Goal: Information Seeking & Learning: Check status

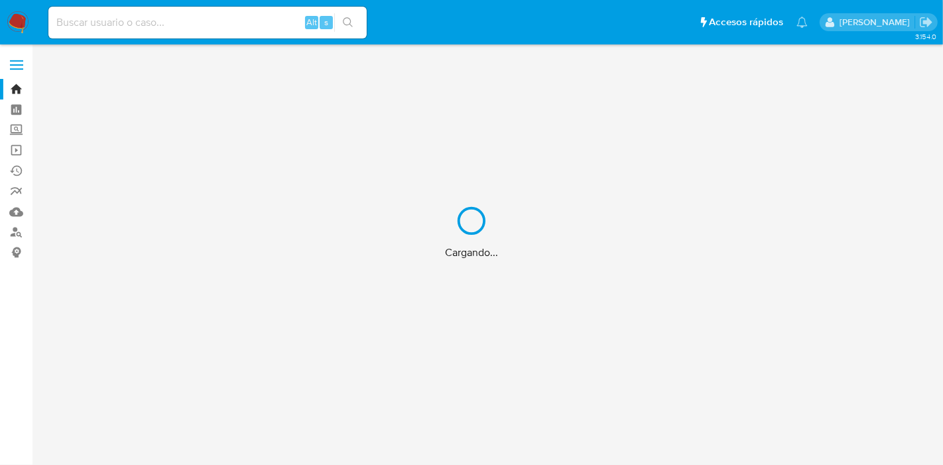
click at [175, 21] on div "Cargando..." at bounding box center [471, 232] width 943 height 465
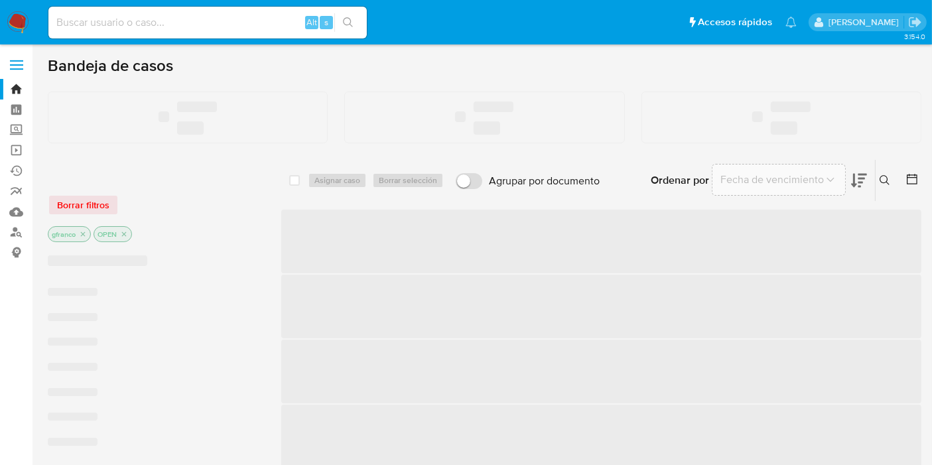
click at [155, 25] on input at bounding box center [207, 22] width 318 height 17
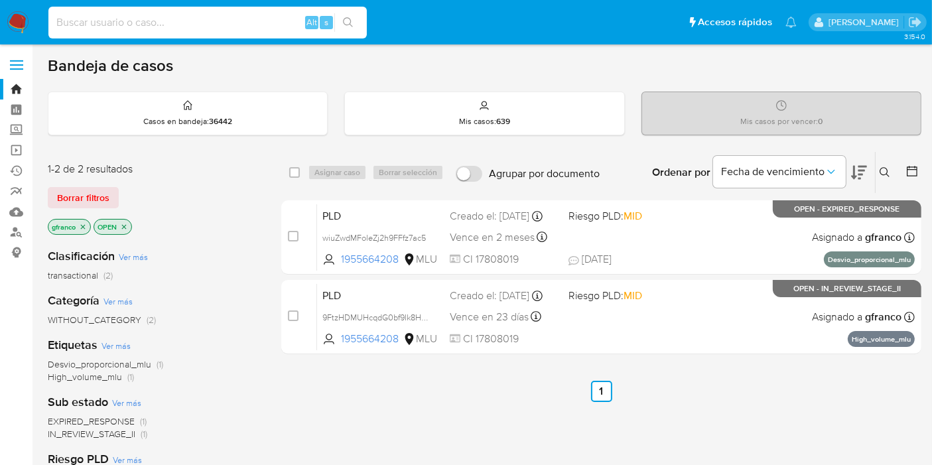
paste input "2490634951"
type input "2490634951"
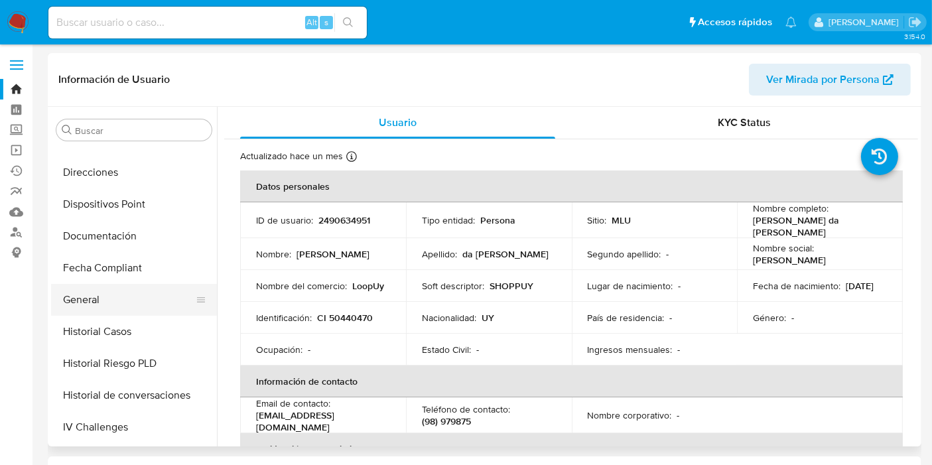
scroll to position [223, 0]
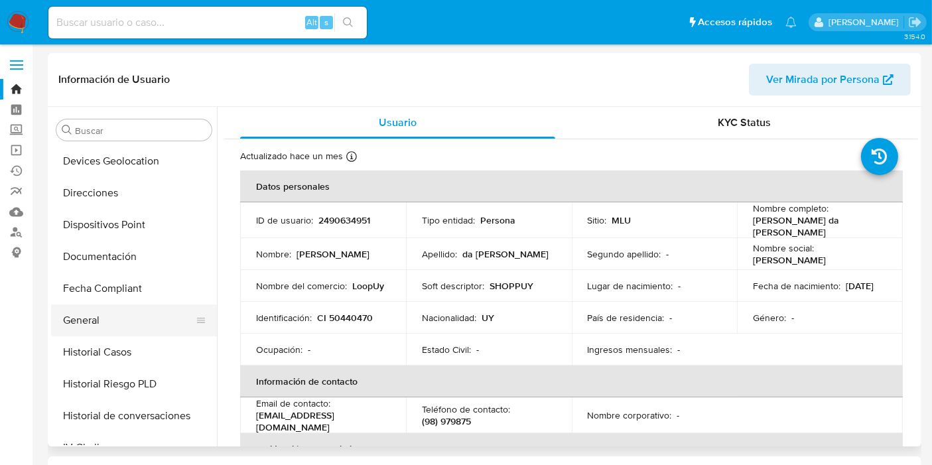
click at [104, 323] on button "General" at bounding box center [128, 320] width 155 height 32
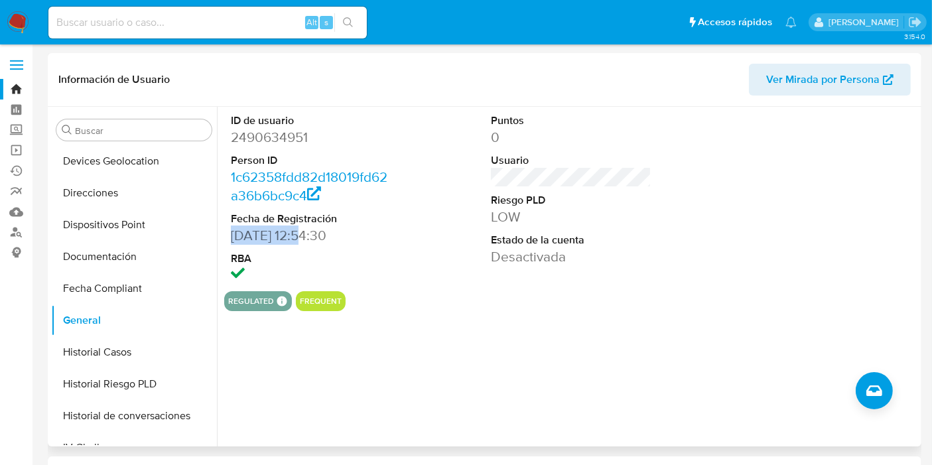
drag, startPoint x: 226, startPoint y: 240, endPoint x: 304, endPoint y: 233, distance: 77.9
click at [304, 233] on div "ID de usuario 2490634951 Person ID 1c62358fdd82d18019fd62a36b6bc9c4 Fecha de Re…" at bounding box center [311, 199] width 174 height 184
click at [101, 21] on input at bounding box center [207, 22] width 318 height 17
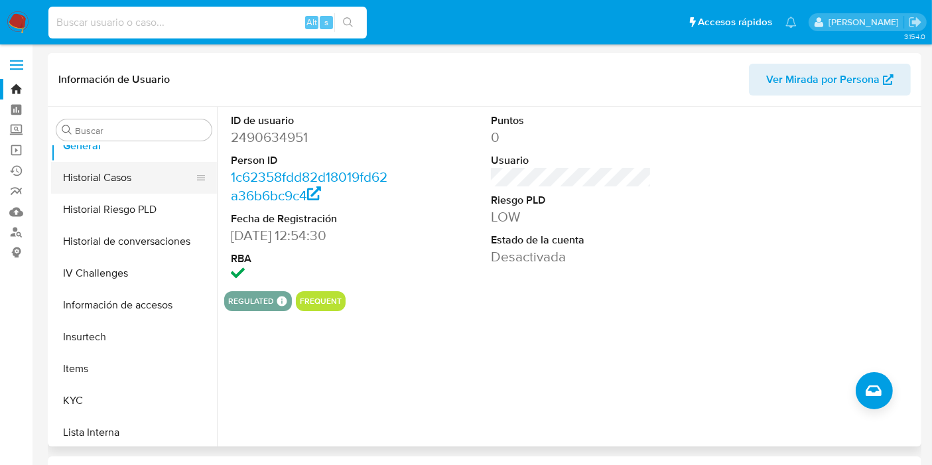
scroll to position [444, 0]
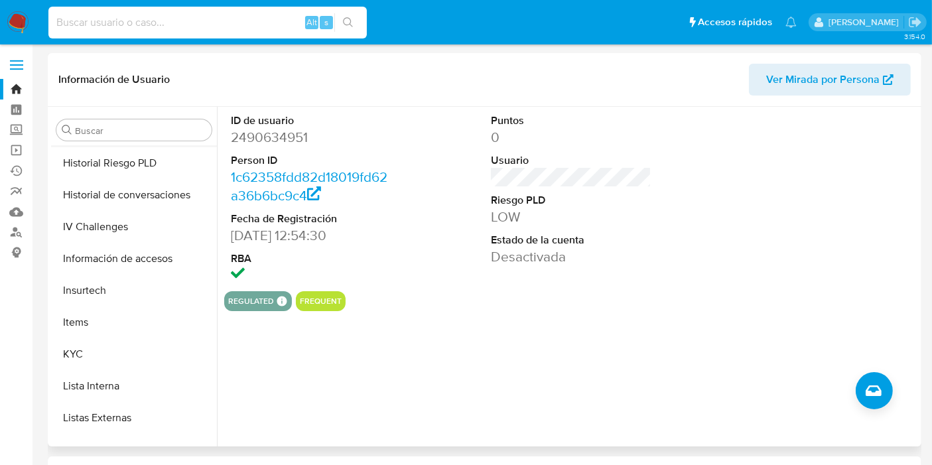
click at [80, 356] on button "KYC" at bounding box center [134, 354] width 166 height 32
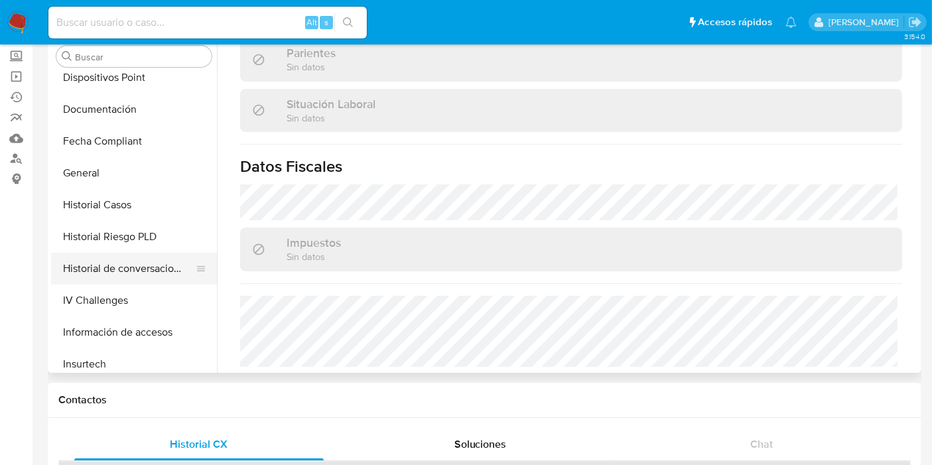
scroll to position [592, 0]
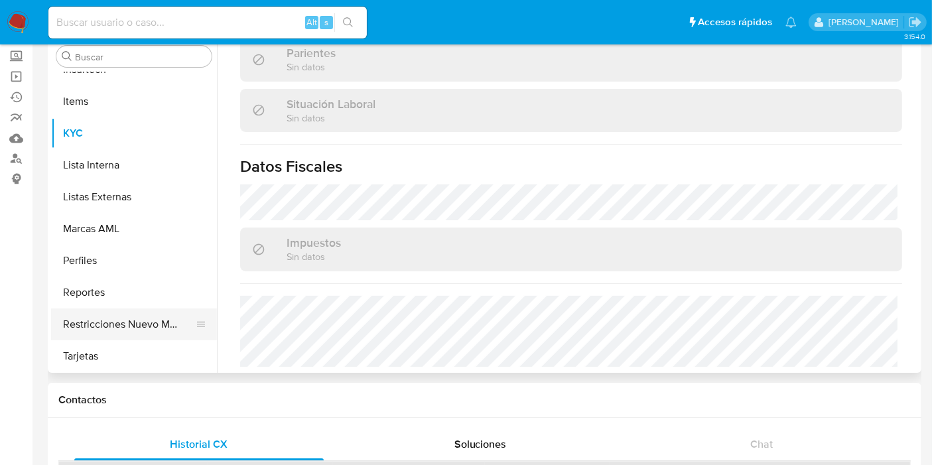
click at [119, 330] on button "Restricciones Nuevo Mundo" at bounding box center [128, 324] width 155 height 32
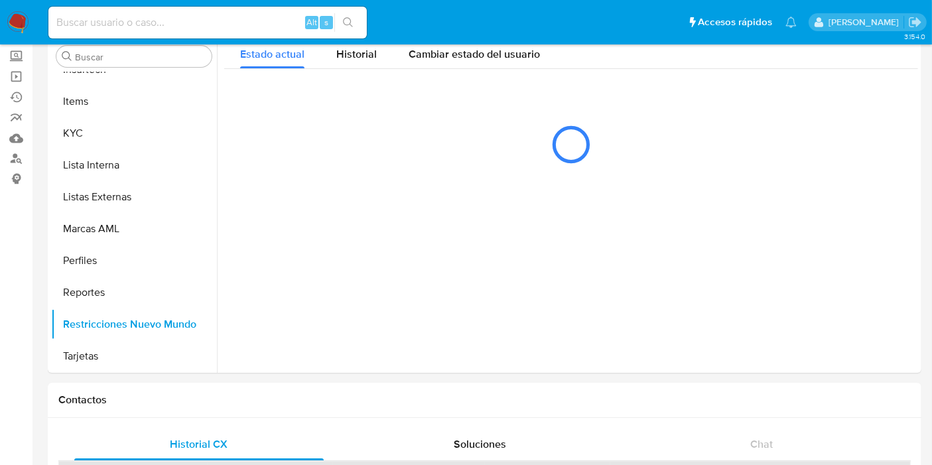
scroll to position [0, 0]
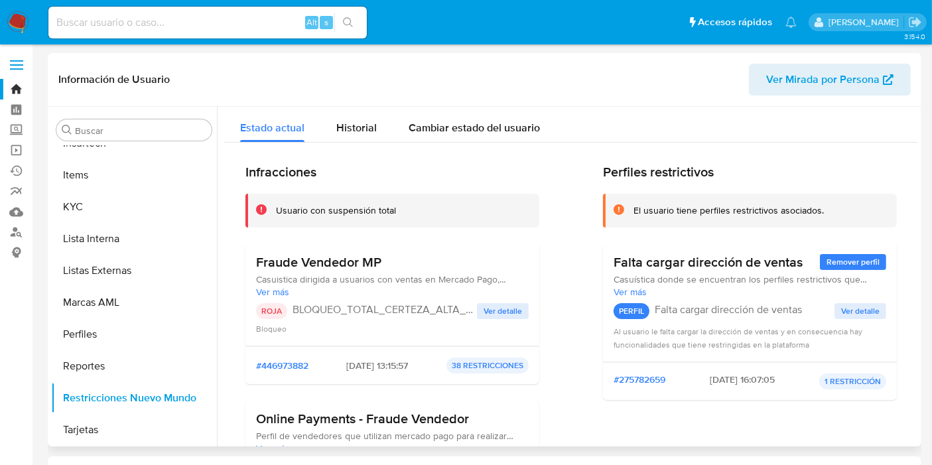
drag, startPoint x: 343, startPoint y: 311, endPoint x: 426, endPoint y: 310, distance: 83.6
click at [426, 310] on p "BLOQUEO_TOTAL_CERTEZA_ALTA_POR_FRAUDE" at bounding box center [384, 309] width 184 height 13
click at [487, 312] on span "Ver detalle" at bounding box center [502, 310] width 38 height 13
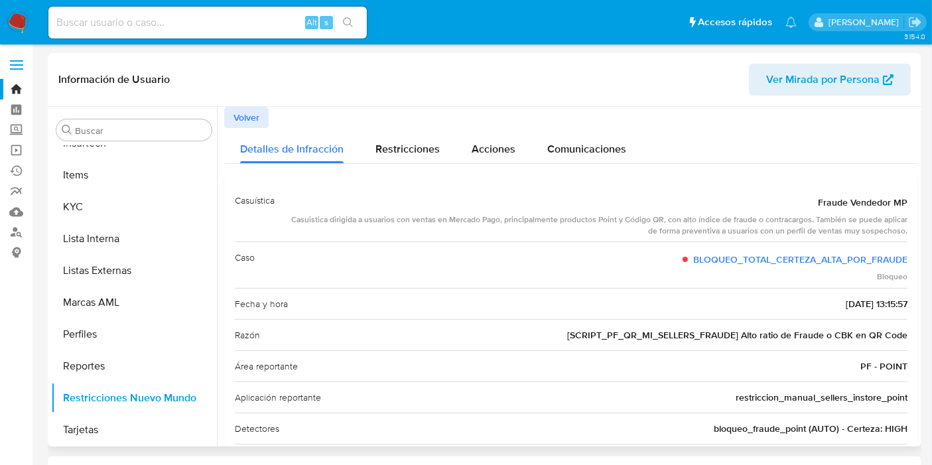
drag, startPoint x: 312, startPoint y: 221, endPoint x: 895, endPoint y: 220, distance: 582.9
click at [895, 220] on div "Casuistica dirigida a usuarios con ventas en Mercado Pago, principalmente produ…" at bounding box center [596, 225] width 622 height 23
drag, startPoint x: 650, startPoint y: 230, endPoint x: 905, endPoint y: 237, distance: 255.4
click at [905, 237] on div "Casuística Fraude Vendedor MP Casuistica dirigida a usuarios con ventas en Merc…" at bounding box center [571, 345] width 694 height 342
click at [416, 220] on div "Casuistica dirigida a usuarios con ventas en Mercado Pago, principalmente produ…" at bounding box center [596, 225] width 622 height 23
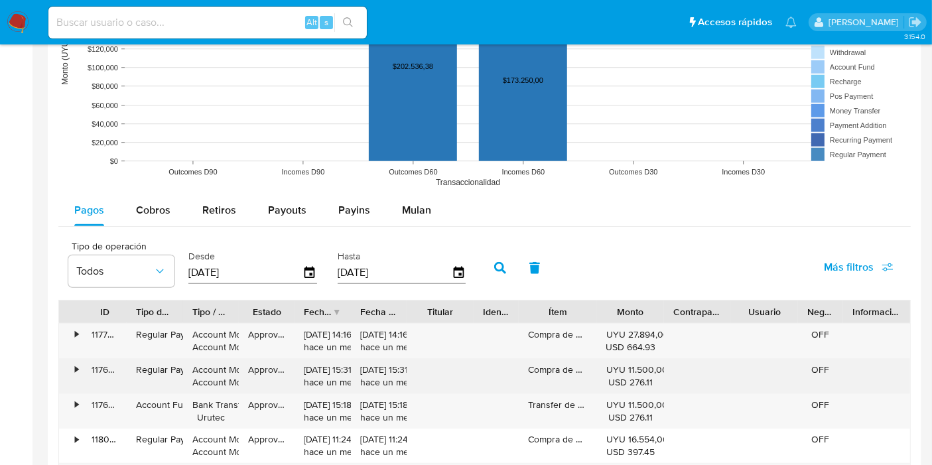
scroll to position [1252, 0]
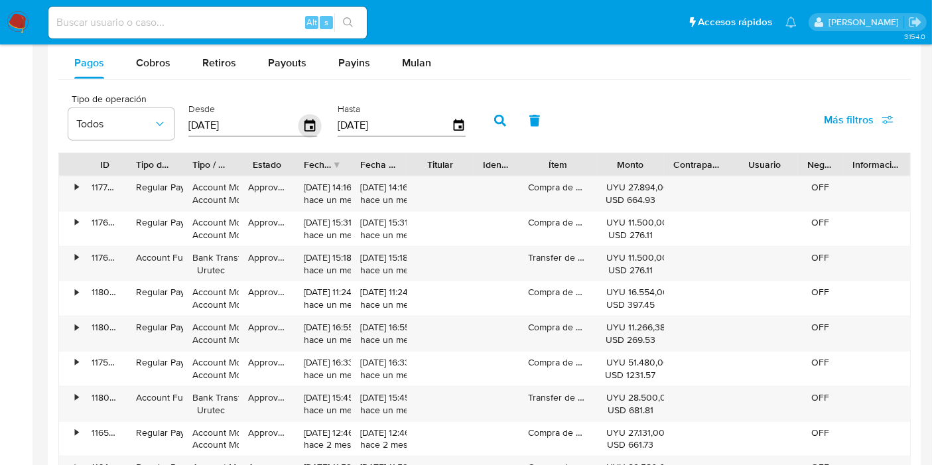
click at [305, 122] on icon "button" at bounding box center [309, 125] width 23 height 23
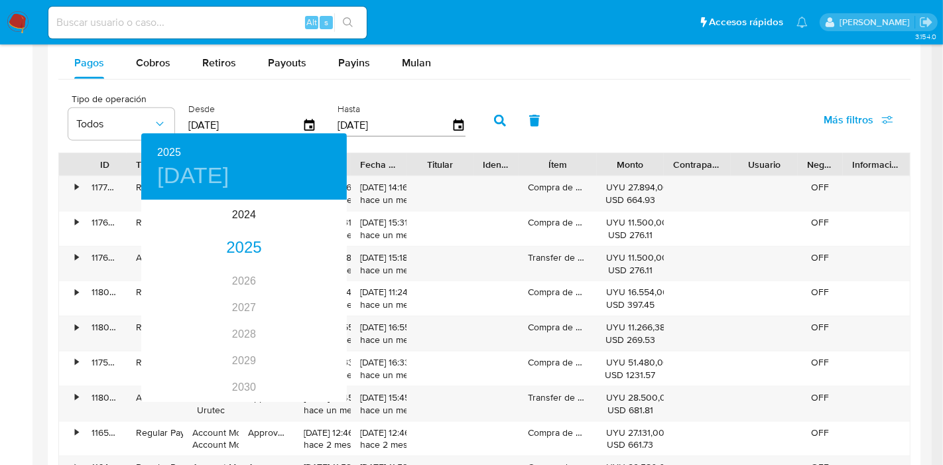
click at [891, 119] on div at bounding box center [471, 232] width 943 height 465
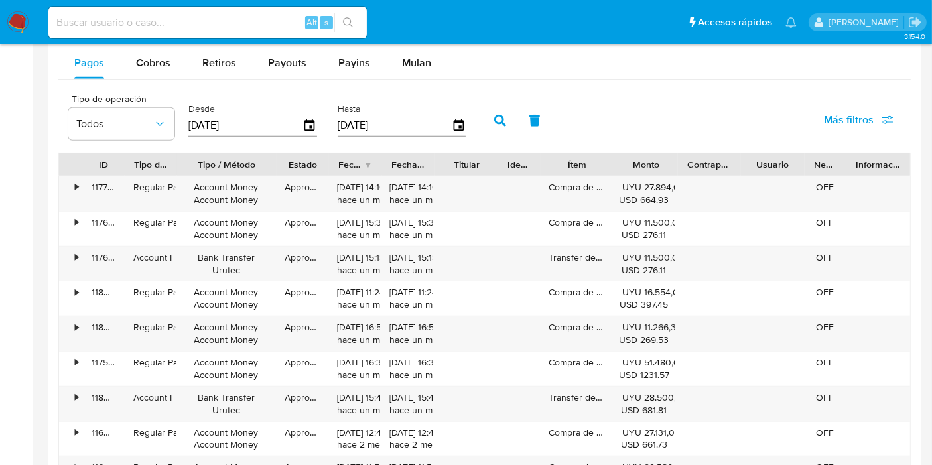
drag, startPoint x: 235, startPoint y: 162, endPoint x: 310, endPoint y: 162, distance: 74.9
click at [288, 162] on div at bounding box center [277, 164] width 24 height 23
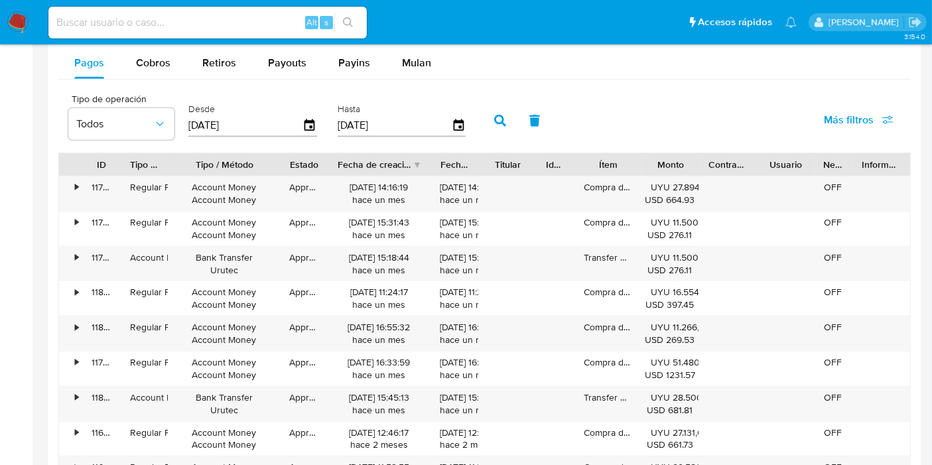
drag, startPoint x: 401, startPoint y: 164, endPoint x: 452, endPoint y: 164, distance: 51.1
click at [452, 164] on div "ID Tipo de operación Tipo / Método Estado Fecha de creación Fecha de aprobación…" at bounding box center [484, 164] width 851 height 23
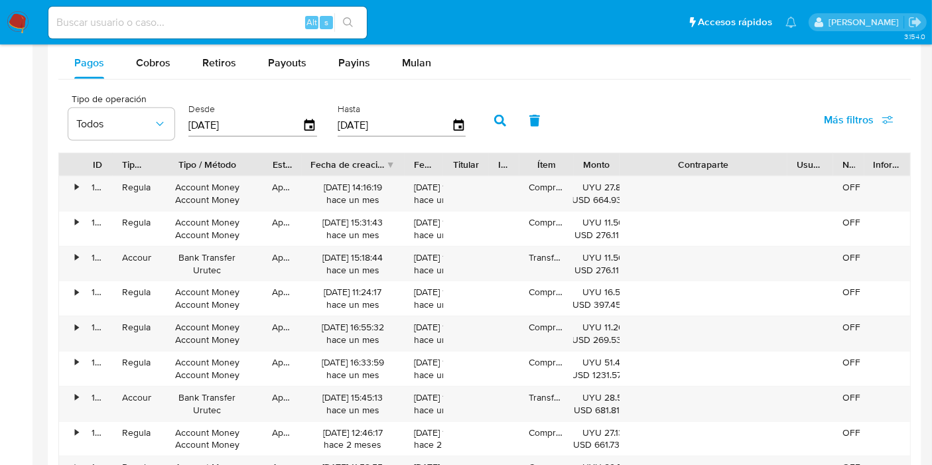
drag, startPoint x: 753, startPoint y: 166, endPoint x: 868, endPoint y: 168, distance: 114.8
click at [868, 168] on div "ID Tipo de operación Tipo / Método Estado Fecha de creación Fecha de aprobación…" at bounding box center [484, 164] width 851 height 23
drag, startPoint x: 448, startPoint y: 162, endPoint x: 464, endPoint y: 159, distance: 16.1
click at [453, 159] on div at bounding box center [441, 164] width 24 height 23
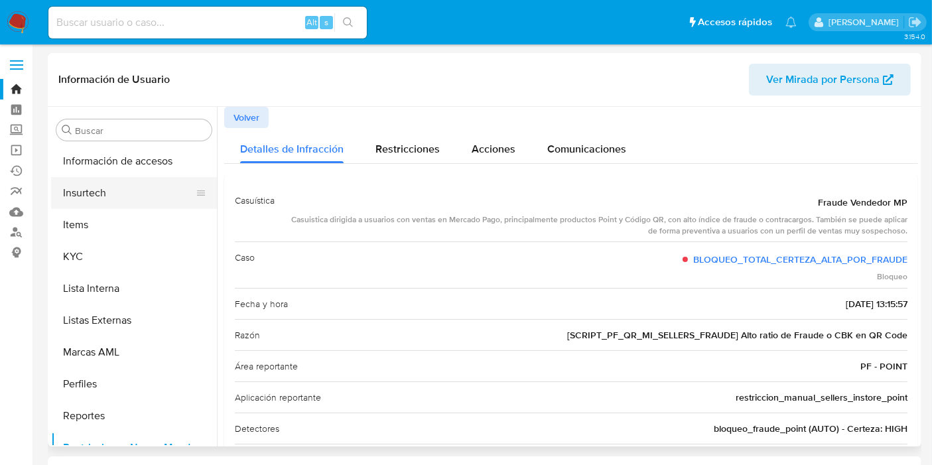
scroll to position [518, 0]
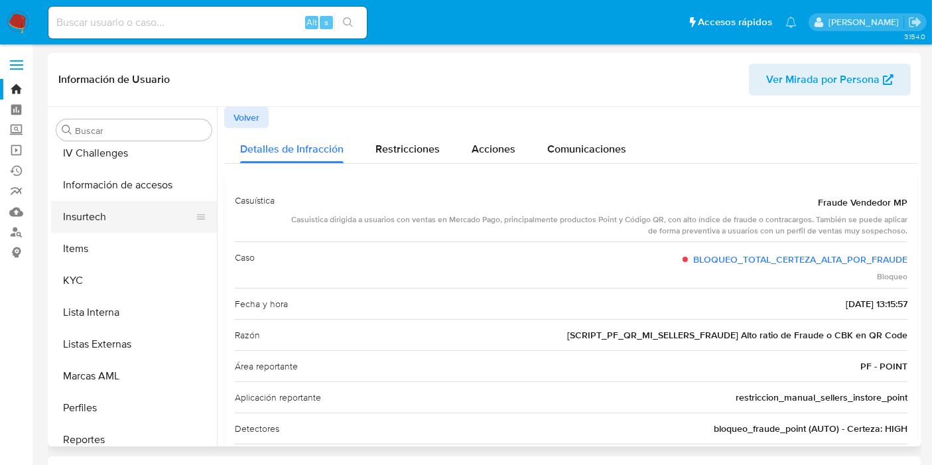
click at [80, 212] on button "Insurtech" at bounding box center [128, 217] width 155 height 32
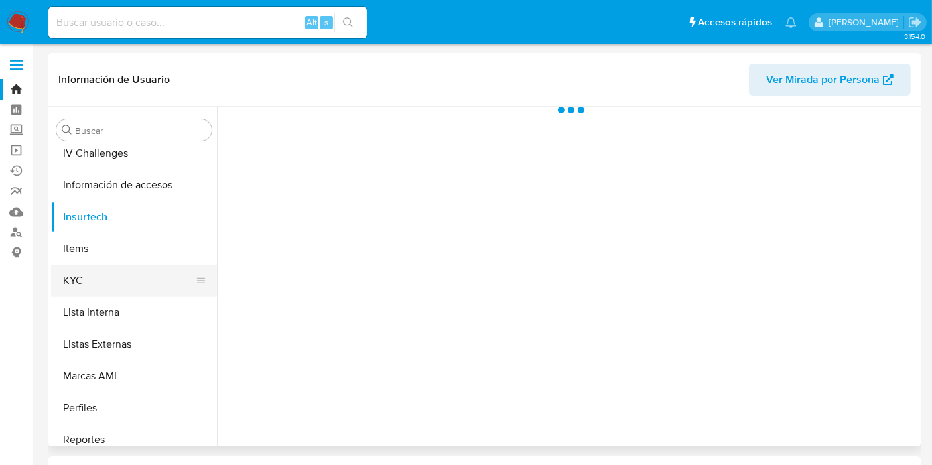
click at [109, 285] on button "KYC" at bounding box center [128, 281] width 155 height 32
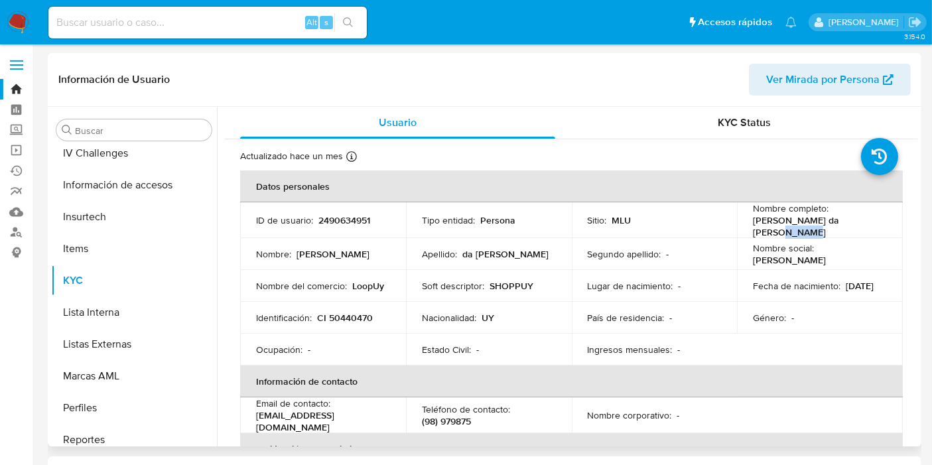
drag, startPoint x: 755, startPoint y: 226, endPoint x: 794, endPoint y: 230, distance: 40.0
click at [794, 230] on p "[PERSON_NAME] da [PERSON_NAME]" at bounding box center [817, 226] width 129 height 24
click at [796, 236] on p "[PERSON_NAME] da [PERSON_NAME]" at bounding box center [817, 226] width 129 height 24
click at [763, 220] on p "[PERSON_NAME] da [PERSON_NAME]" at bounding box center [817, 226] width 129 height 24
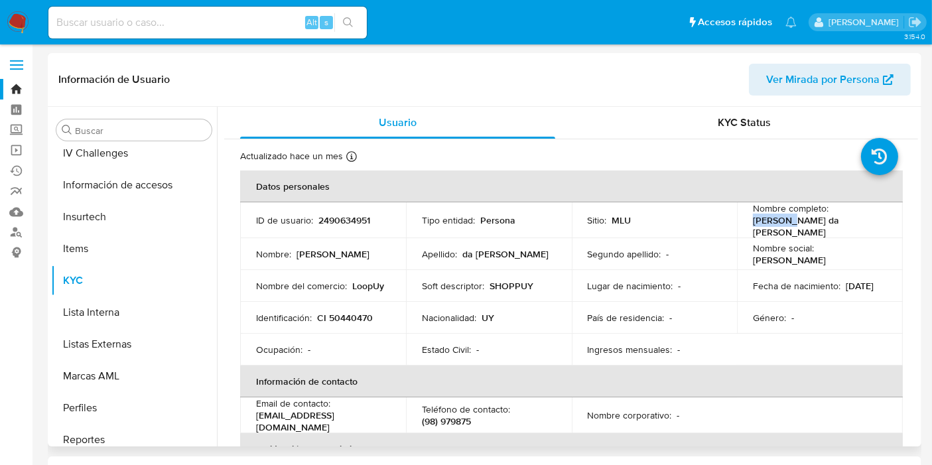
copy p "Marcelo"
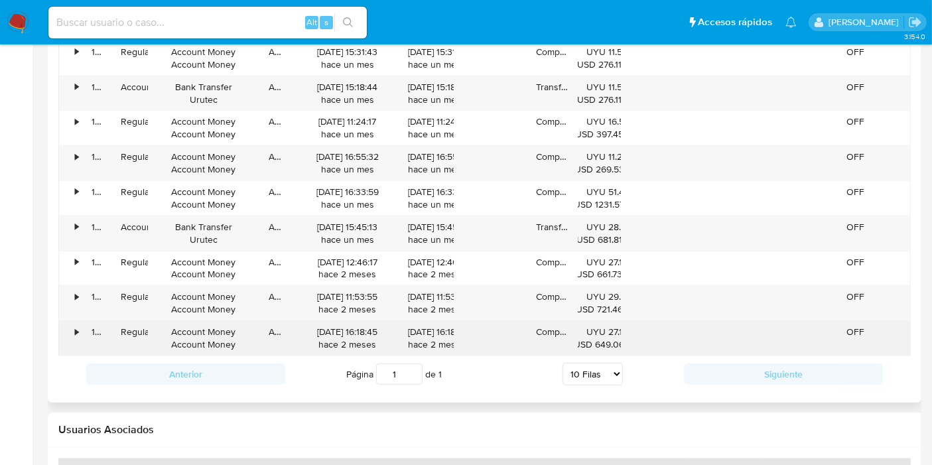
scroll to position [1400, 0]
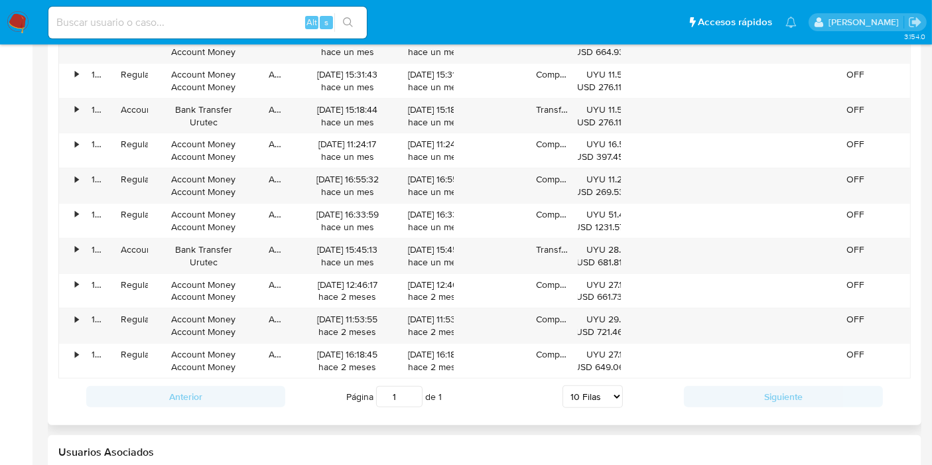
click at [600, 391] on select "5 Filas 10 Filas 20 Filas 25 Filas 50 Filas 100 Filas" at bounding box center [592, 396] width 60 height 23
select select "100"
click at [562, 385] on select "5 Filas 10 Filas 20 Filas 25 Filas 50 Filas 100 Filas" at bounding box center [592, 396] width 60 height 23
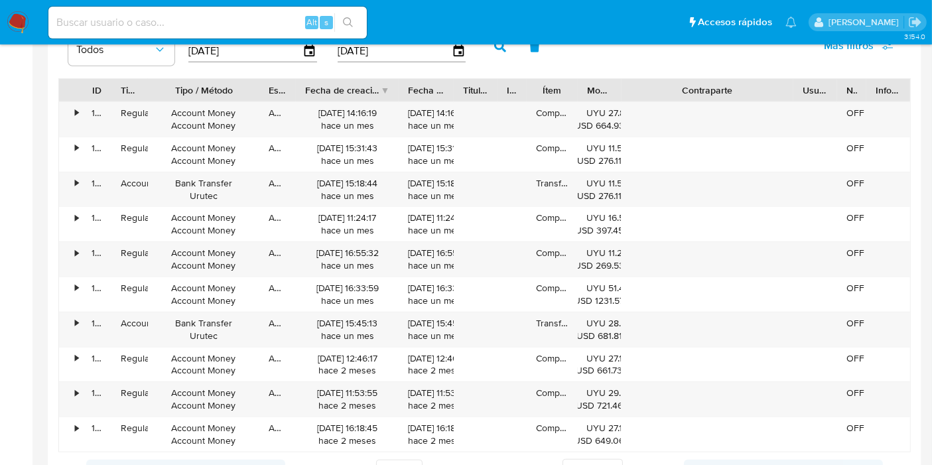
scroll to position [1252, 0]
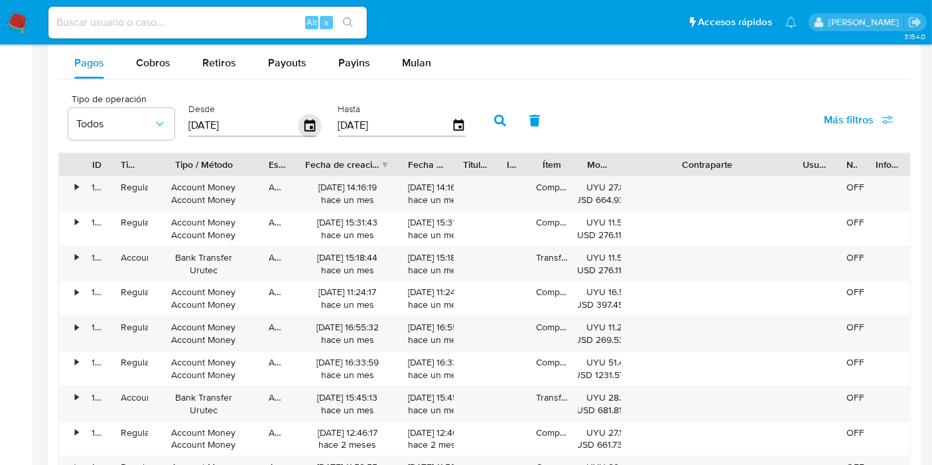
click at [306, 124] on icon "button" at bounding box center [309, 125] width 11 height 12
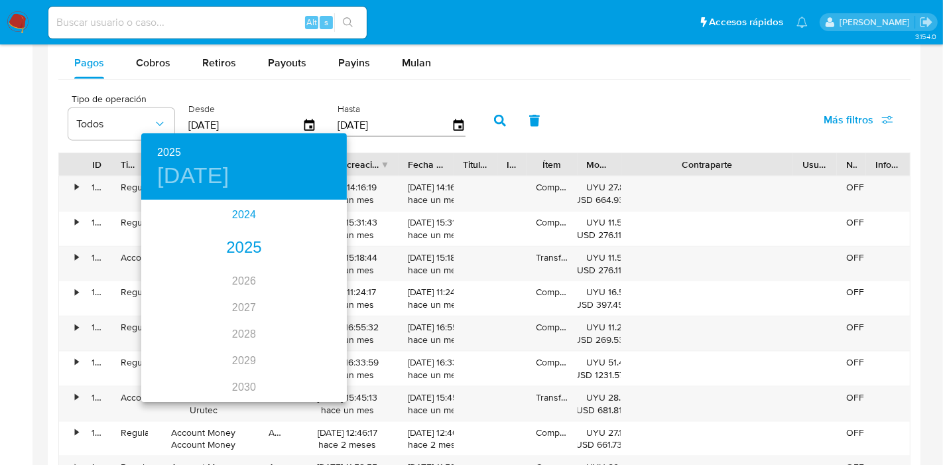
click at [243, 220] on div "2024" at bounding box center [244, 215] width 206 height 27
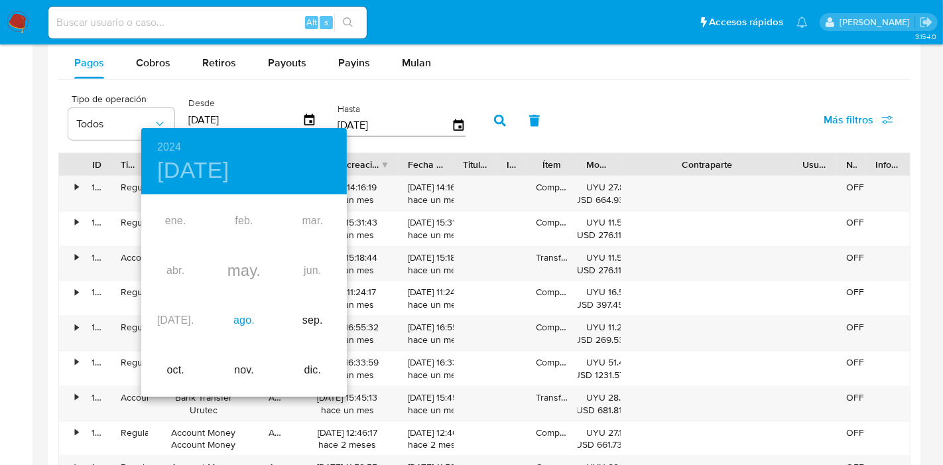
click at [235, 320] on div "ago." at bounding box center [244, 321] width 68 height 50
type input "21/08/2024"
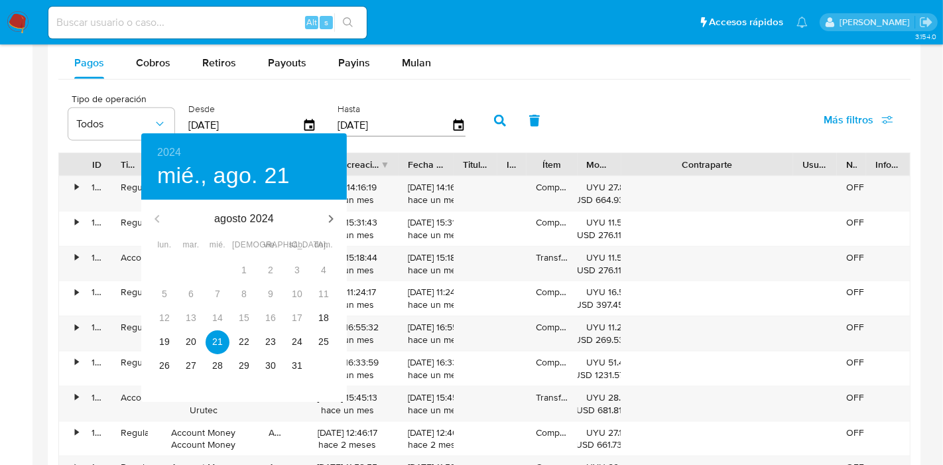
click at [236, 312] on div "15" at bounding box center [244, 318] width 27 height 24
click at [218, 336] on p "21" at bounding box center [217, 341] width 11 height 13
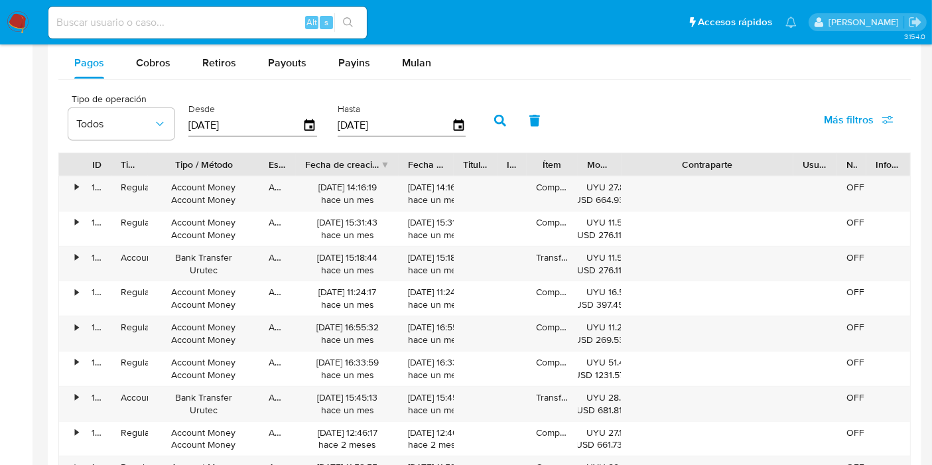
click at [501, 117] on button "button" at bounding box center [500, 121] width 34 height 32
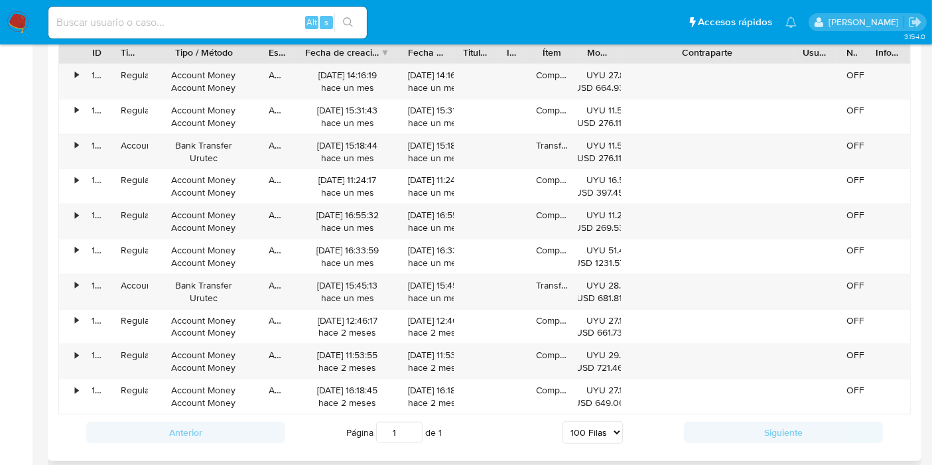
scroll to position [1326, 0]
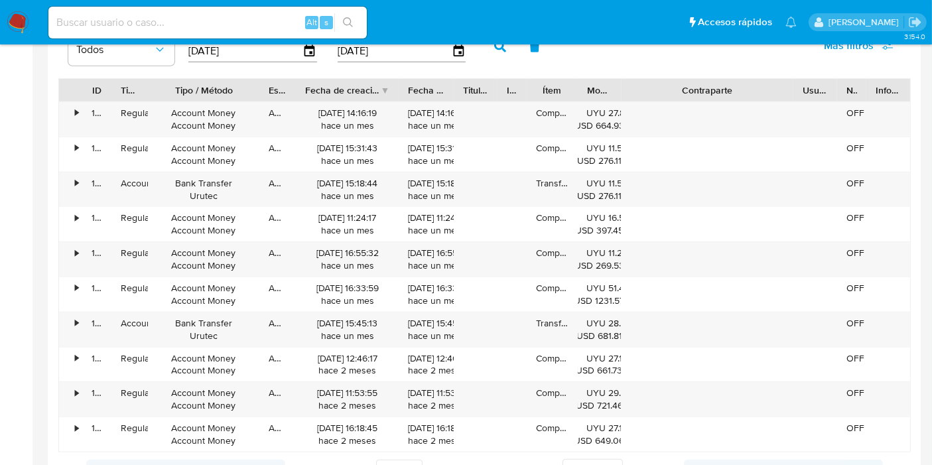
click at [176, 22] on input at bounding box center [207, 22] width 318 height 17
paste input "2479487703"
type input "2479487703"
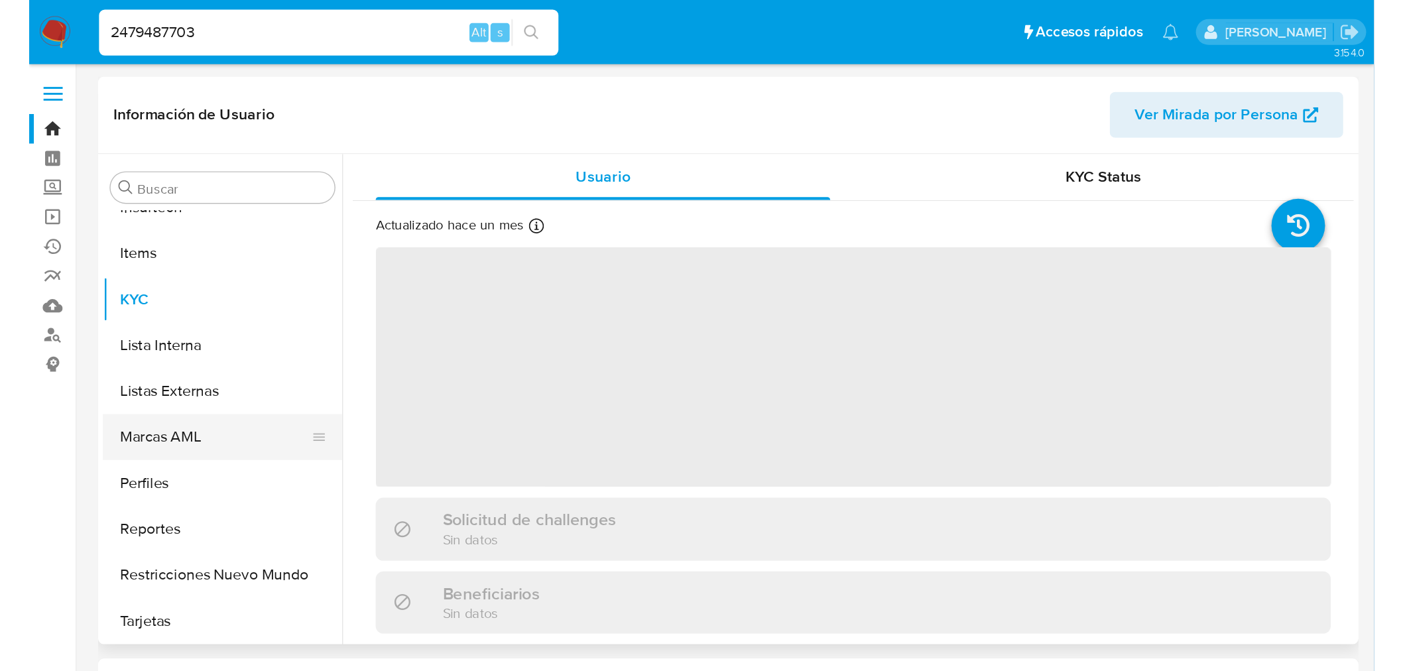
scroll to position [592, 0]
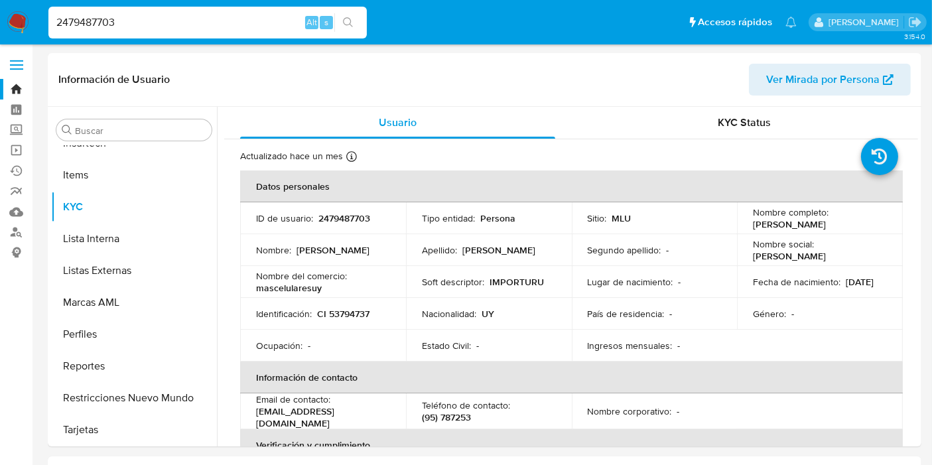
select select "10"
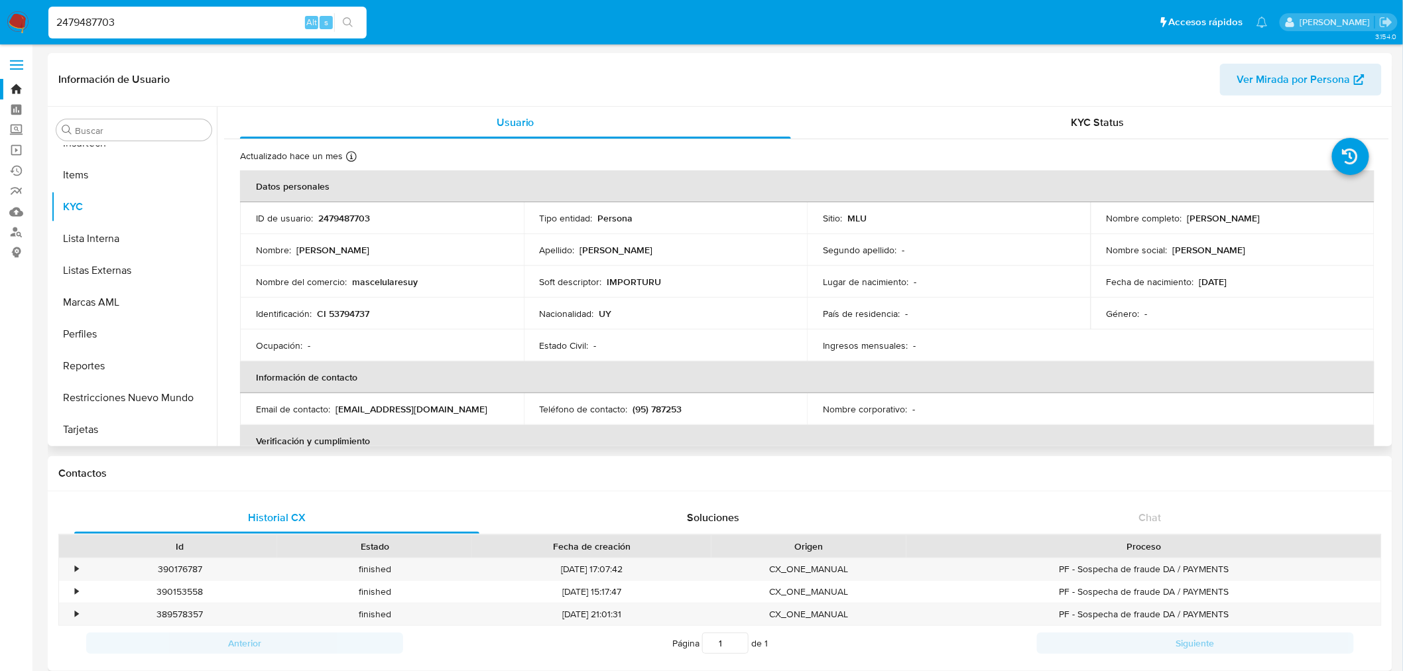
click at [665, 314] on div "Nacionalidad : UY" at bounding box center [666, 314] width 252 height 12
click at [122, 184] on button "General" at bounding box center [128, 174] width 155 height 32
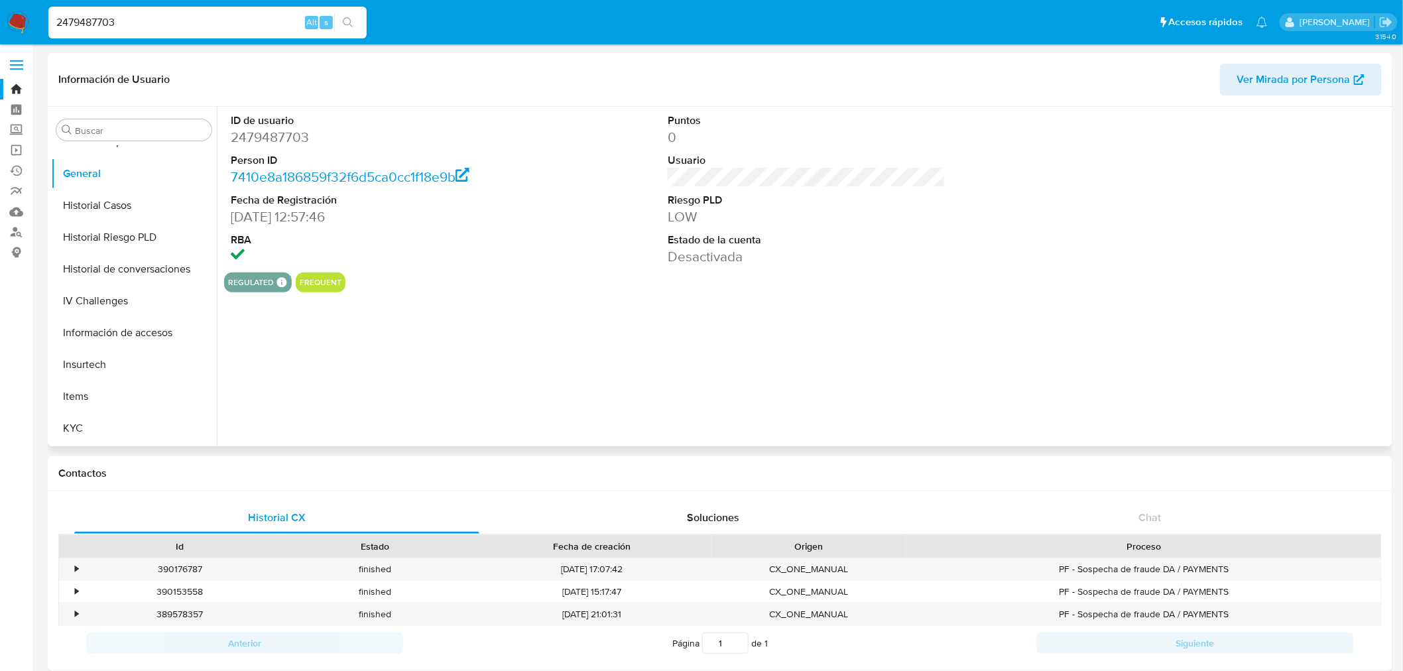
click at [684, 359] on div "ID de usuario 2479487703 Person ID 7410e8a186859f32f6d5ca0cc1f18e9b Fecha de Re…" at bounding box center [803, 277] width 1172 height 340
drag, startPoint x: 303, startPoint y: 216, endPoint x: 231, endPoint y: 216, distance: 72.3
click at [231, 216] on dd "06/06/2025 12:57:46" at bounding box center [370, 217] width 278 height 19
click at [285, 136] on dd "2479487703" at bounding box center [370, 137] width 278 height 19
drag, startPoint x: 285, startPoint y: 136, endPoint x: 446, endPoint y: 1, distance: 210.0
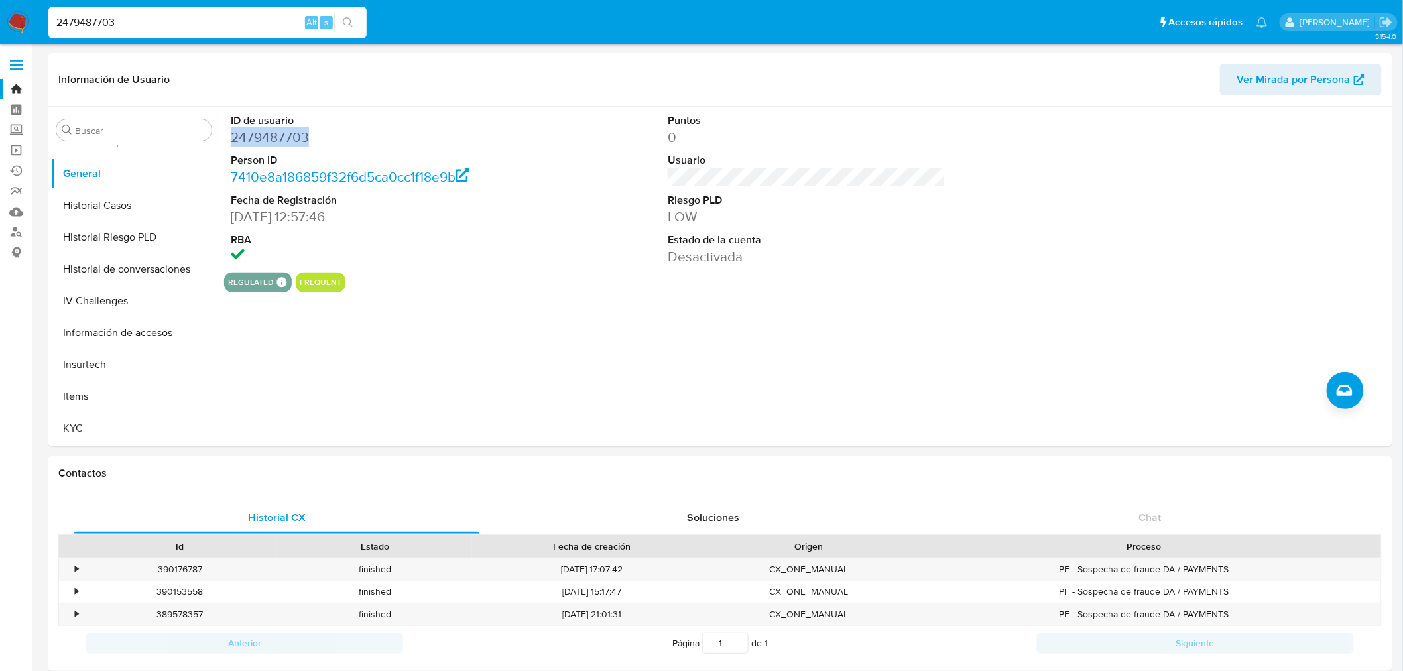
click at [286, 136] on dd "2479487703" at bounding box center [370, 137] width 278 height 19
copy dd "2479487703"
drag, startPoint x: 301, startPoint y: 223, endPoint x: 232, endPoint y: 219, distance: 69.1
click at [232, 219] on dd "06/06/2025 12:57:46" at bounding box center [370, 217] width 278 height 19
copy dd "06/06/2025"
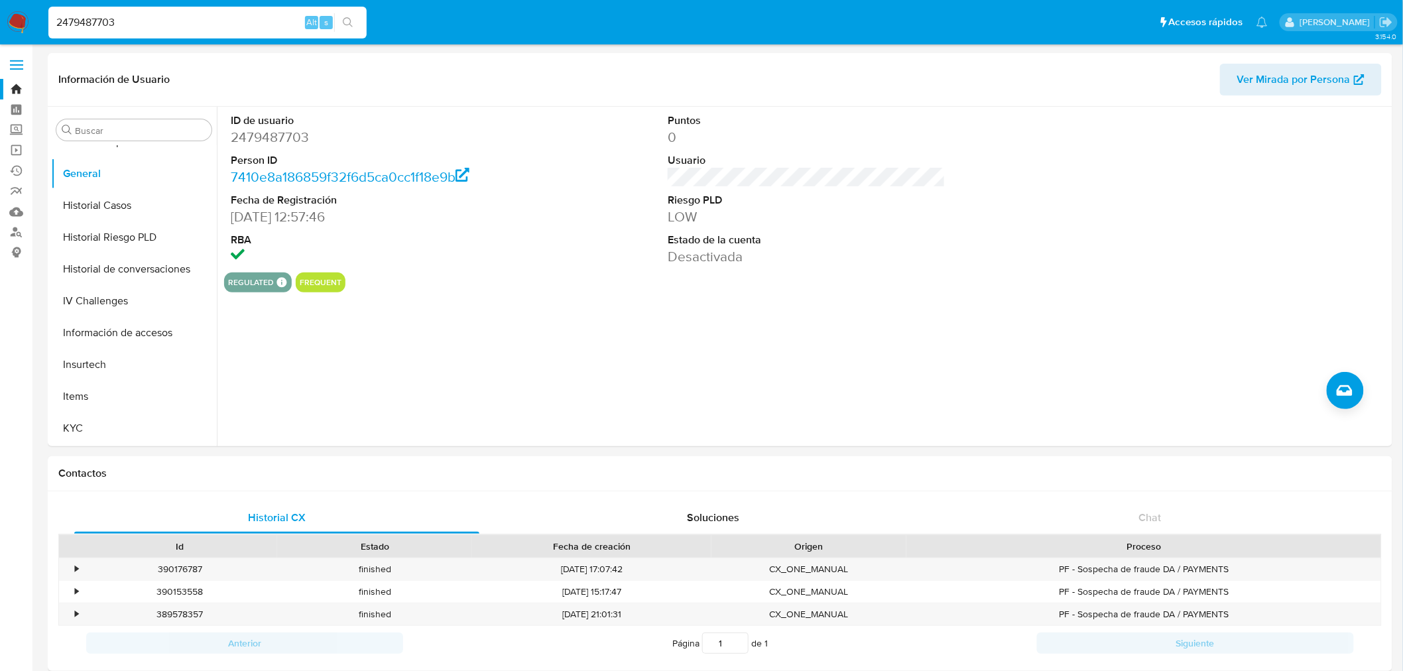
click at [95, 27] on input "2479487703" at bounding box center [207, 22] width 318 height 17
drag, startPoint x: 95, startPoint y: 27, endPoint x: 151, endPoint y: 24, distance: 55.1
click at [98, 25] on input "2479487703" at bounding box center [207, 22] width 318 height 17
paste input
click at [89, 23] on input "2479487703" at bounding box center [207, 22] width 318 height 17
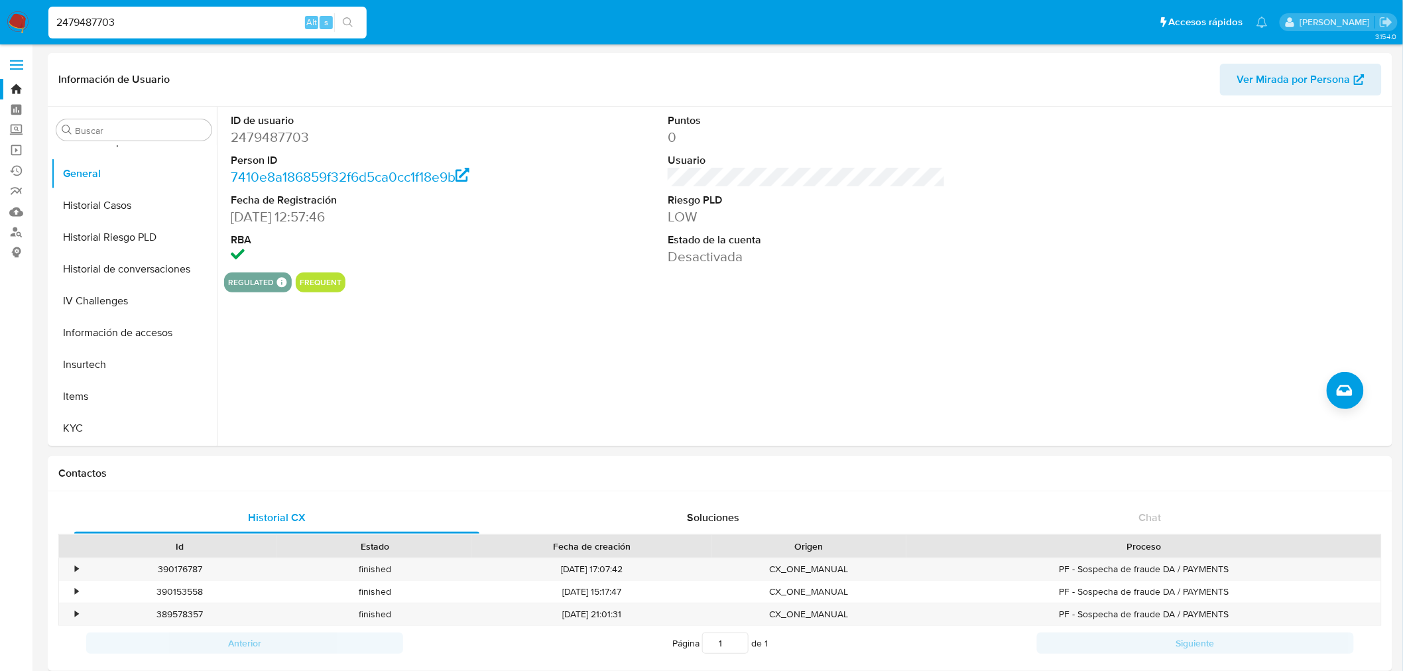
click at [89, 23] on input "2479487703" at bounding box center [207, 22] width 318 height 17
paste input "90634951"
type input "2490634951"
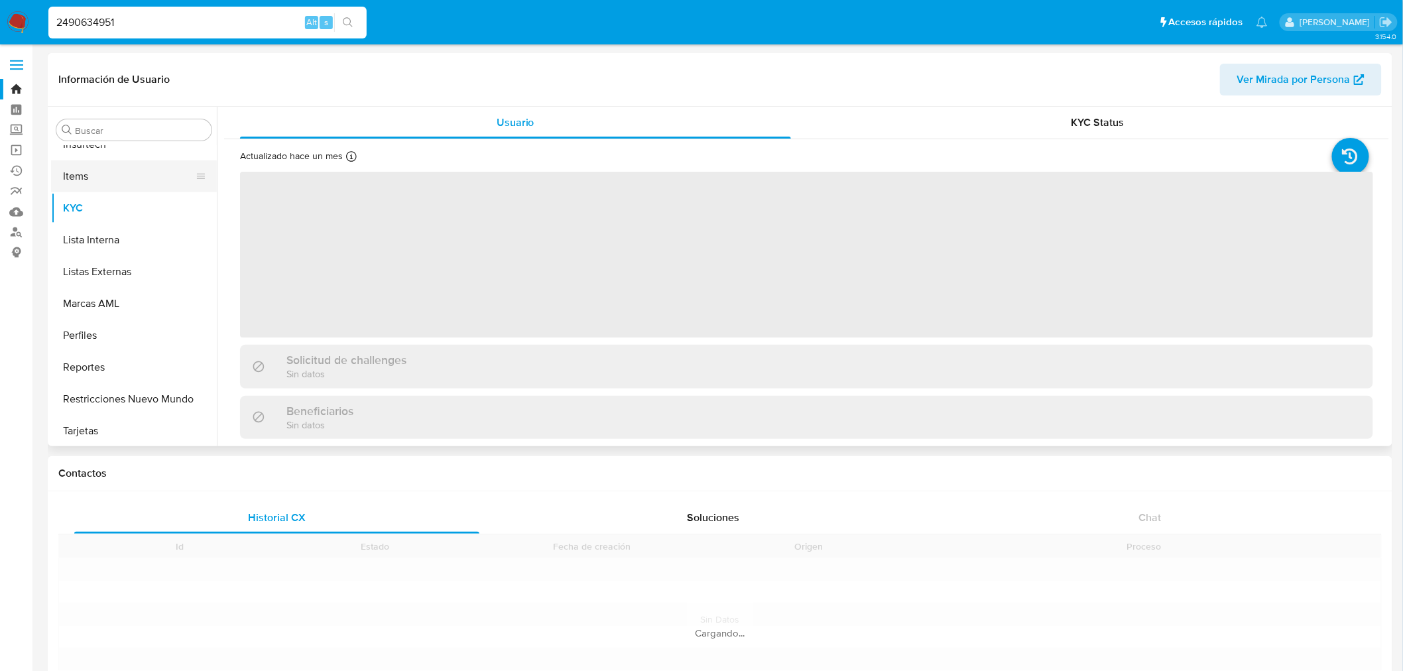
scroll to position [592, 0]
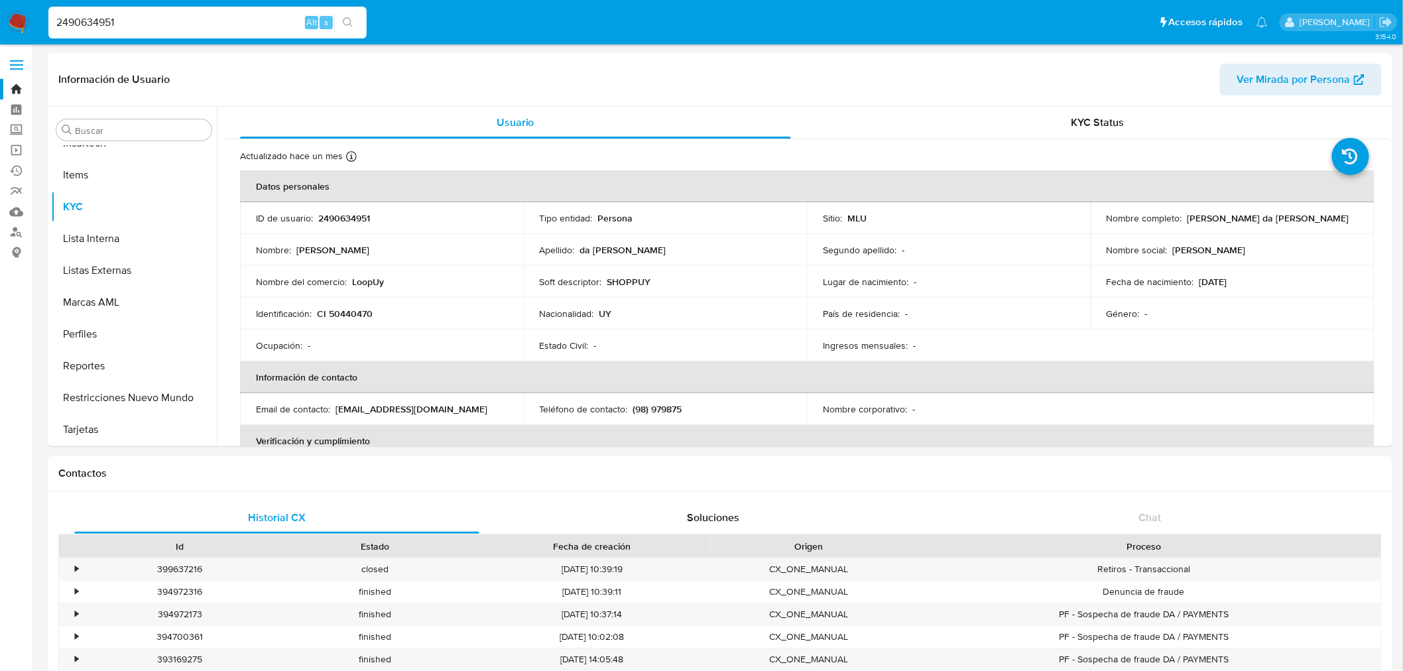
select select "10"
click at [942, 464] on h1 "Contactos" at bounding box center [720, 473] width 1324 height 13
click at [366, 221] on p "2490634951" at bounding box center [344, 218] width 52 height 12
copy p "2490634951"
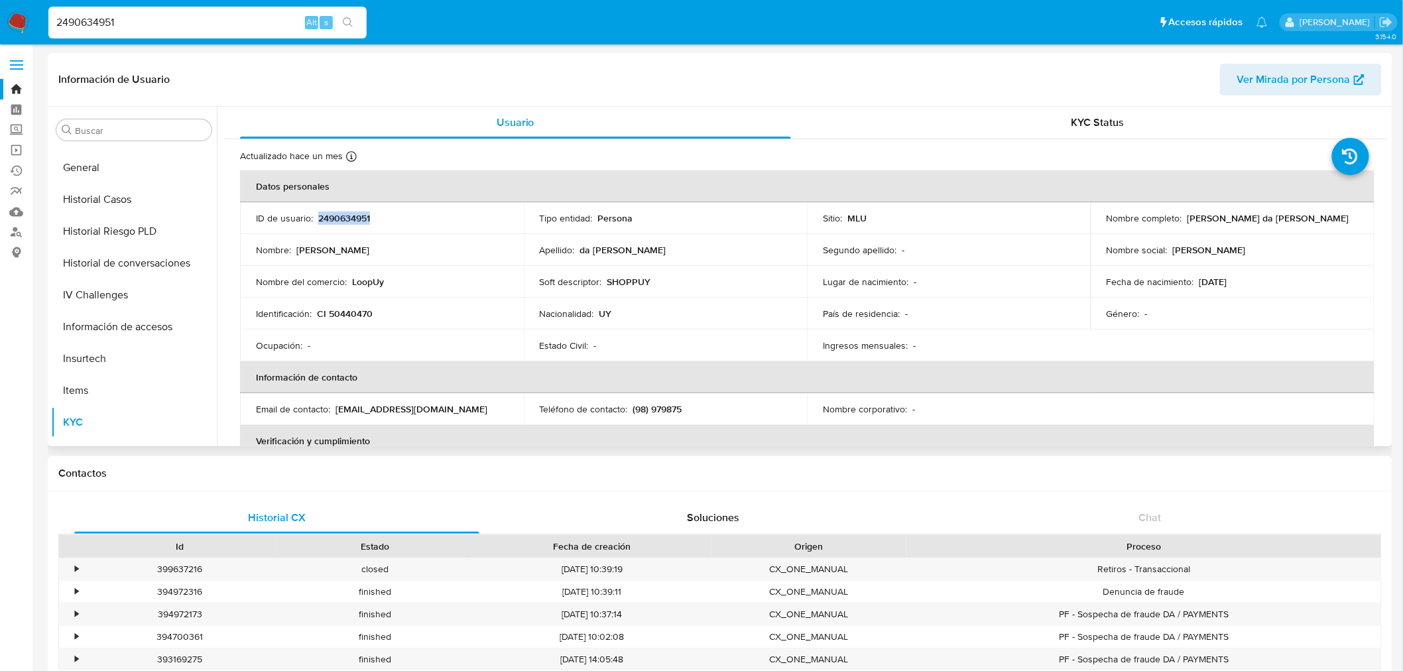
scroll to position [370, 0]
click at [99, 166] on button "General" at bounding box center [128, 174] width 155 height 32
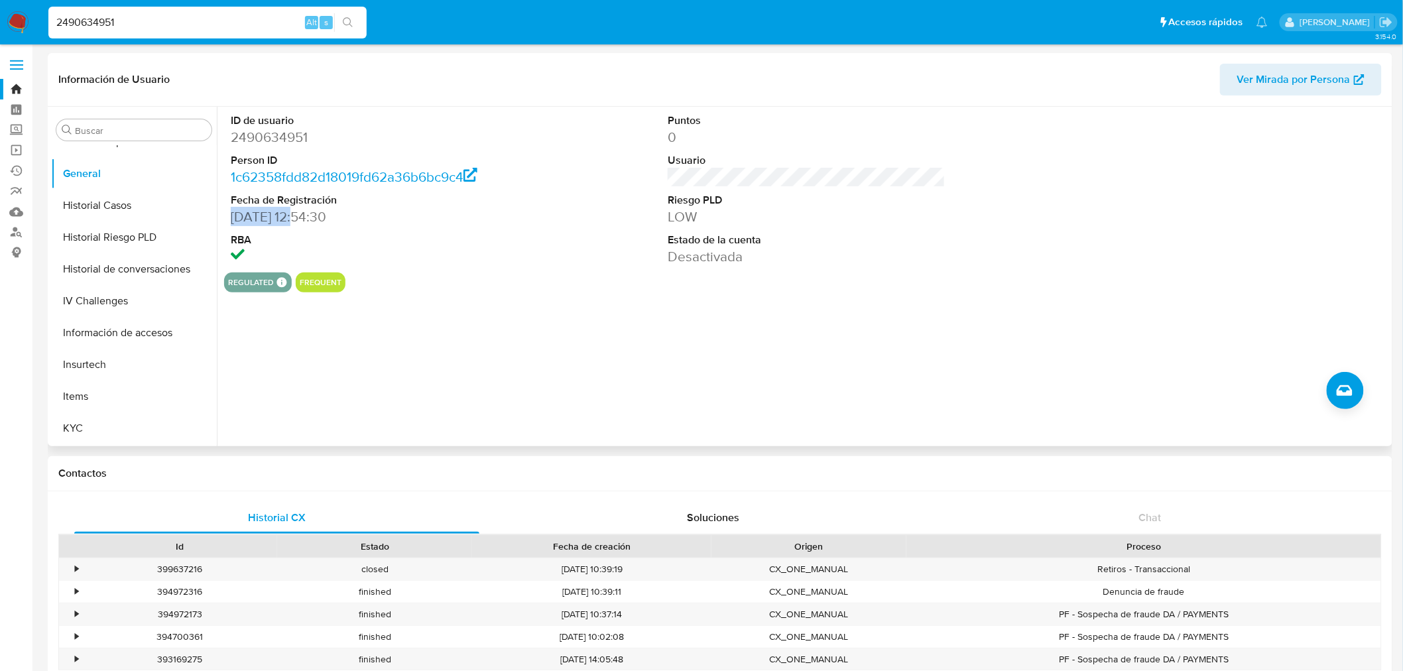
drag, startPoint x: 302, startPoint y: 217, endPoint x: 224, endPoint y: 216, distance: 77.6
click at [224, 216] on div "ID de usuario 2490634951 Person ID 1c62358fdd82d18019fd62a36b6bc9c4 Fecha de Re…" at bounding box center [369, 190] width 291 height 166
copy dd "12/06/2025"
click at [122, 25] on input "2490634951" at bounding box center [207, 22] width 318 height 17
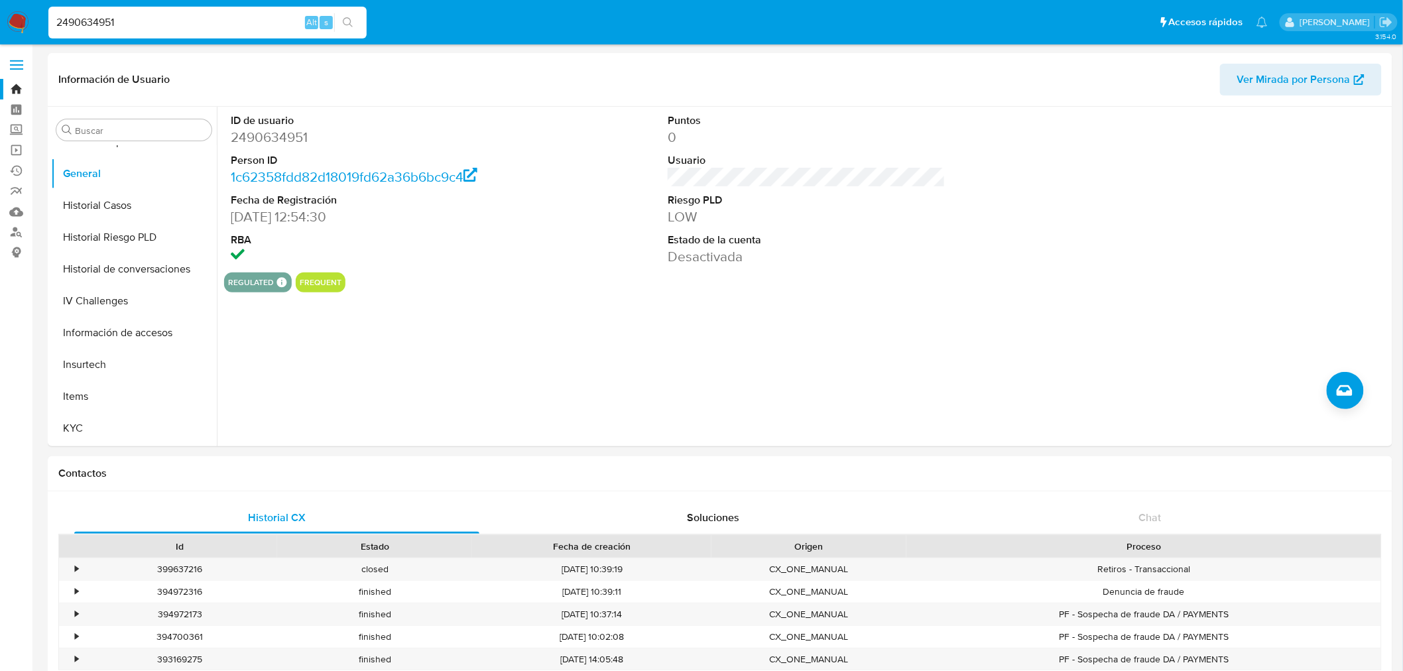
paste input "83935130"
type input "2483935130"
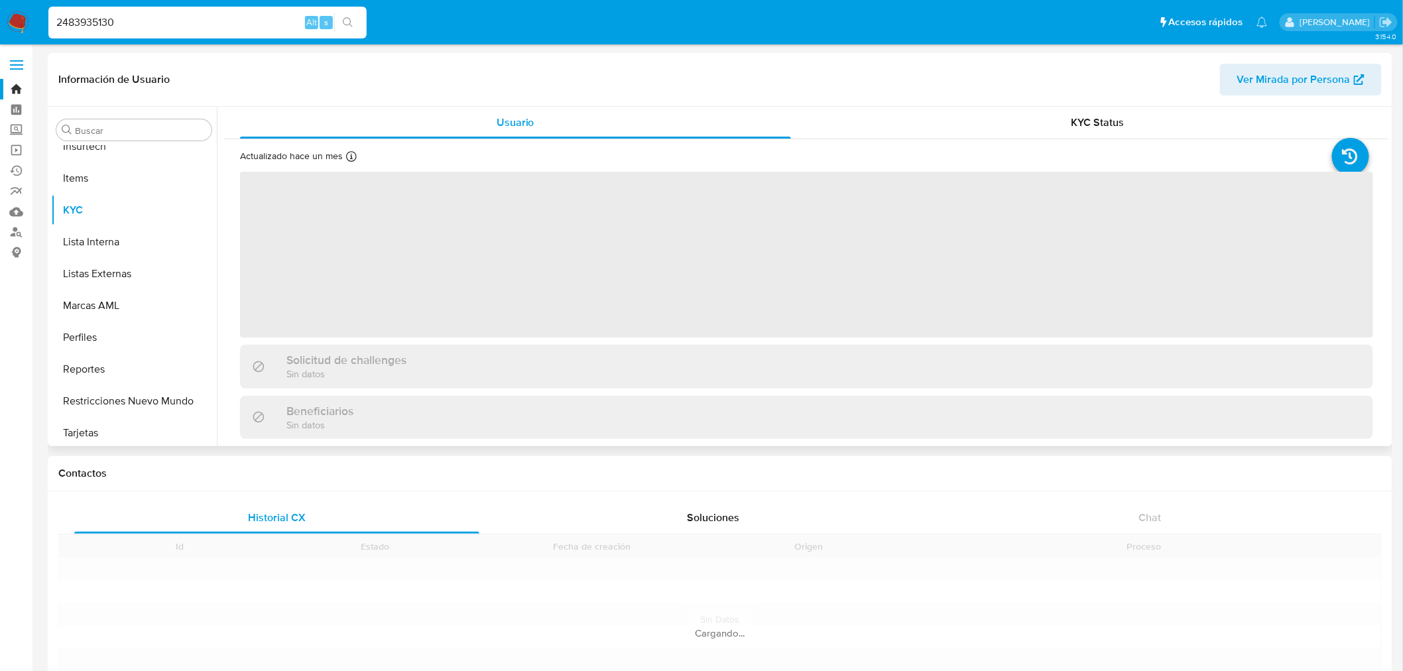
scroll to position [592, 0]
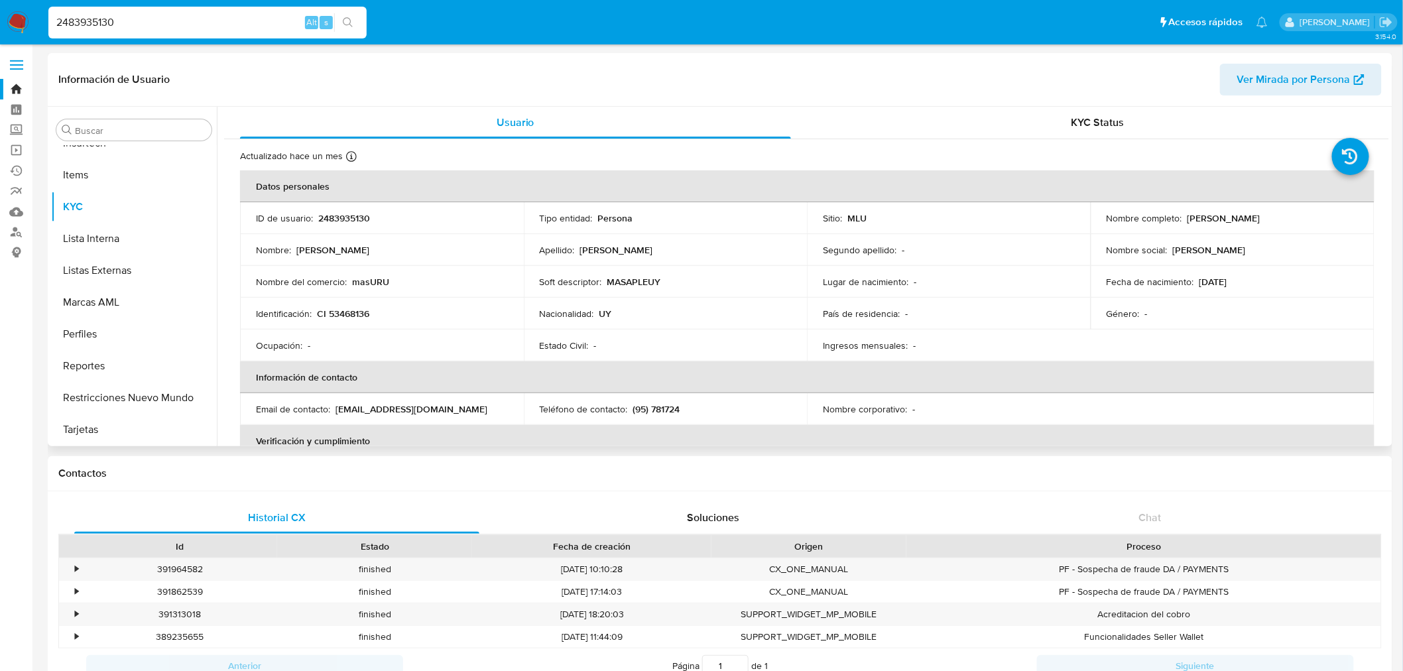
select select "10"
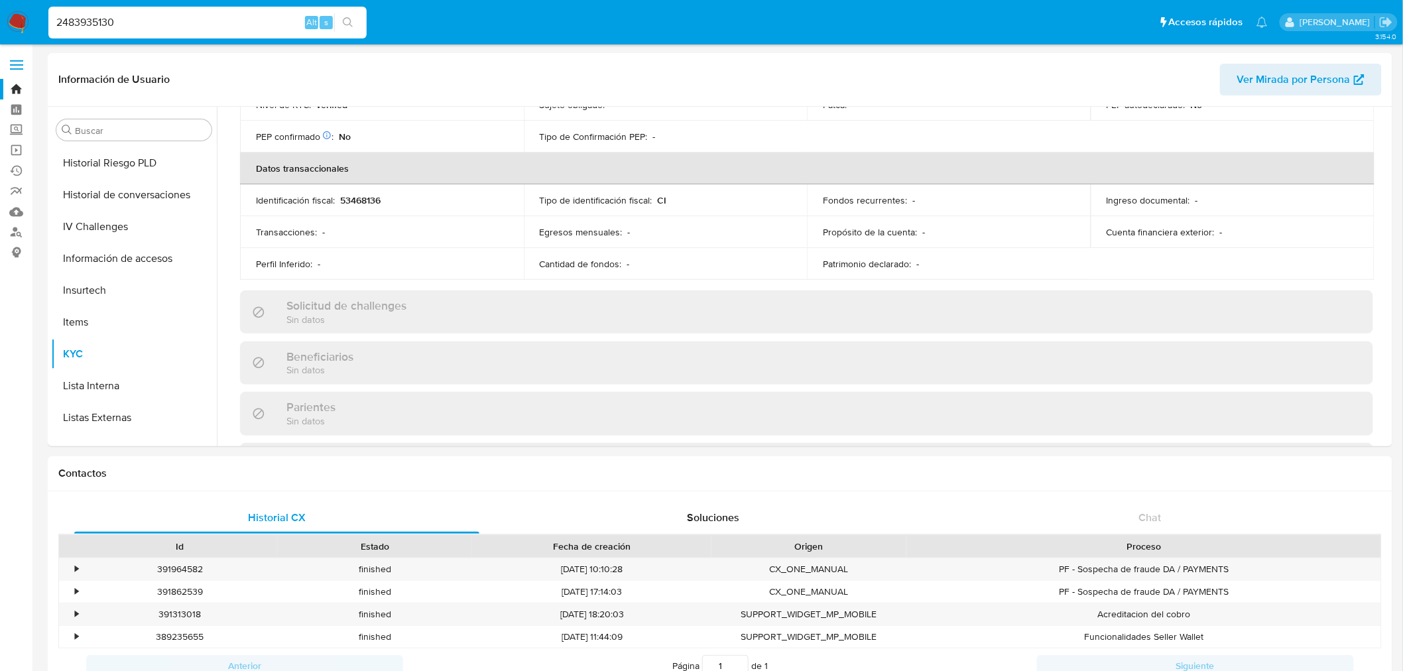
scroll to position [641, 0]
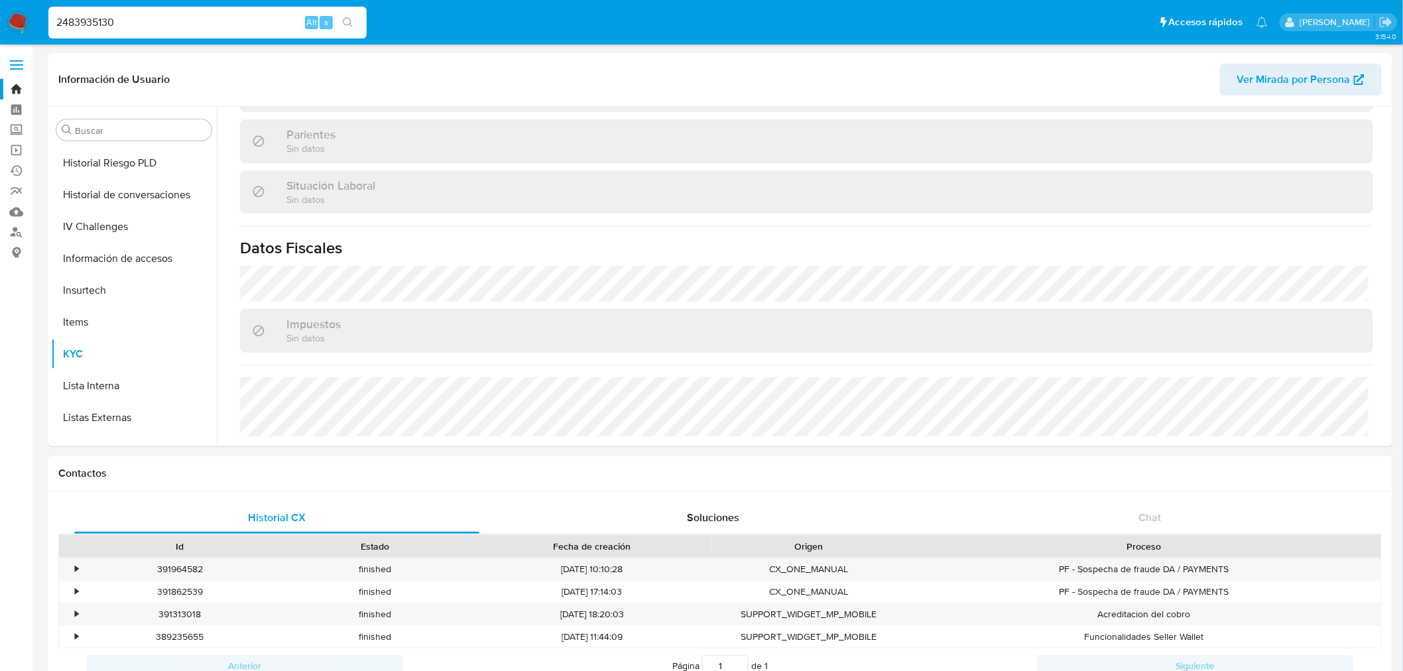
click at [148, 23] on input "2483935130" at bounding box center [207, 22] width 318 height 17
paste input "51876516"
type input "2451876516"
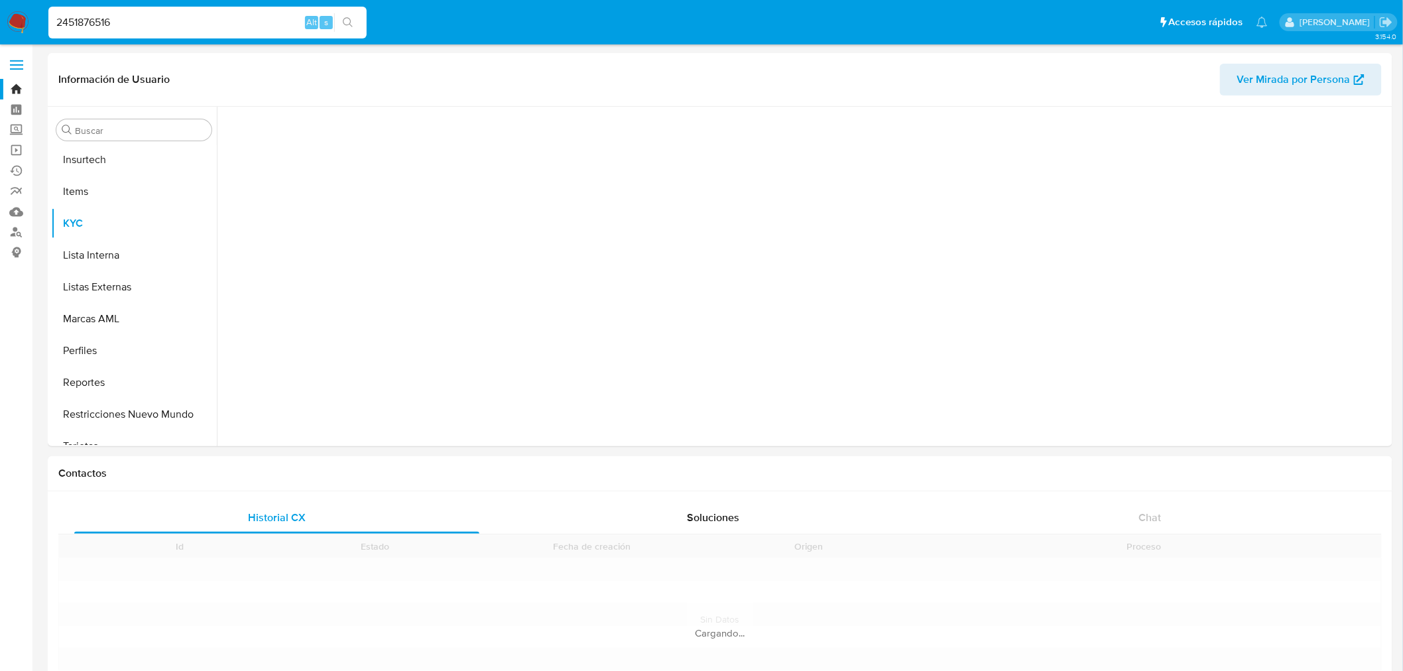
scroll to position [592, 0]
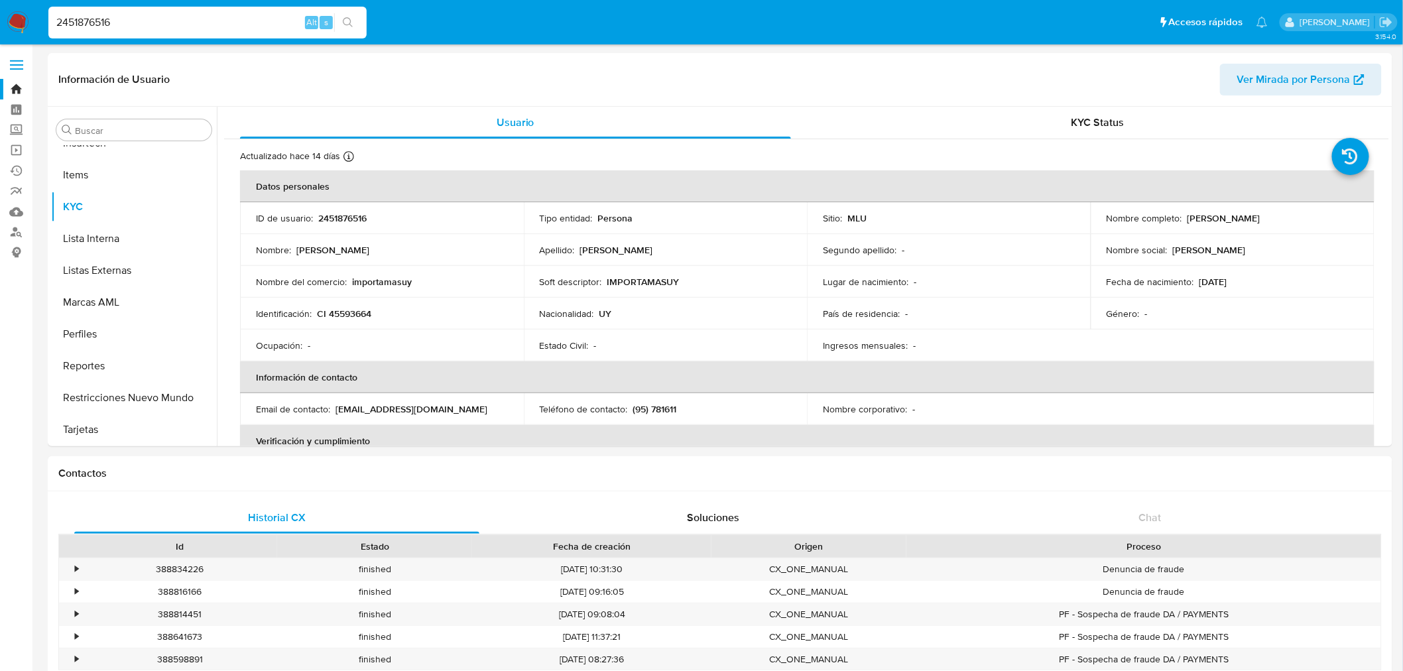
select select "10"
click at [349, 212] on p "2451876516" at bounding box center [342, 218] width 48 height 12
click at [350, 212] on p "2451876516" at bounding box center [342, 218] width 48 height 12
copy p "2451876516"
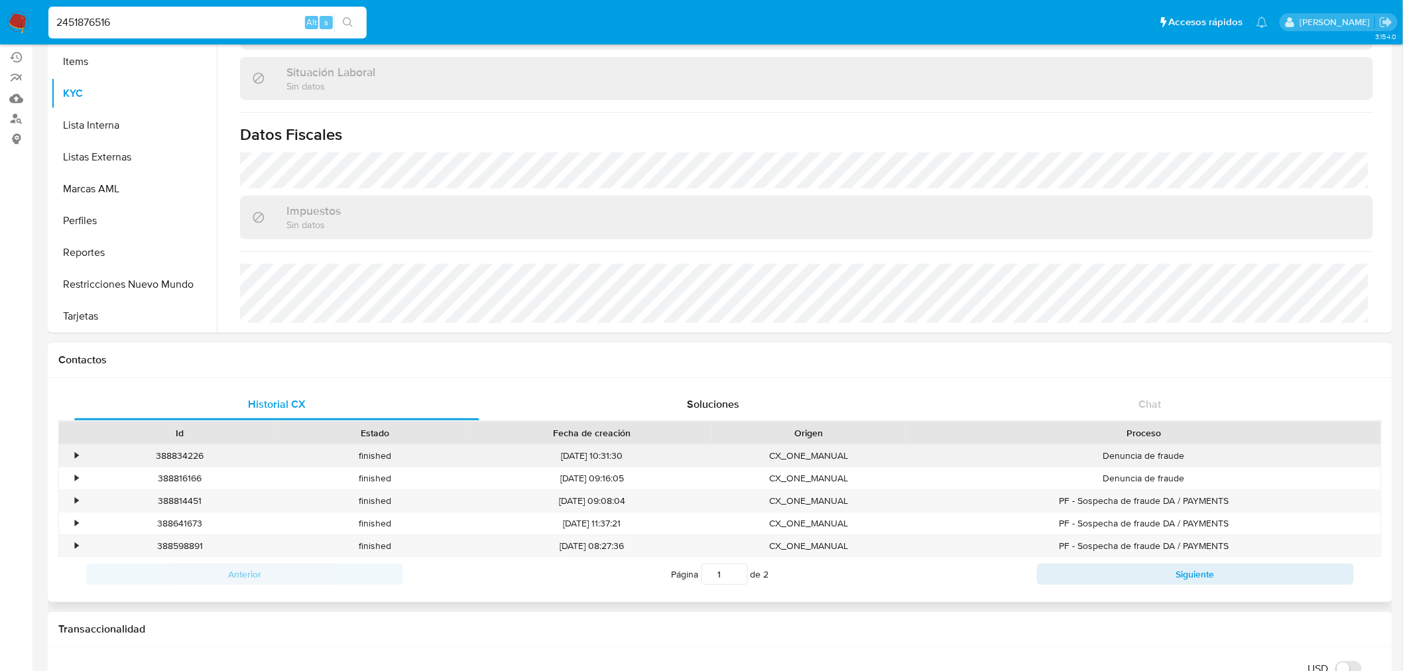
scroll to position [221, 0]
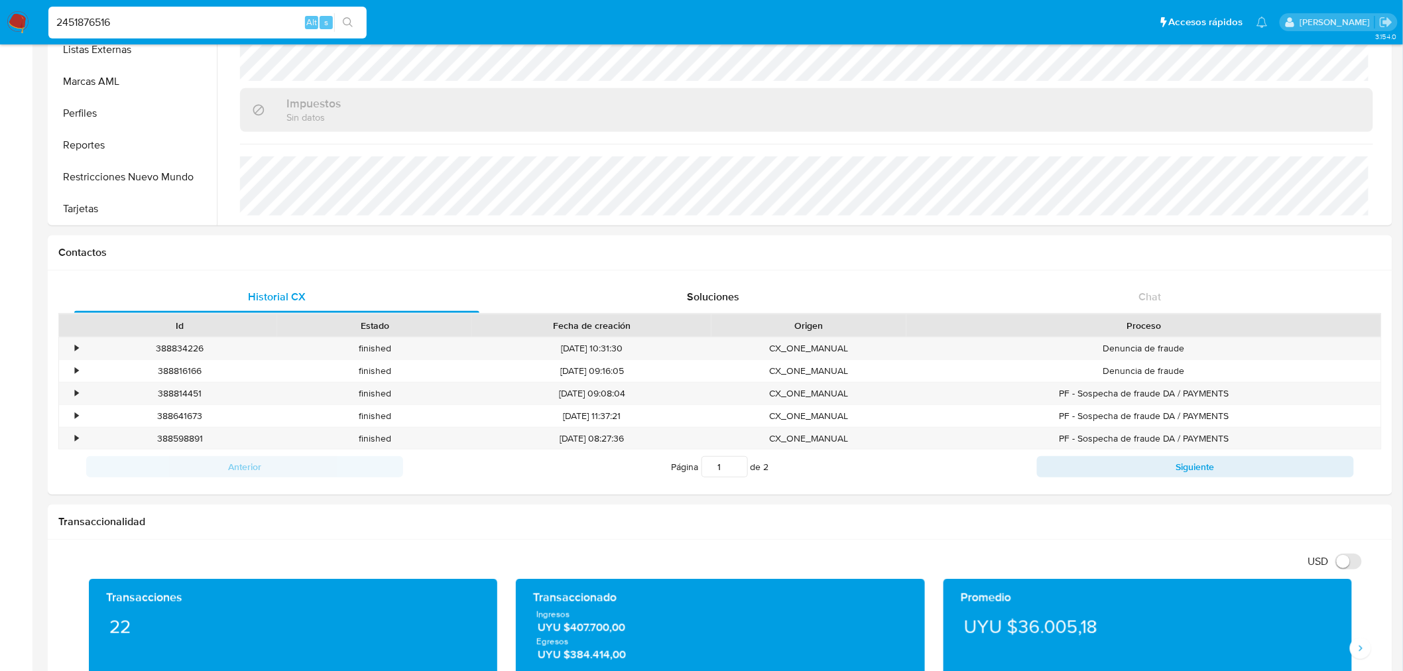
click at [182, 29] on input "2451876516" at bounding box center [207, 22] width 318 height 17
paste input "47830269"
type input "2447830269"
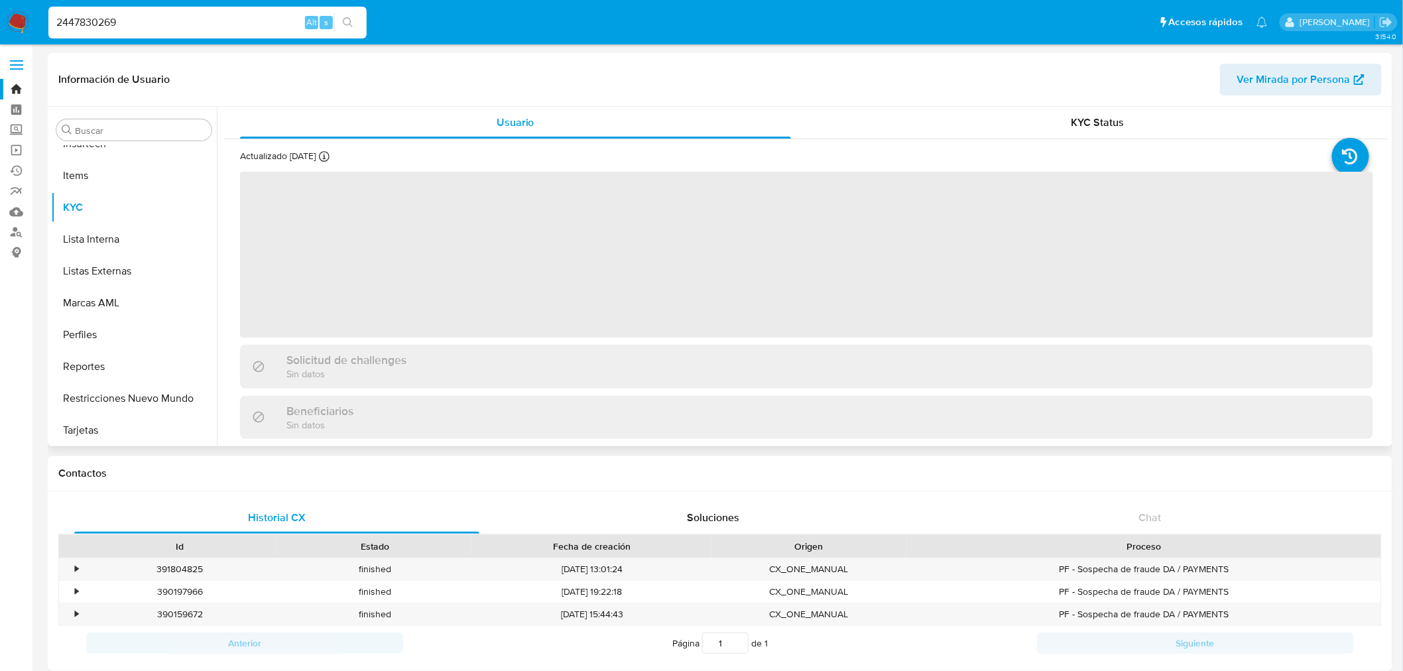
scroll to position [592, 0]
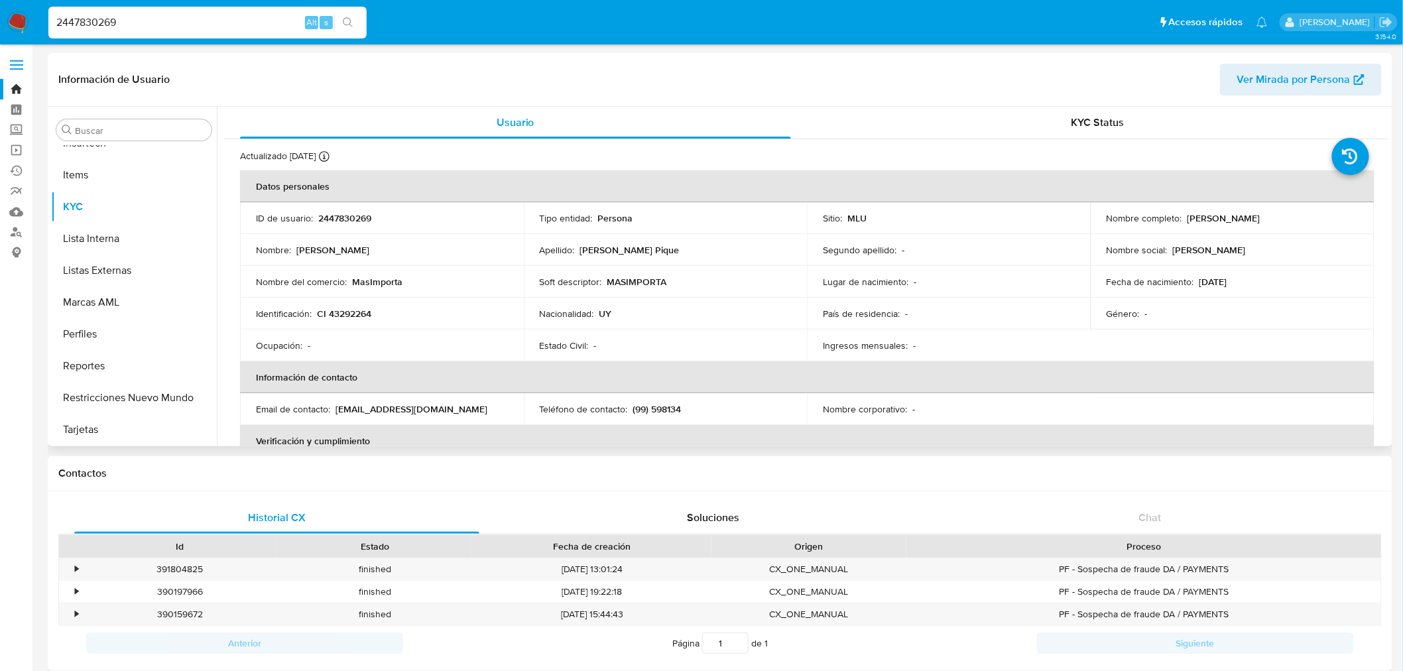
select select "10"
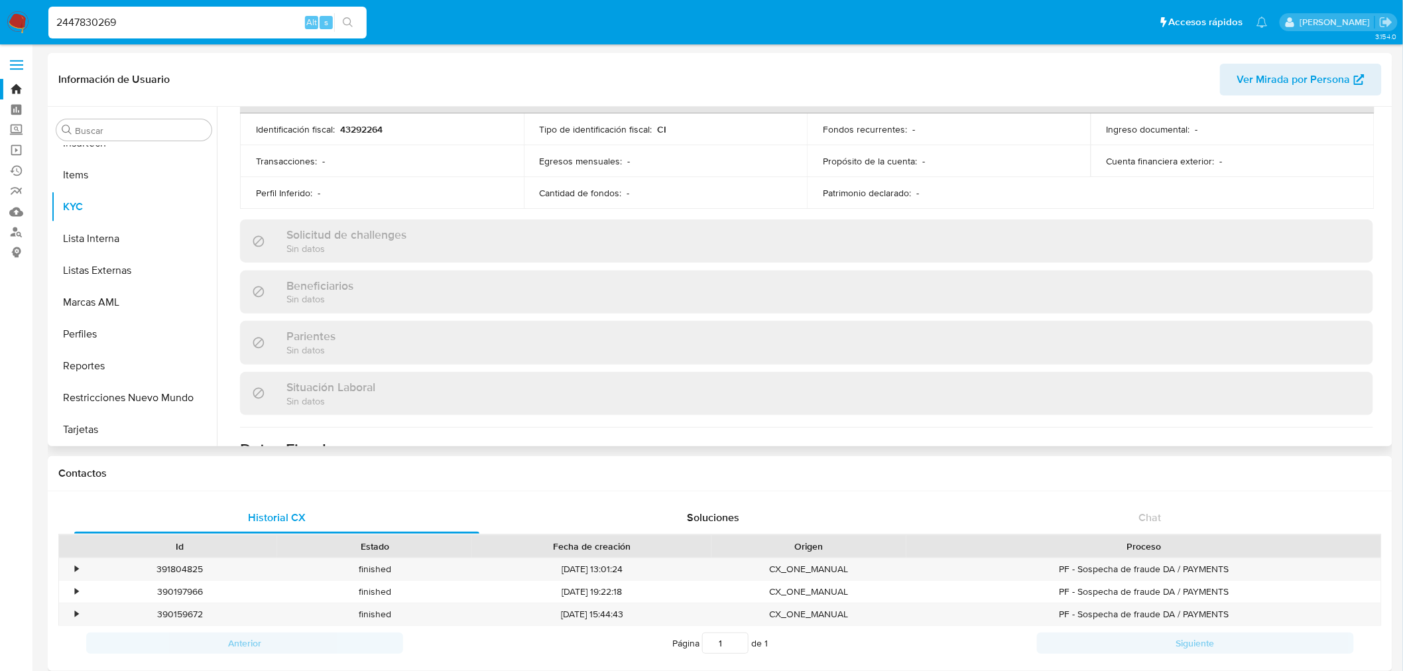
scroll to position [641, 0]
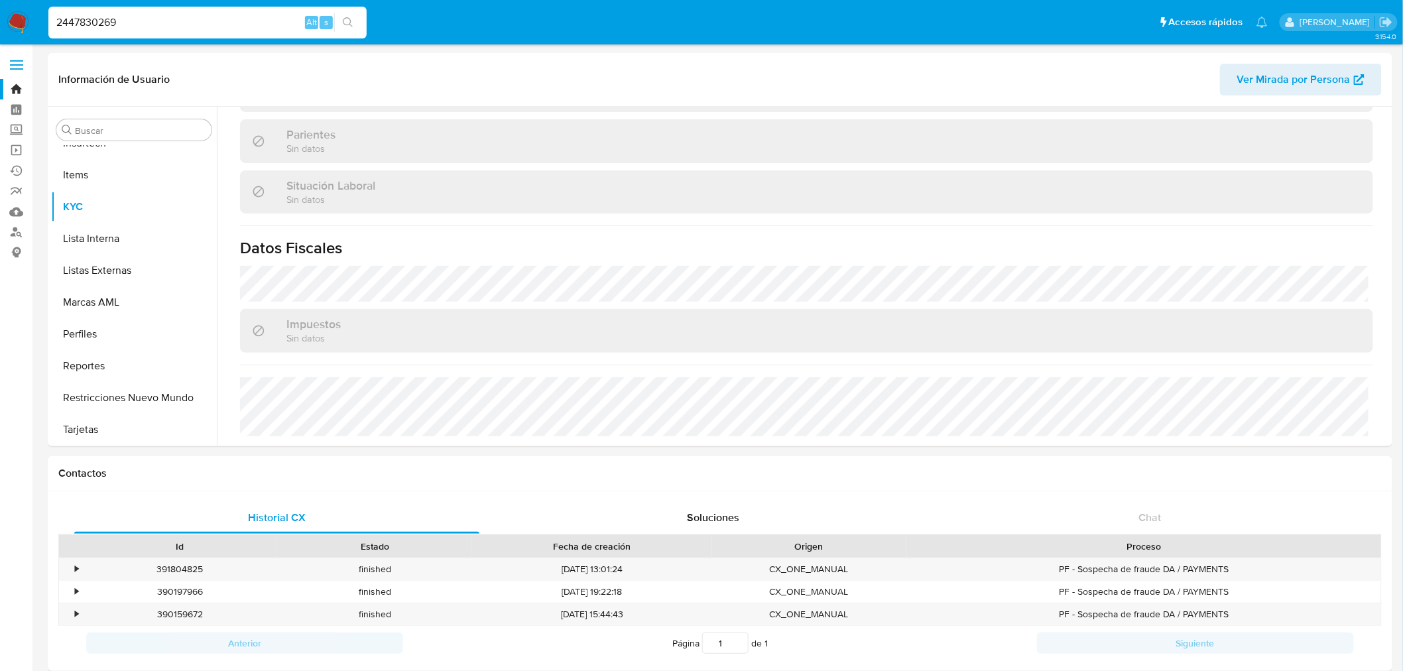
click at [176, 23] on input "2447830269" at bounding box center [207, 22] width 318 height 17
paste input "51928190"
type input "2451928190"
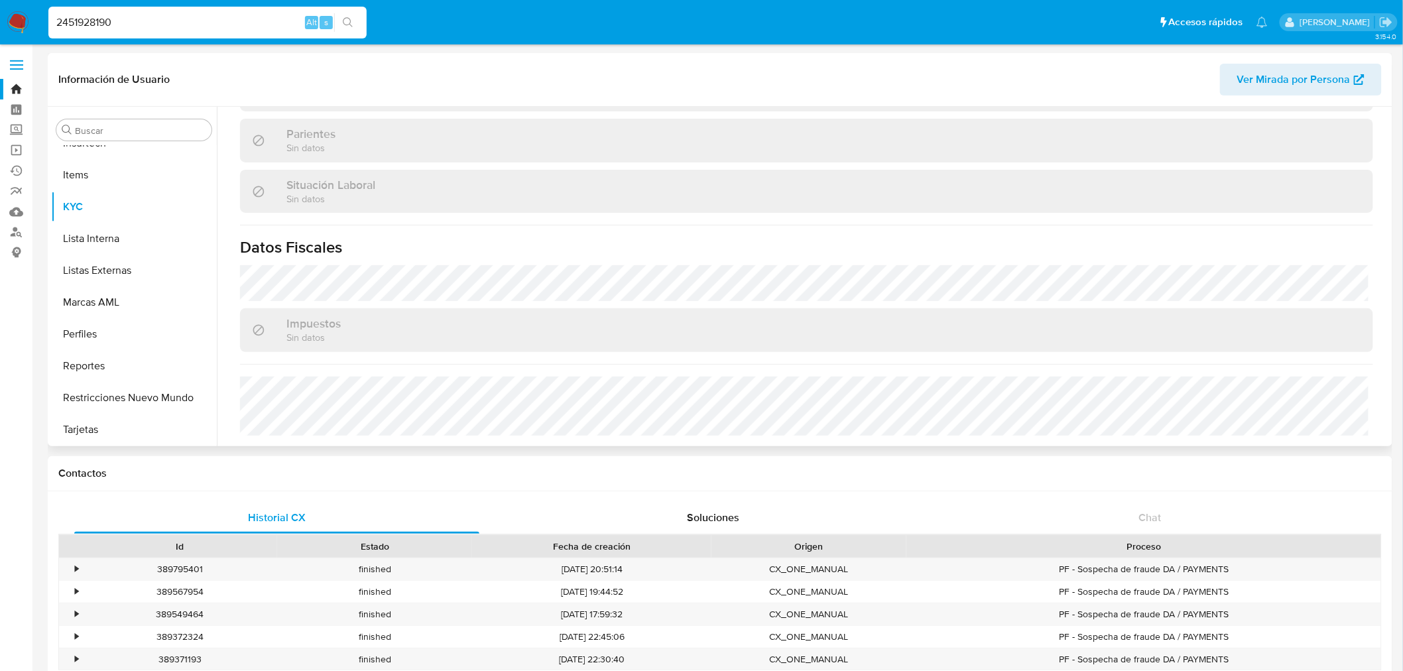
scroll to position [641, 0]
select select "10"
click at [136, 21] on input "2451928190" at bounding box center [207, 22] width 318 height 17
click at [137, 21] on input "2451928190" at bounding box center [207, 22] width 318 height 17
paste input "829200"
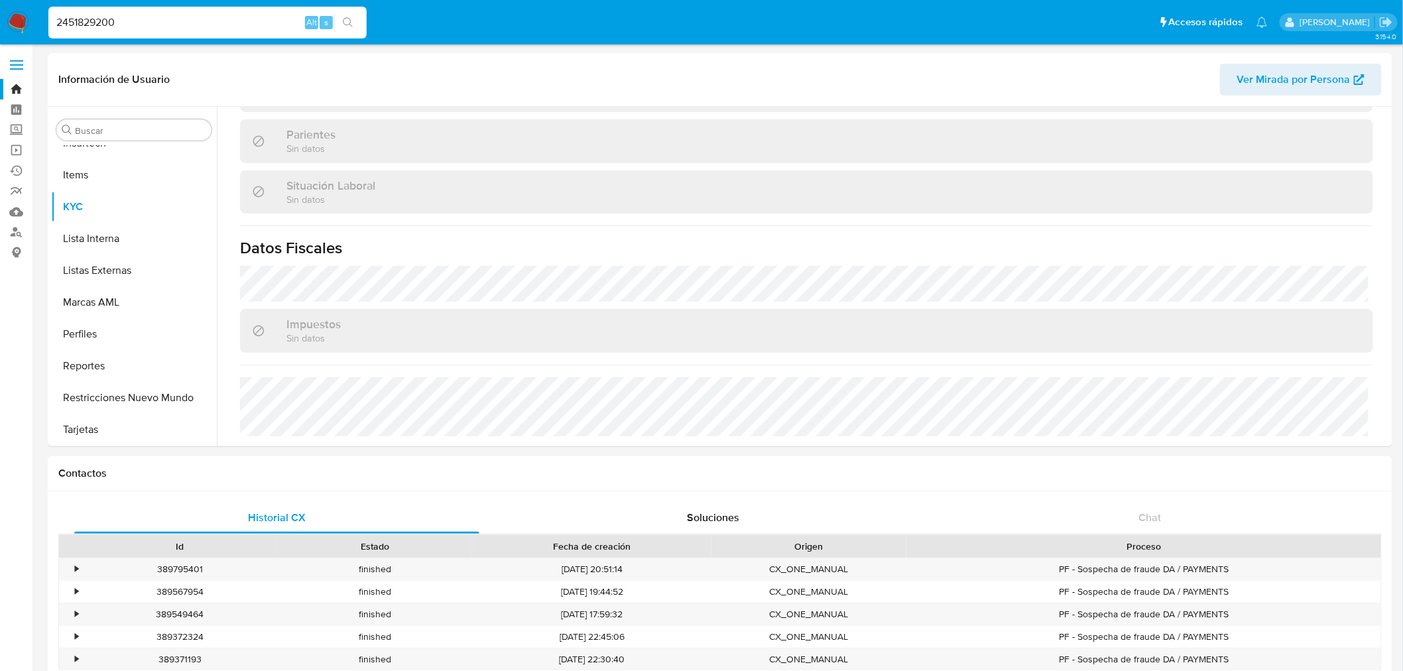
type input "2451829200"
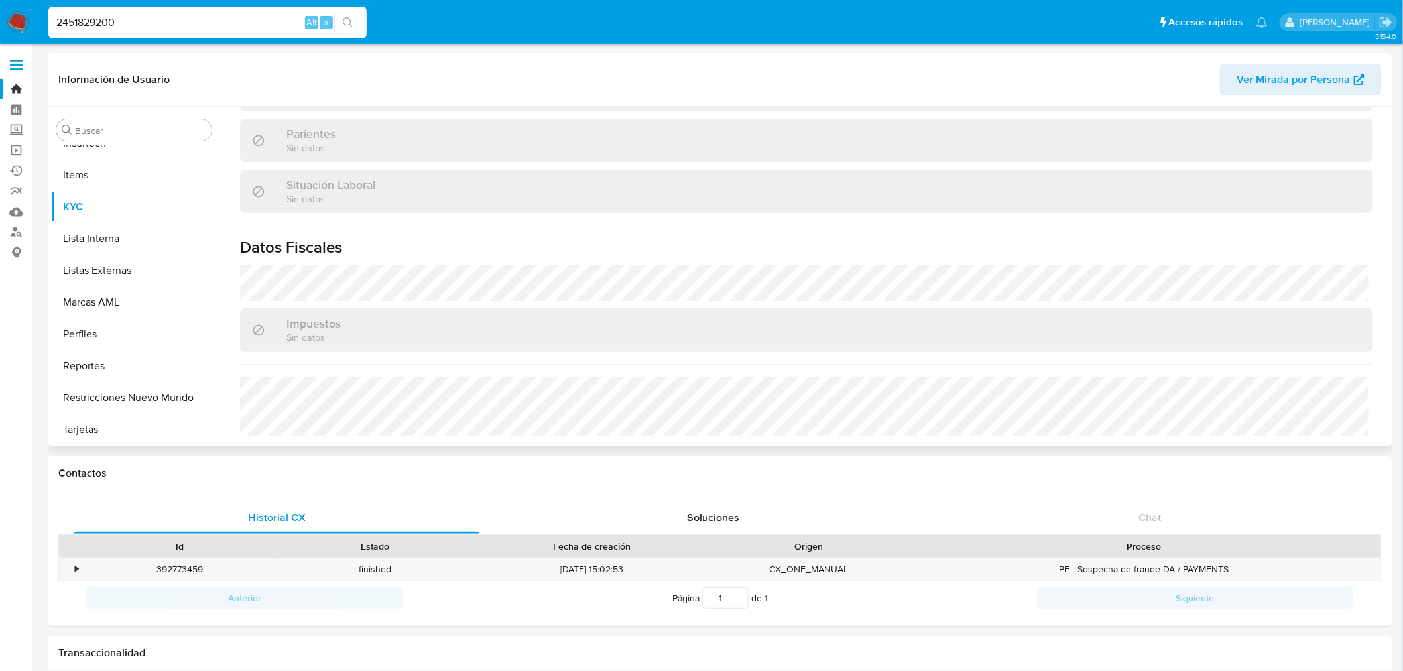
scroll to position [641, 0]
select select "10"
click at [106, 29] on input "2451829200" at bounding box center [207, 22] width 318 height 17
paste input "47367342"
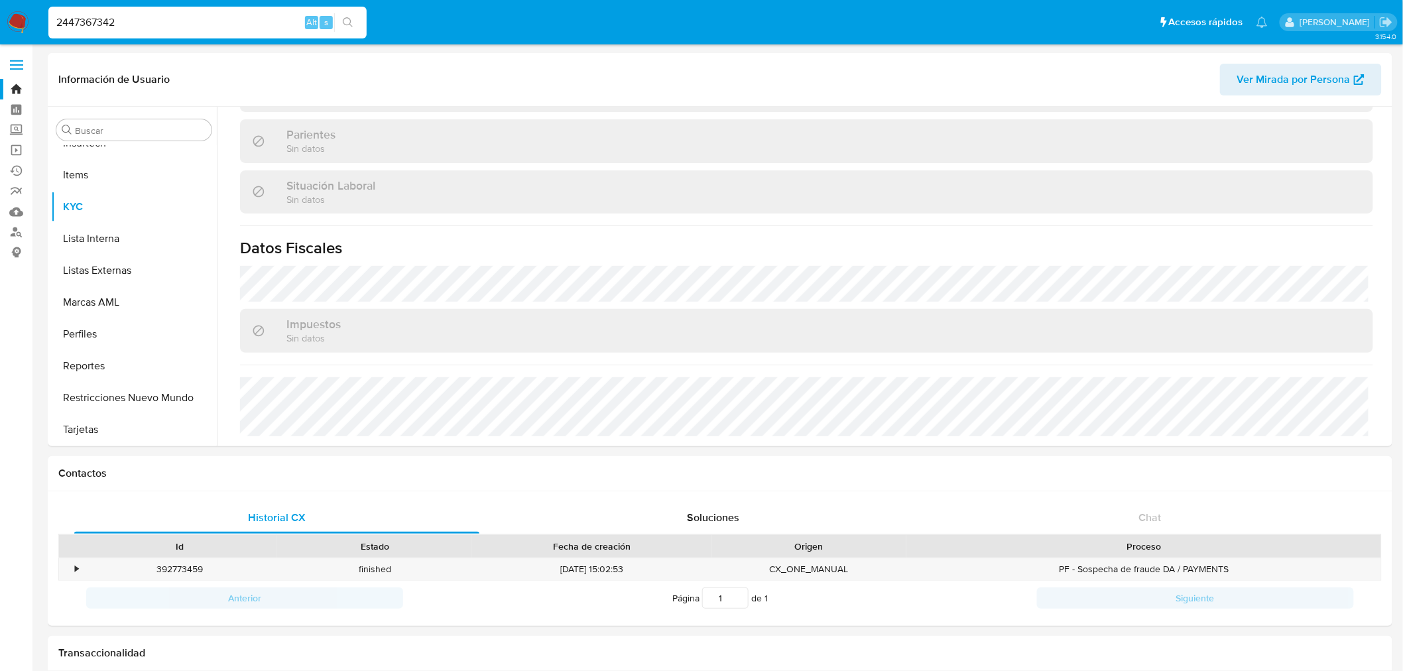
type input "2447367342"
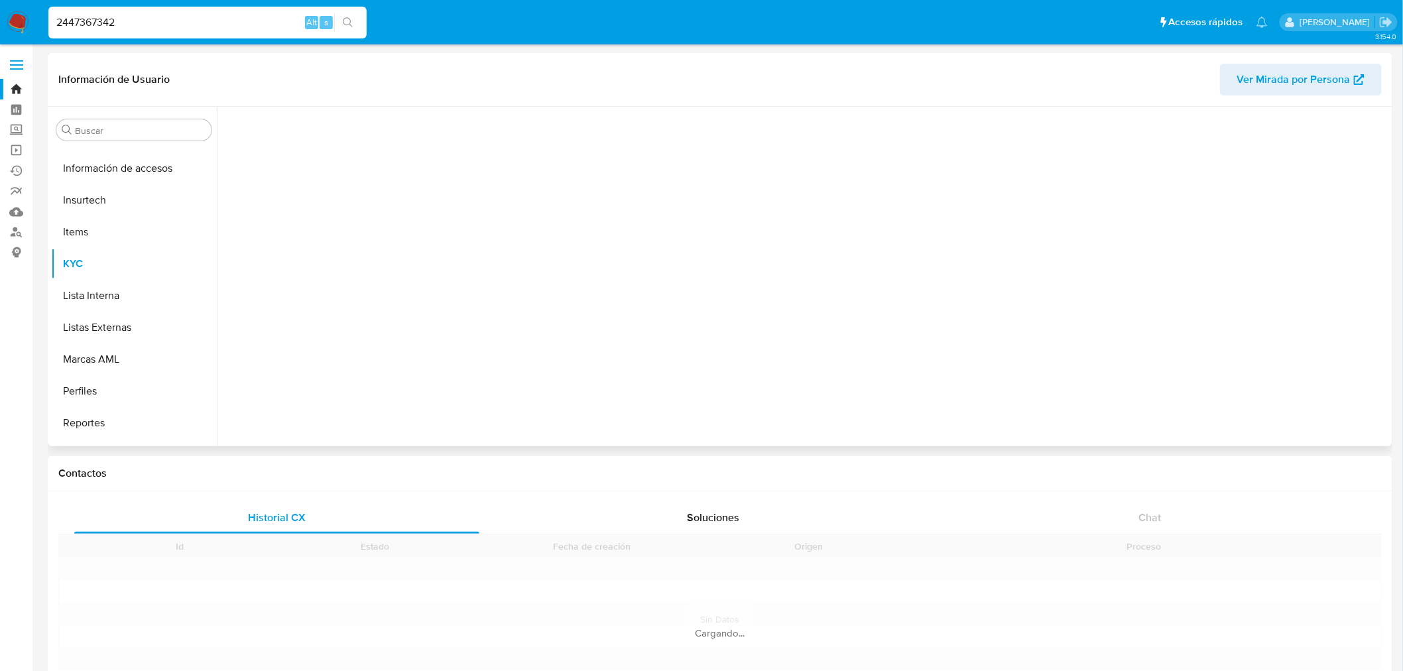
scroll to position [592, 0]
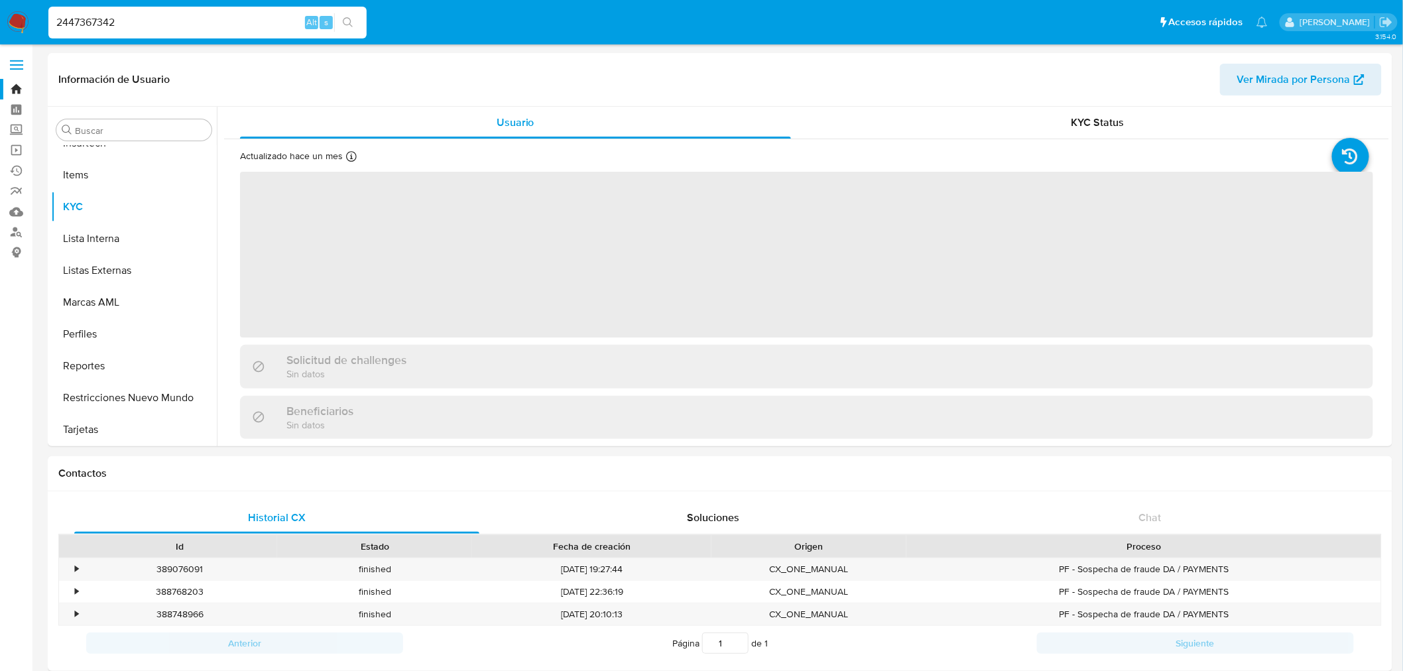
select select "10"
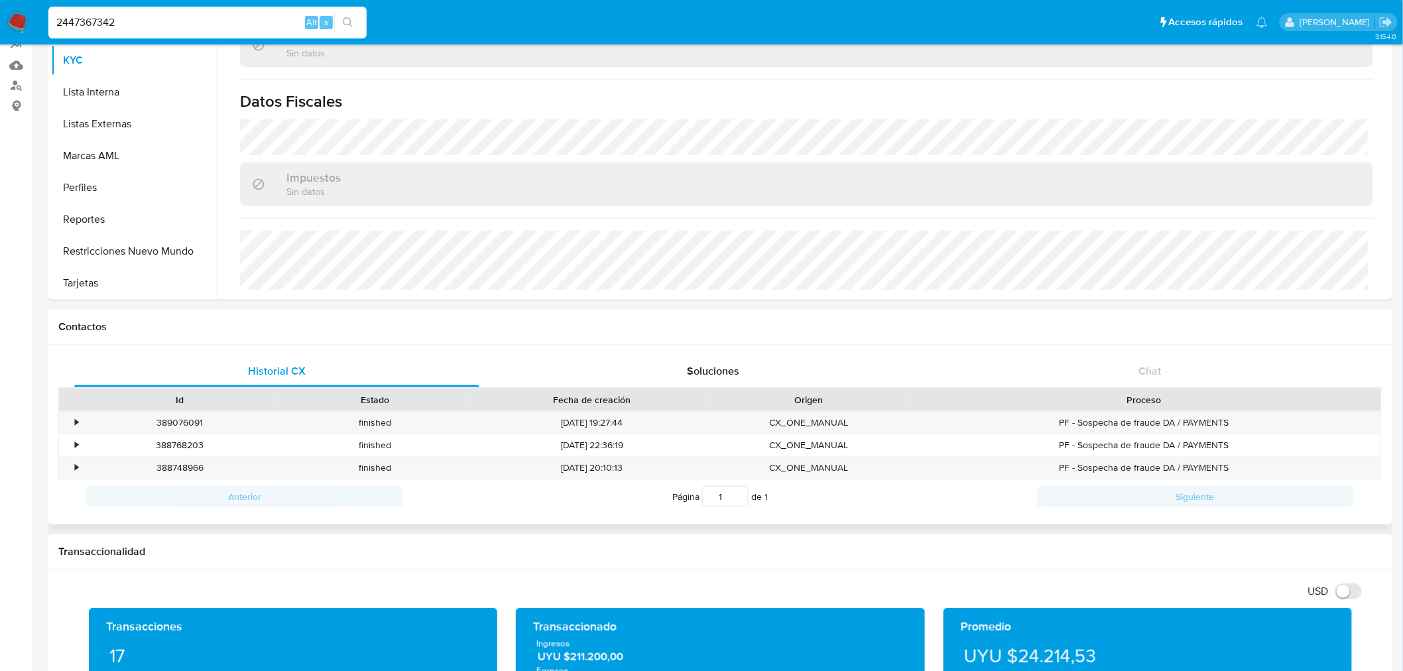
scroll to position [147, 0]
click at [78, 20] on input "2447367342" at bounding box center [207, 22] width 318 height 17
paste input "04125298"
type input "2404125298"
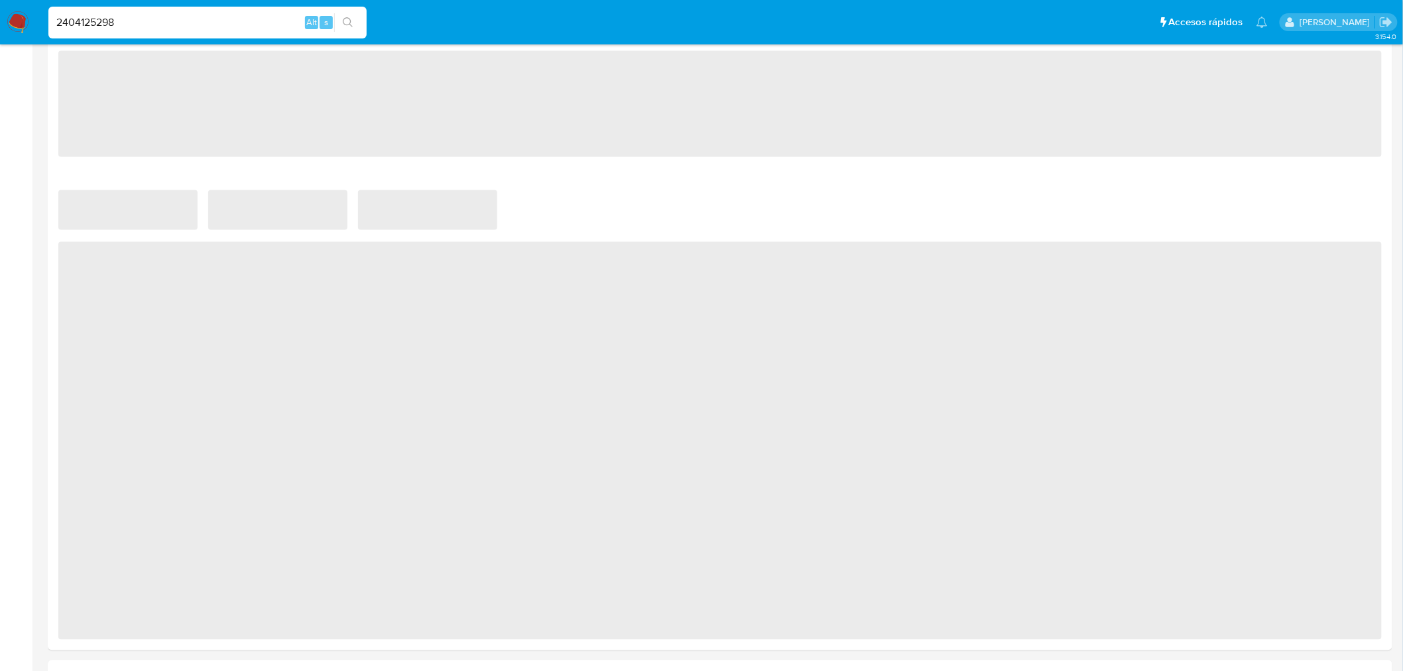
scroll to position [641, 0]
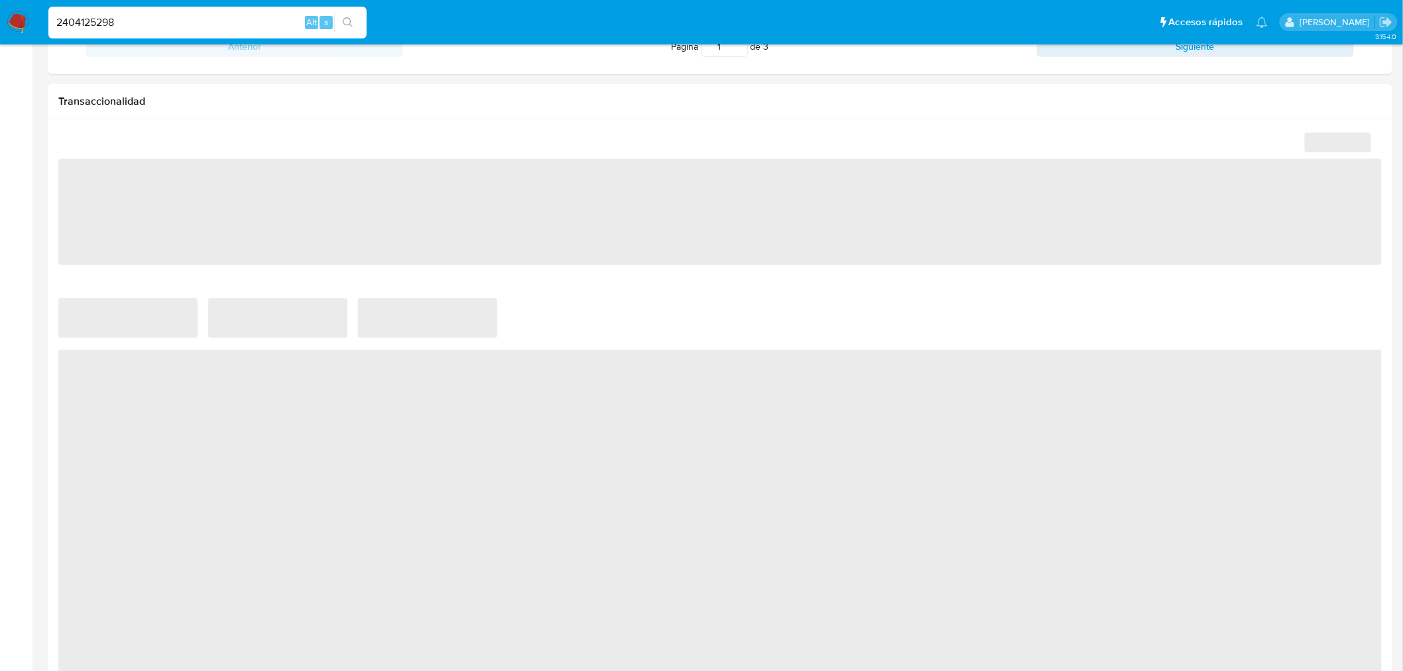
select select "10"
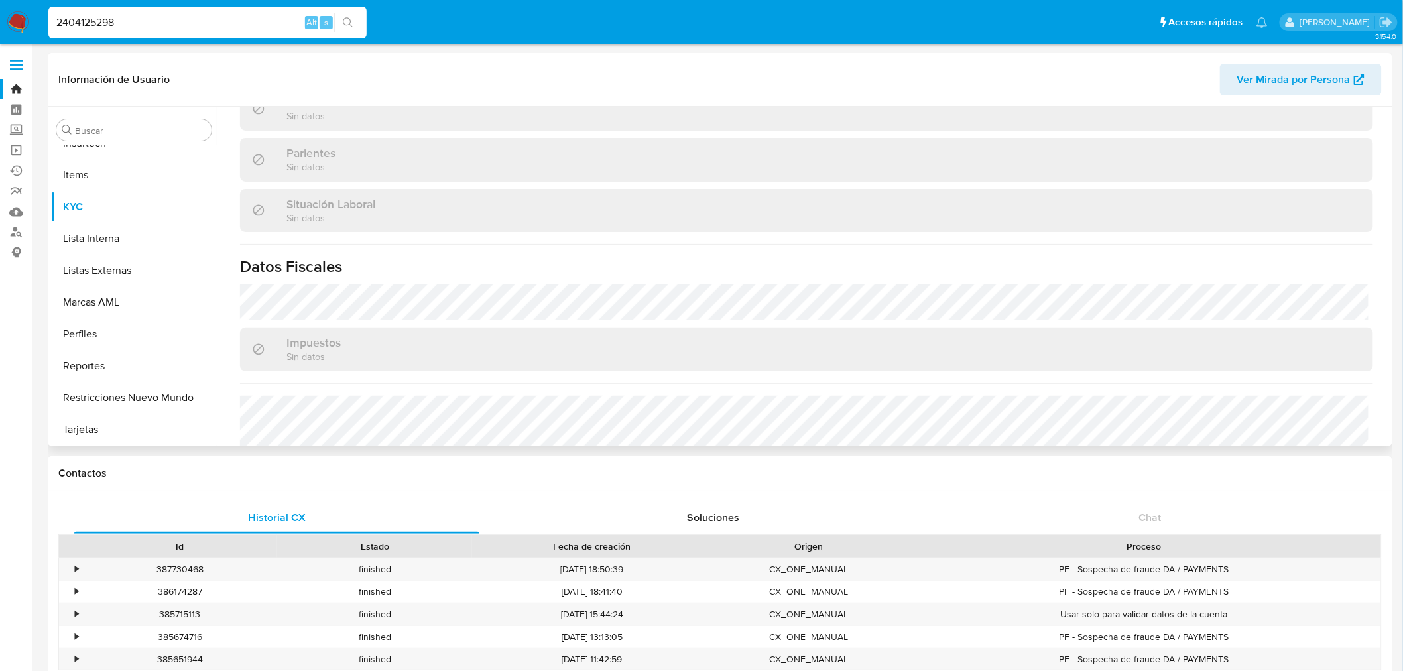
scroll to position [641, 0]
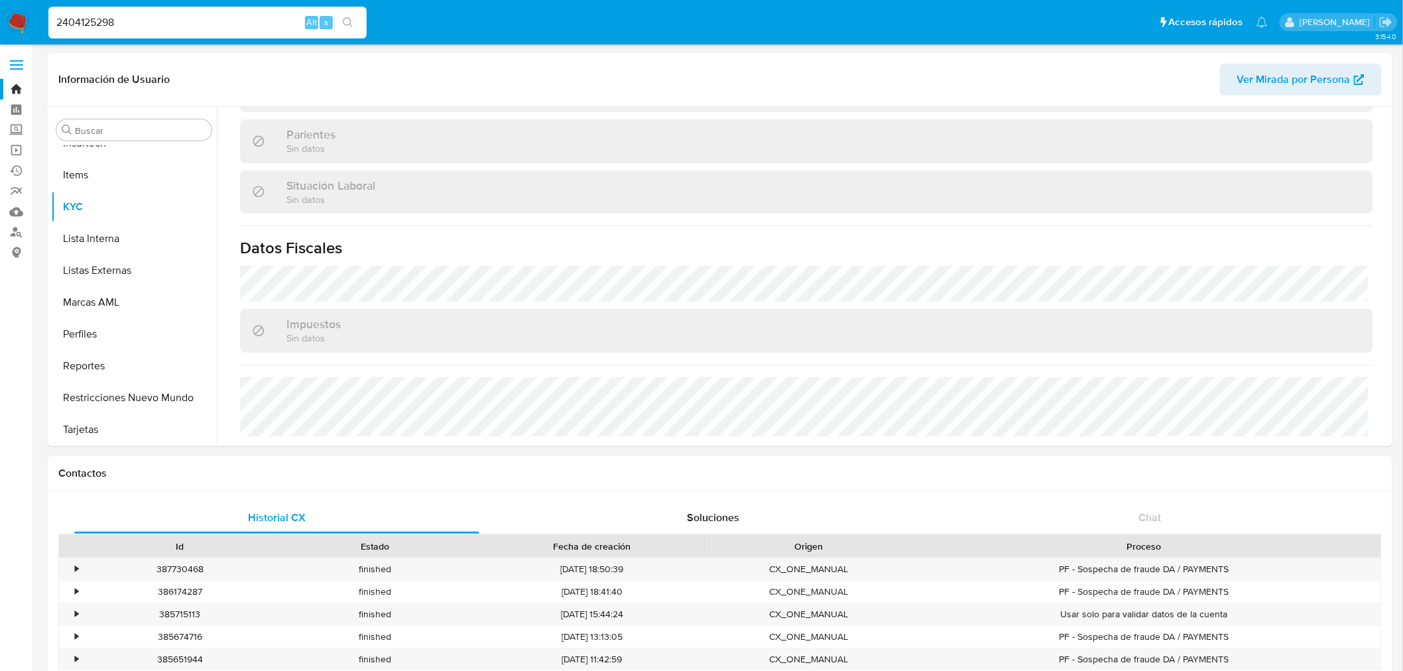
click at [118, 17] on input "2404125298" at bounding box center [207, 22] width 318 height 17
paste input "391269574"
type input "2391269574"
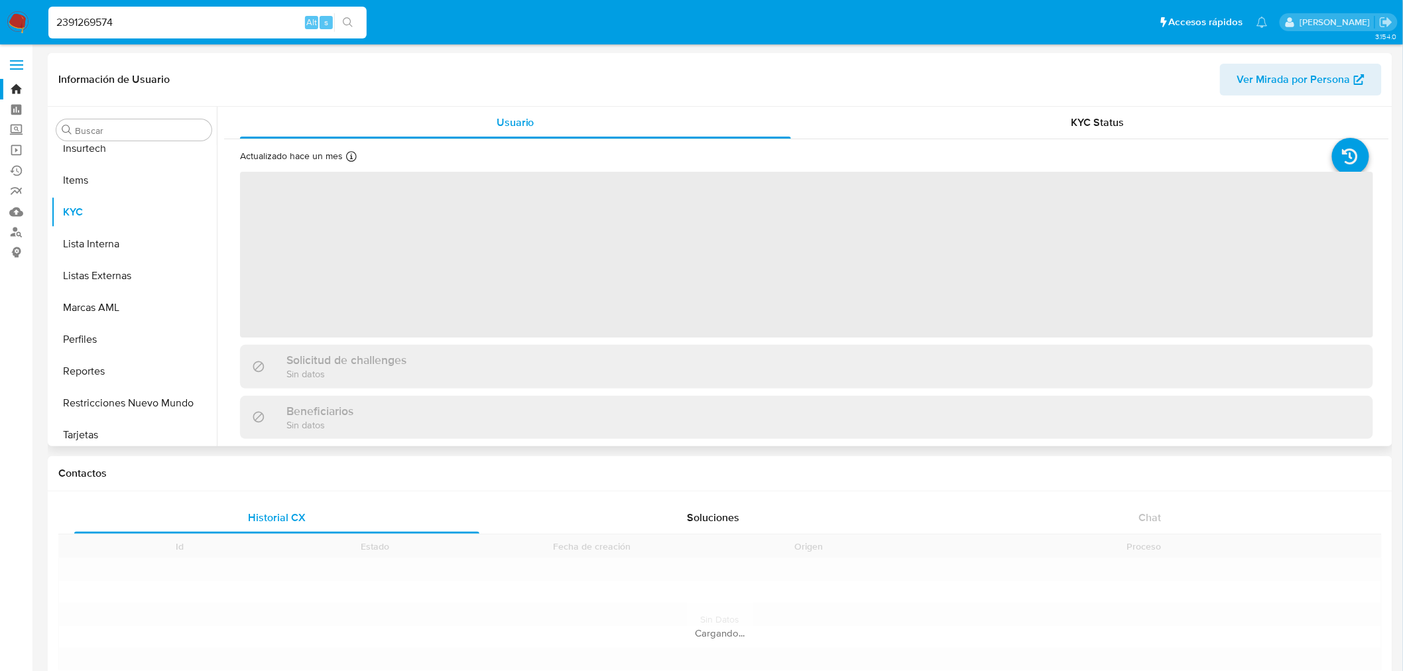
scroll to position [592, 0]
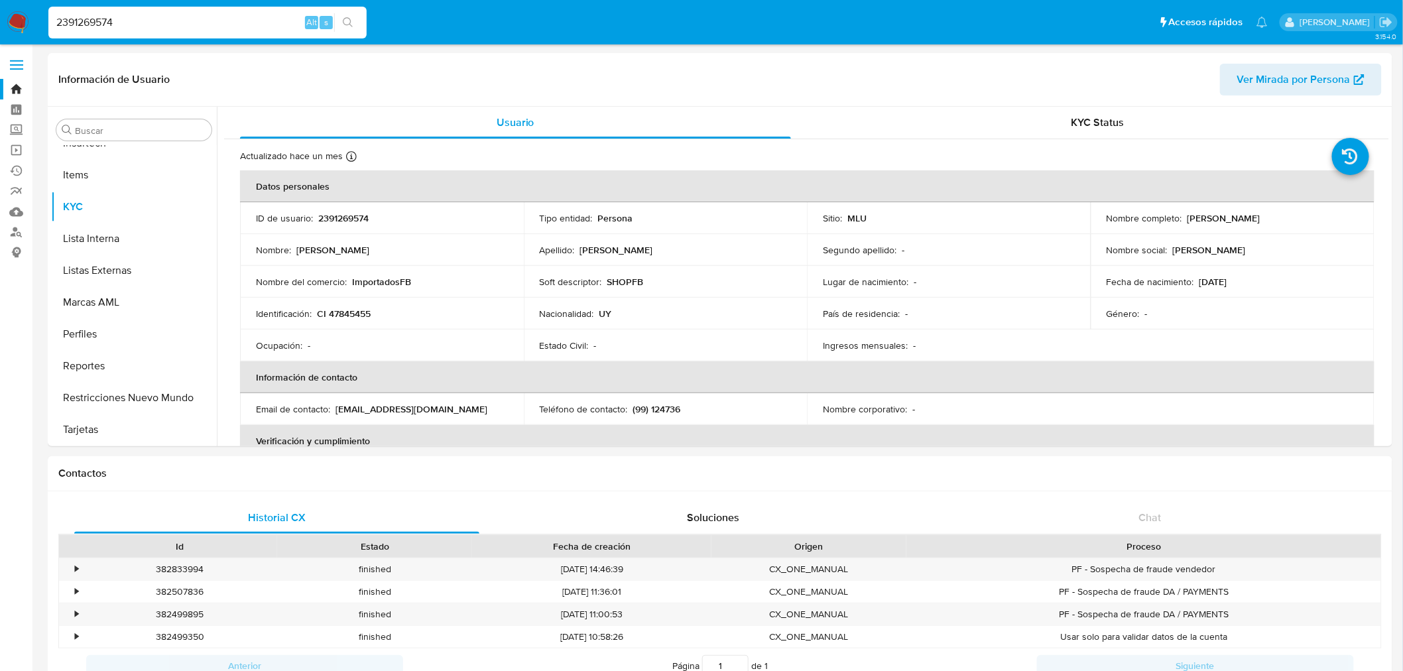
select select "10"
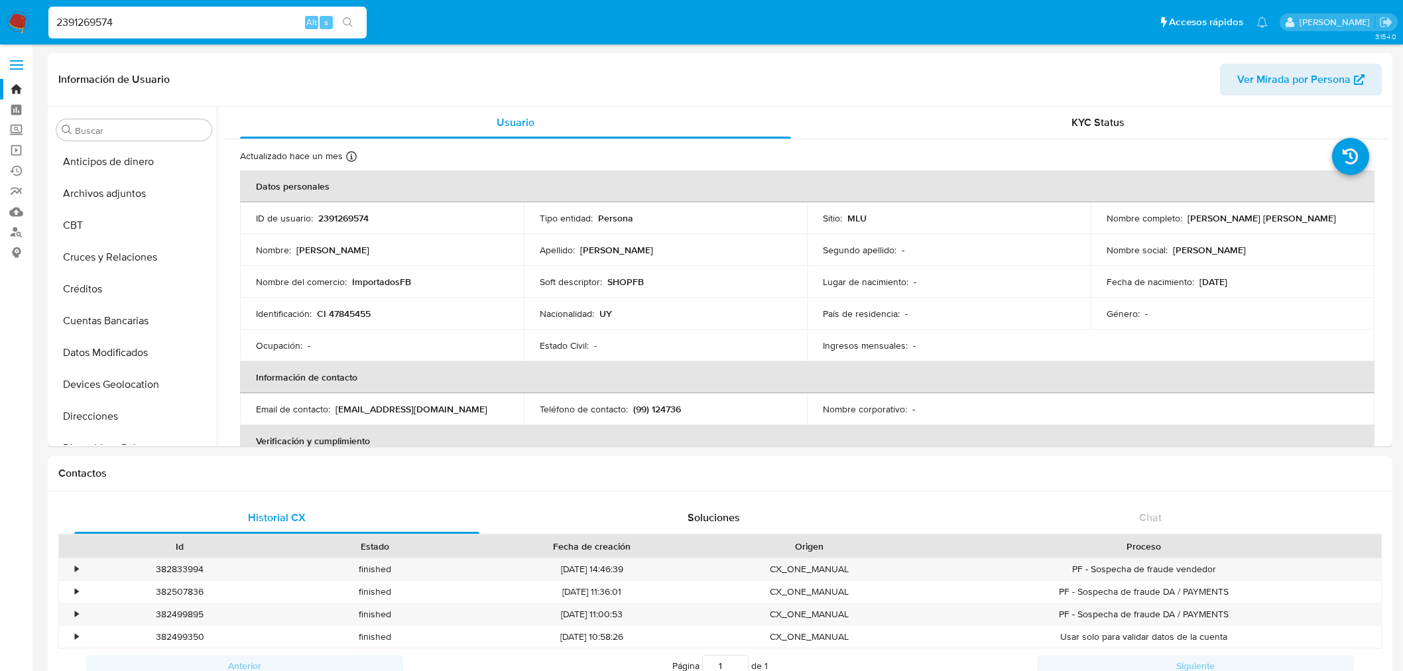
select select "10"
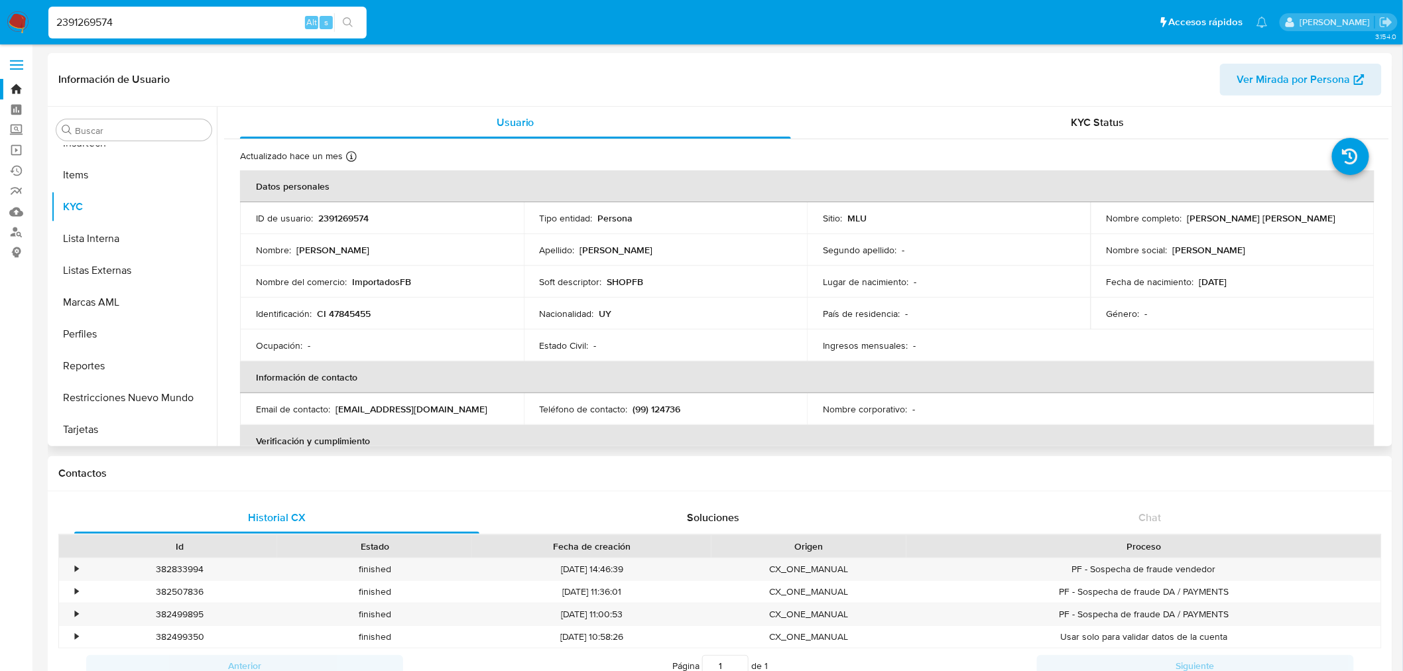
scroll to position [641, 0]
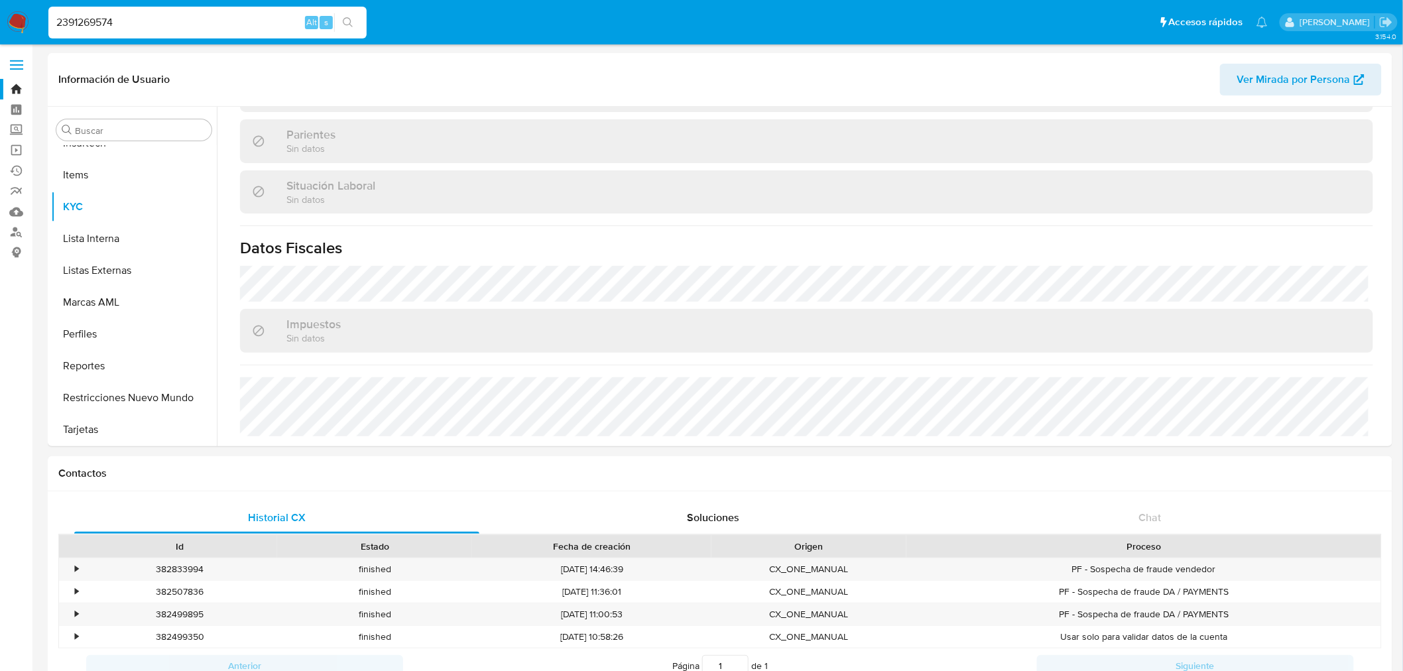
click at [153, 21] on input "2391269574" at bounding box center [207, 22] width 318 height 17
paste input "490634951"
type input "2490634951"
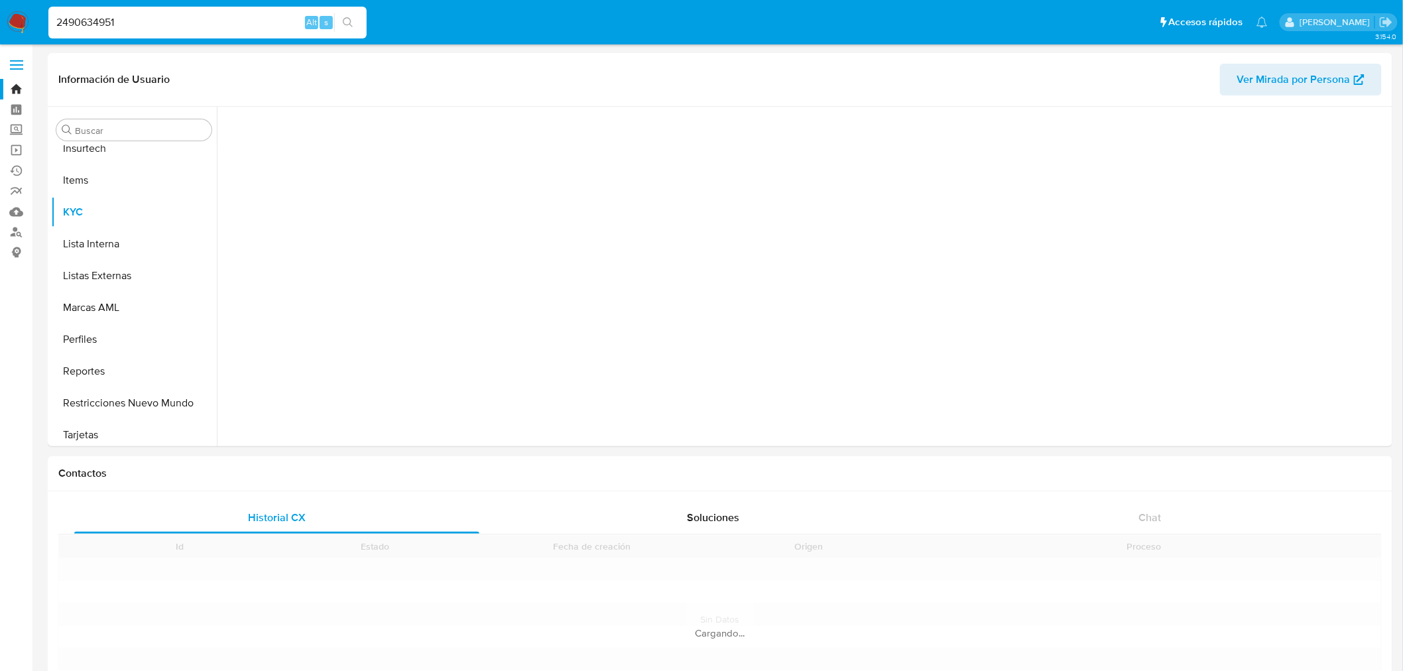
scroll to position [592, 0]
select select "10"
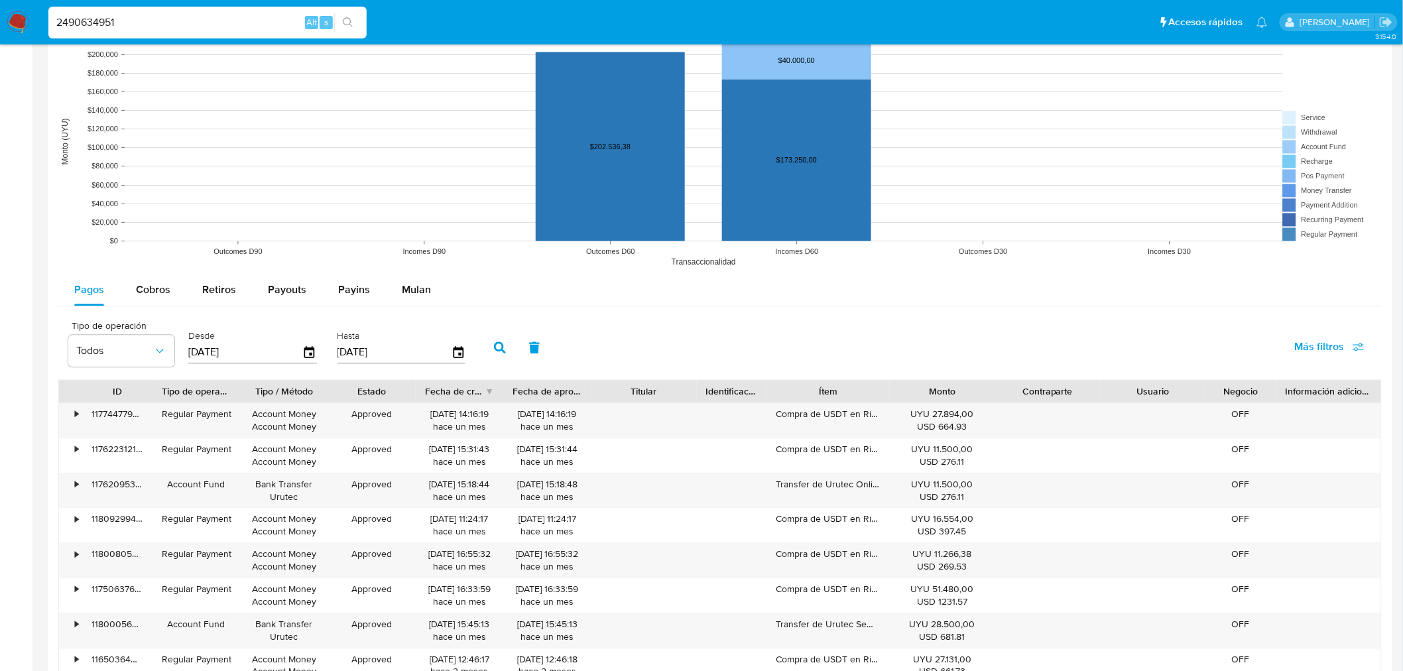
scroll to position [1031, 0]
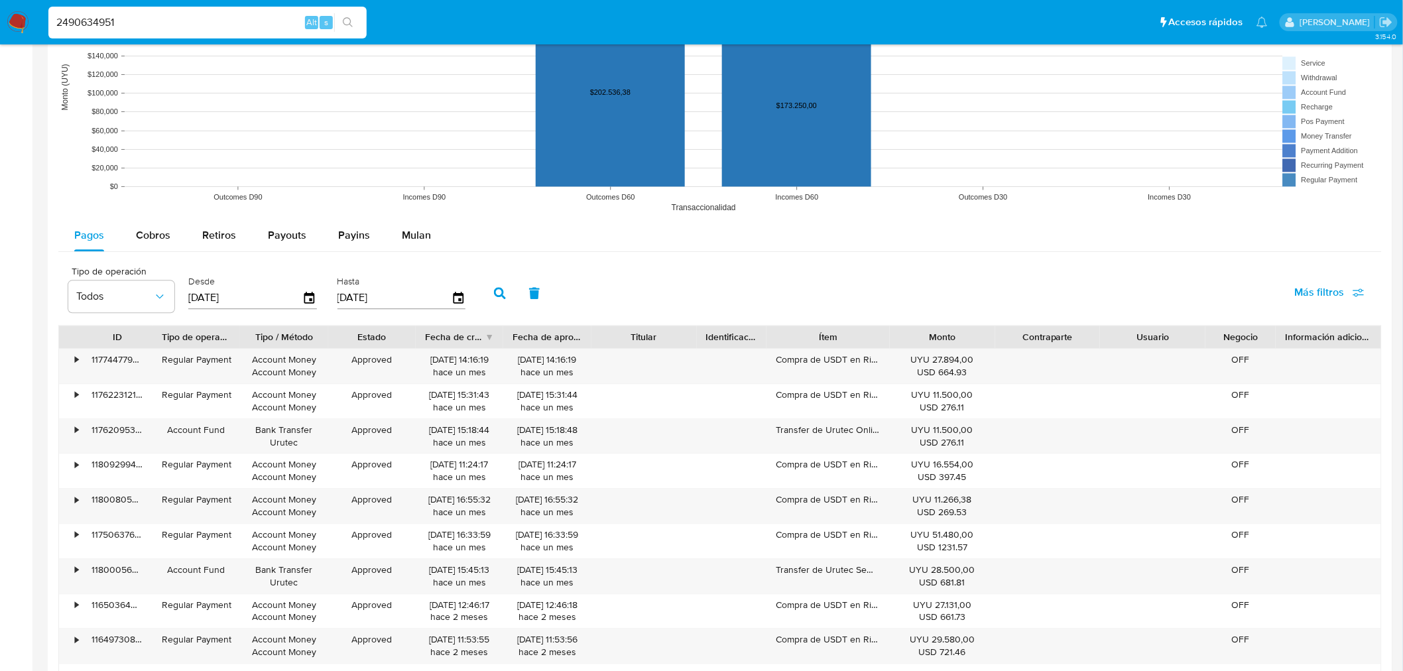
scroll to position [1252, 0]
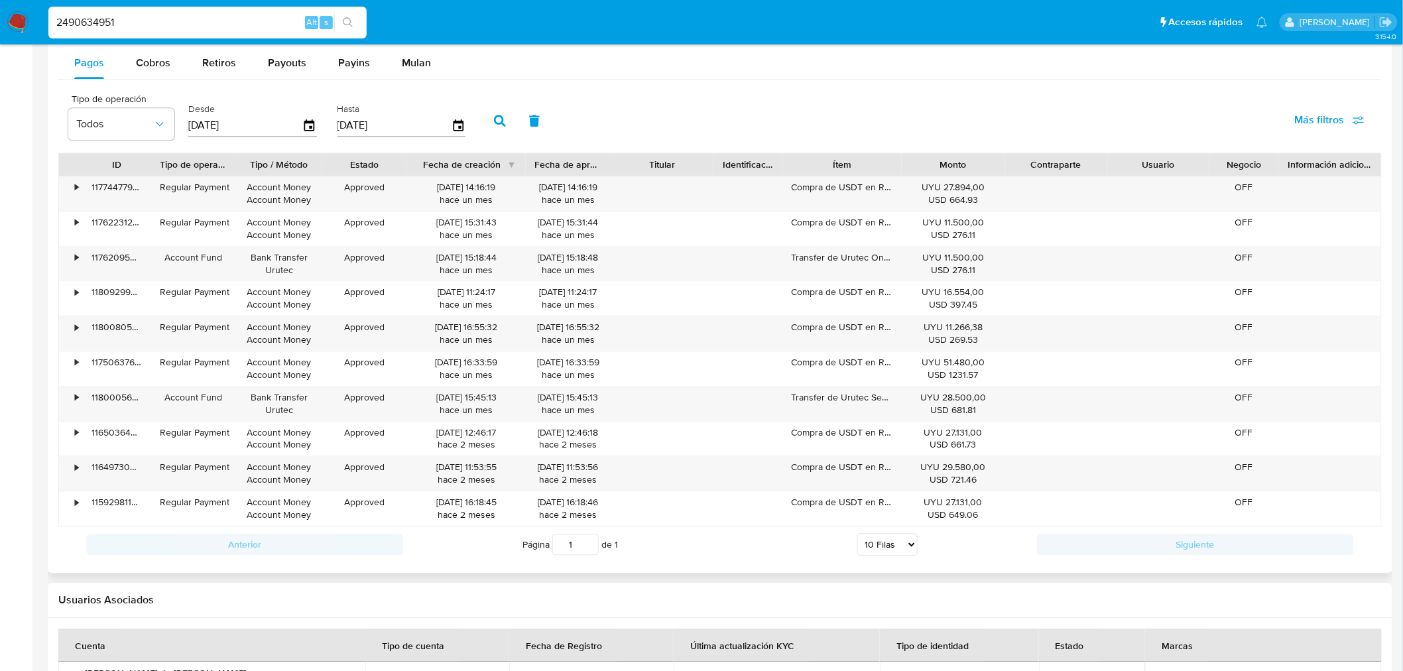
drag, startPoint x: 506, startPoint y: 164, endPoint x: 532, endPoint y: 166, distance: 25.9
click at [532, 166] on div at bounding box center [526, 164] width 24 height 23
click at [198, 19] on input "2490634951" at bounding box center [207, 22] width 318 height 17
paste input "79487703"
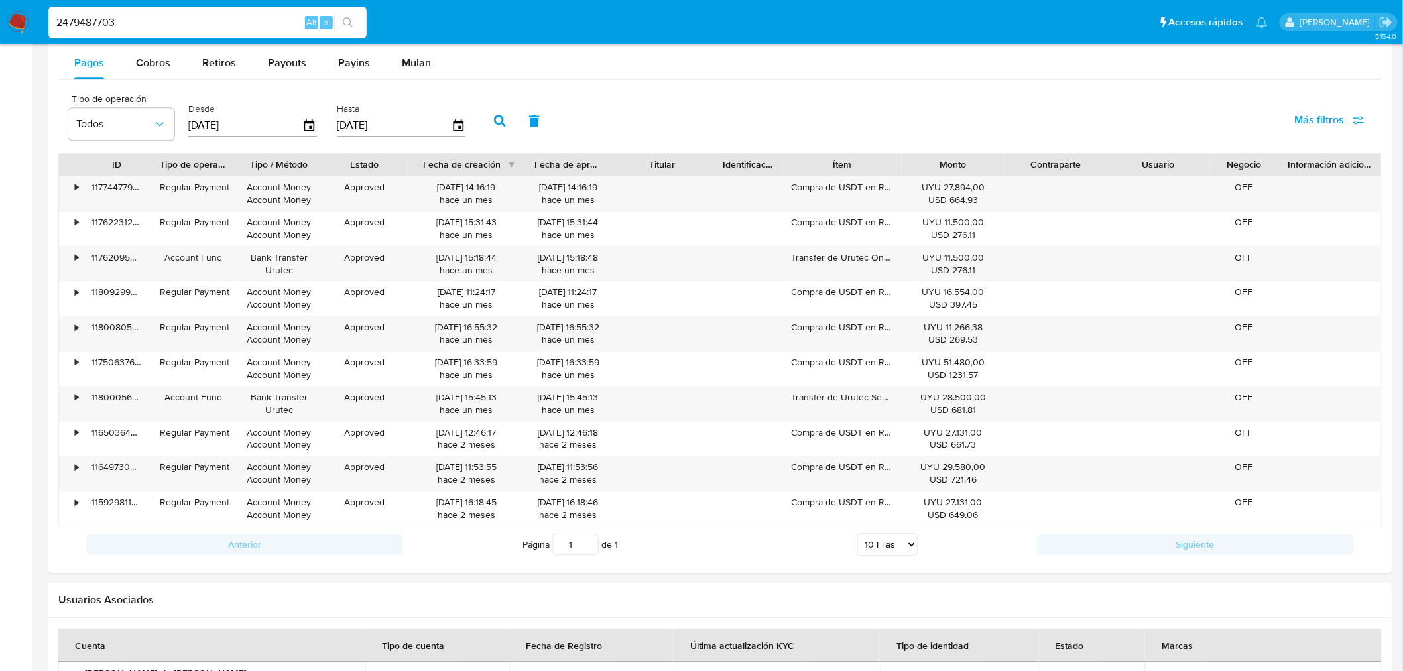
type input "2479487703"
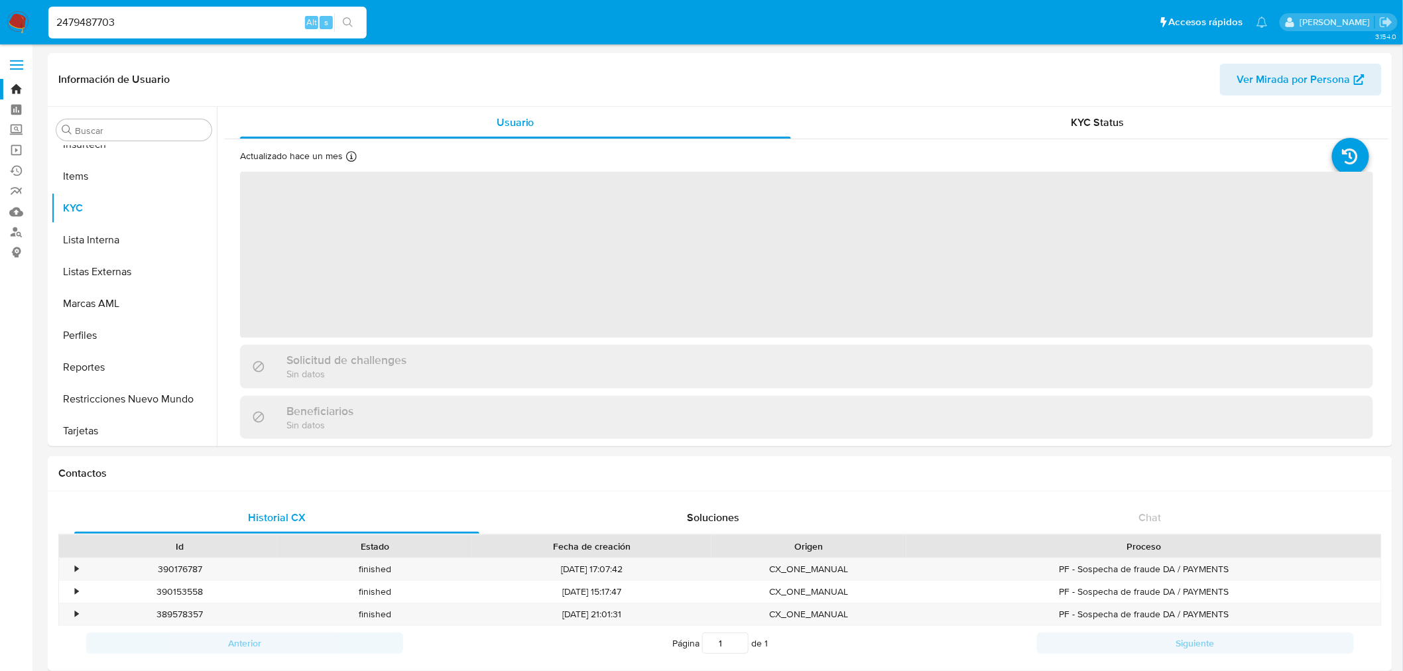
scroll to position [592, 0]
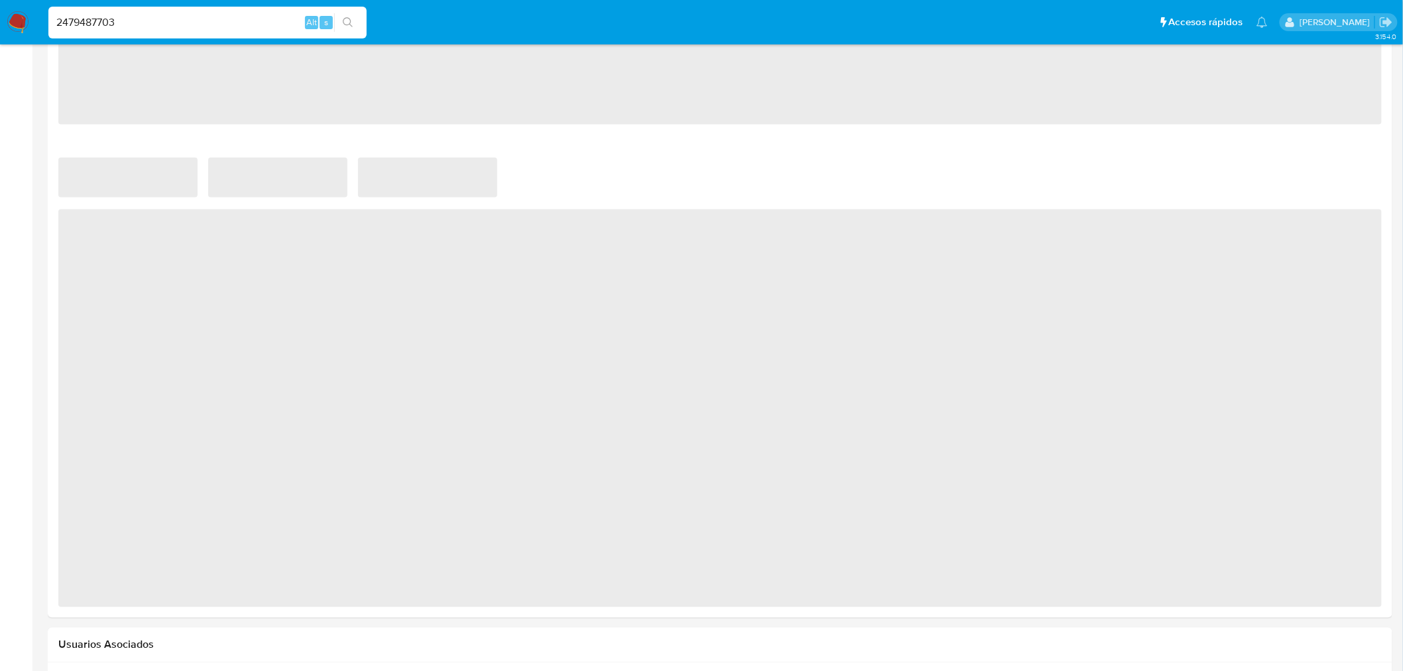
select select "10"
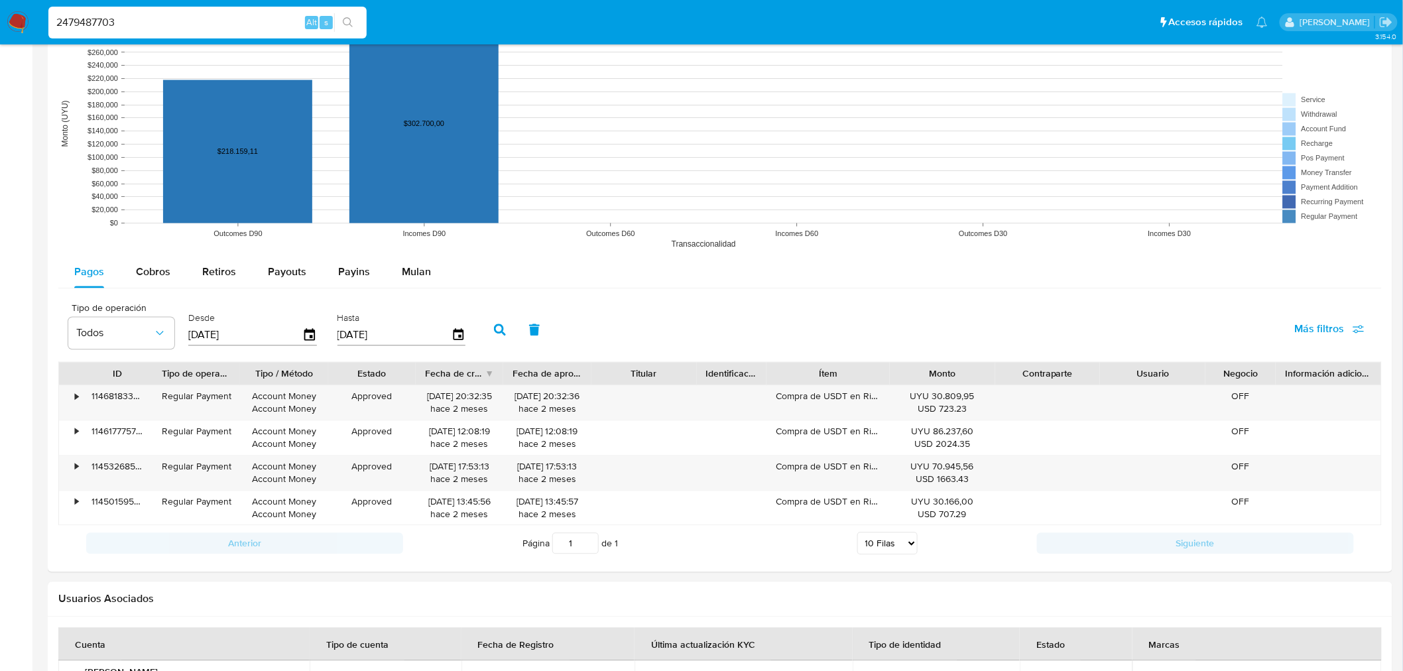
scroll to position [1031, 0]
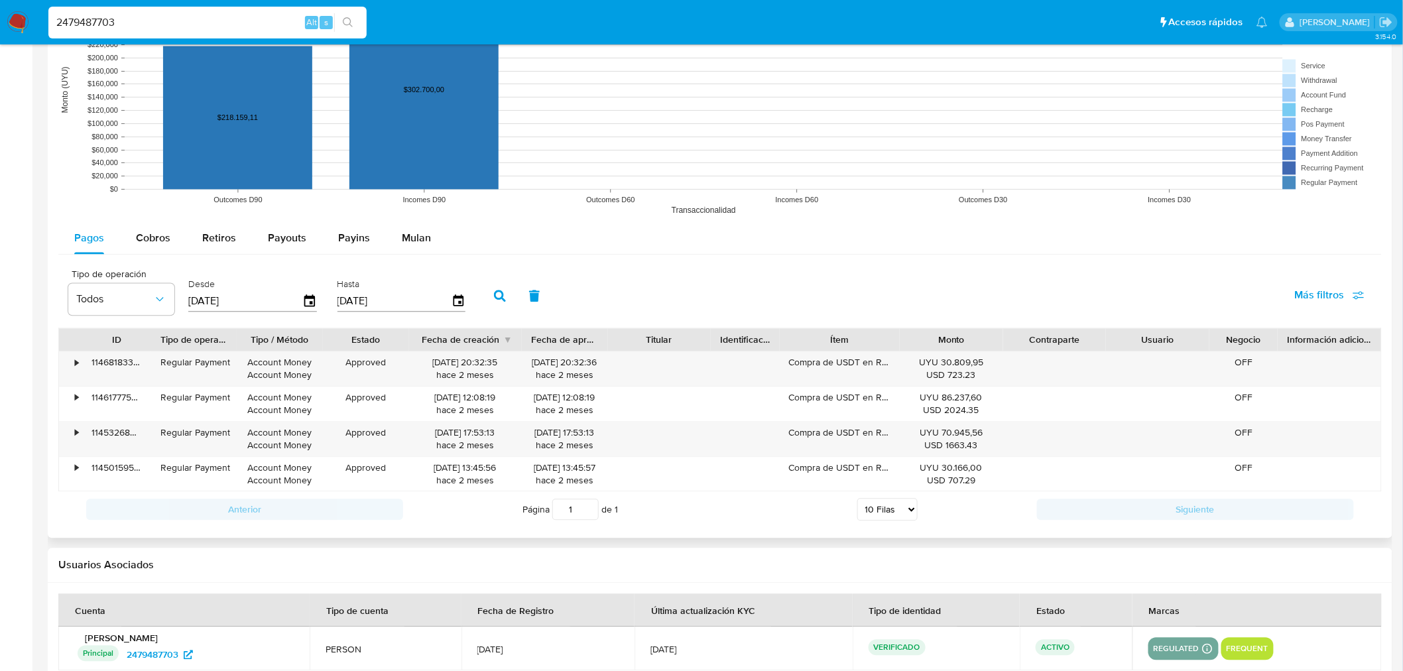
drag, startPoint x: 509, startPoint y: 342, endPoint x: 535, endPoint y: 341, distance: 25.2
click at [535, 341] on div "ID Tipo de operación Tipo / Método Estado Fecha de creación Fecha de aprobación…" at bounding box center [720, 340] width 1322 height 23
click at [140, 244] on span "Cobros" at bounding box center [153, 238] width 34 height 15
select select "10"
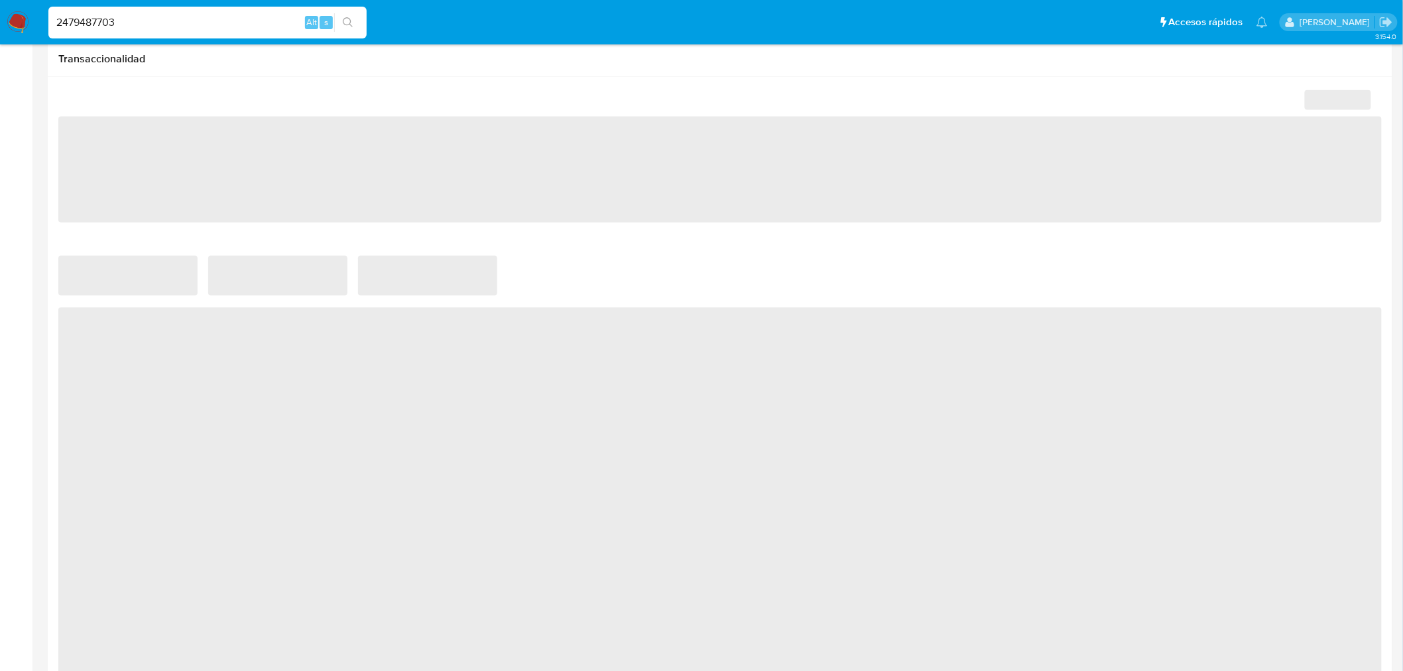
scroll to position [810, 0]
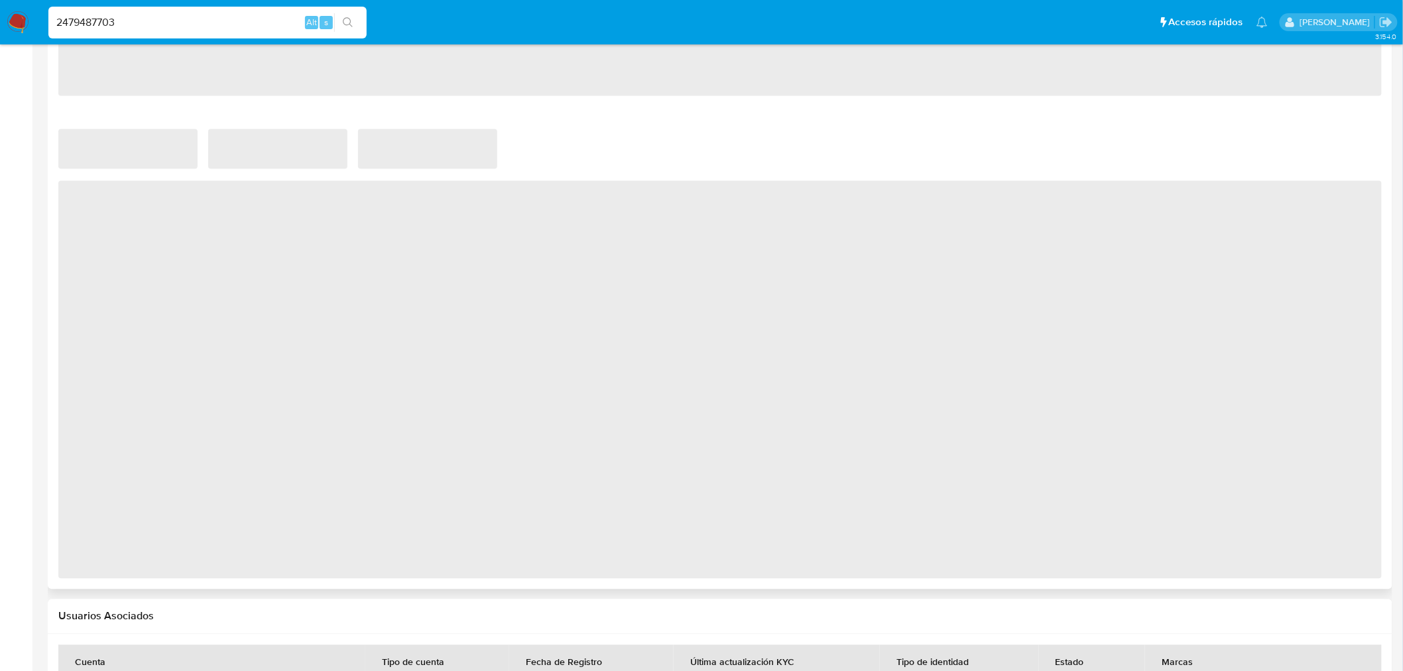
select select "10"
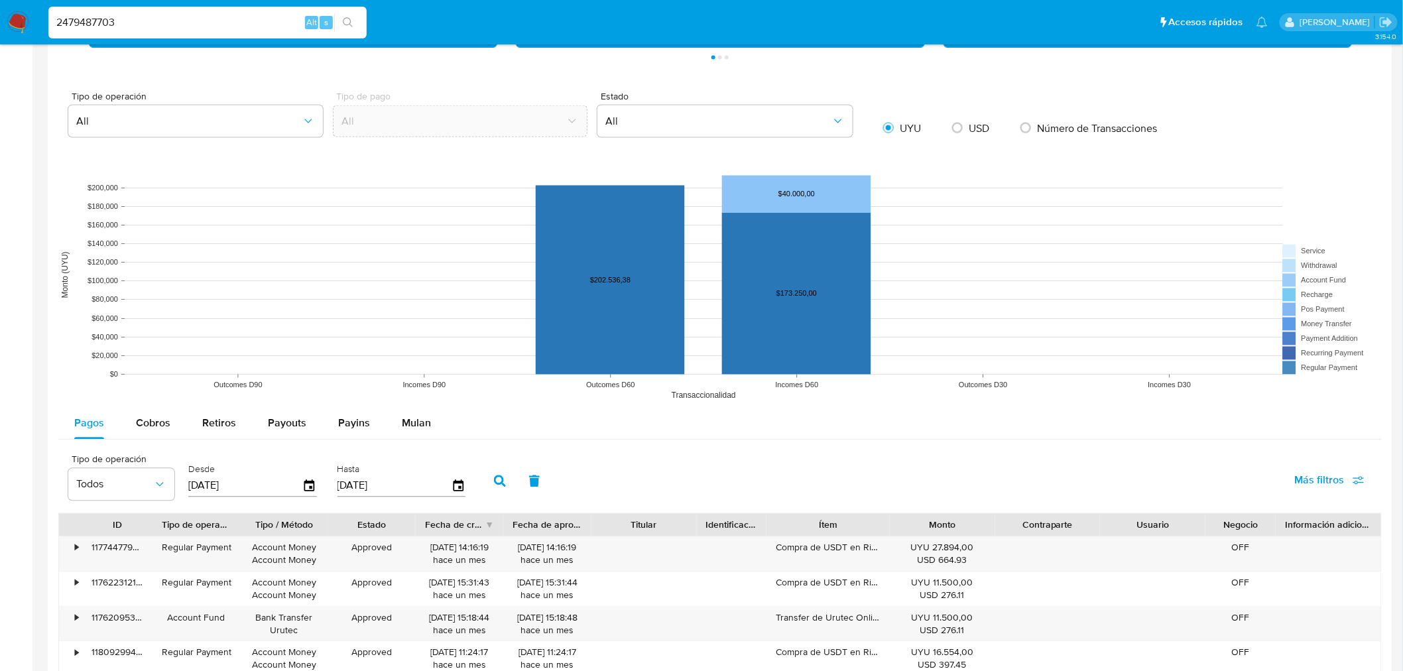
scroll to position [1031, 0]
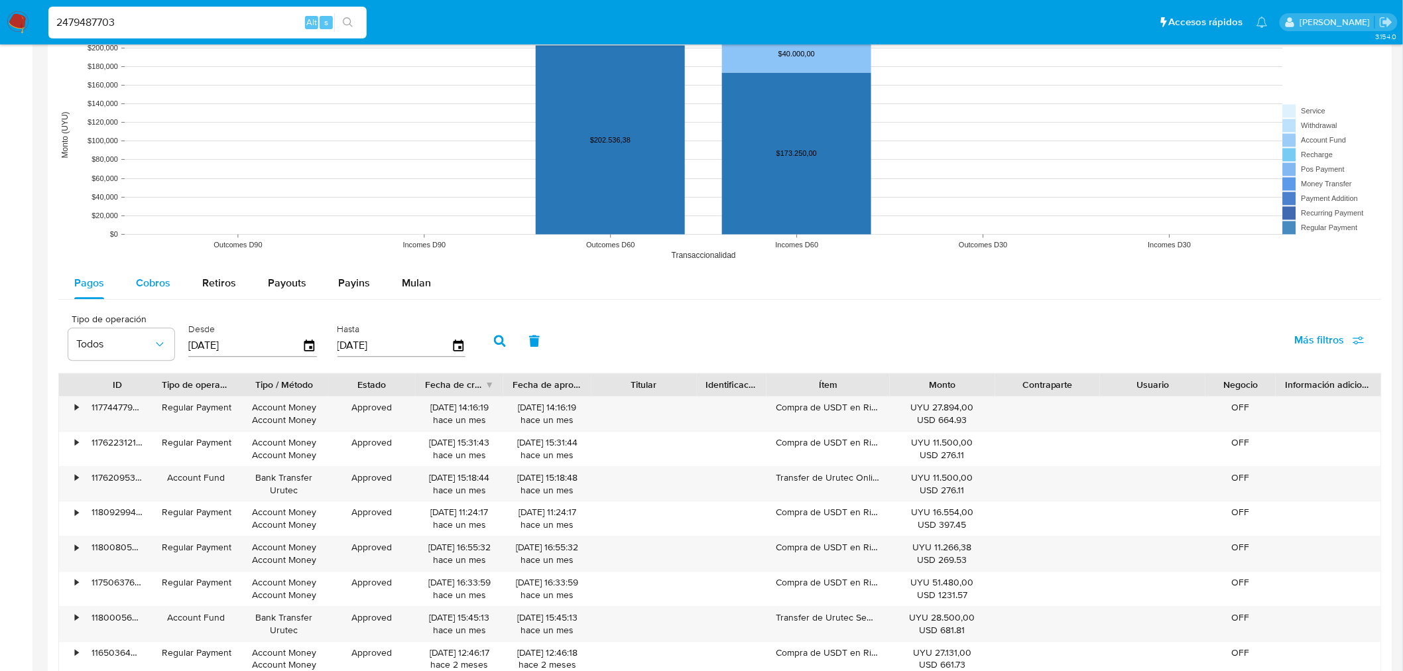
click at [154, 280] on span "Cobros" at bounding box center [153, 283] width 34 height 15
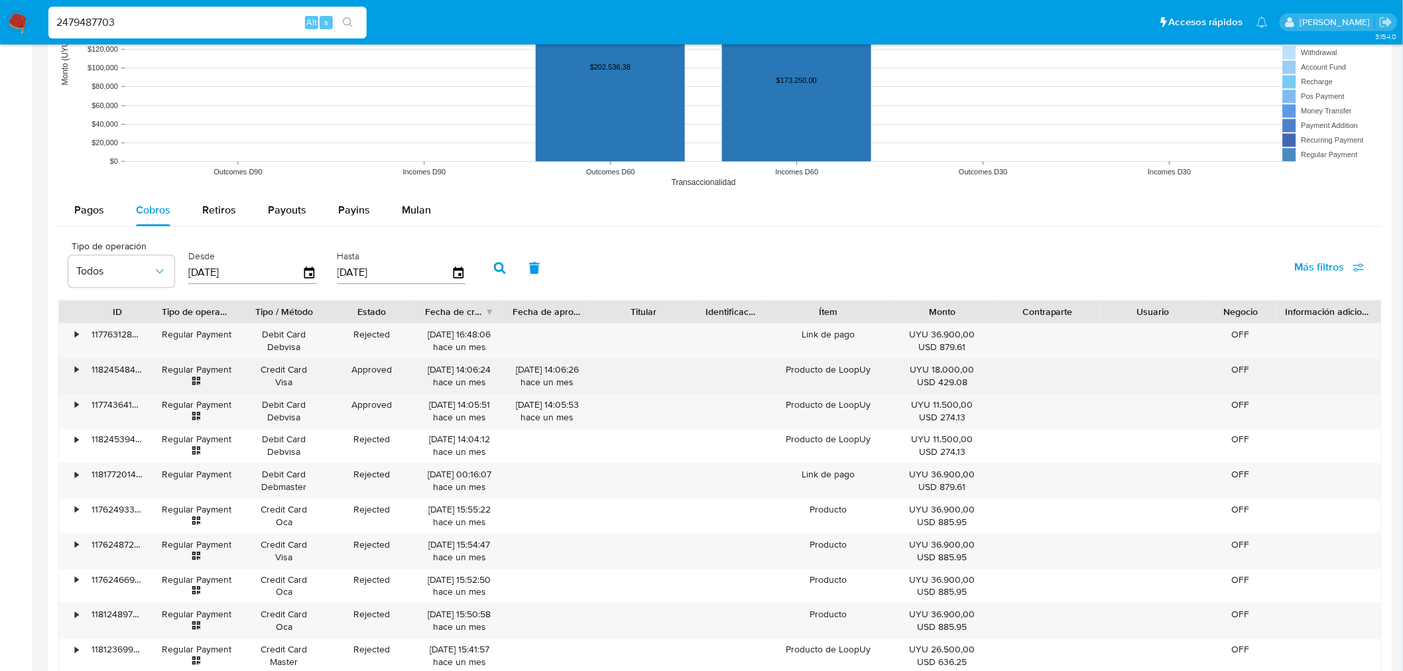
scroll to position [1326, 0]
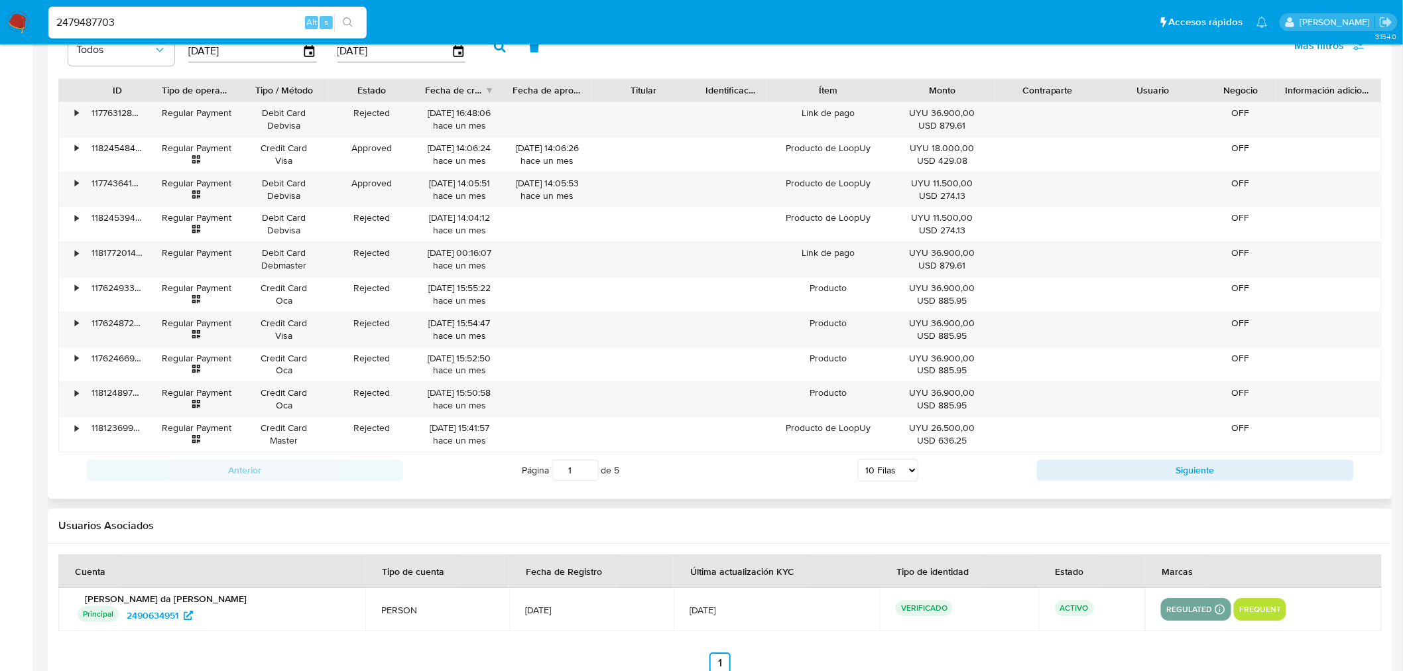
click at [891, 466] on select "5 Filas 10 Filas 20 Filas 25 Filas 50 Filas 100 Filas" at bounding box center [888, 470] width 60 height 23
select select "100"
click at [858, 462] on select "5 Filas 10 Filas 20 Filas 25 Filas 50 Filas 100 Filas" at bounding box center [888, 470] width 60 height 23
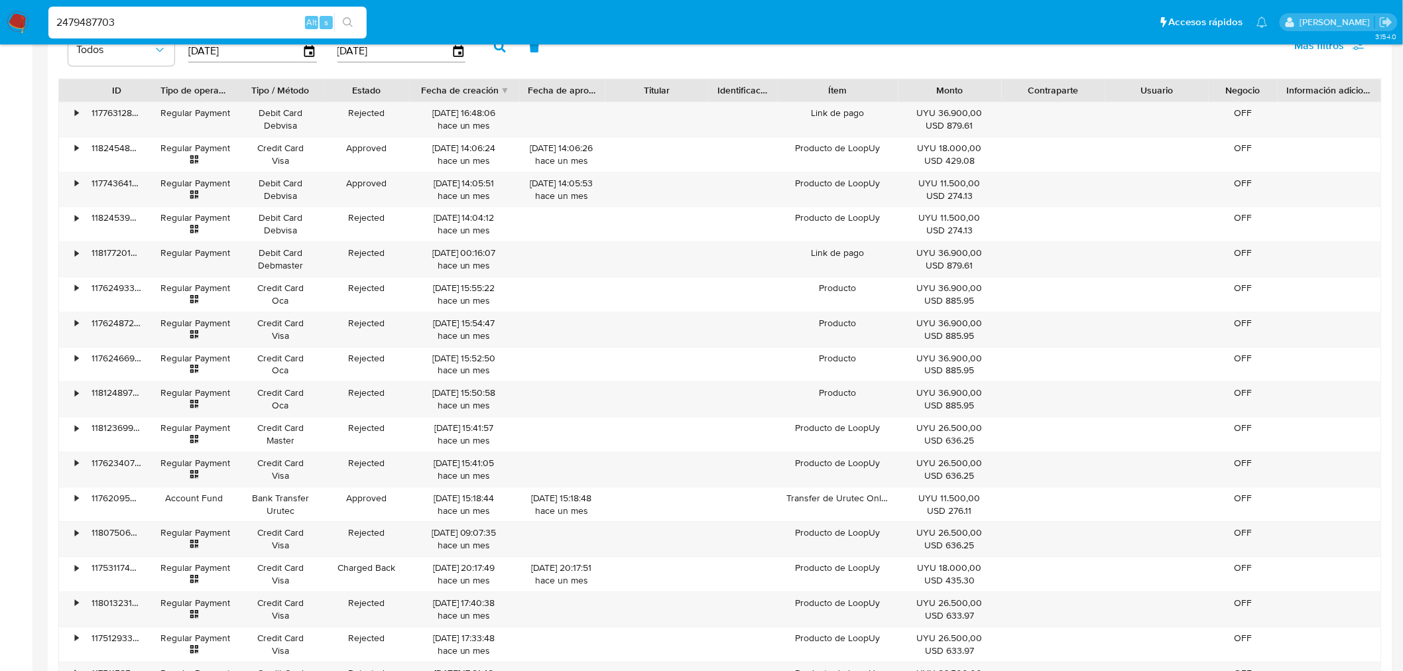
drag, startPoint x: 503, startPoint y: 88, endPoint x: 524, endPoint y: 88, distance: 21.2
click at [524, 88] on div at bounding box center [519, 90] width 24 height 23
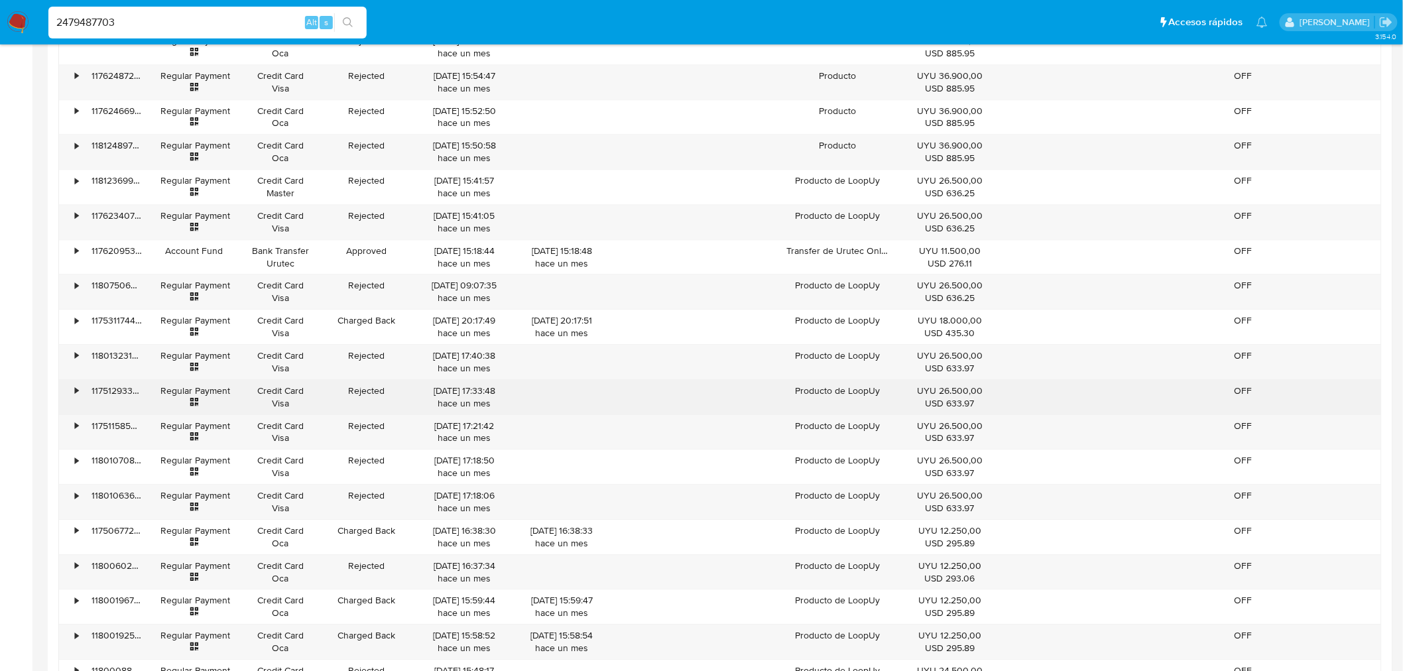
scroll to position [1621, 0]
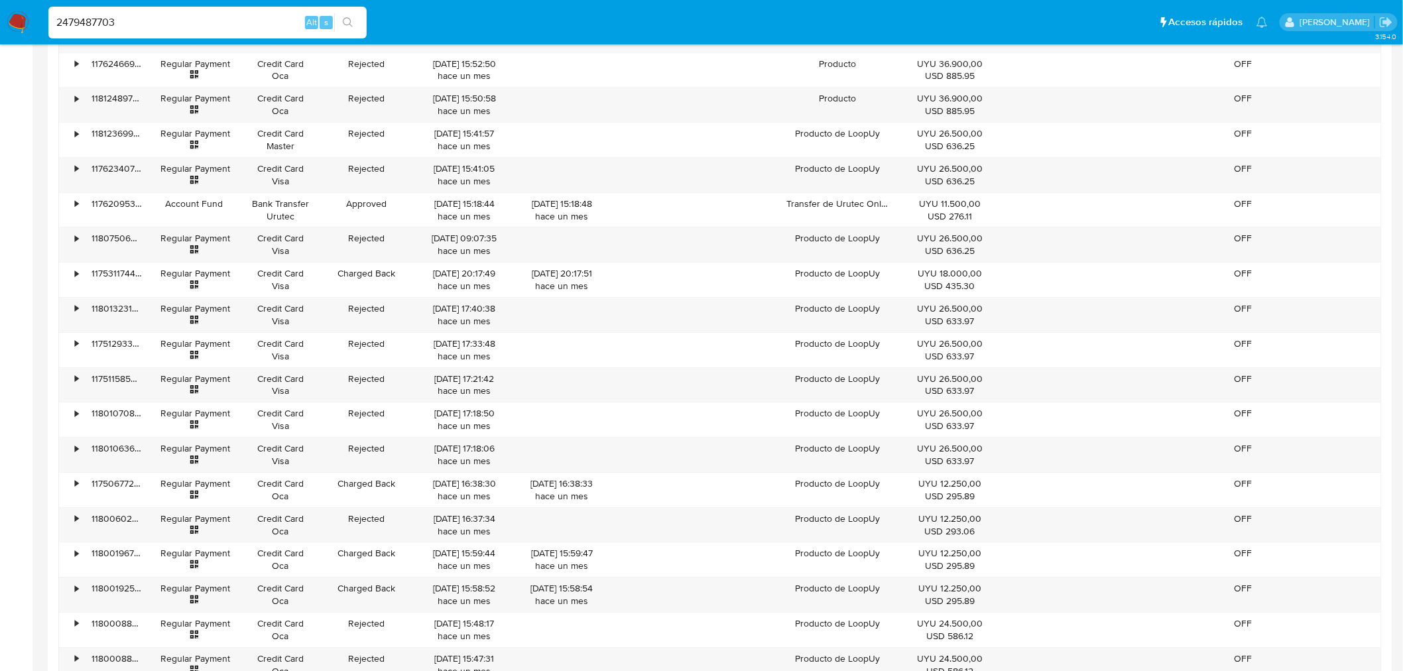
click at [34, 371] on main "3.154.0 Información de Usuario Ver Mirada por Persona Buscar Anticipos de diner…" at bounding box center [701, 6] width 1403 height 3254
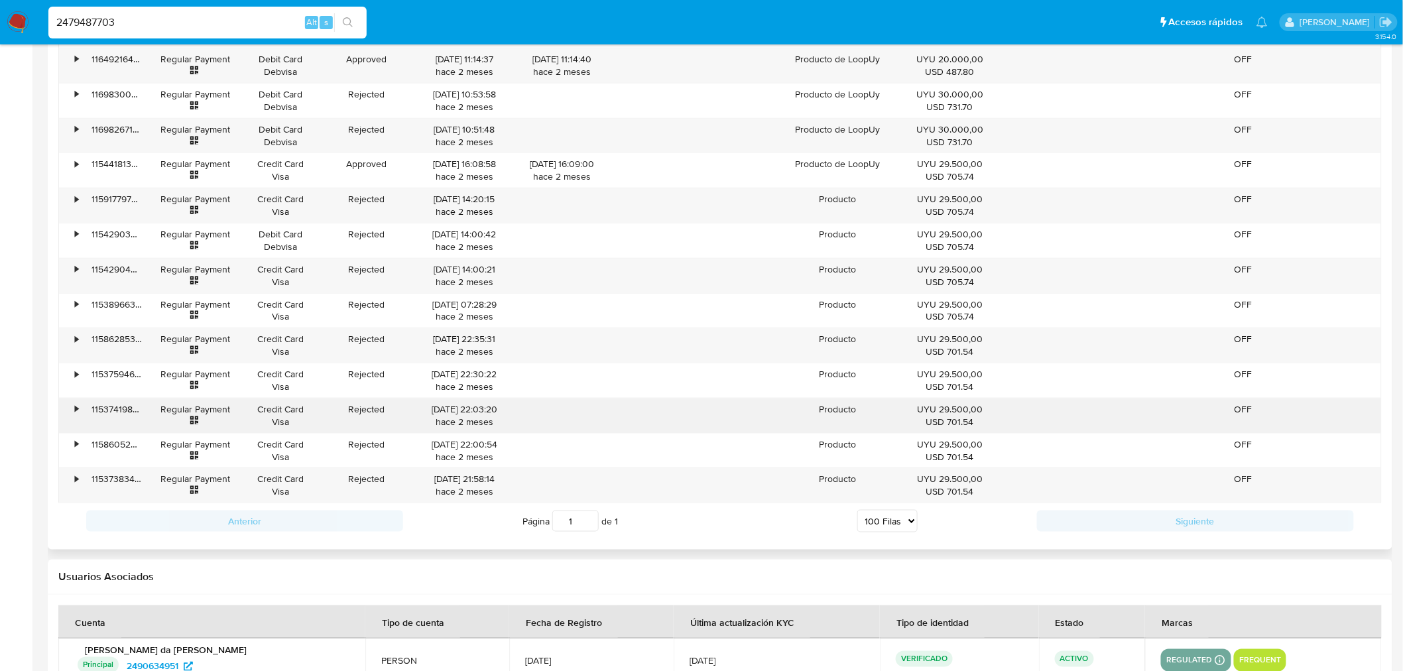
scroll to position [2505, 0]
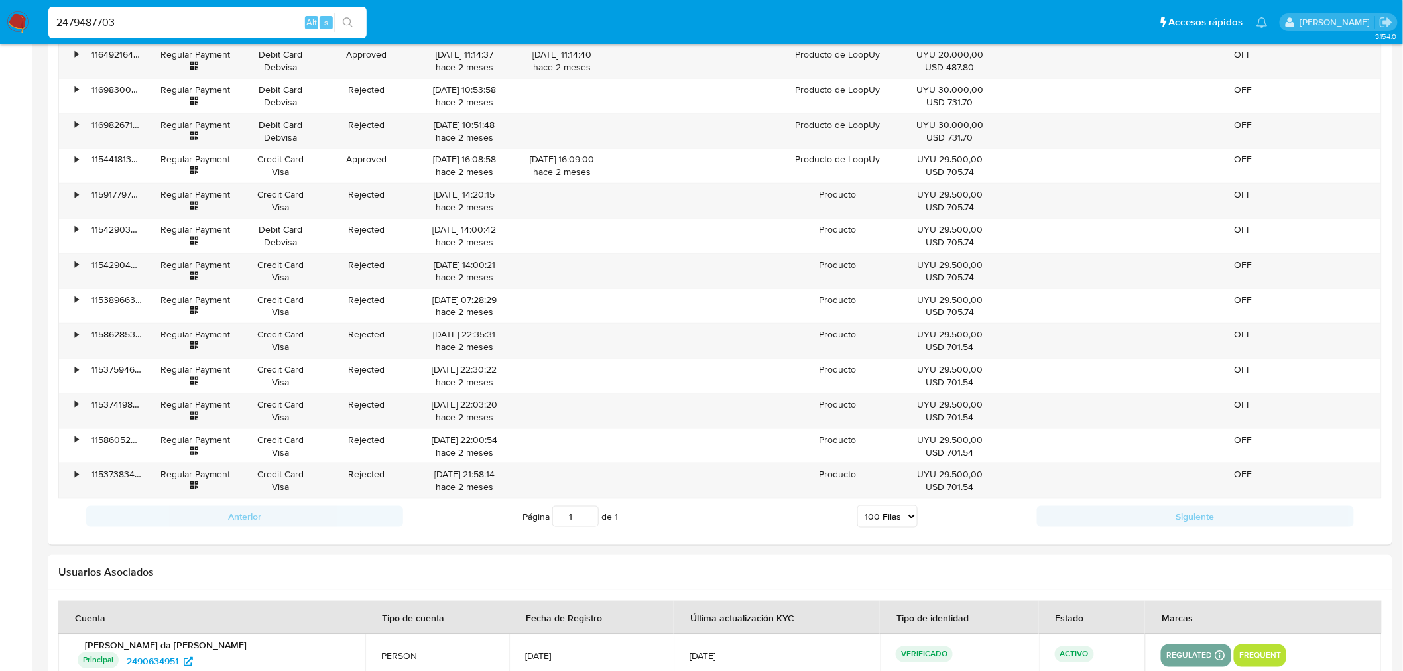
click at [215, 17] on input "2479487703" at bounding box center [207, 22] width 318 height 17
click at [346, 22] on icon "search-icon" at bounding box center [348, 22] width 11 height 11
click at [346, 21] on icon "search-icon" at bounding box center [348, 22] width 11 height 11
click at [94, 29] on input "2479487703" at bounding box center [207, 22] width 318 height 17
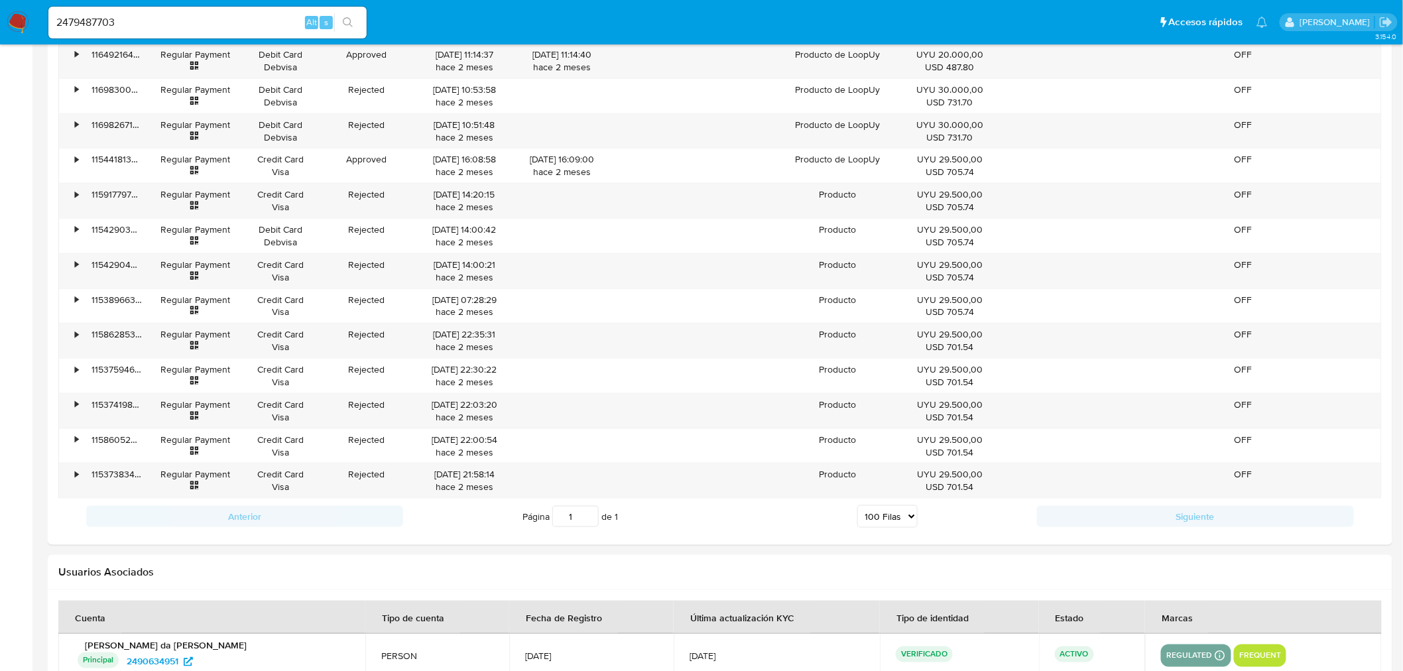
click at [352, 22] on icon "search-icon" at bounding box center [348, 22] width 11 height 11
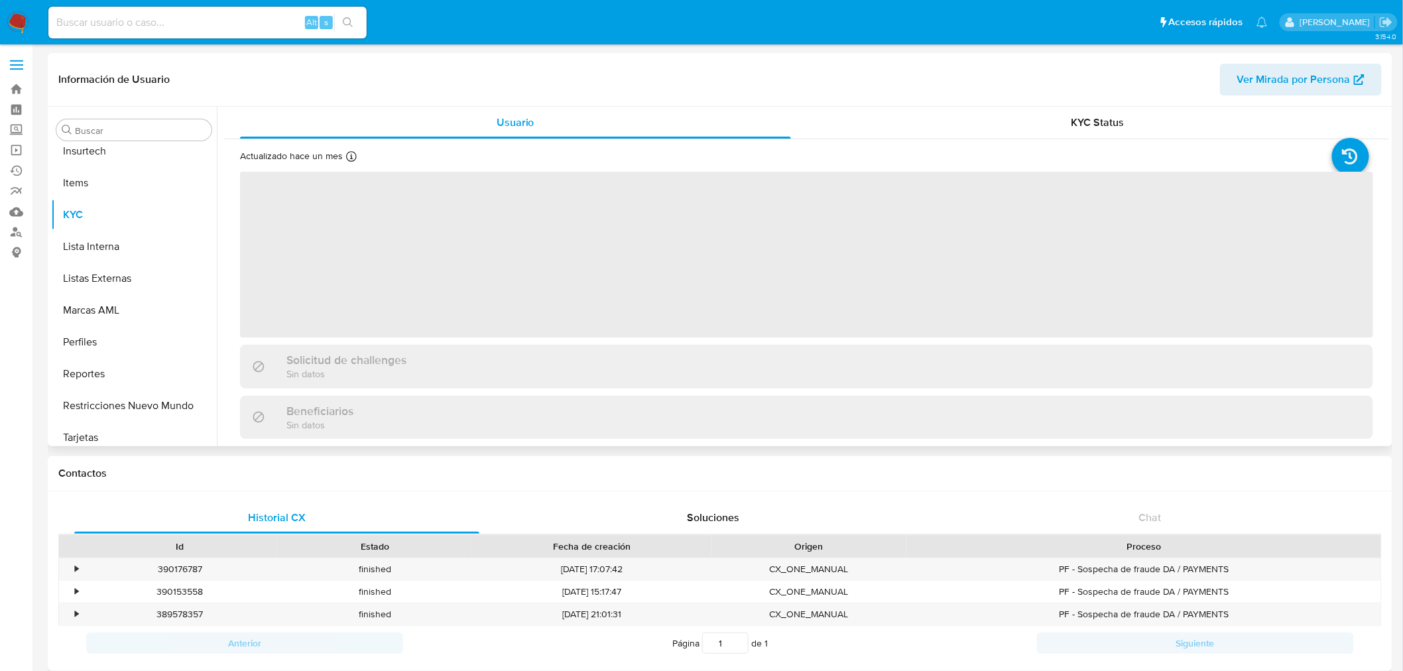
scroll to position [592, 0]
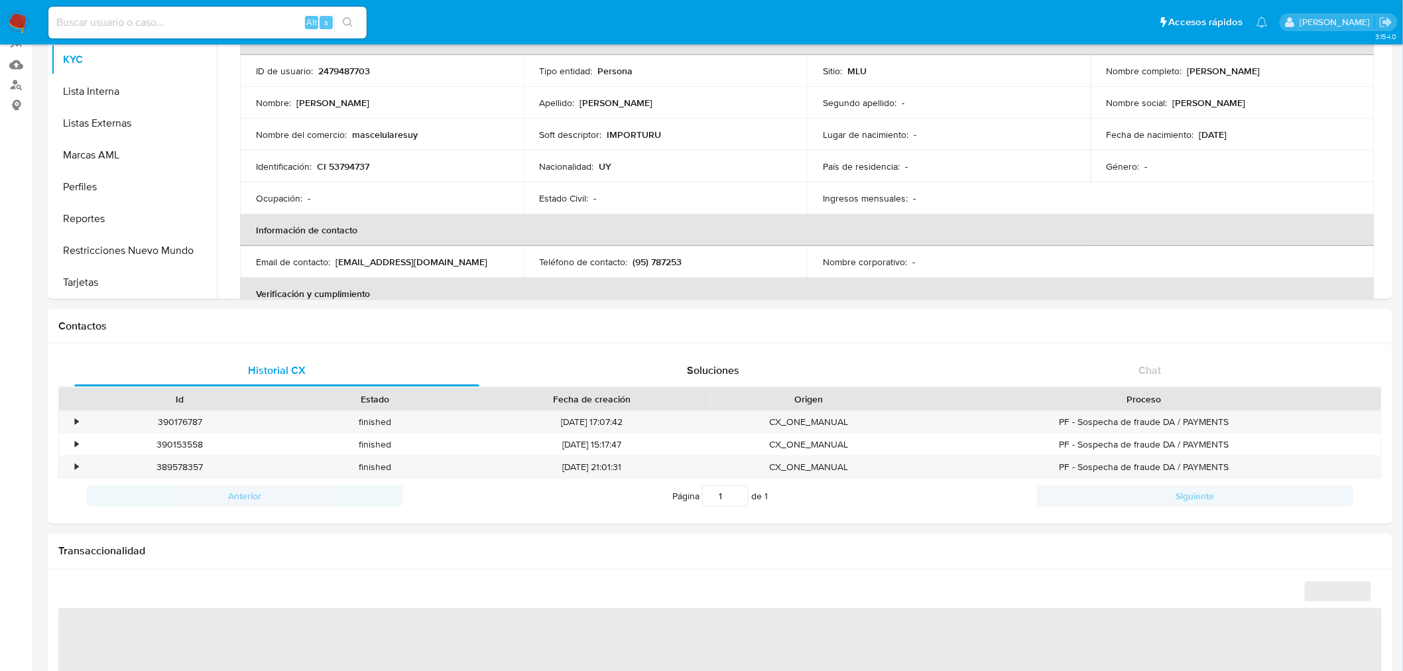
select select "10"
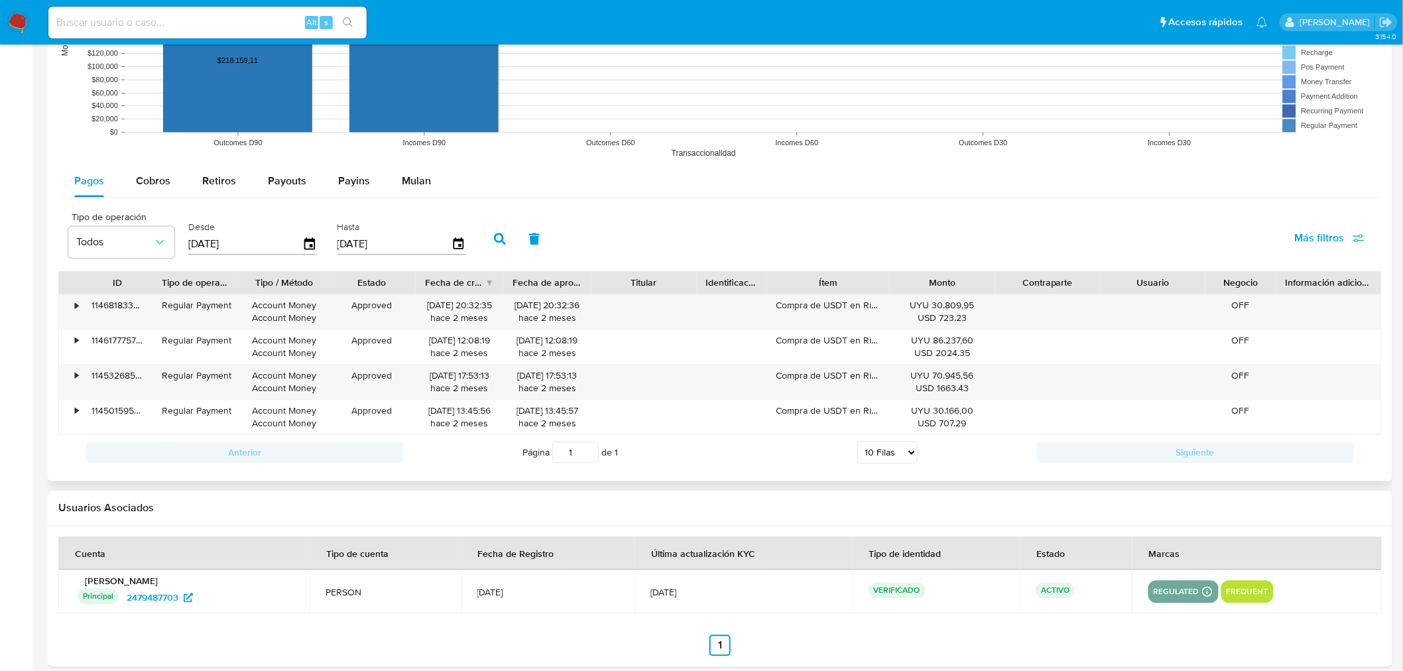
scroll to position [1104, 0]
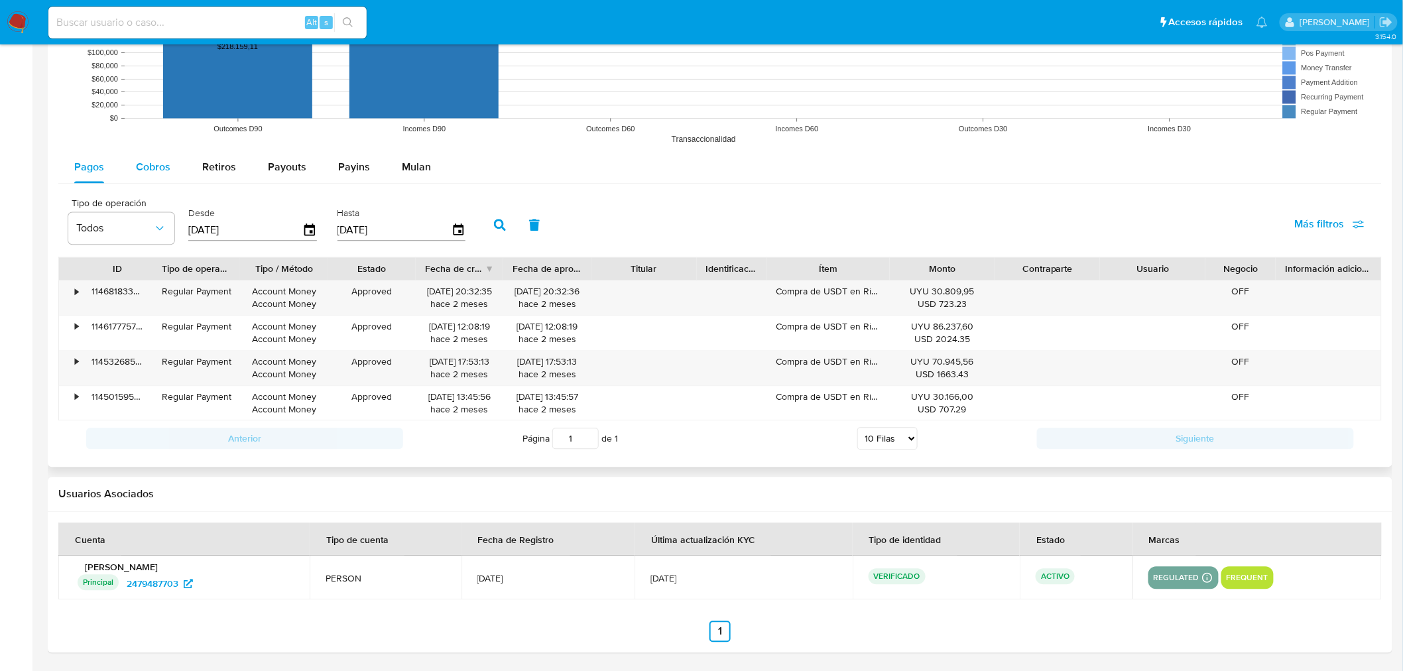
click at [156, 163] on span "Cobros" at bounding box center [153, 166] width 34 height 15
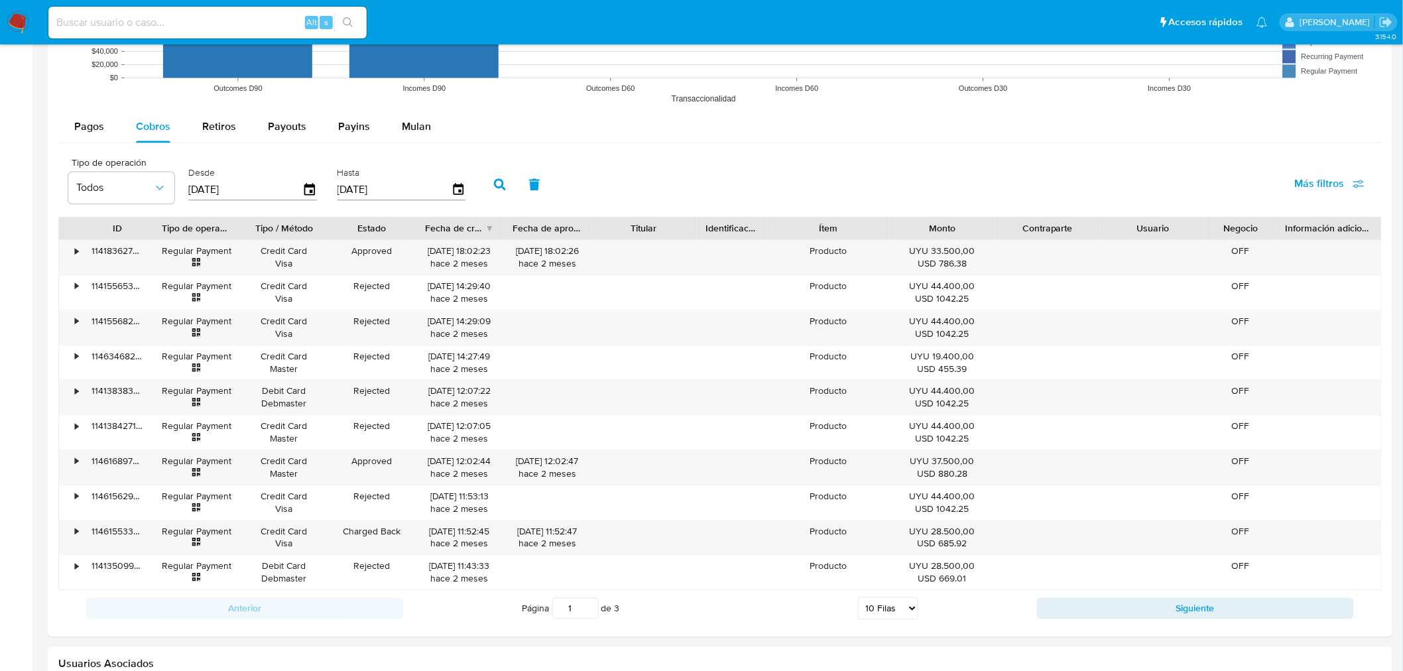
scroll to position [1177, 0]
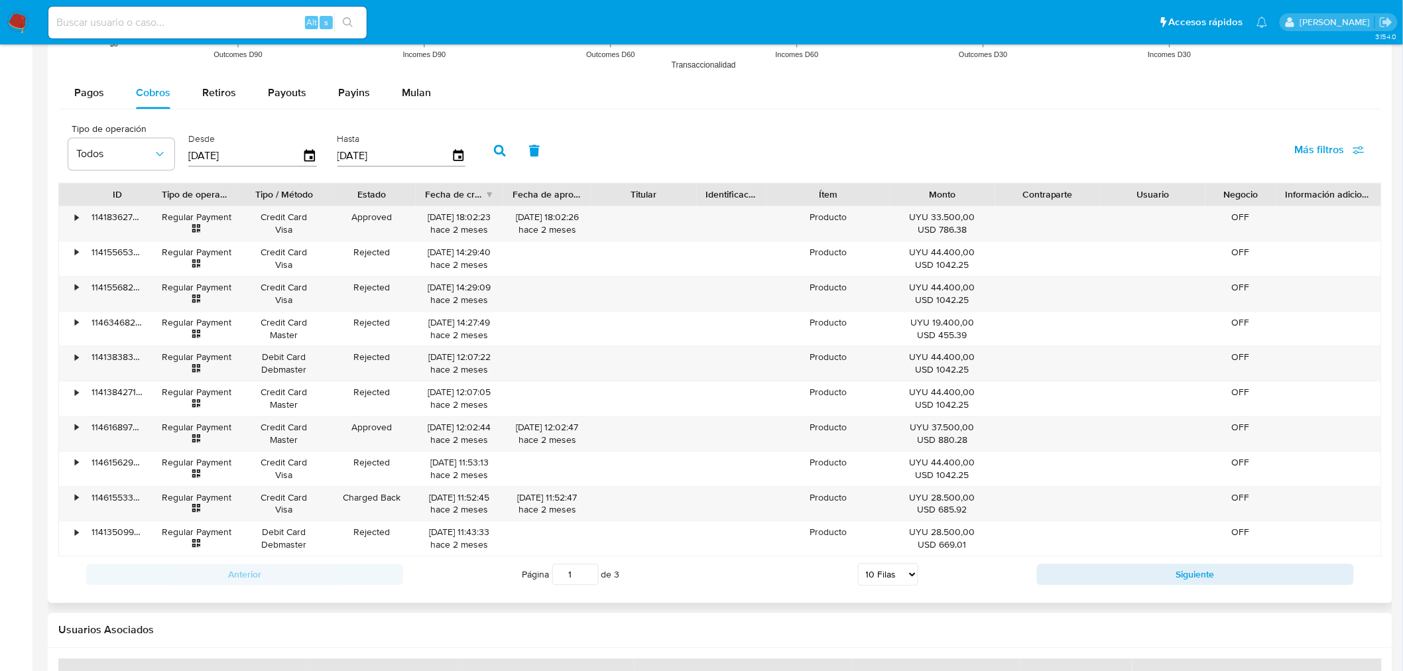
click at [905, 580] on select "5 Filas 10 Filas 20 Filas 25 Filas 50 Filas 100 Filas" at bounding box center [888, 574] width 60 height 23
click at [909, 567] on select "5 Filas 10 Filas 20 Filas 25 Filas 50 Filas 100 Filas" at bounding box center [888, 574] width 60 height 23
select select "100"
click at [858, 565] on select "5 Filas 10 Filas 20 Filas 25 Filas 50 Filas 100 Filas" at bounding box center [888, 574] width 60 height 23
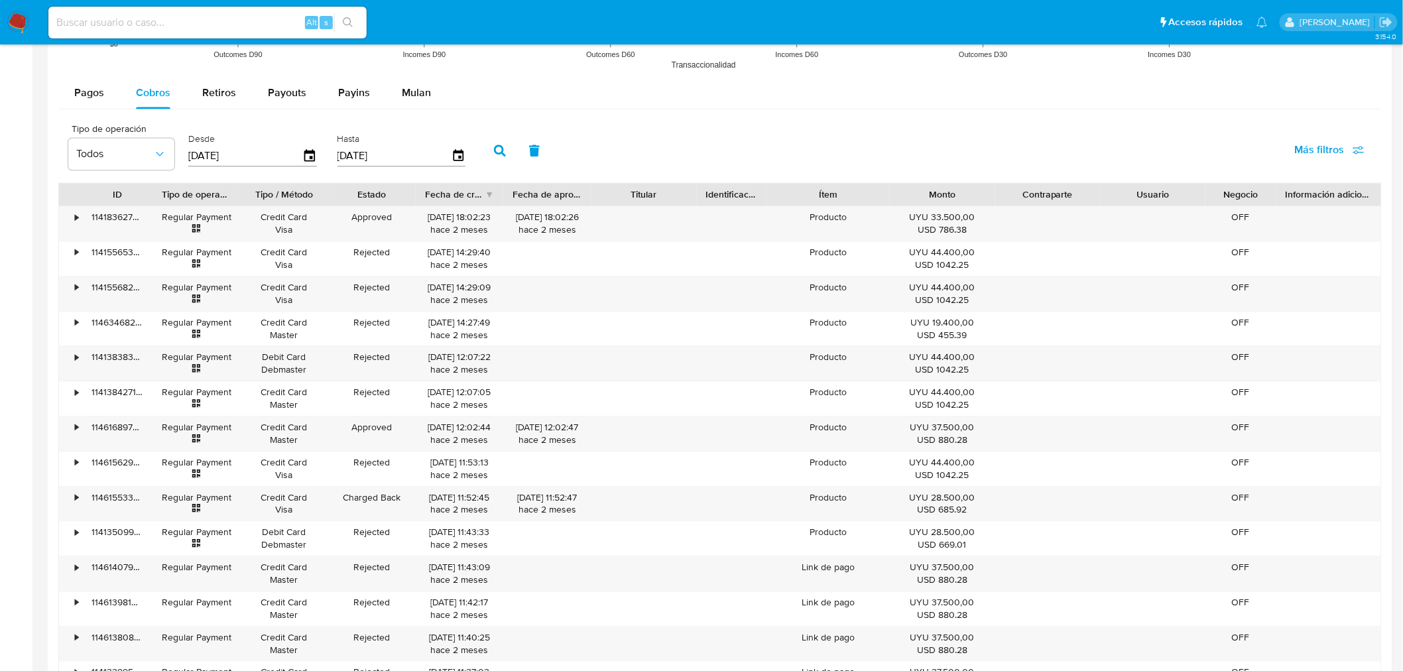
click at [44, 355] on main "3.154.0 Información de Usuario Ver Mirada por Persona Buscar Anticipos de diner…" at bounding box center [701, 66] width 1403 height 2487
click at [42, 451] on main "3.154.0 Información de Usuario Ver Mirada por Persona Buscar Anticipos de diner…" at bounding box center [701, 66] width 1403 height 2487
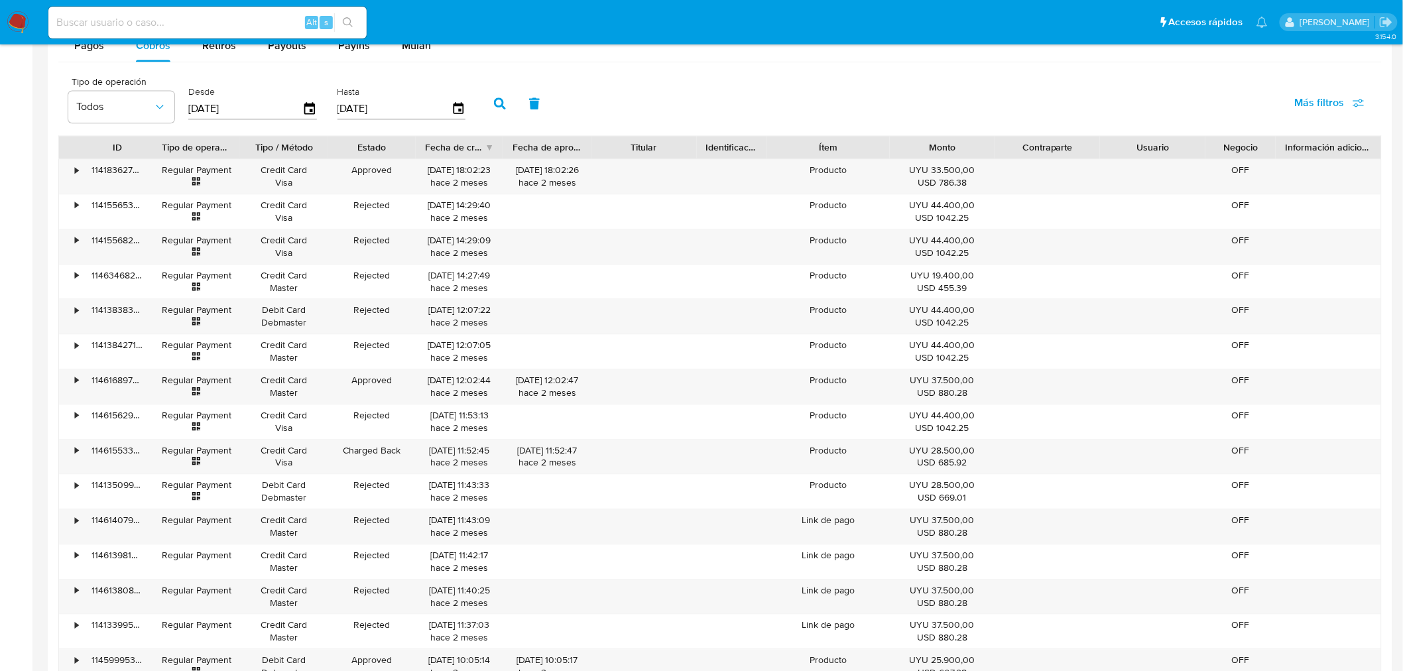
scroll to position [1251, 0]
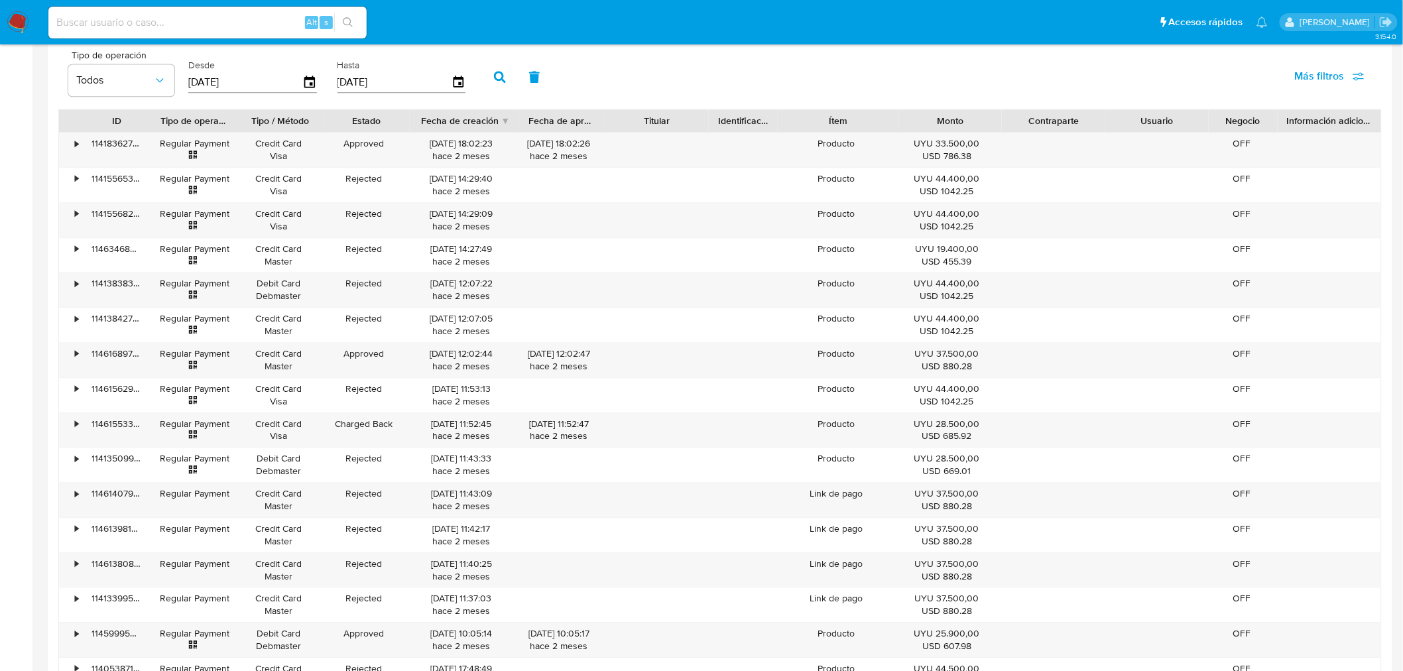
drag, startPoint x: 506, startPoint y: 127, endPoint x: 535, endPoint y: 125, distance: 28.6
click at [531, 125] on div at bounding box center [519, 120] width 24 height 23
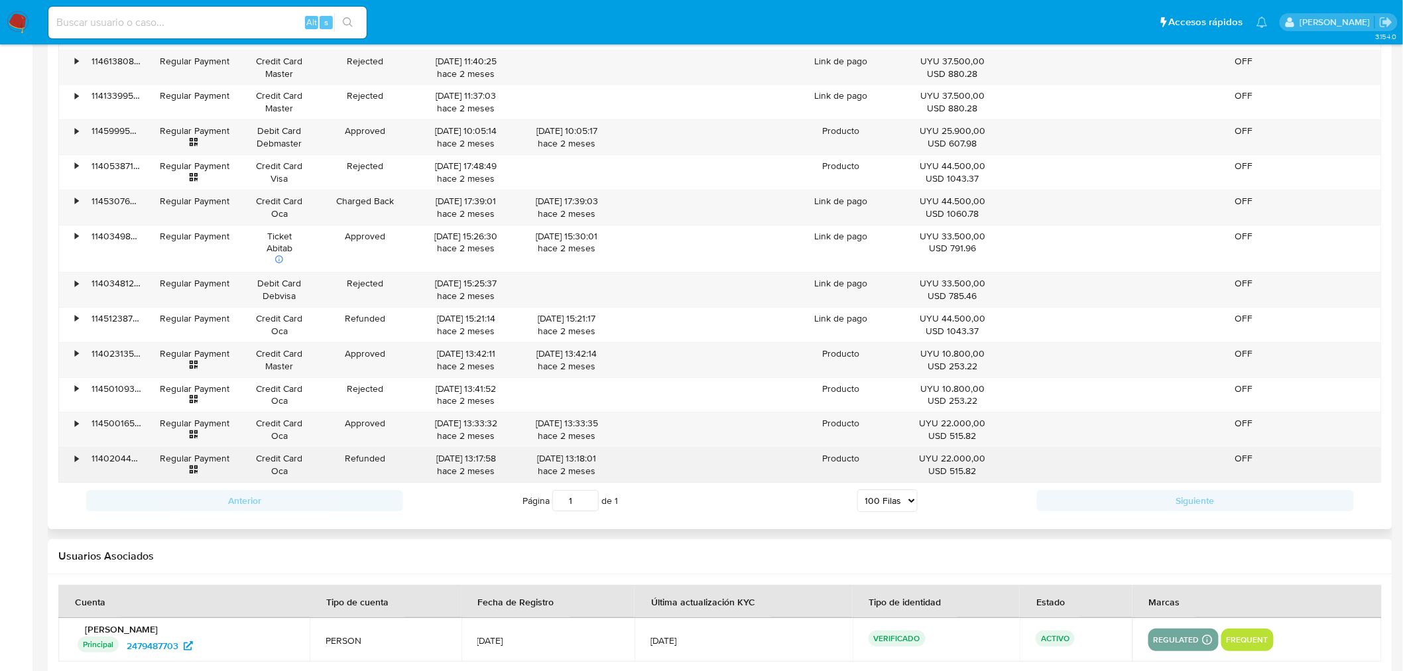
scroll to position [1767, 0]
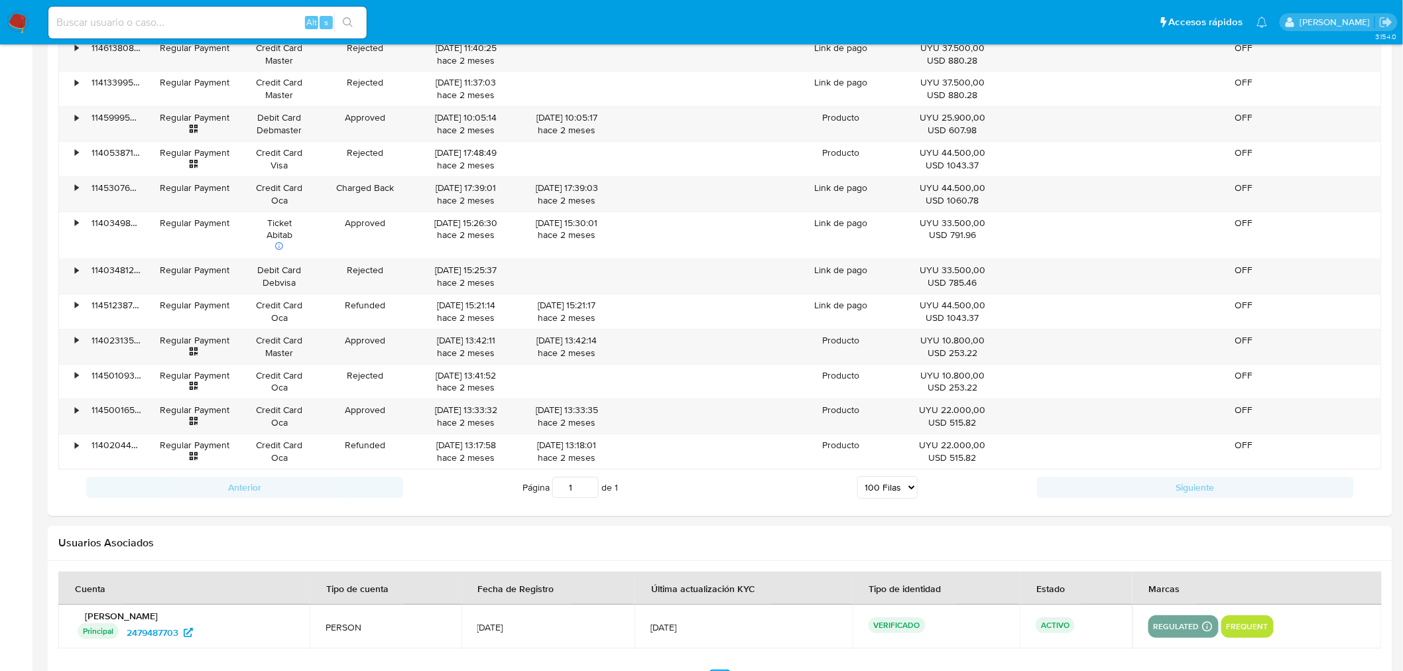
click at [103, 18] on input at bounding box center [207, 22] width 318 height 17
paste input "2483935130"
type input "2483935130"
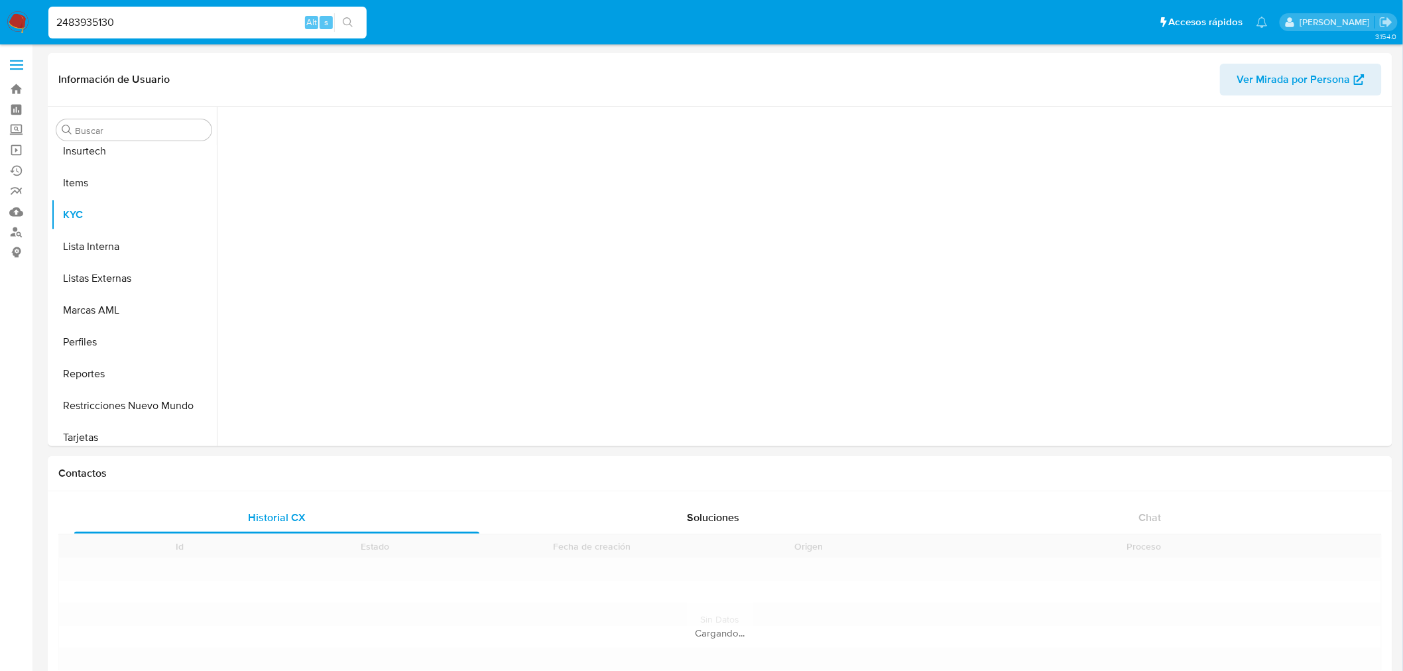
scroll to position [592, 0]
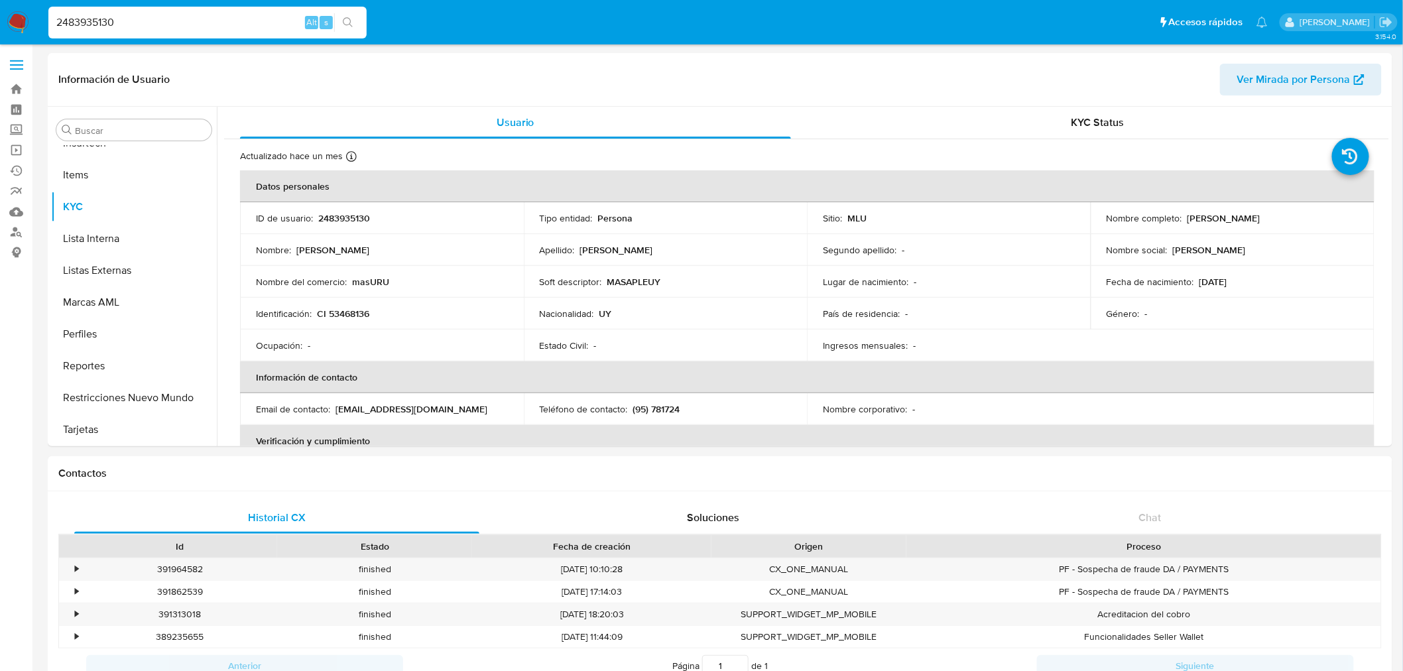
select select "10"
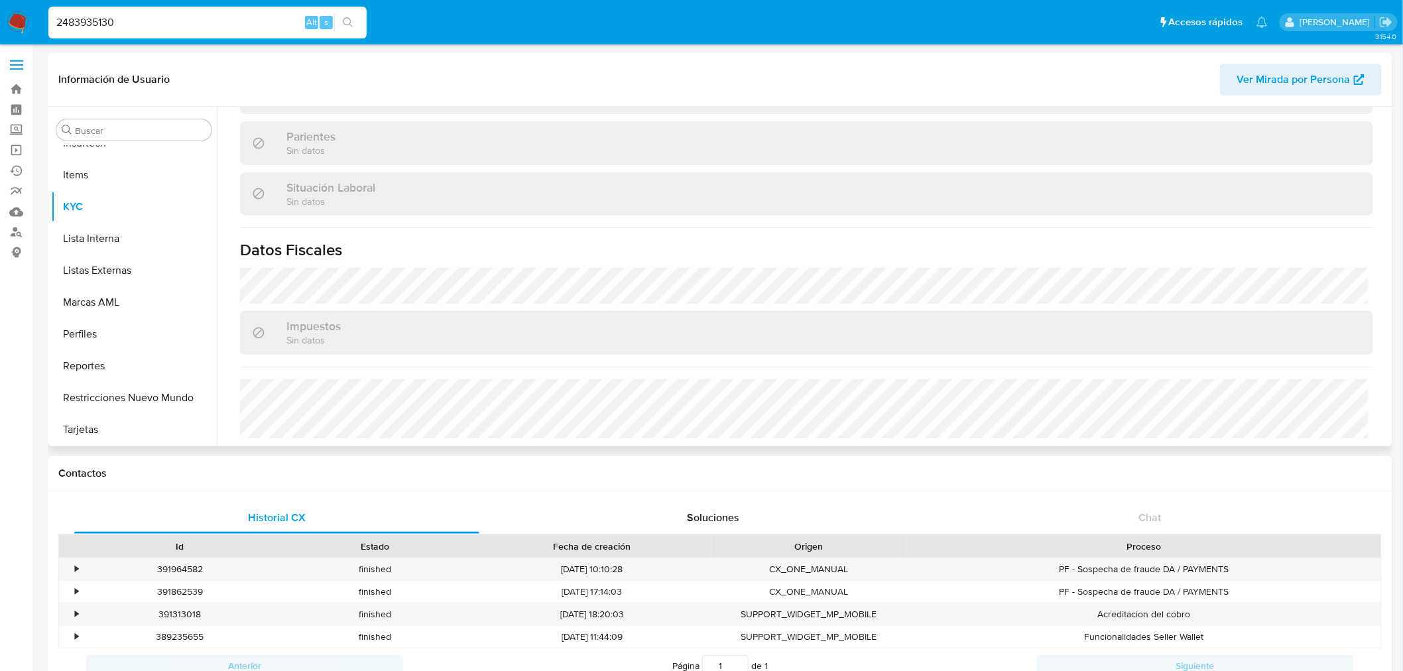
scroll to position [641, 0]
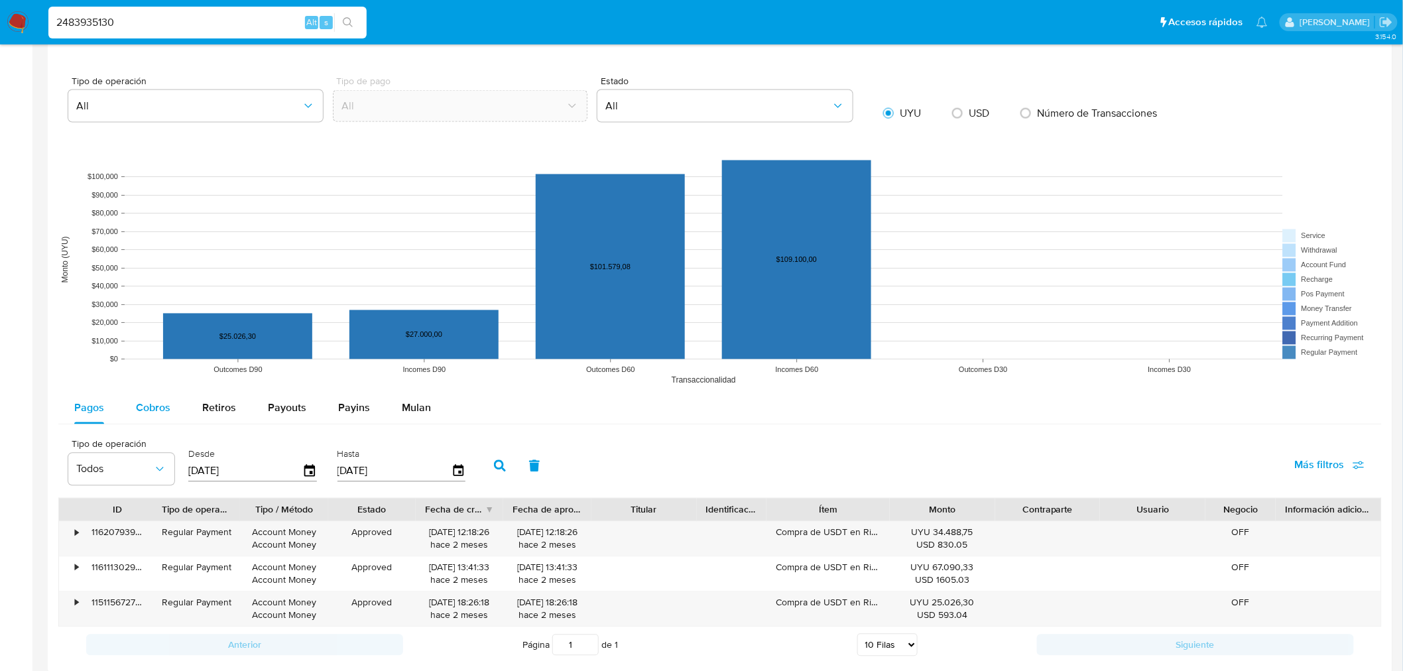
click at [143, 412] on span "Cobros" at bounding box center [153, 408] width 34 height 15
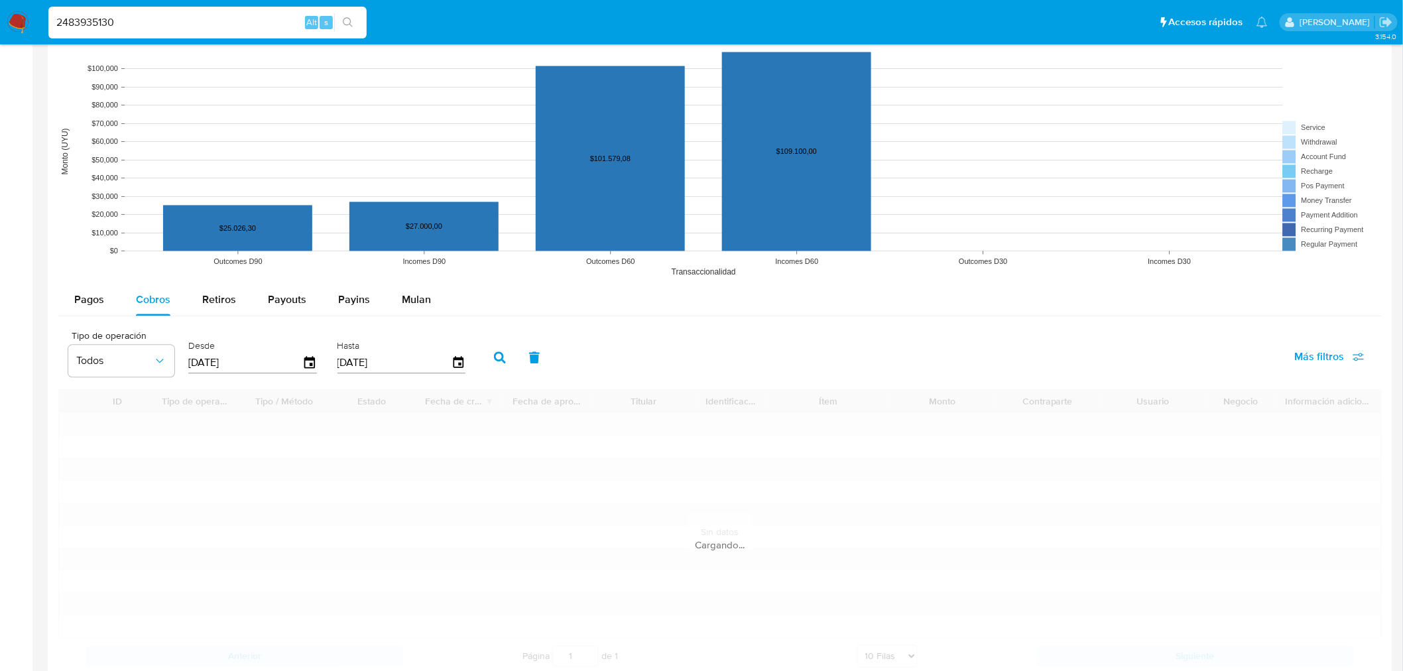
scroll to position [1178, 0]
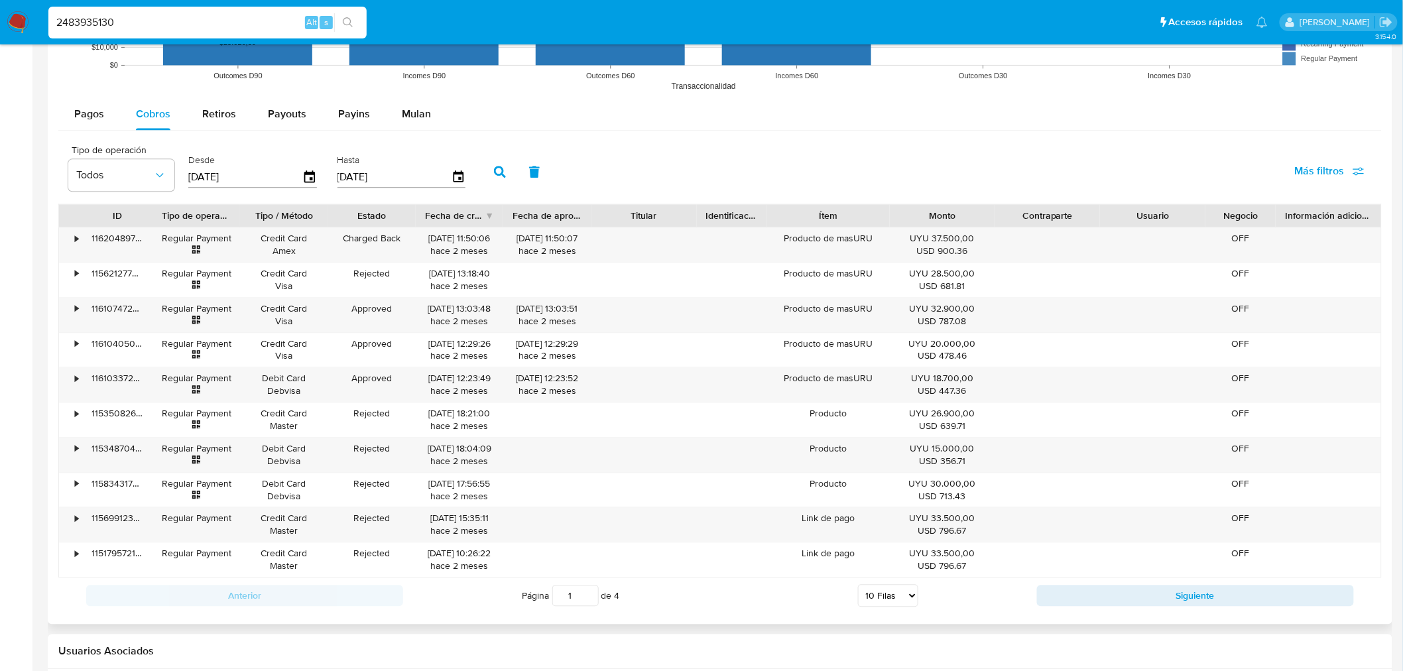
drag, startPoint x: 521, startPoint y: 227, endPoint x: 566, endPoint y: 224, distance: 45.2
click at [566, 224] on div "Fecha de aprobación" at bounding box center [547, 215] width 88 height 23
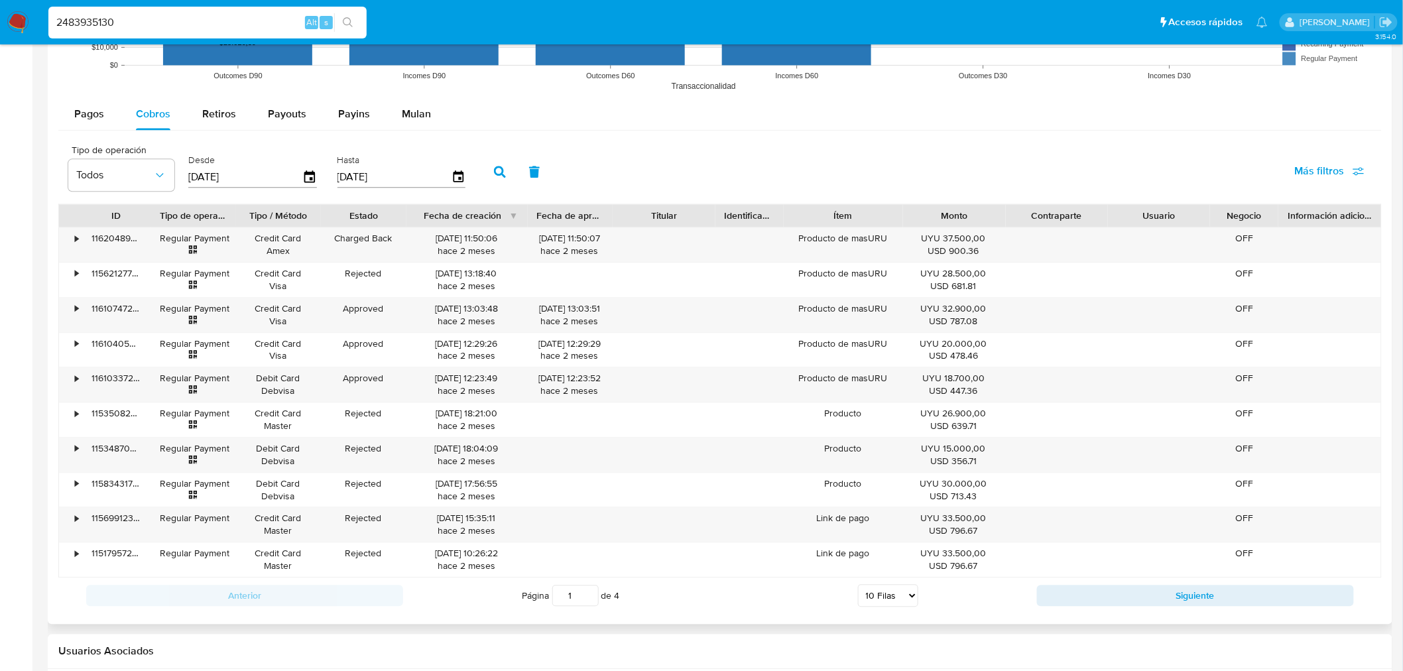
drag, startPoint x: 512, startPoint y: 214, endPoint x: 546, endPoint y: 214, distance: 33.8
click at [546, 214] on div "ID Tipo de operación Tipo / Método Estado Fecha de creación Fecha de aprobación…" at bounding box center [720, 215] width 1322 height 23
click at [887, 596] on select "5 Filas 10 Filas 20 Filas 25 Filas 50 Filas 100 Filas" at bounding box center [888, 595] width 60 height 23
select select "100"
click at [858, 586] on select "5 Filas 10 Filas 20 Filas 25 Filas 50 Filas 100 Filas" at bounding box center [888, 595] width 60 height 23
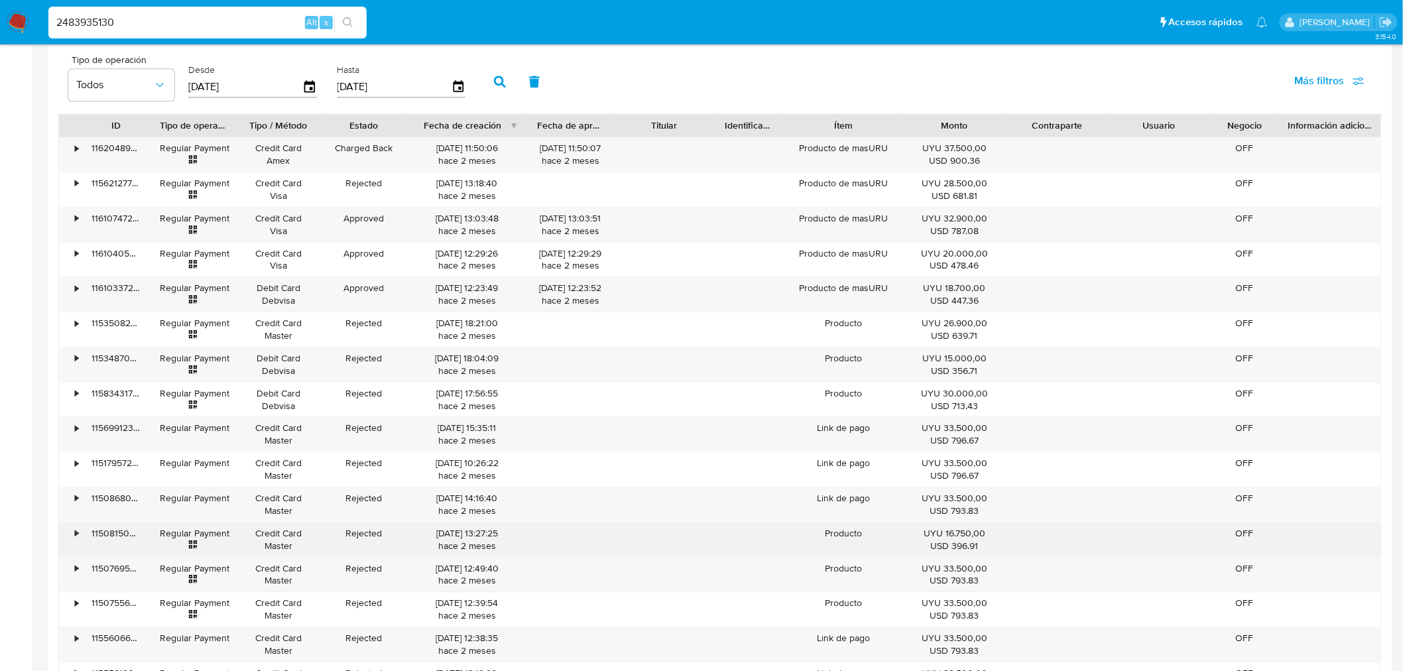
scroll to position [1252, 0]
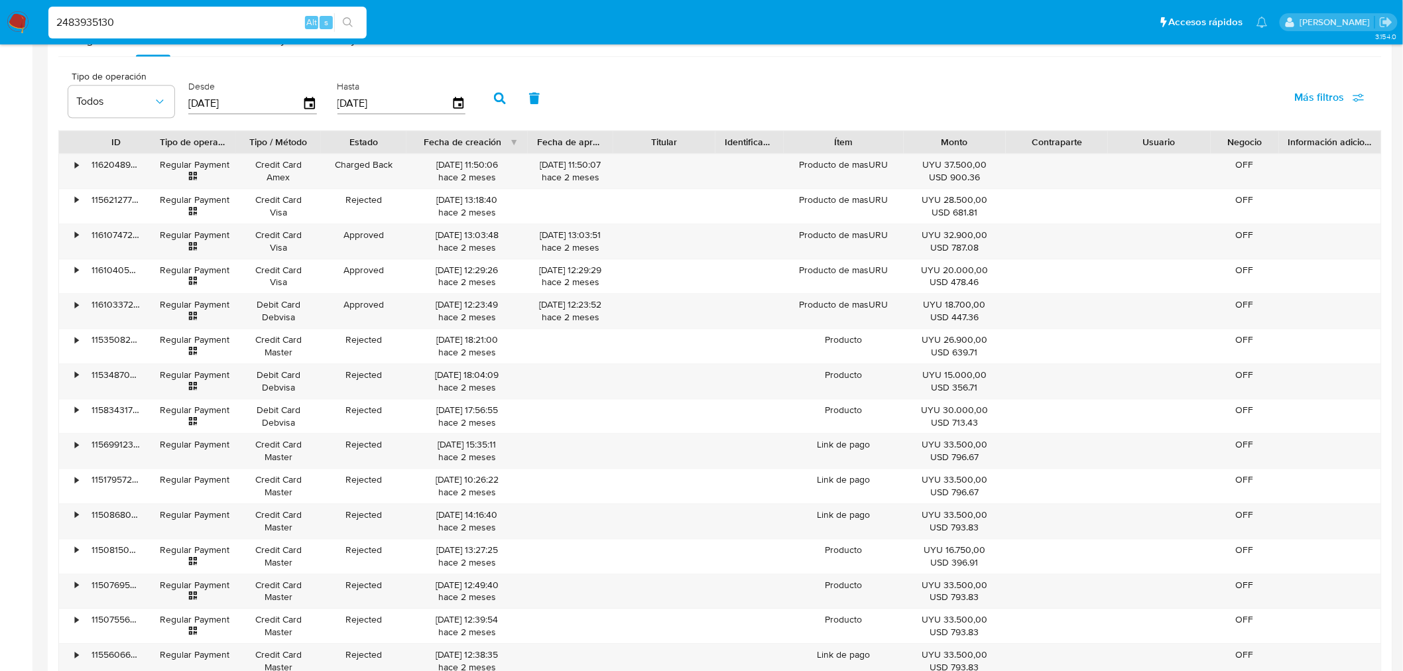
click at [70, 29] on input "2483935130" at bounding box center [207, 22] width 318 height 17
paste input "51876516"
type input "2451876516"
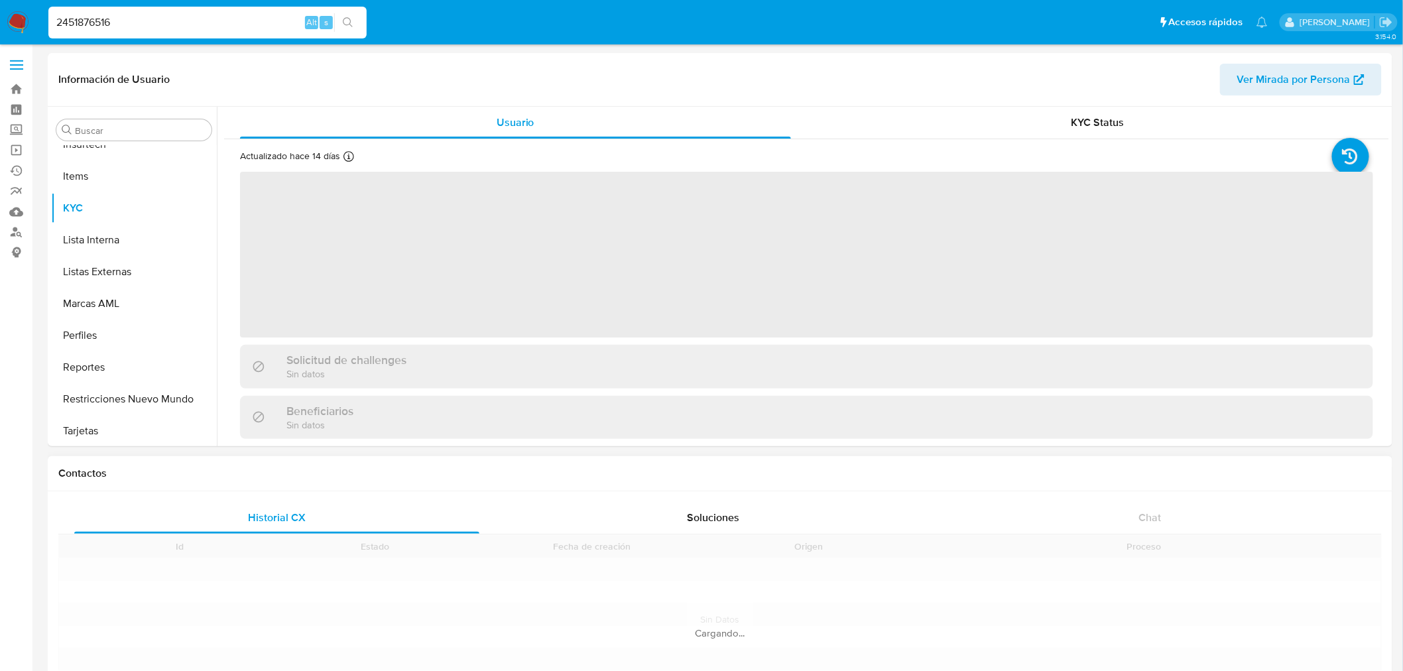
scroll to position [592, 0]
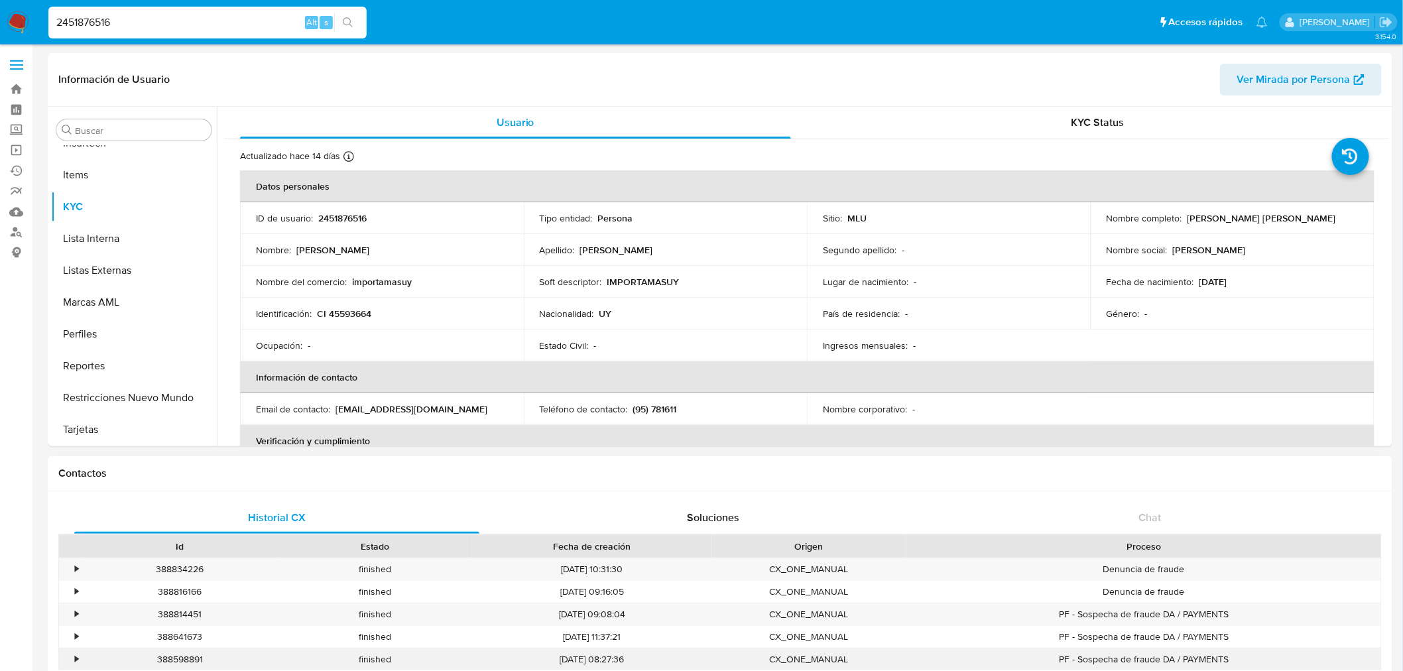
select select "10"
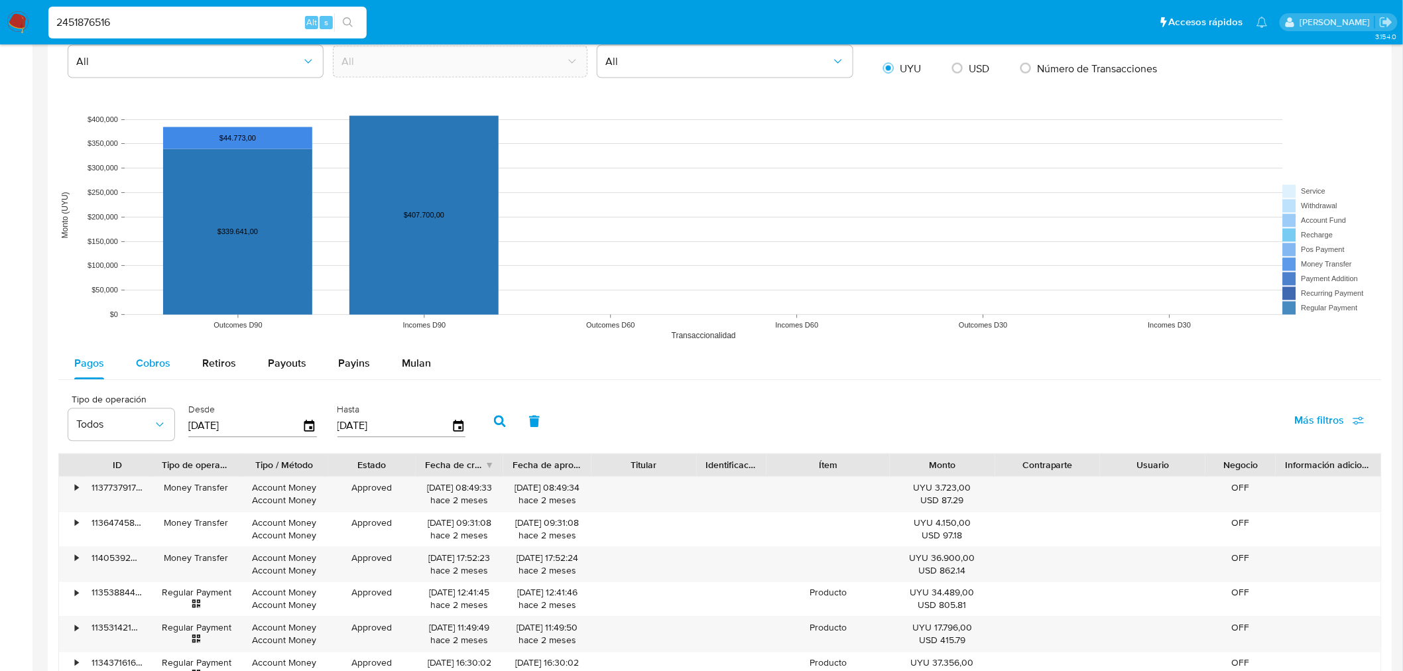
scroll to position [958, 0]
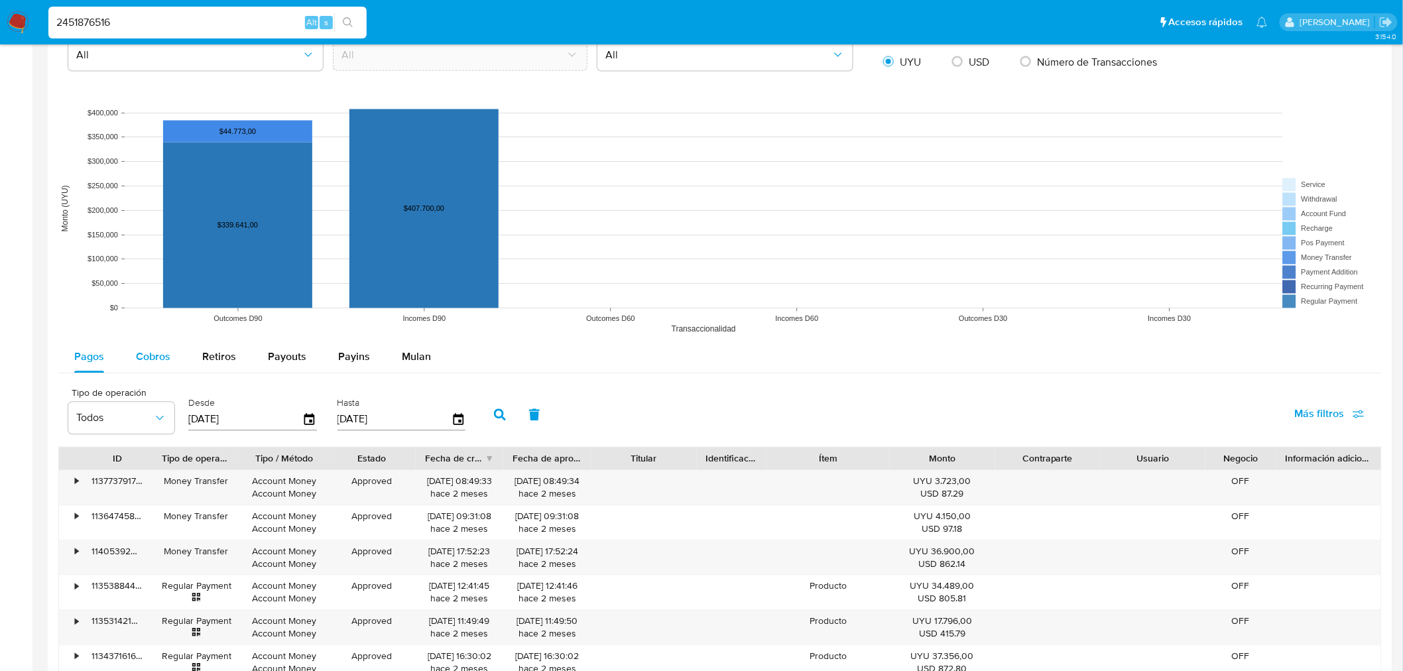
click at [153, 353] on span "Cobros" at bounding box center [153, 356] width 34 height 15
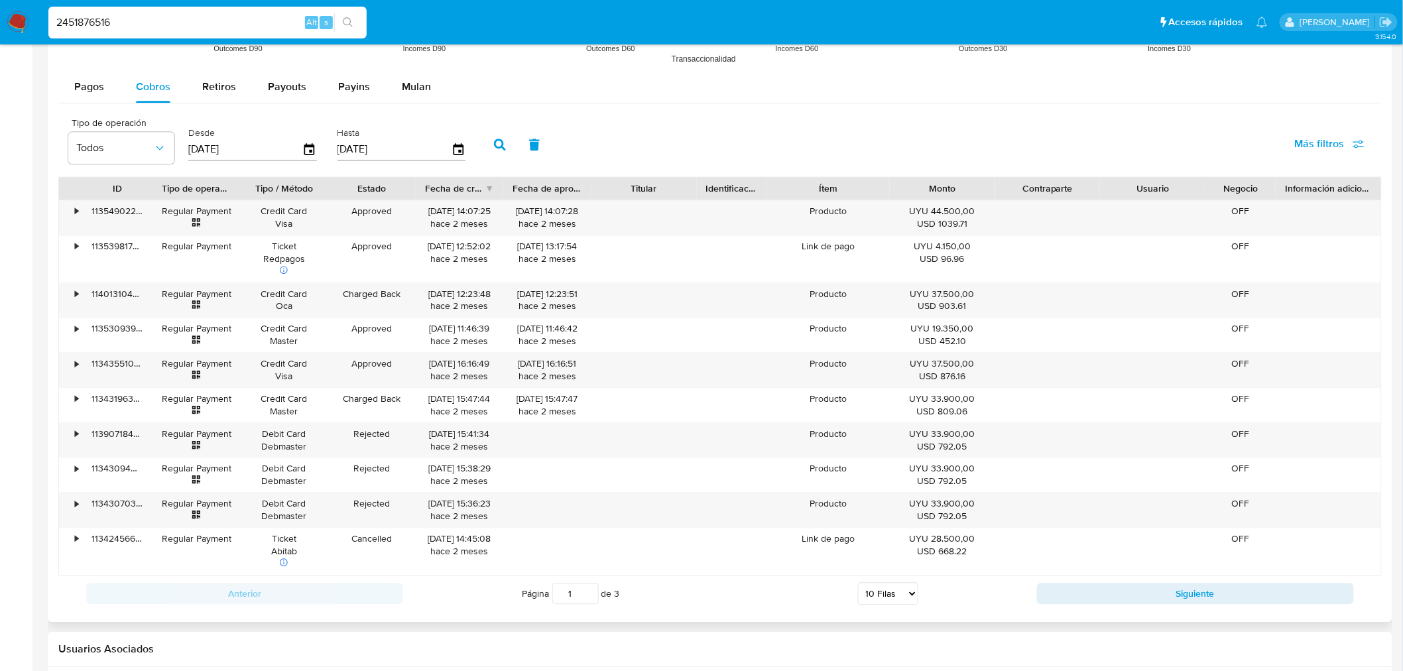
scroll to position [1252, 0]
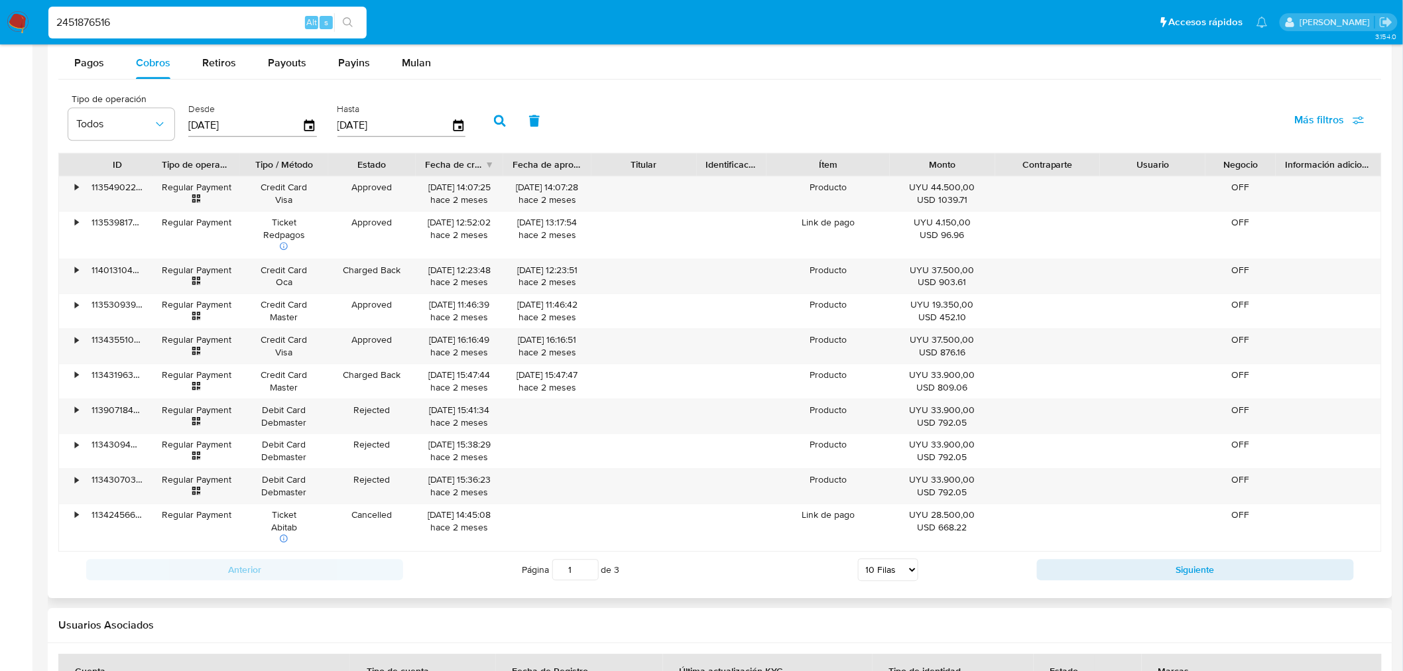
drag, startPoint x: 911, startPoint y: 566, endPoint x: 917, endPoint y: 586, distance: 20.3
click at [911, 566] on select "5 Filas 10 Filas 20 Filas 25 Filas 50 Filas 100 Filas" at bounding box center [888, 569] width 60 height 23
select select "100"
click at [858, 560] on select "5 Filas 10 Filas 20 Filas 25 Filas 50 Filas 100 Filas" at bounding box center [888, 569] width 60 height 23
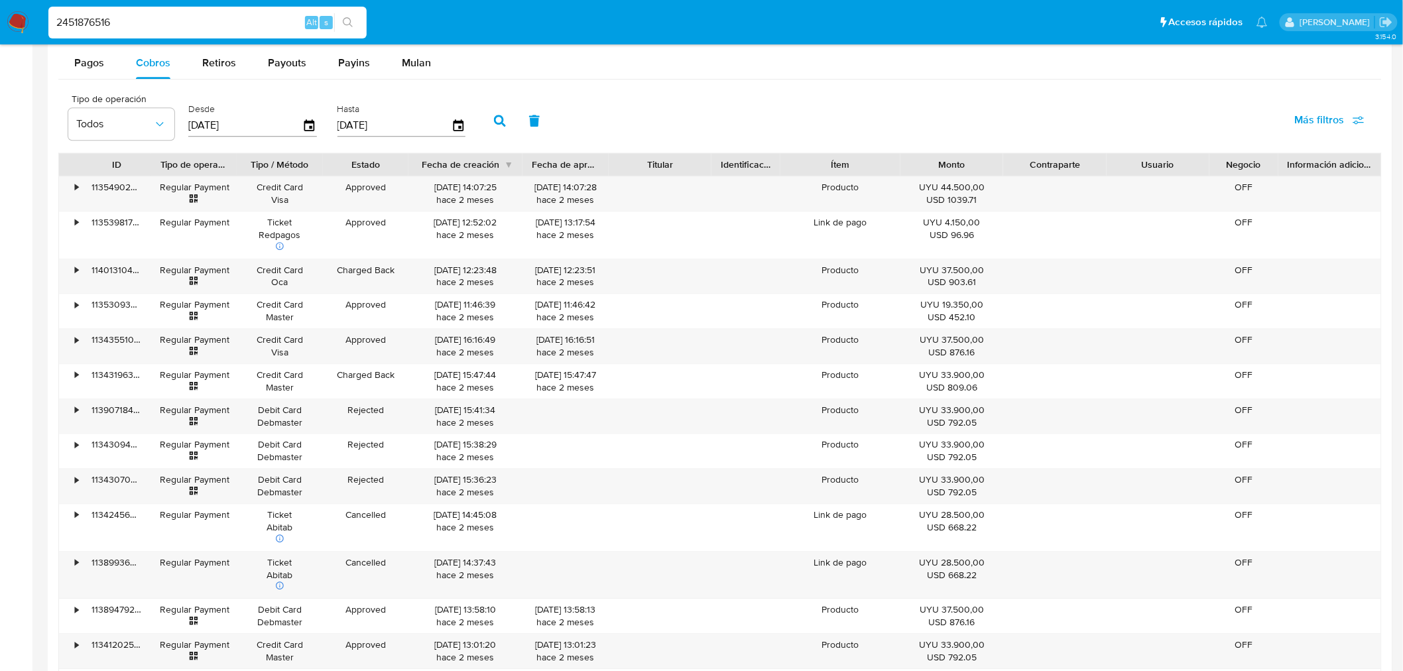
drag, startPoint x: 500, startPoint y: 169, endPoint x: 527, endPoint y: 167, distance: 26.6
click at [527, 167] on div at bounding box center [523, 164] width 24 height 23
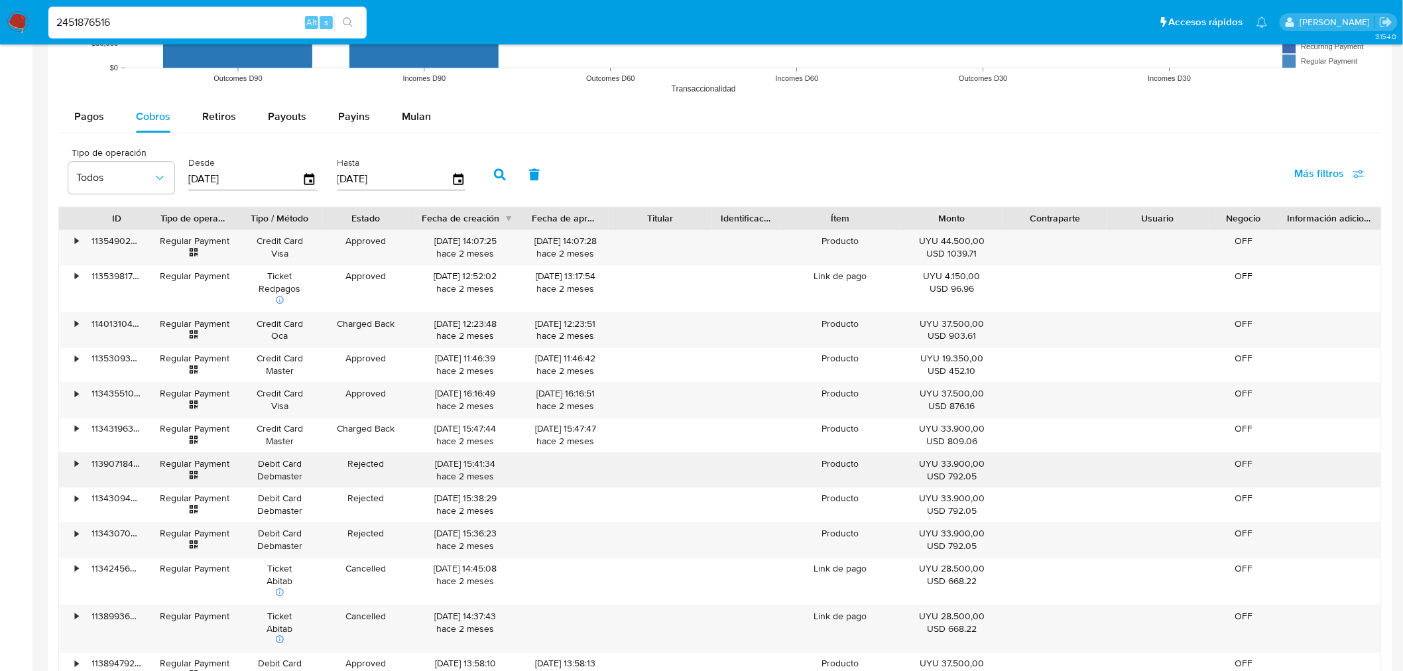
scroll to position [1178, 0]
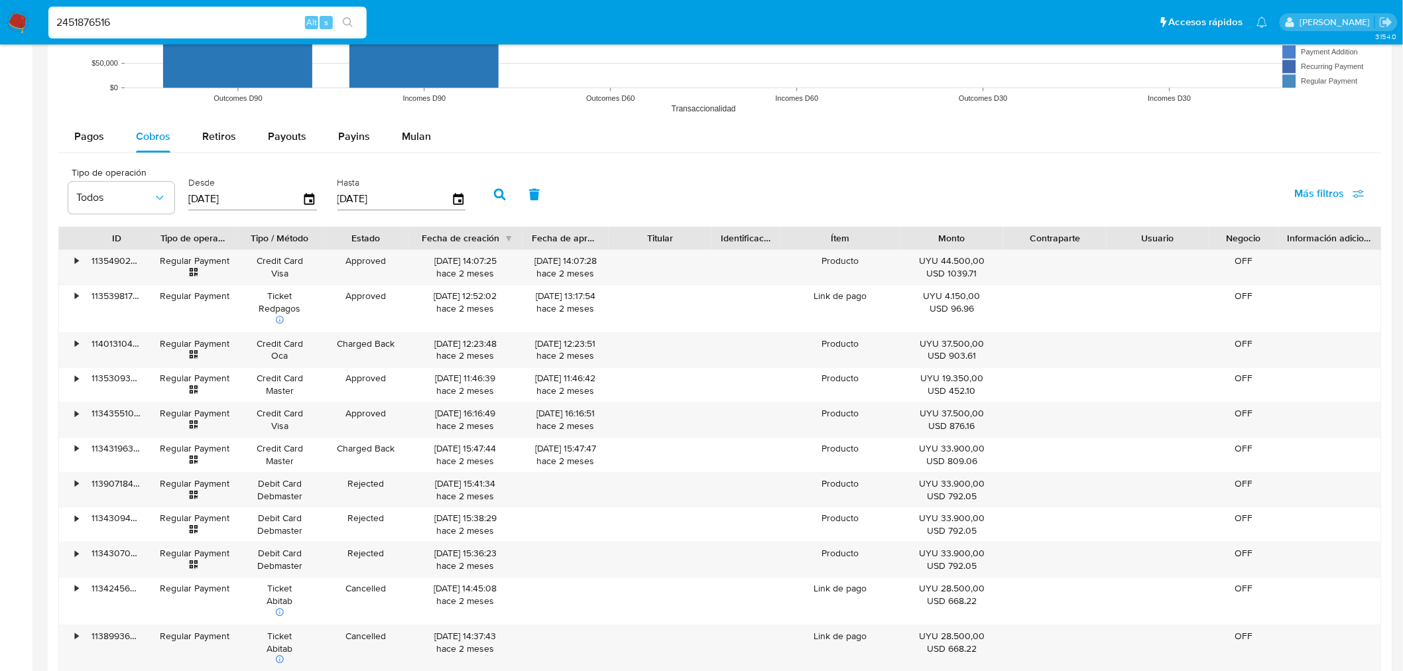
click at [101, 20] on input "2451876516" at bounding box center [207, 22] width 318 height 17
paste input "47830269"
type input "2447830269"
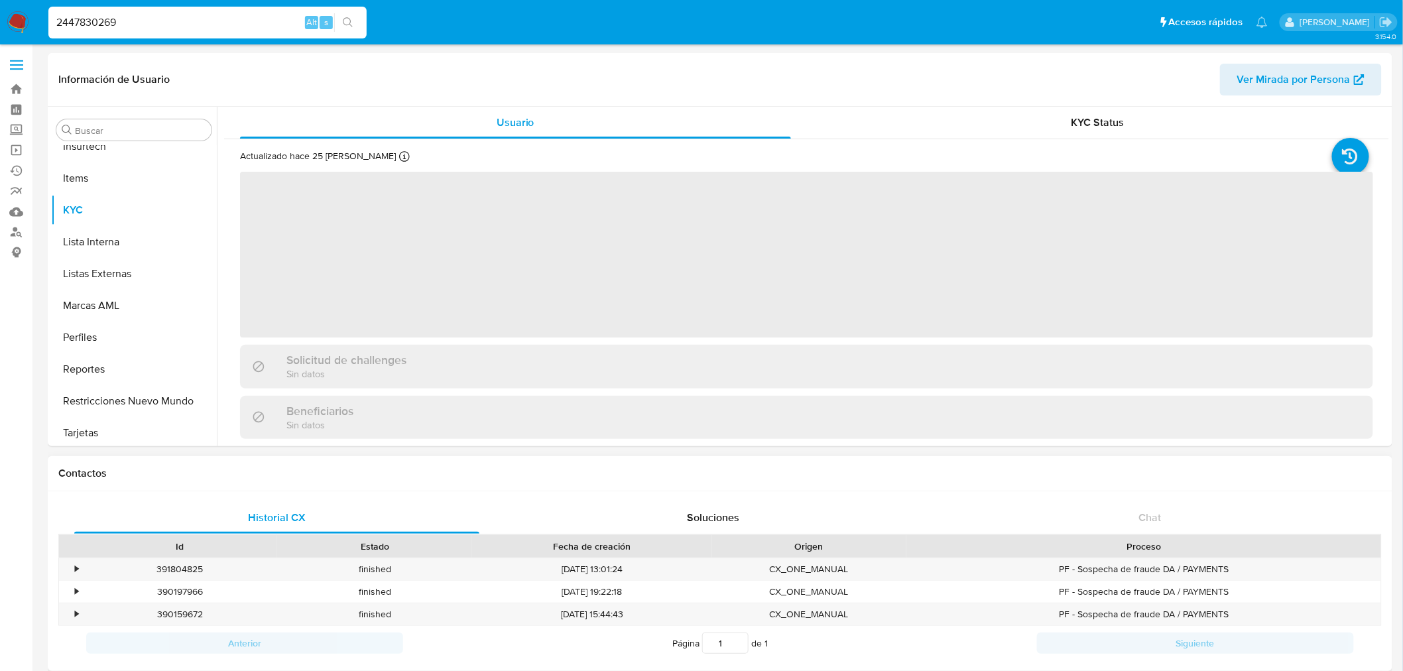
scroll to position [592, 0]
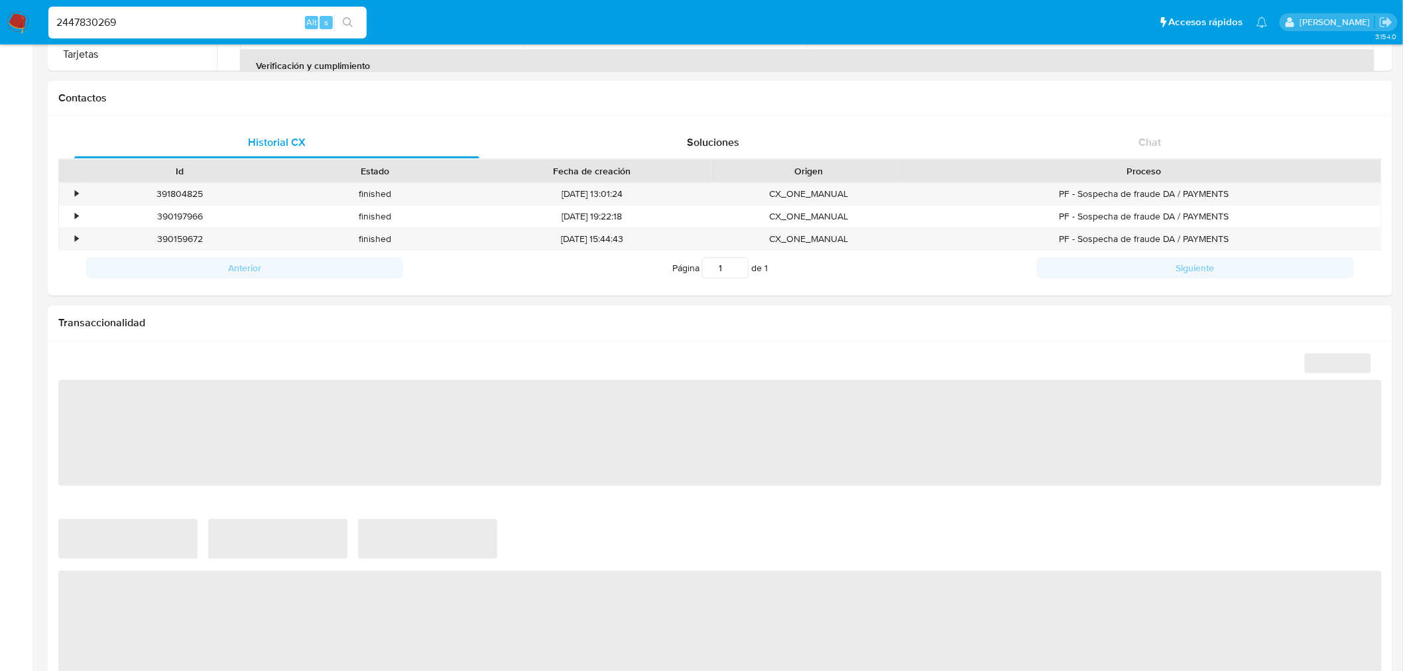
select select "10"
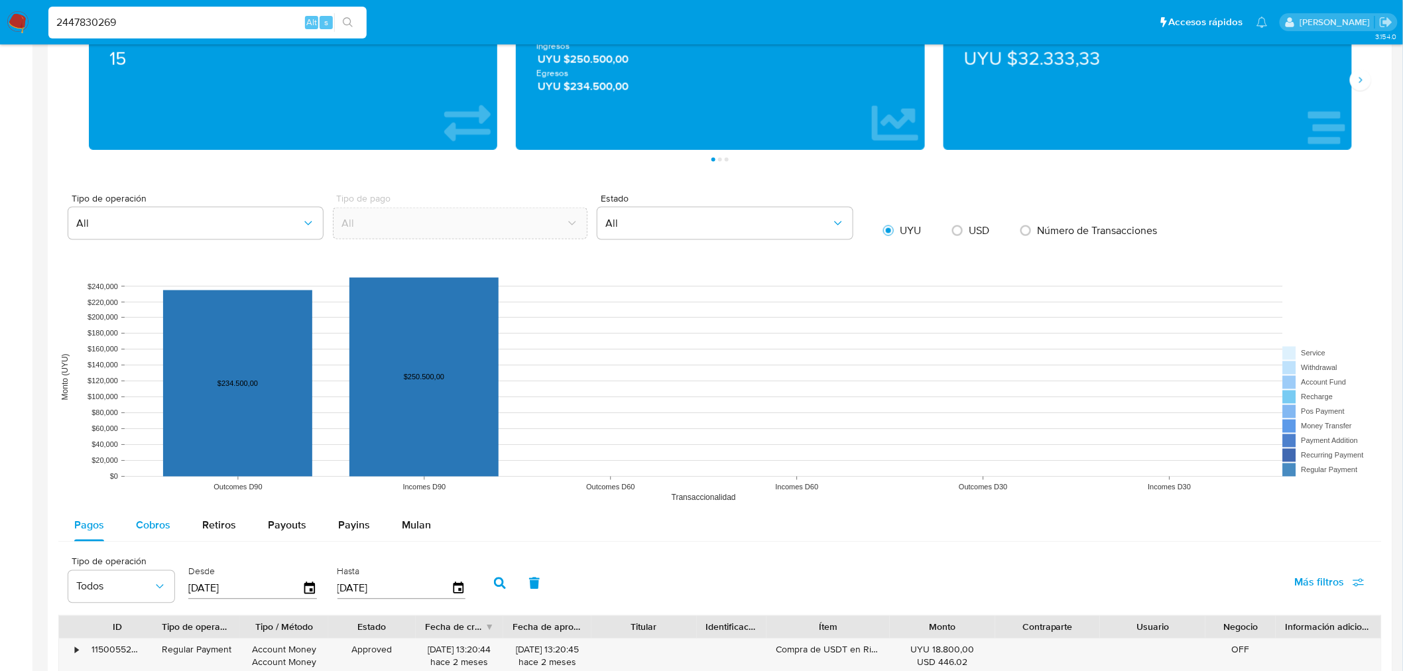
click at [153, 521] on span "Cobros" at bounding box center [153, 525] width 34 height 15
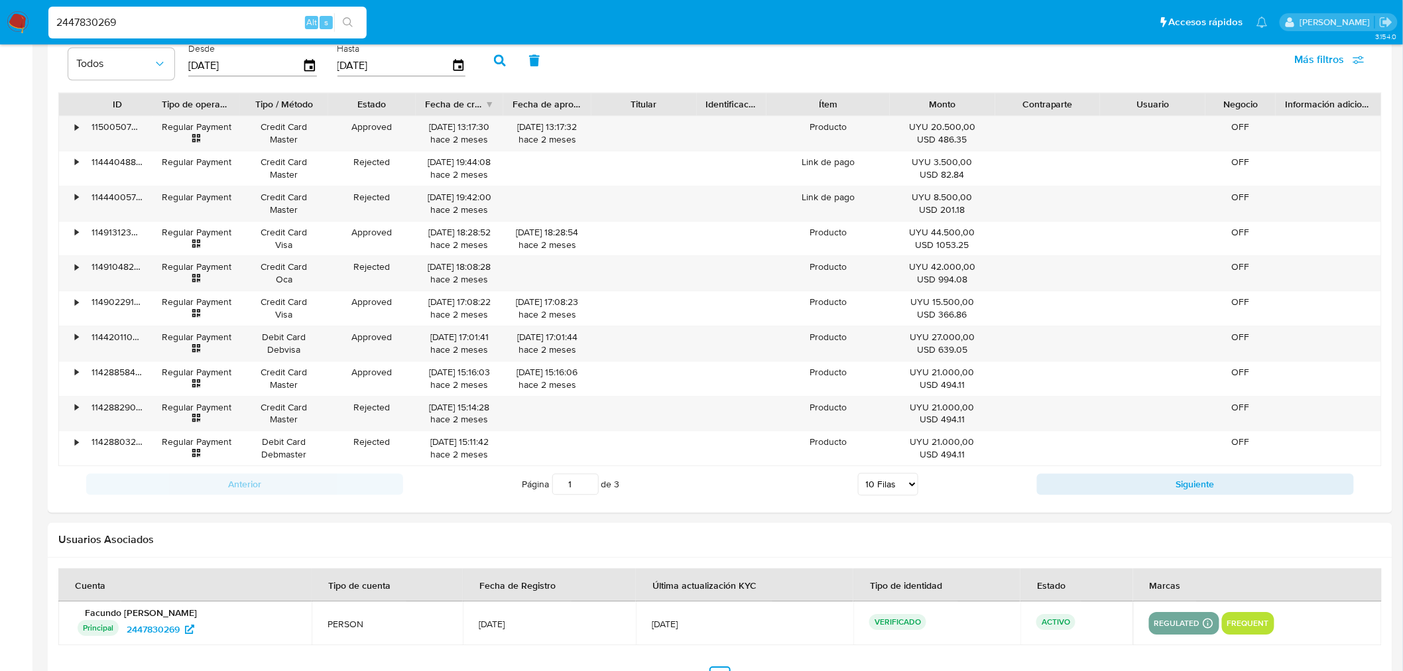
scroll to position [1241, 0]
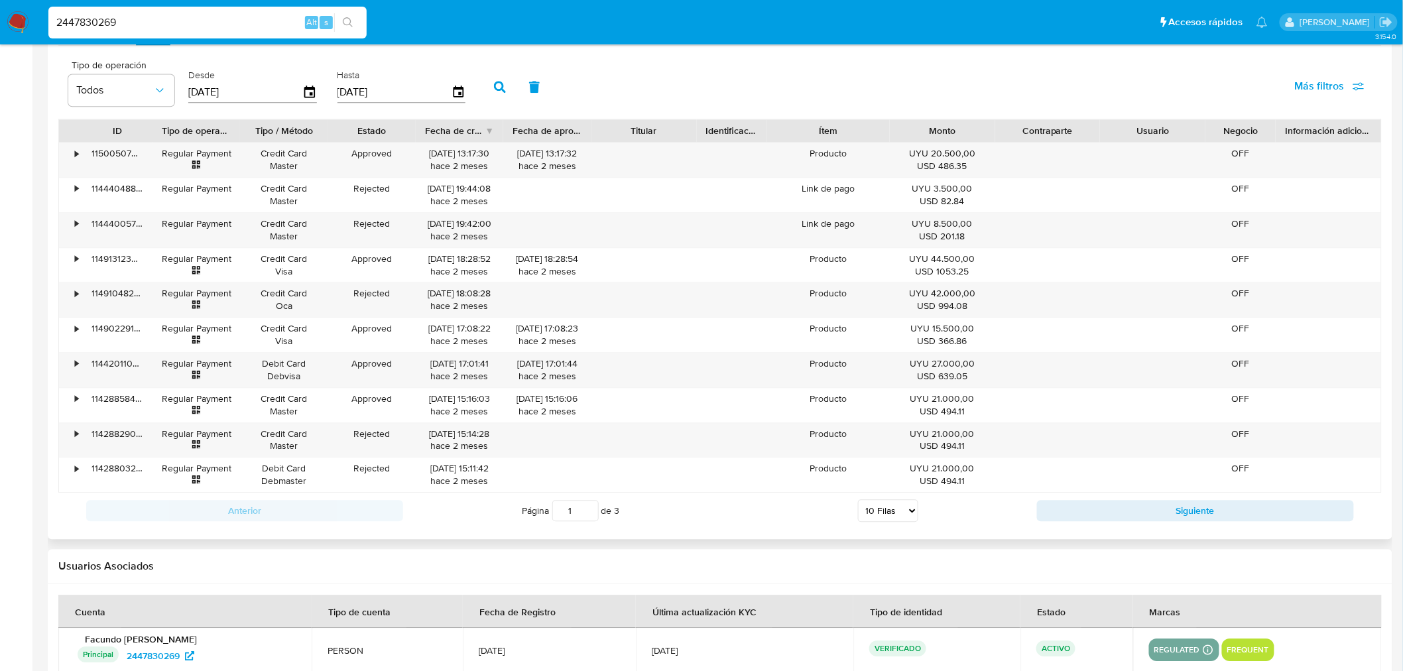
click at [899, 519] on select "5 Filas 10 Filas 20 Filas 25 Filas 50 Filas 100 Filas" at bounding box center [888, 510] width 60 height 23
select select "100"
click at [858, 502] on select "5 Filas 10 Filas 20 Filas 25 Filas 50 Filas 100 Filas" at bounding box center [888, 510] width 60 height 23
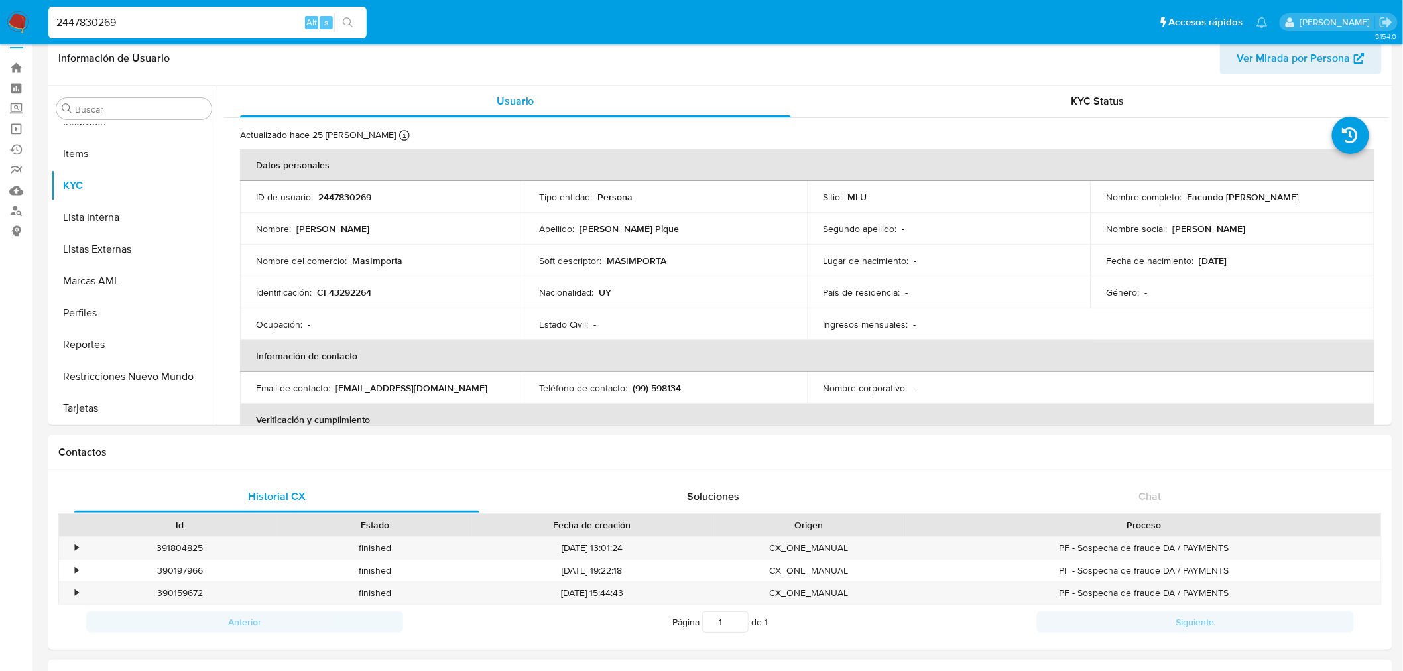
scroll to position [0, 0]
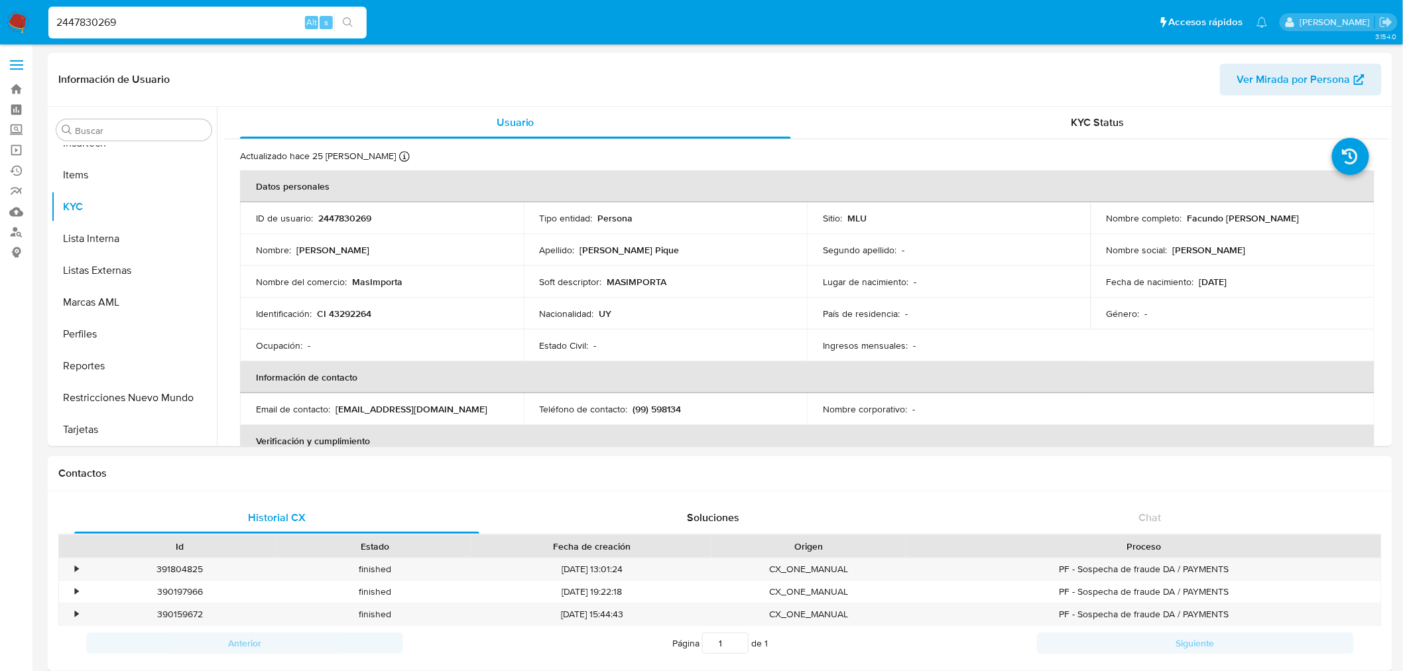
click at [207, 19] on input "2447830269" at bounding box center [207, 22] width 318 height 17
paste input "51928190"
type input "2451928190"
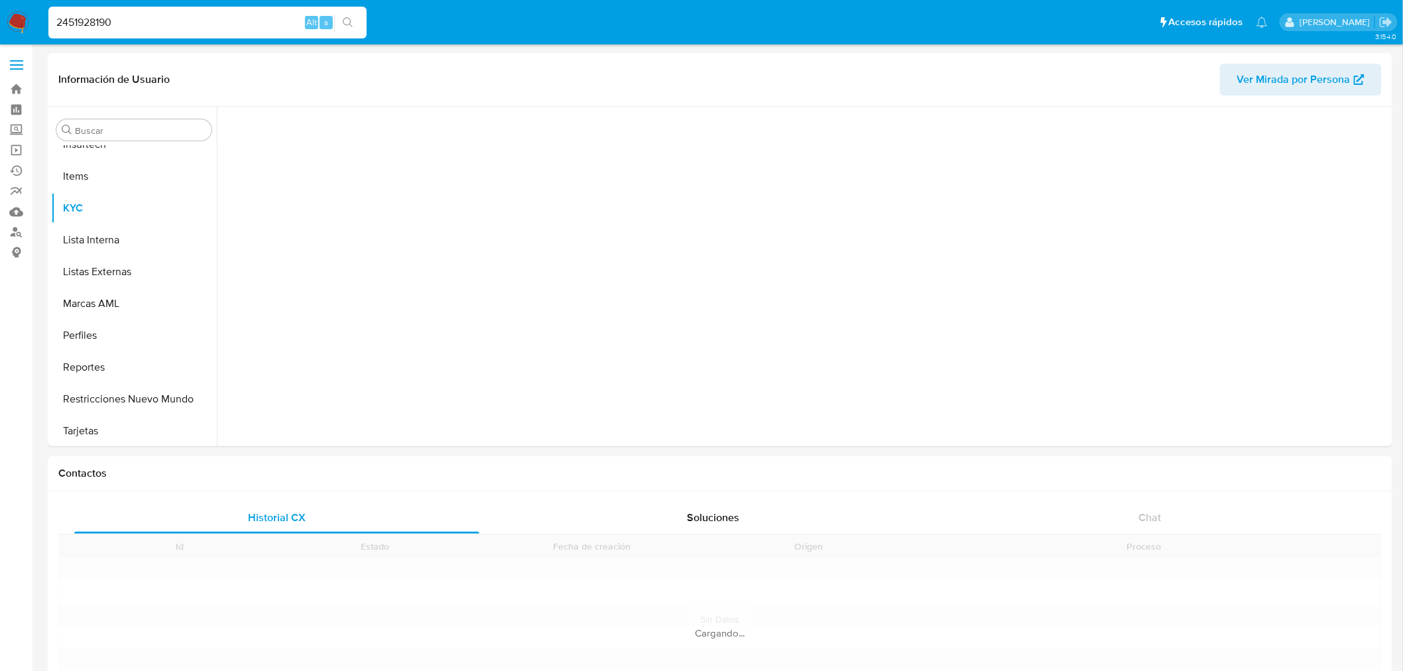
scroll to position [592, 0]
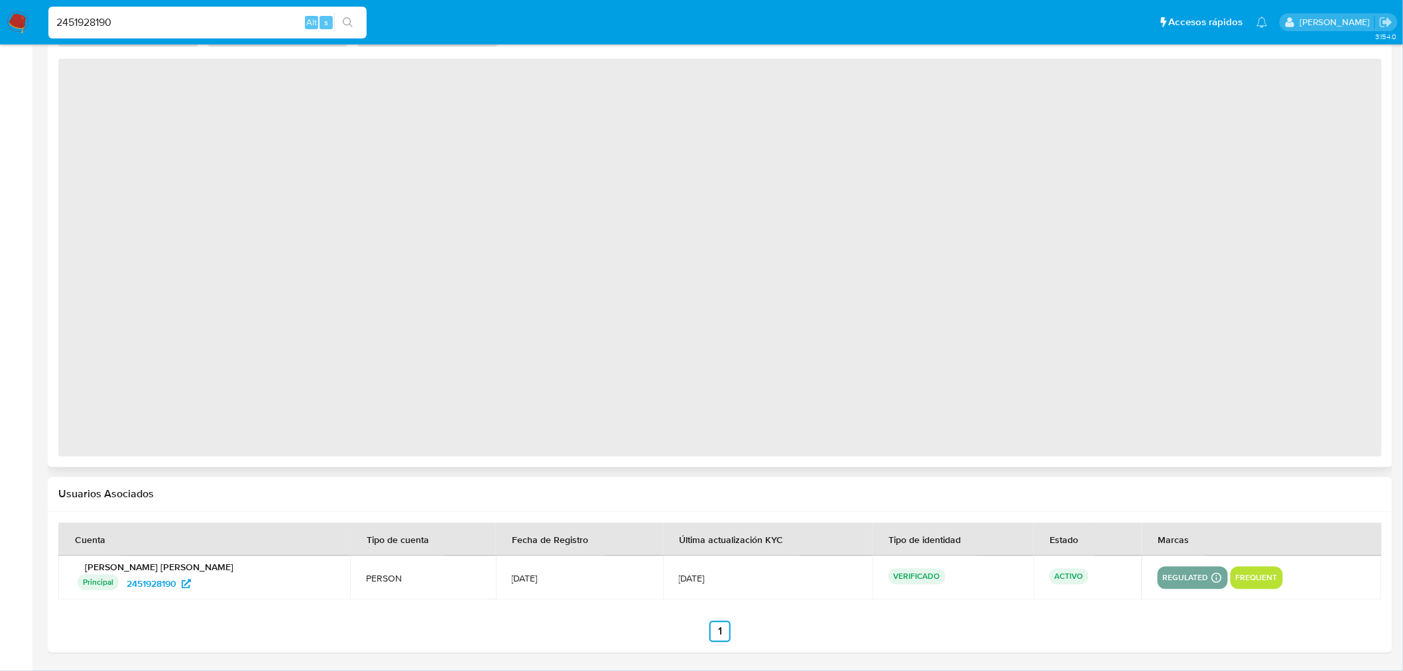
select select "10"
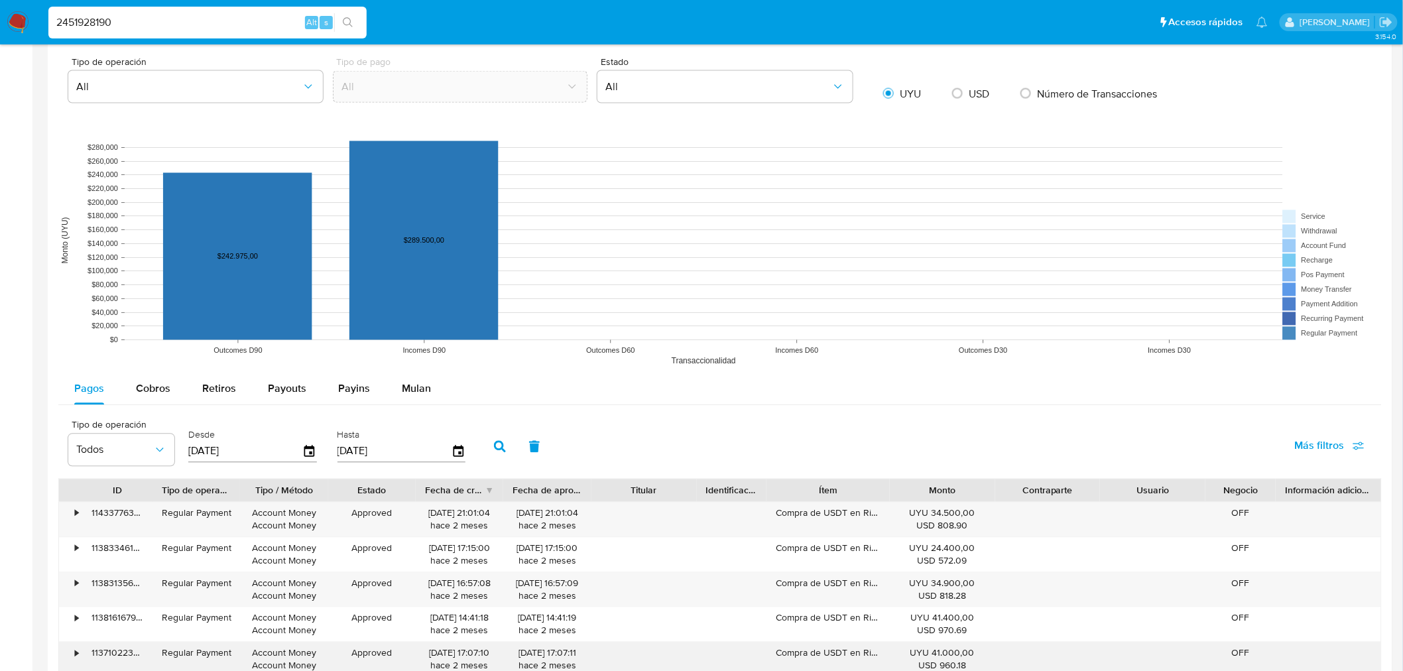
scroll to position [1157, 0]
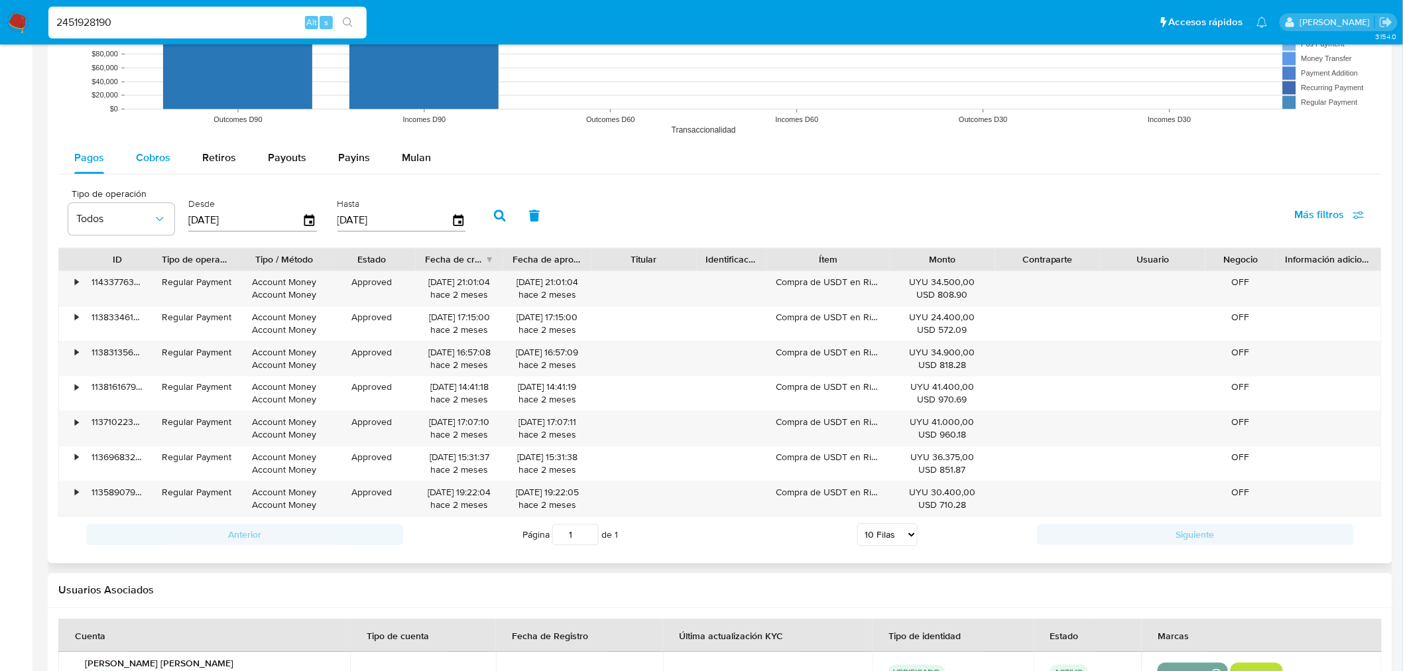
click at [145, 173] on div "Pagos Cobros Retiros Payouts Payins Mulan Tipo de operación Todos Desde 21/05/2…" at bounding box center [720, 347] width 1324 height 410
click at [153, 151] on span "Cobros" at bounding box center [153, 157] width 34 height 15
select select "10"
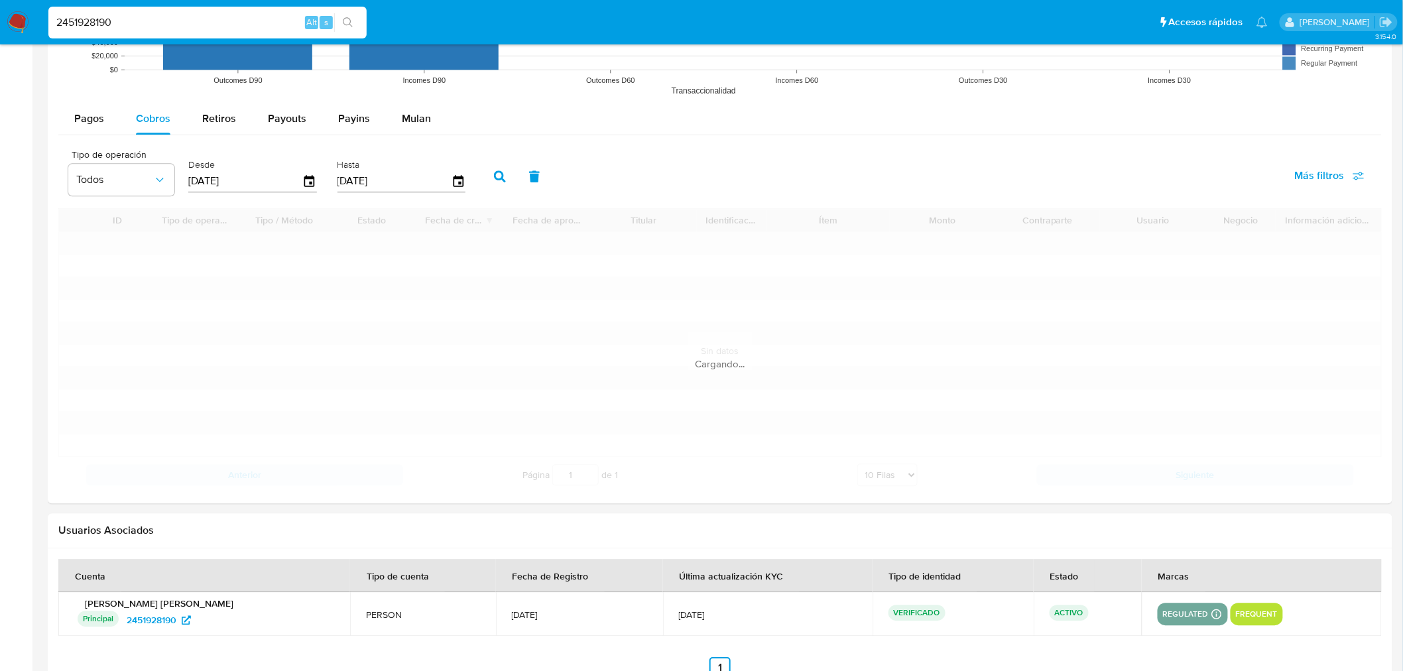
scroll to position [1234, 0]
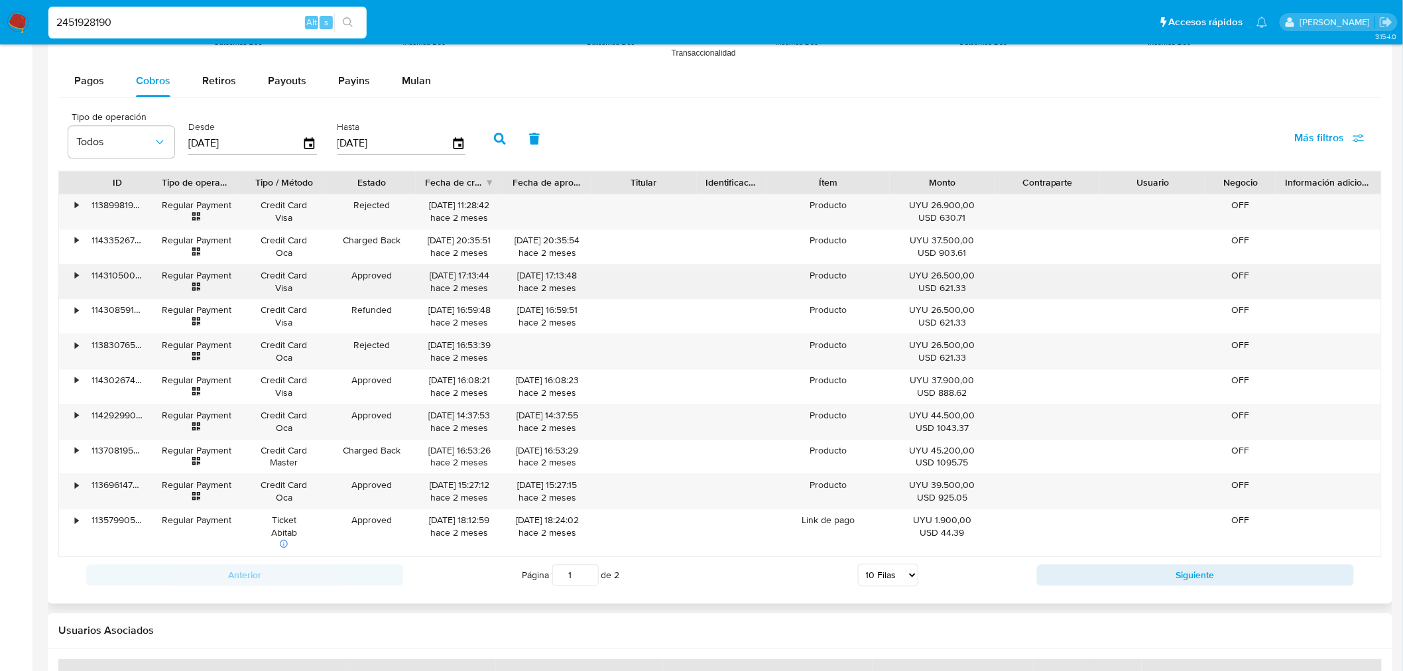
click at [826, 299] on div "• 113899819055 Regular Payment Credit Card Visa Rejected 08/06/2025 11:28:42 ha…" at bounding box center [720, 375] width 1324 height 363
click at [519, 357] on div at bounding box center [547, 351] width 88 height 34
click at [100, 17] on input "2451928190" at bounding box center [207, 22] width 318 height 17
click at [103, 15] on input "2451928190" at bounding box center [207, 22] width 318 height 17
paste input "04125298"
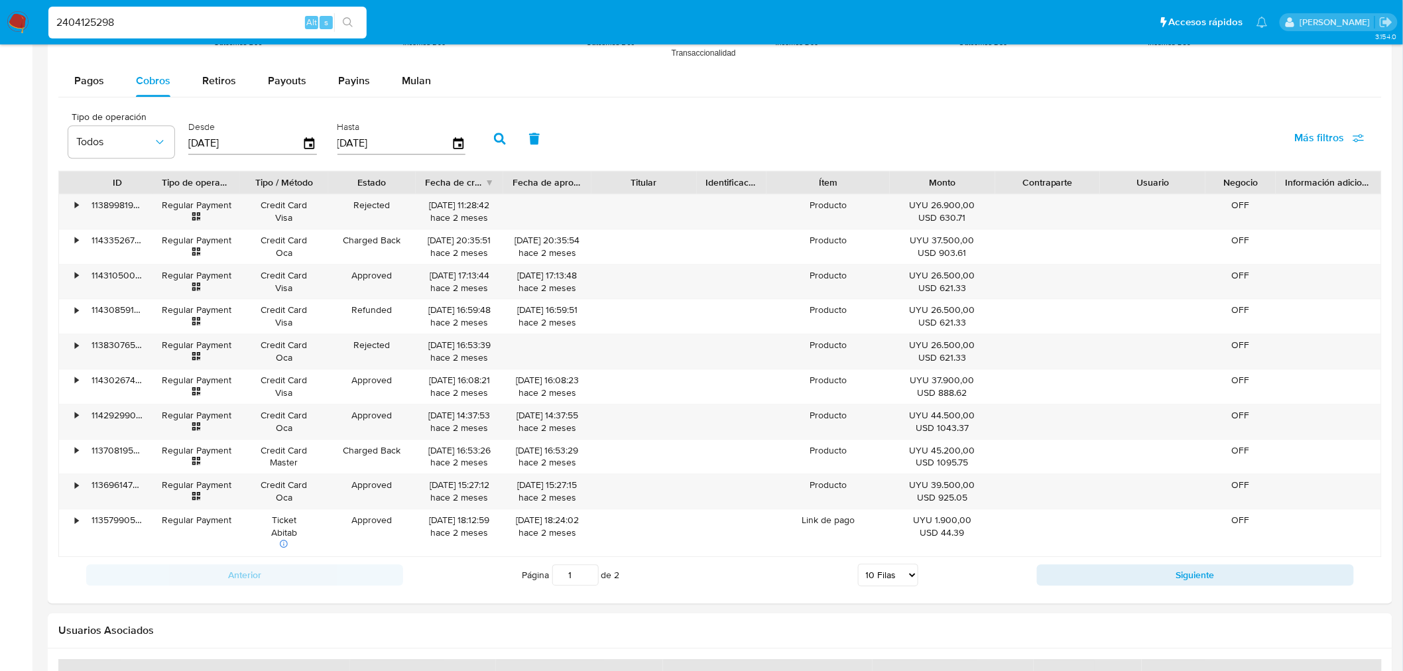
type input "2404125298"
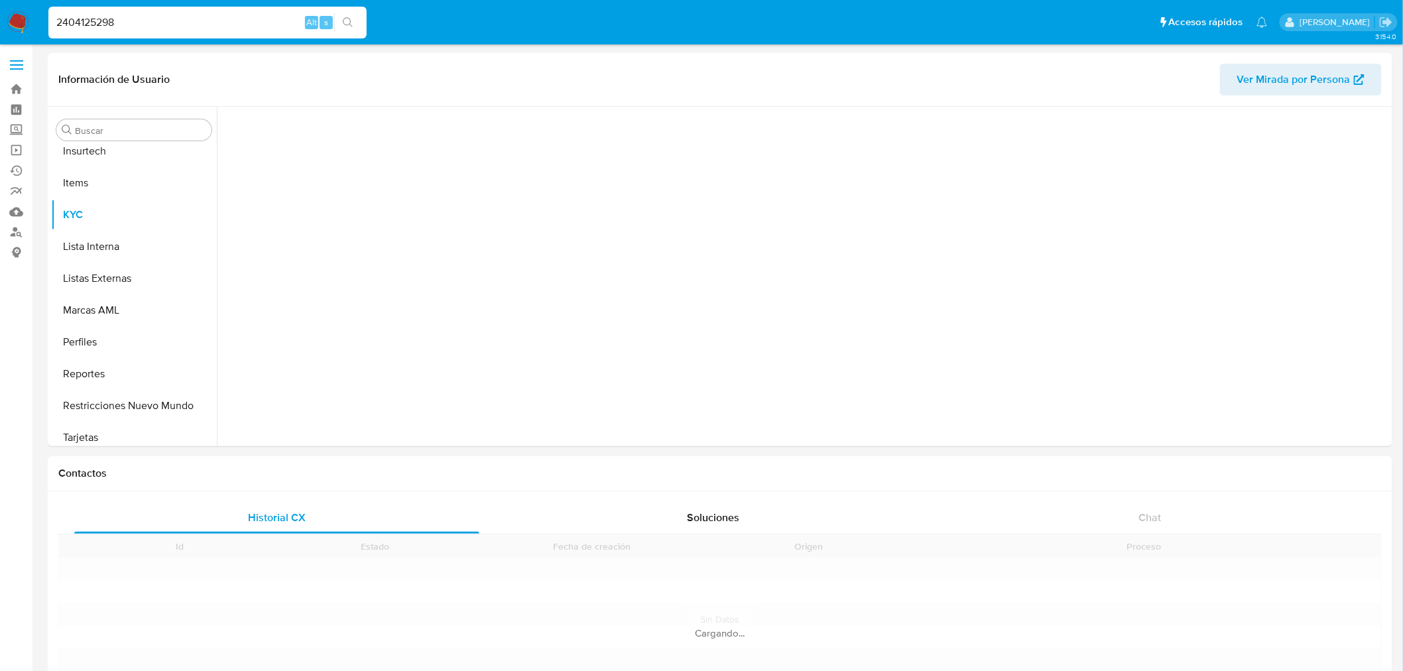
scroll to position [592, 0]
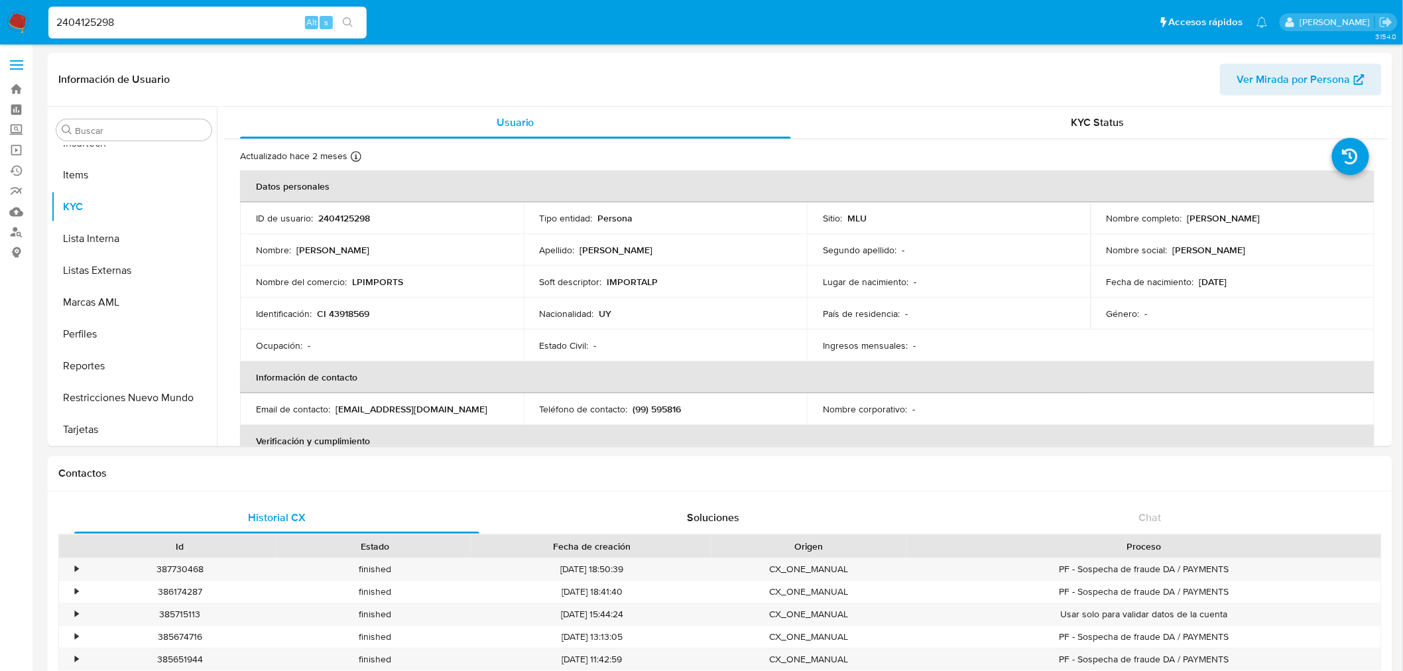
select select "10"
click at [553, 232] on td "Tipo entidad : Persona" at bounding box center [666, 218] width 284 height 32
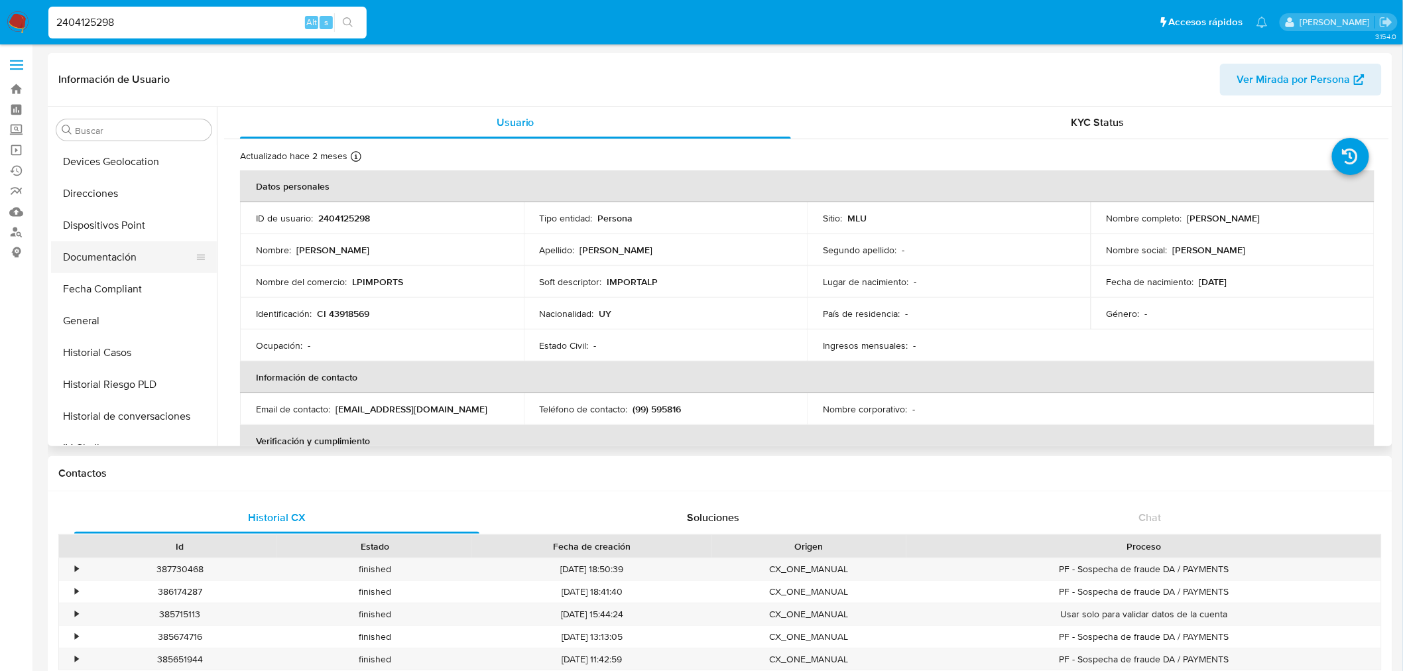
drag, startPoint x: 115, startPoint y: 250, endPoint x: 190, endPoint y: 277, distance: 79.5
click at [115, 250] on button "Documentación" at bounding box center [134, 257] width 166 height 32
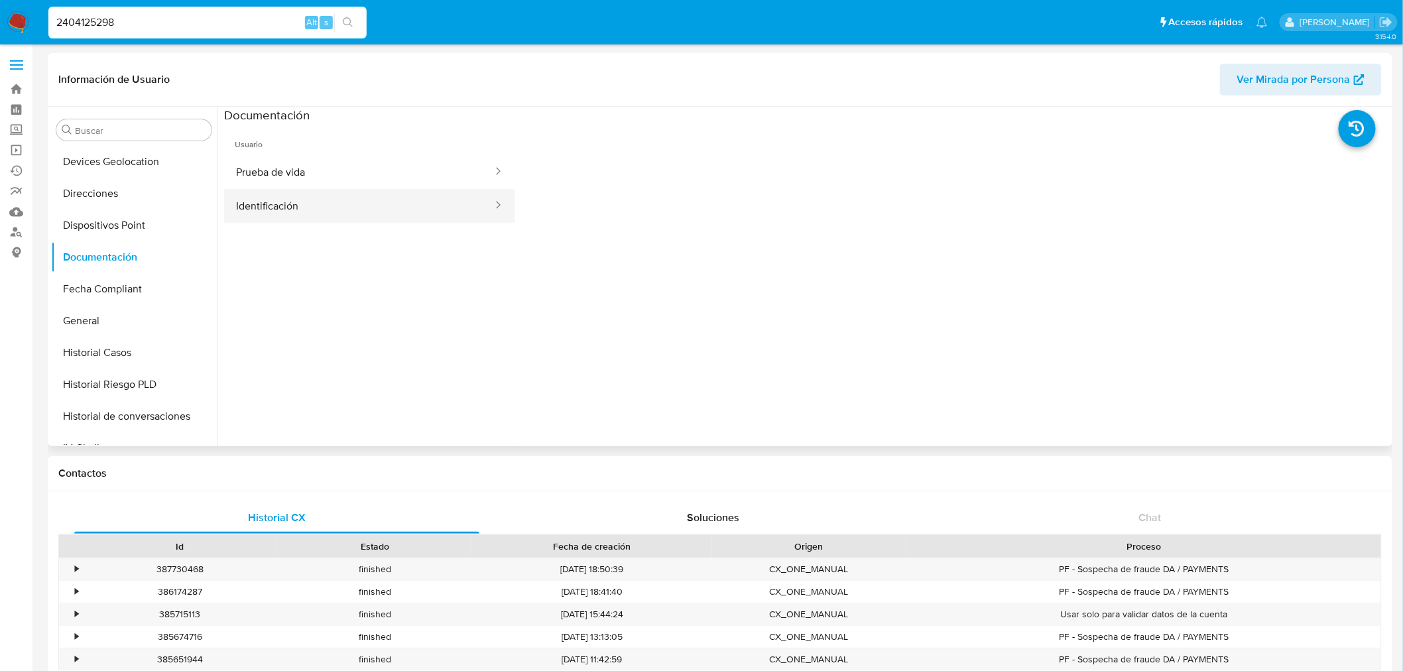
click at [418, 197] on button "Identificación" at bounding box center [359, 206] width 270 height 34
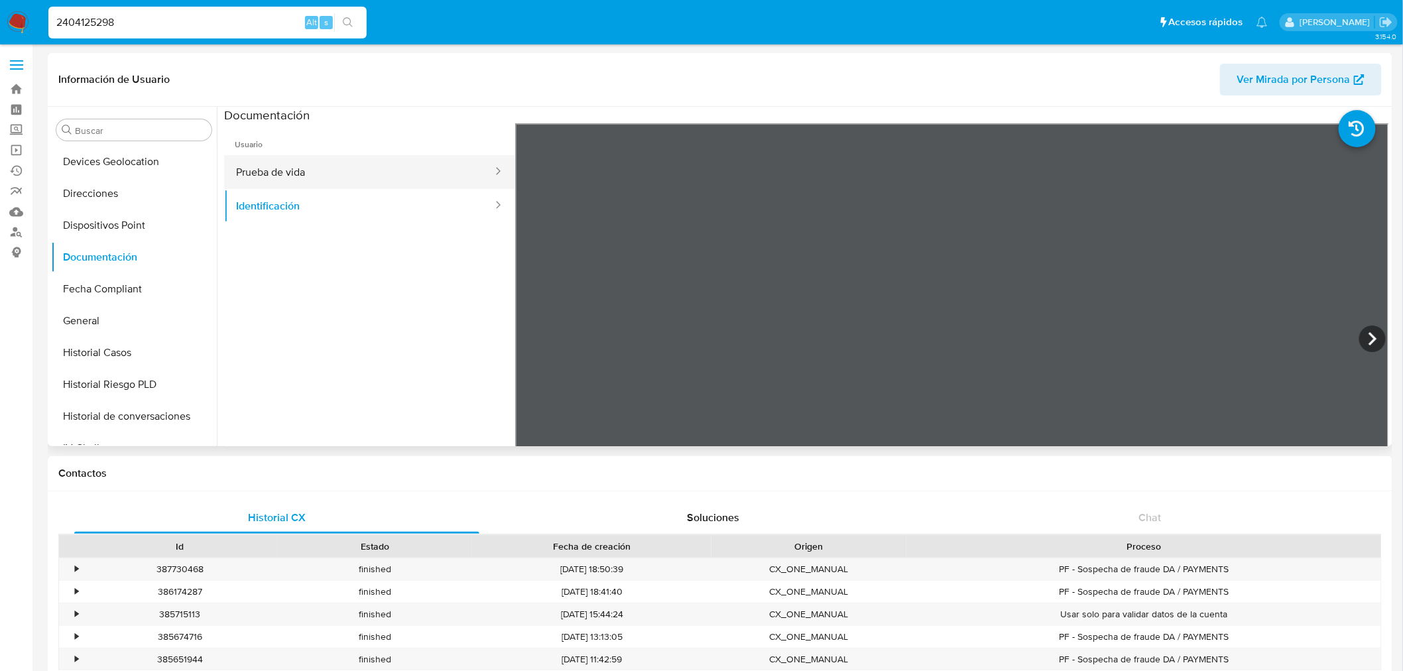
click at [366, 180] on button "Prueba de vida" at bounding box center [359, 172] width 270 height 34
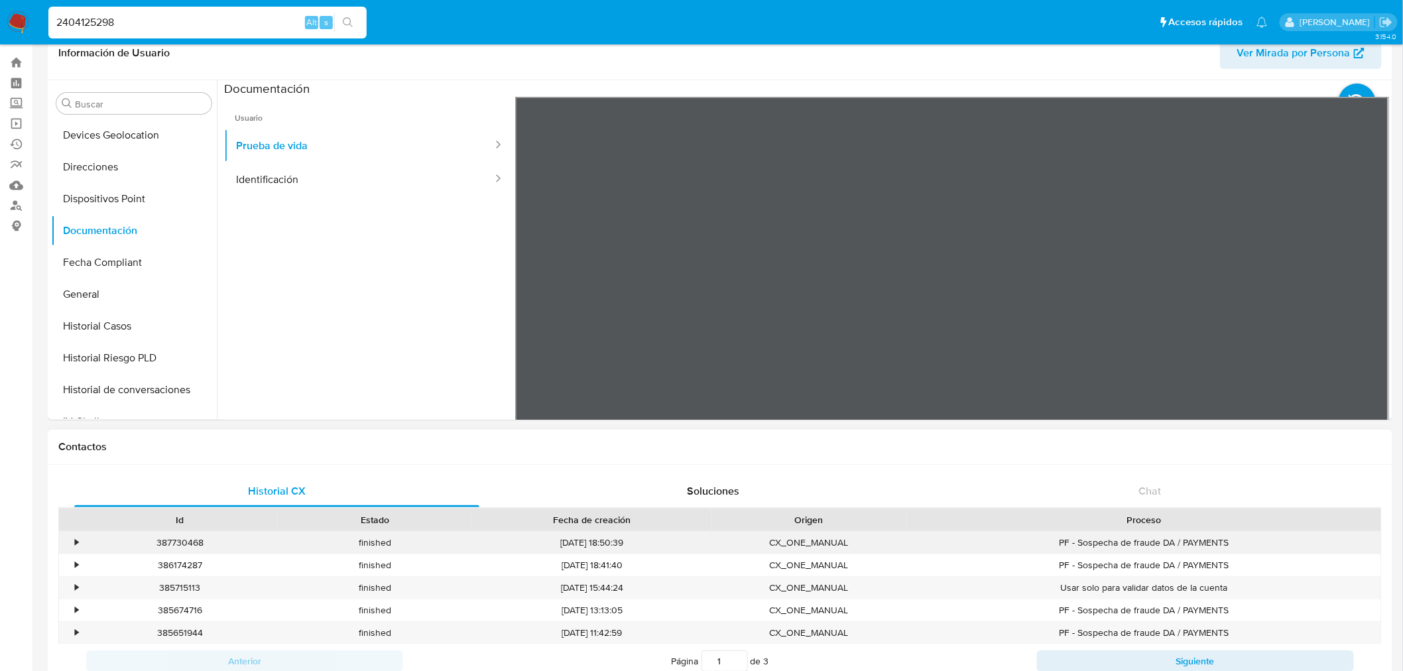
scroll to position [74, 0]
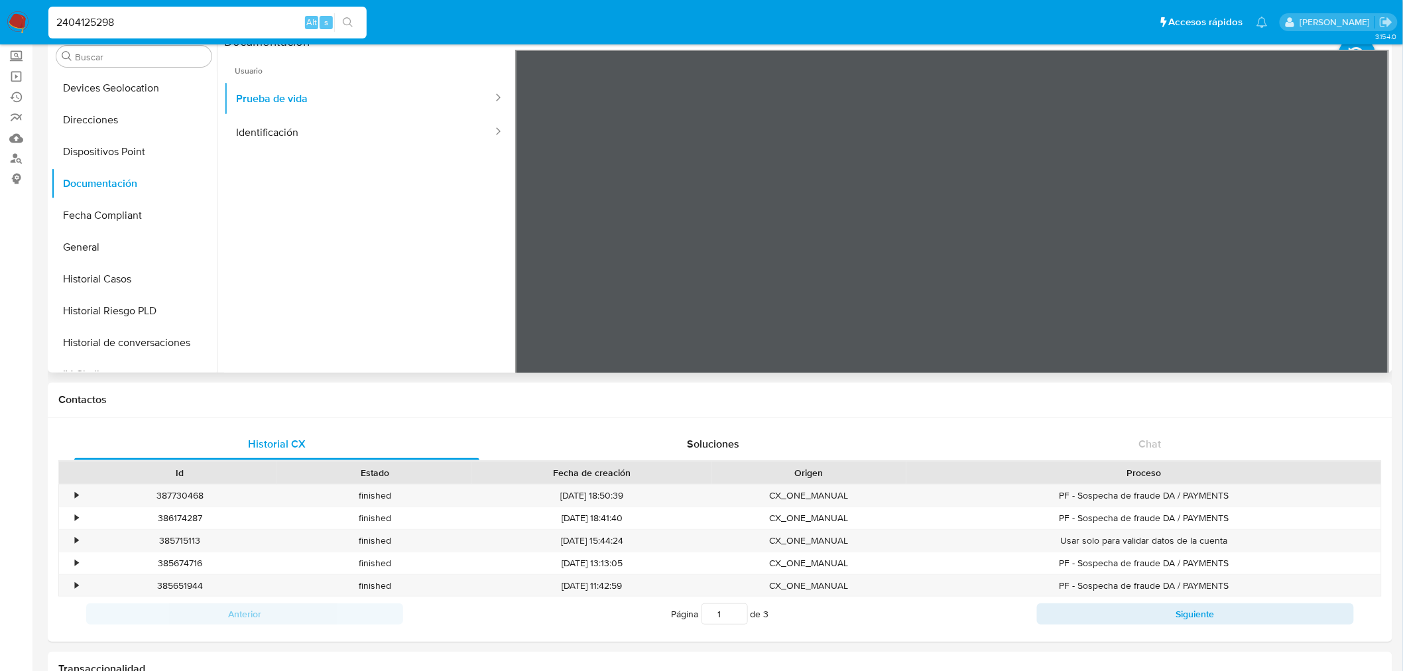
drag, startPoint x: 826, startPoint y: 190, endPoint x: 806, endPoint y: 141, distance: 53.0
click at [806, 141] on div at bounding box center [952, 267] width 874 height 435
click at [1126, 181] on div at bounding box center [952, 267] width 874 height 435
click at [336, 121] on button "Identificación" at bounding box center [359, 132] width 270 height 34
click at [21, 24] on img at bounding box center [18, 22] width 23 height 23
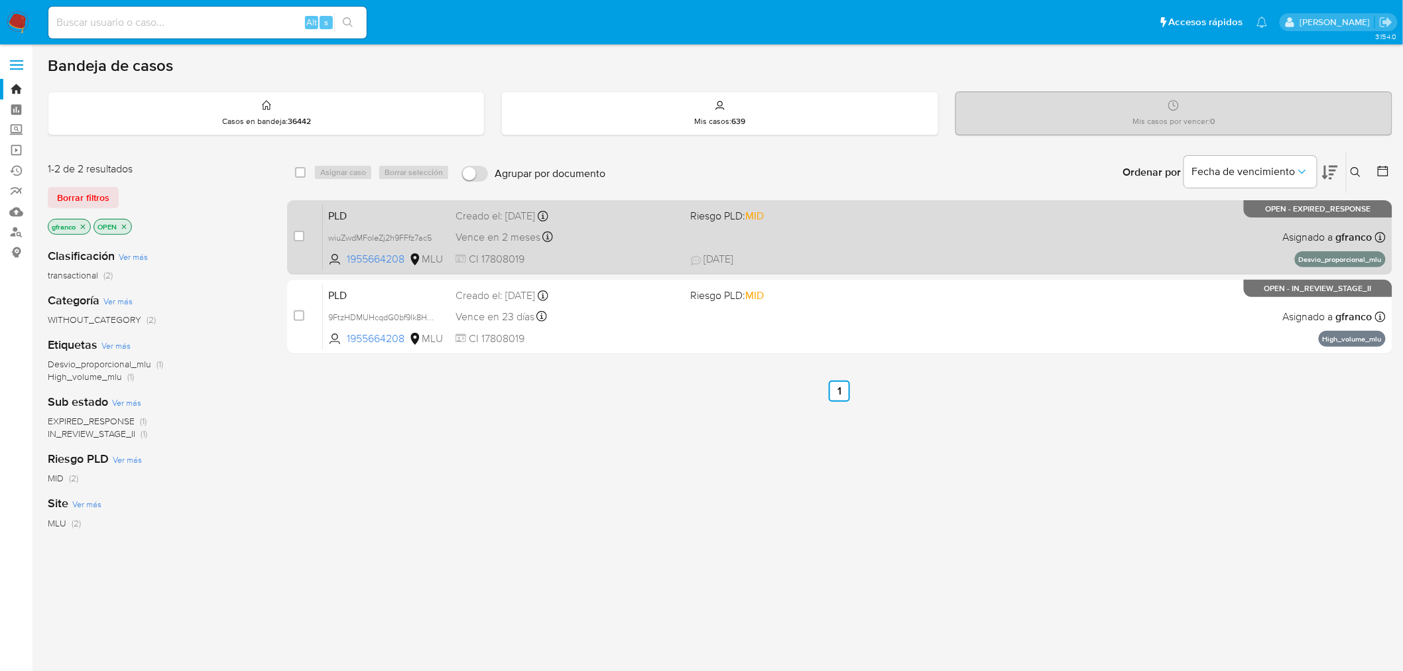
click at [966, 261] on span "[DATE] [DATE] 16:28" at bounding box center [921, 259] width 460 height 15
click at [1035, 237] on div "PLD wiuZwdMFoleZj2h9FFfz7ac5 1955664208 MLU Riesgo PLD: MID Creado el: 12/07/20…" at bounding box center [854, 237] width 1063 height 67
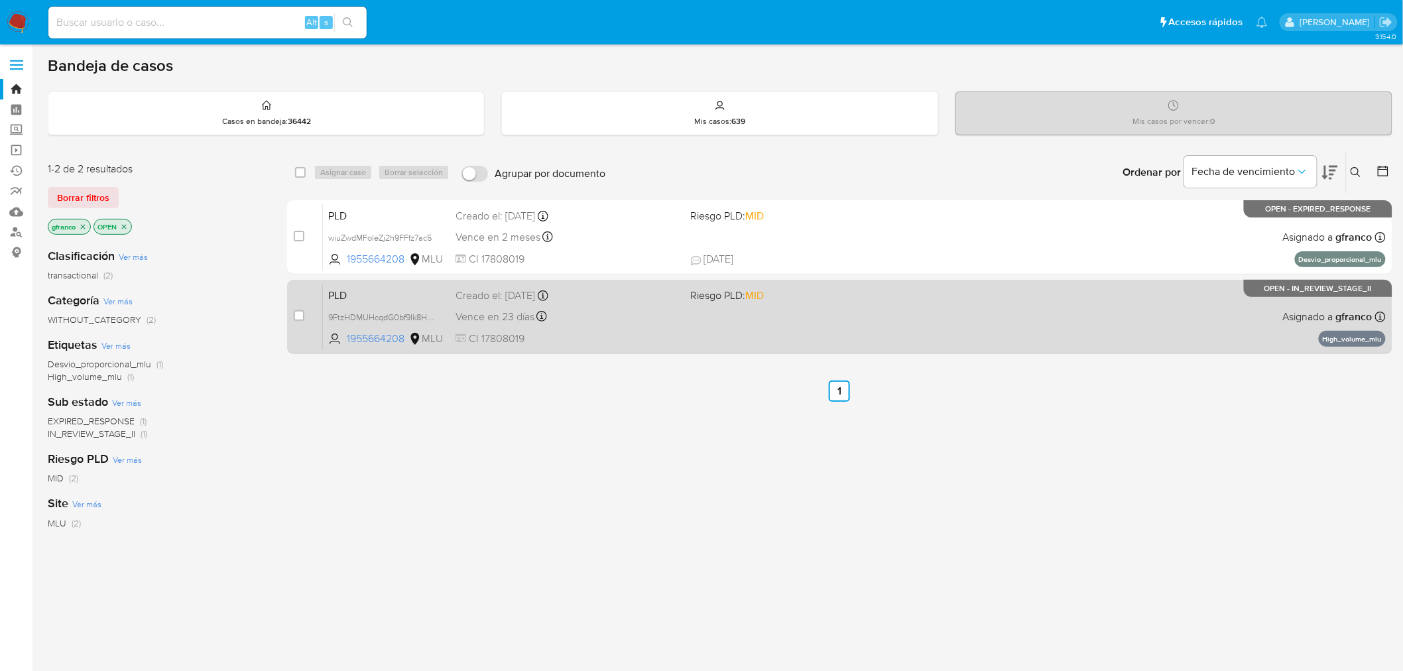
click at [962, 337] on div "PLD 9FtzHDMUHcqdG0bf9Ik8HPNL 1955664208 MLU Riesgo PLD: MID Creado el: 12/06/20…" at bounding box center [854, 316] width 1063 height 67
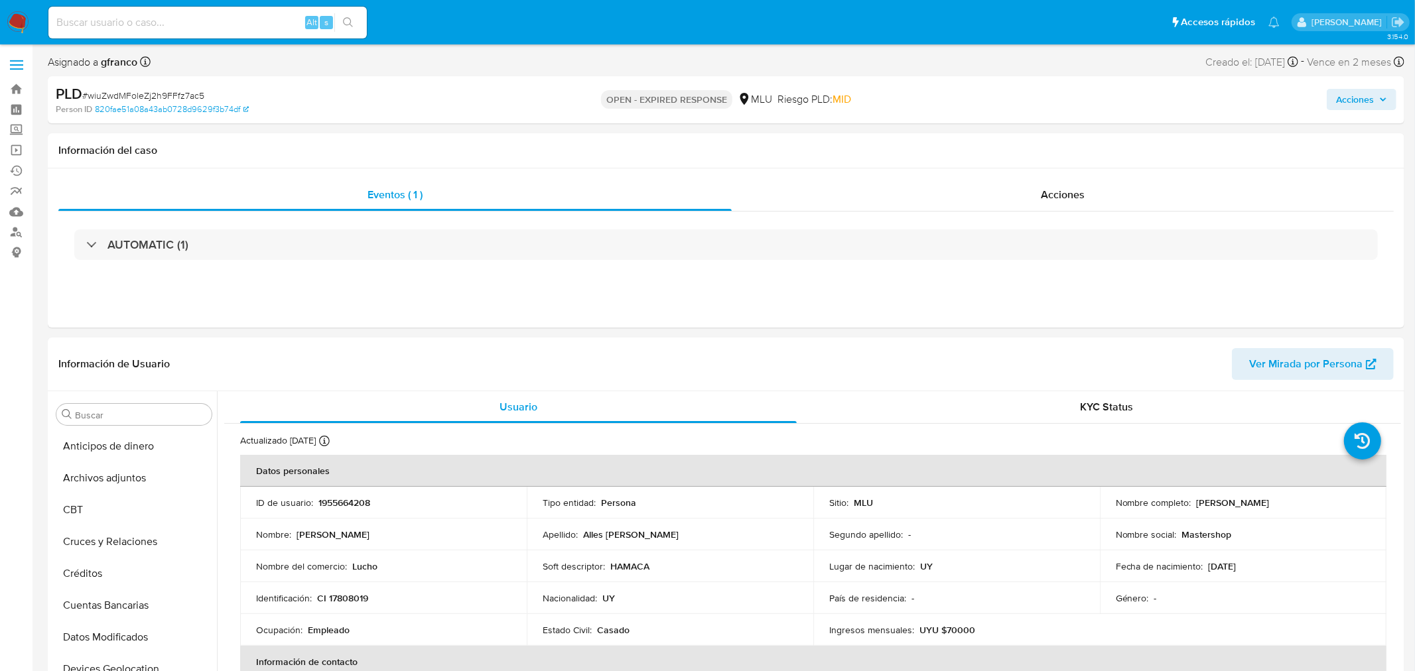
select select "10"
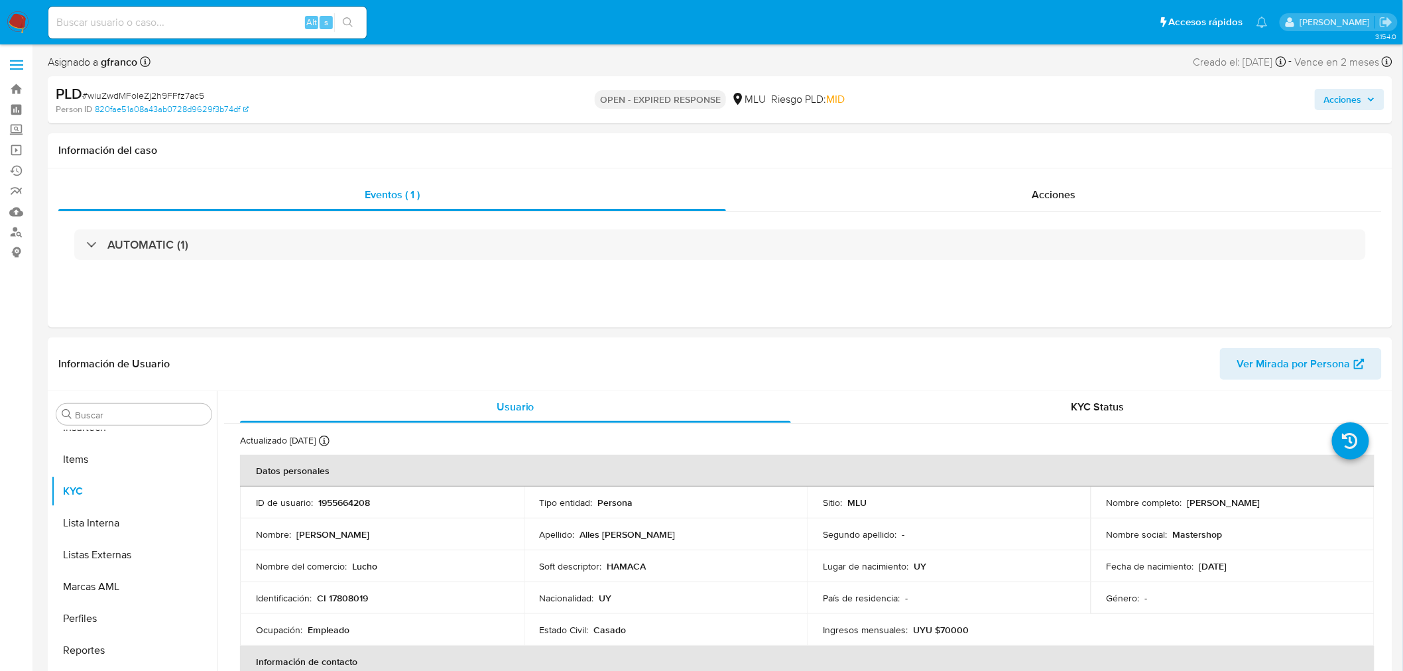
click at [196, 95] on span "# wiuZwdMFoleZj2h9FFfz7ac5" at bounding box center [143, 95] width 122 height 13
copy span "wiuZwdMFoleZj2h9FFfz7ac5"
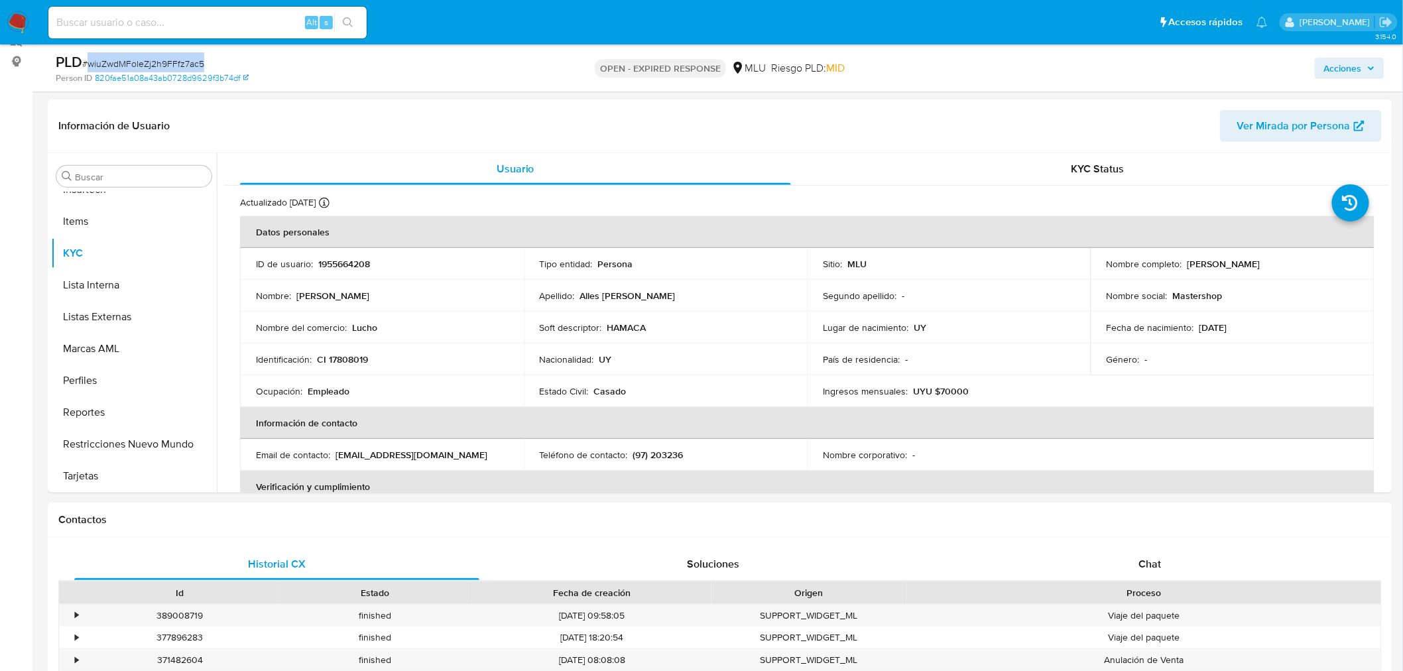
scroll to position [442, 0]
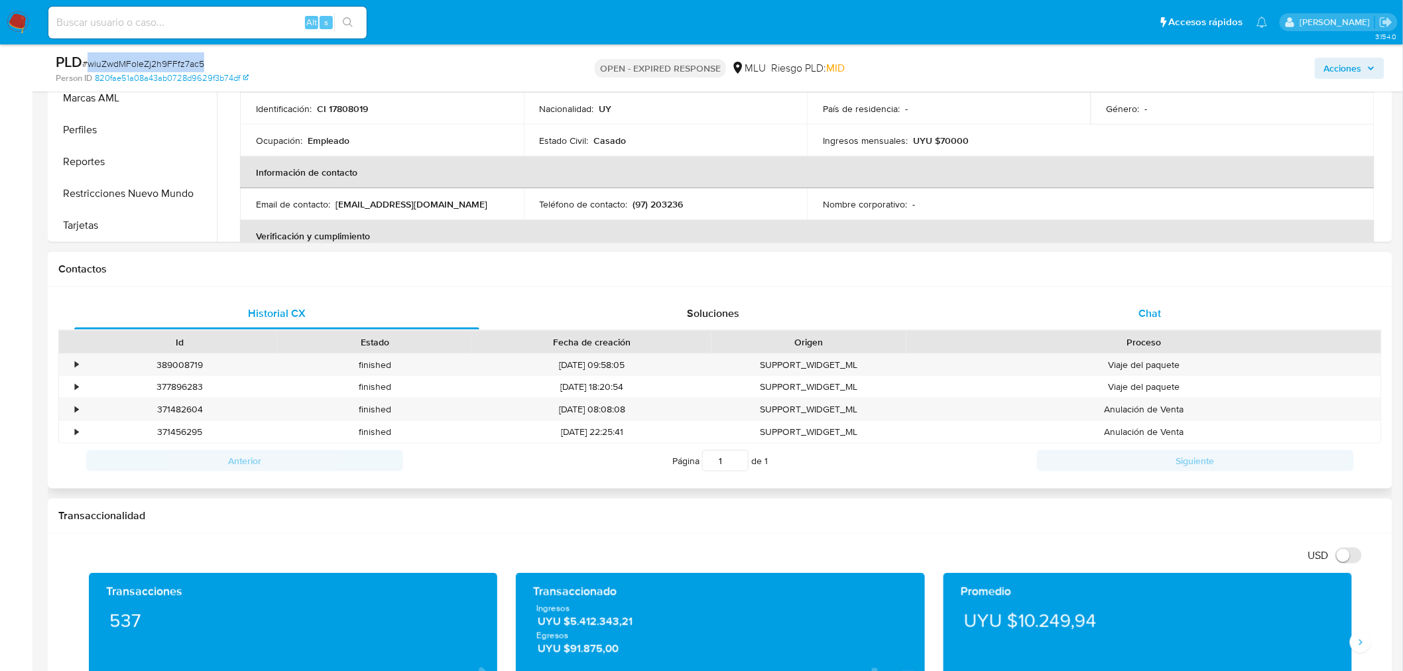
click at [1158, 306] on span "Chat" at bounding box center [1150, 313] width 23 height 15
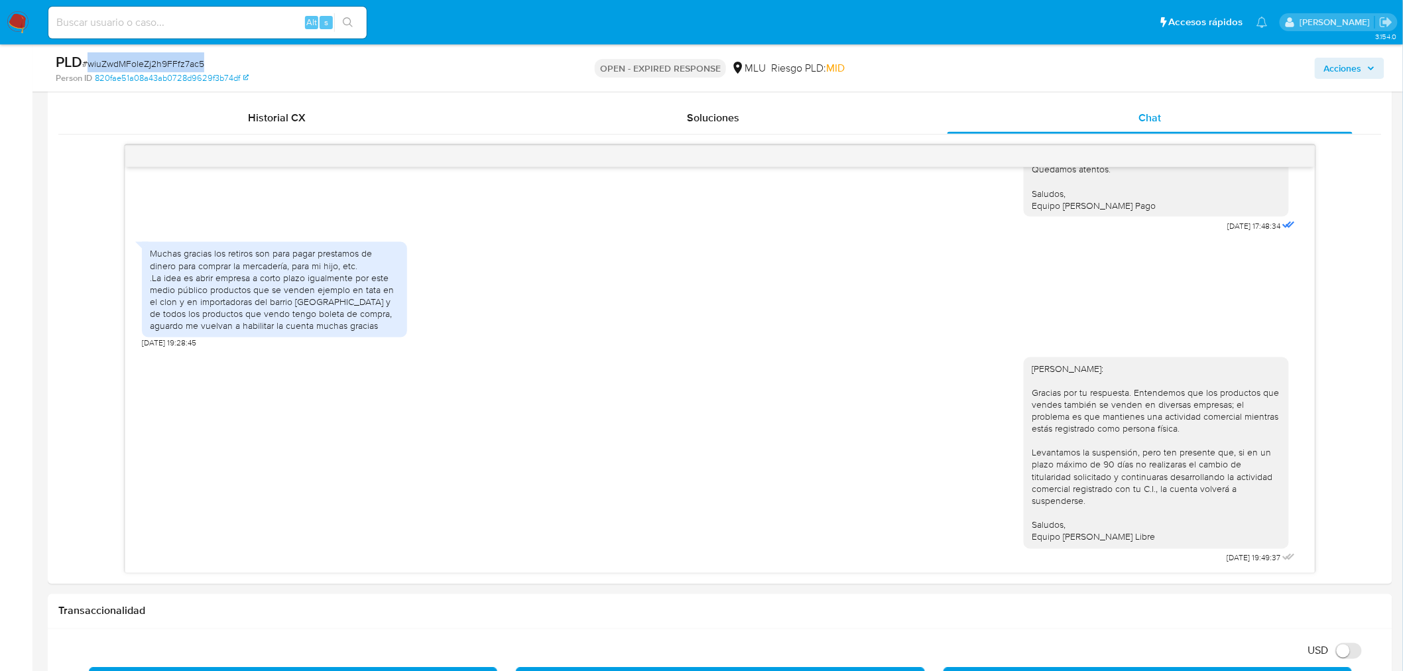
scroll to position [663, 0]
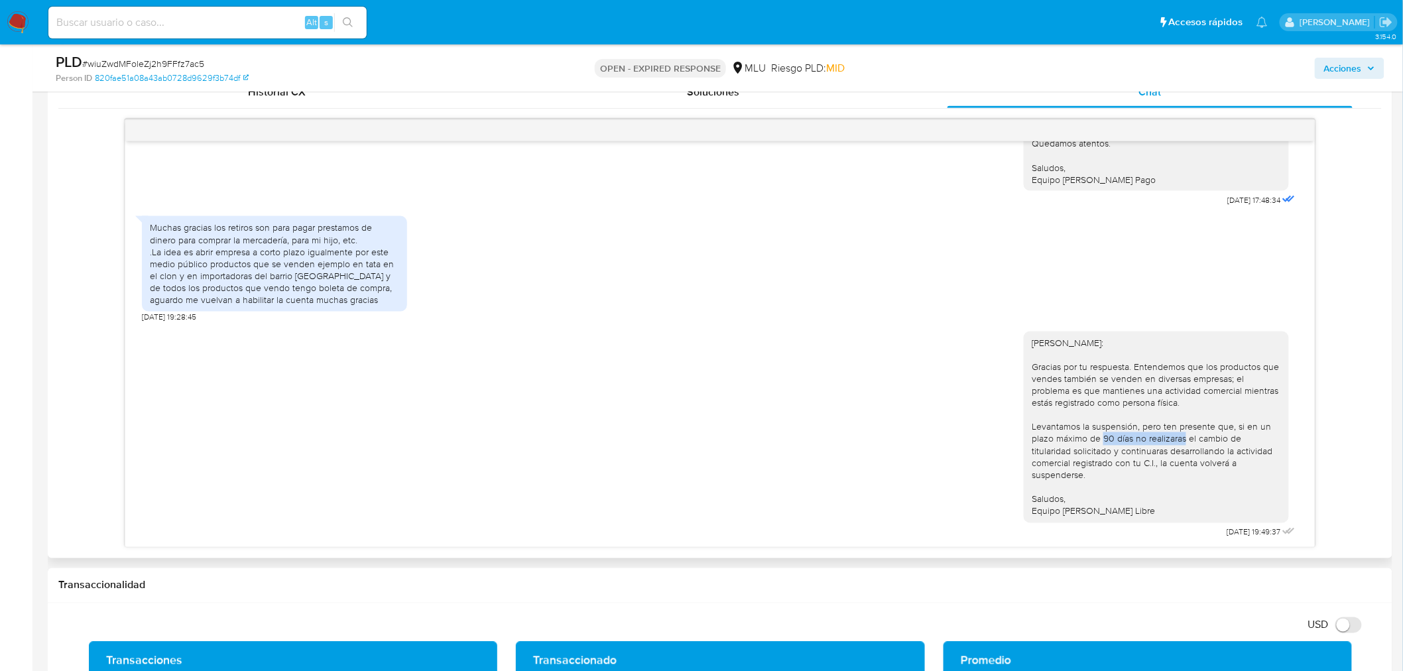
drag, startPoint x: 1116, startPoint y: 442, endPoint x: 1182, endPoint y: 442, distance: 66.3
click at [1182, 442] on div "Hola, Mario: Gracias por tu respuesta. Entendemos que los productos que vendes …" at bounding box center [1156, 427] width 249 height 181
drag, startPoint x: 1227, startPoint y: 442, endPoint x: 1048, endPoint y: 444, distance: 178.4
click at [1048, 444] on div "Hola, Mario: Gracias por tu respuesta. Entendemos que los productos que vendes …" at bounding box center [1156, 427] width 249 height 181
drag, startPoint x: 1091, startPoint y: 458, endPoint x: 1199, endPoint y: 453, distance: 108.2
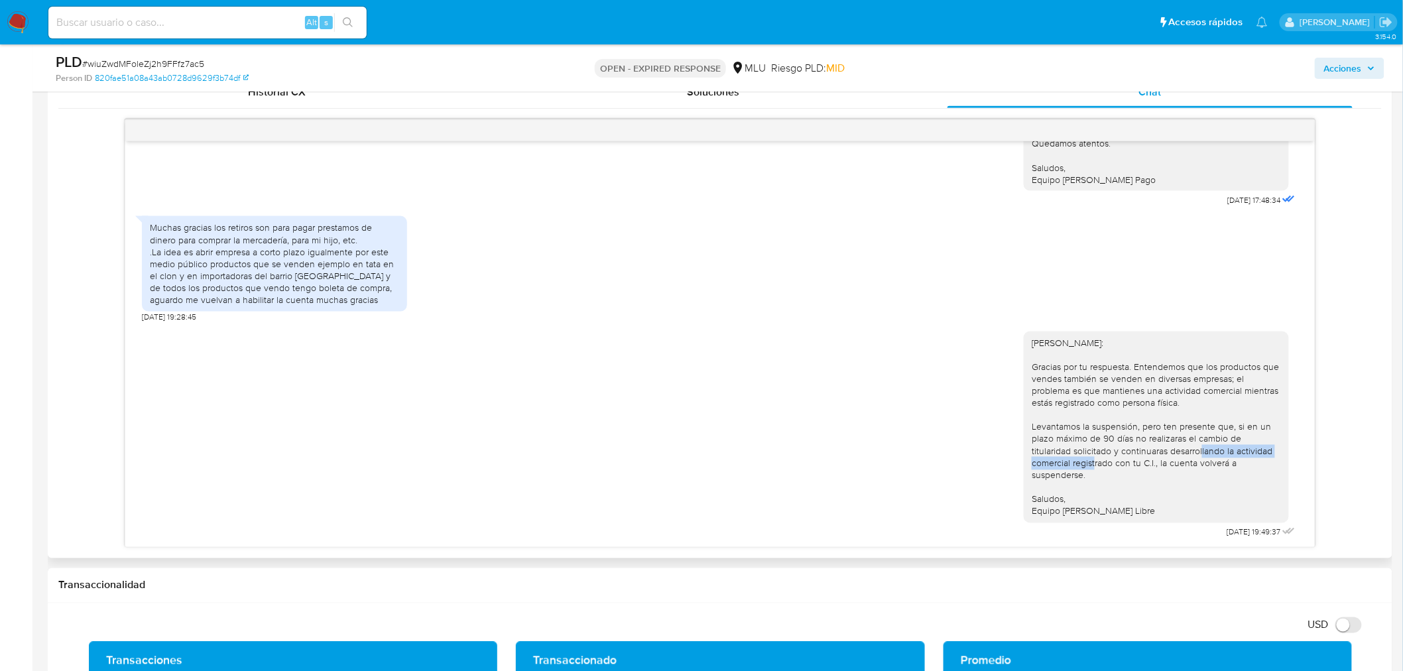
click at [1199, 453] on div "Hola, Mario: Gracias por tu respuesta. Entendemos que los productos que vendes …" at bounding box center [1156, 427] width 249 height 181
drag, startPoint x: 1084, startPoint y: 466, endPoint x: 1198, endPoint y: 469, distance: 114.1
click at [1198, 469] on div "Hola, Mario: Gracias por tu respuesta. Entendemos que los productos que vendes …" at bounding box center [1156, 427] width 249 height 181
click at [1176, 469] on div "Hola, Mario: Gracias por tu respuesta. Entendemos que los productos que vendes …" at bounding box center [1156, 427] width 249 height 181
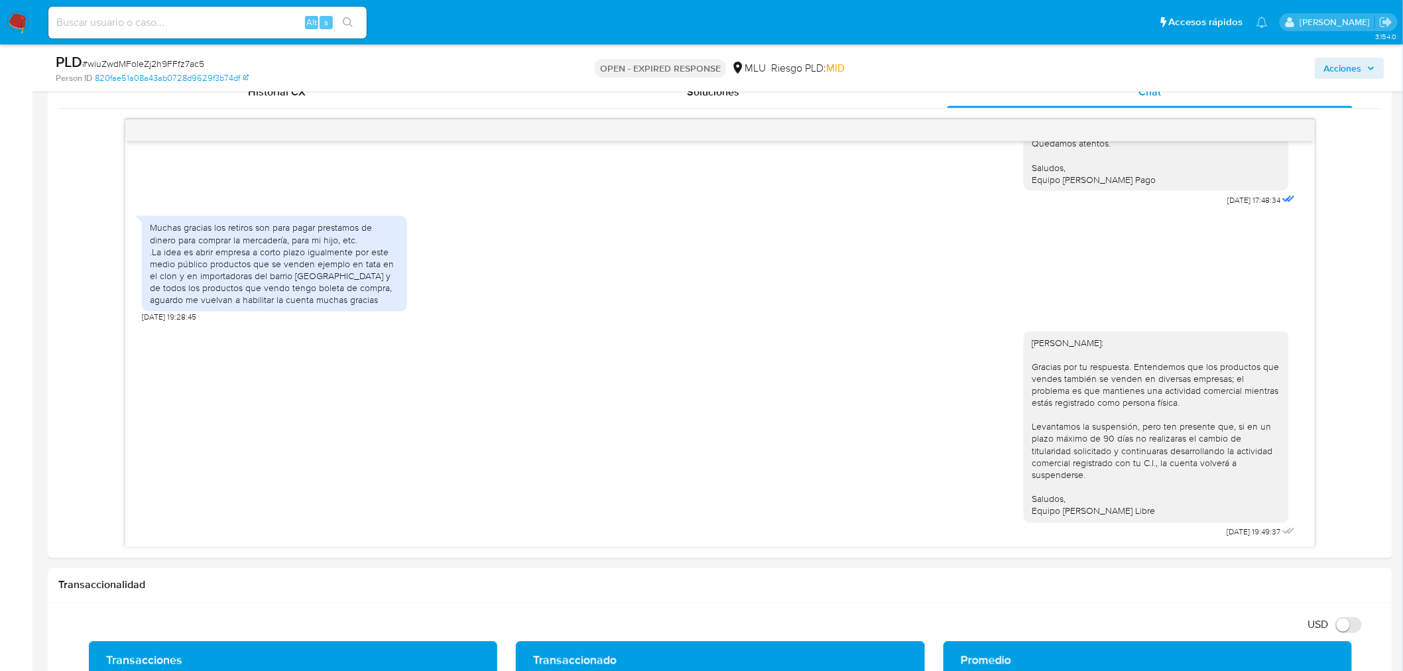
click at [167, 62] on span "# wiuZwdMFoleZj2h9FFfz7ac5" at bounding box center [143, 63] width 122 height 13
copy span "wiuZwdMFoleZj2h9FFfz7ac5"
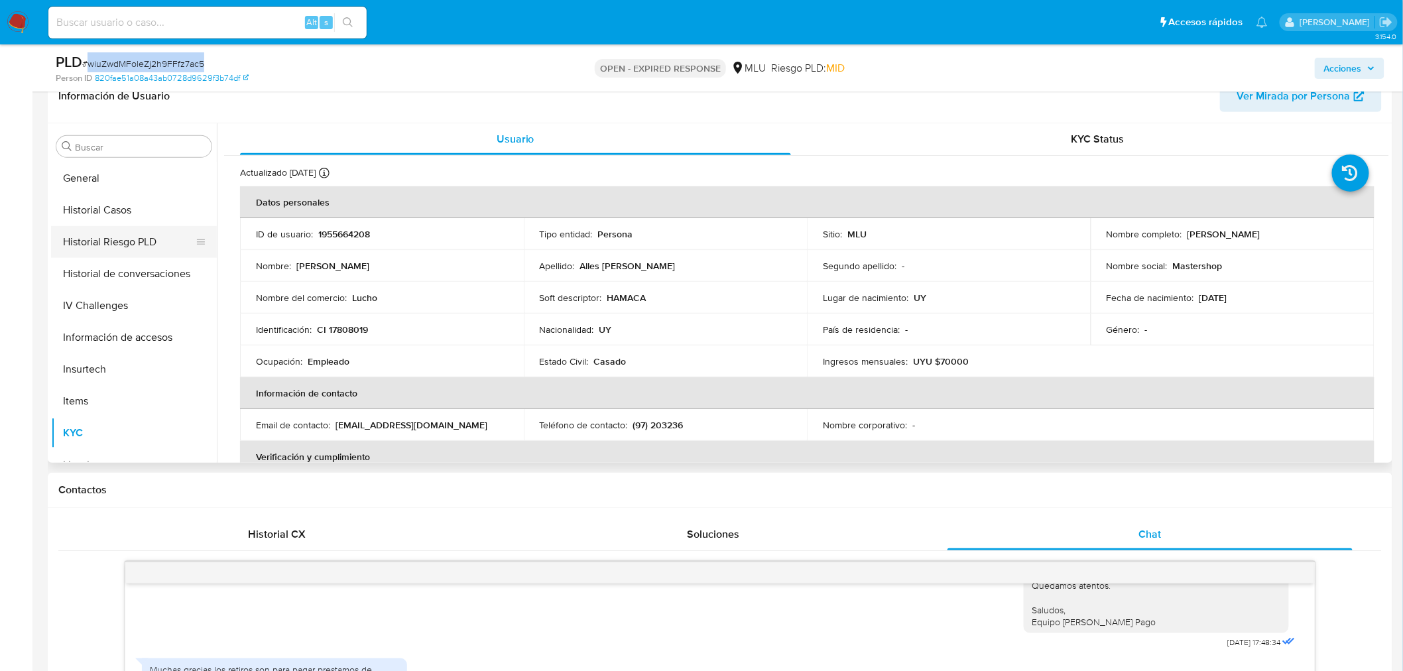
scroll to position [296, 0]
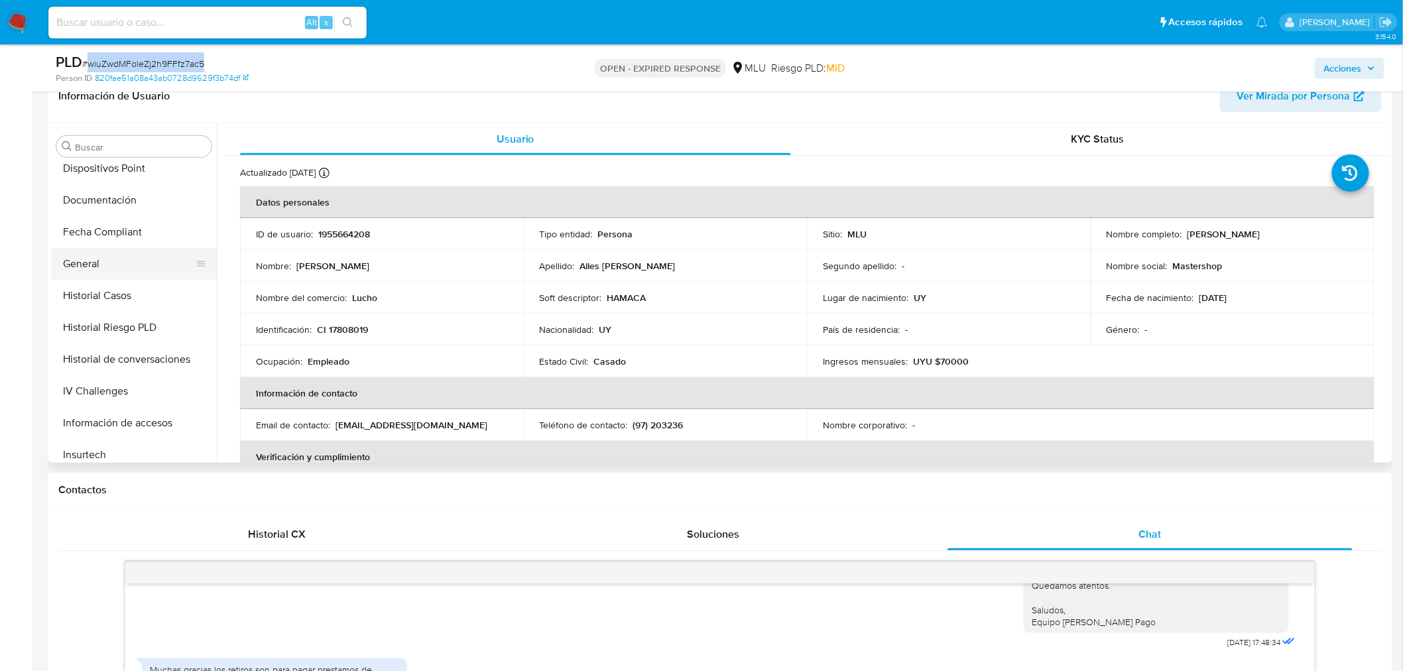
click at [100, 272] on button "General" at bounding box center [128, 264] width 155 height 32
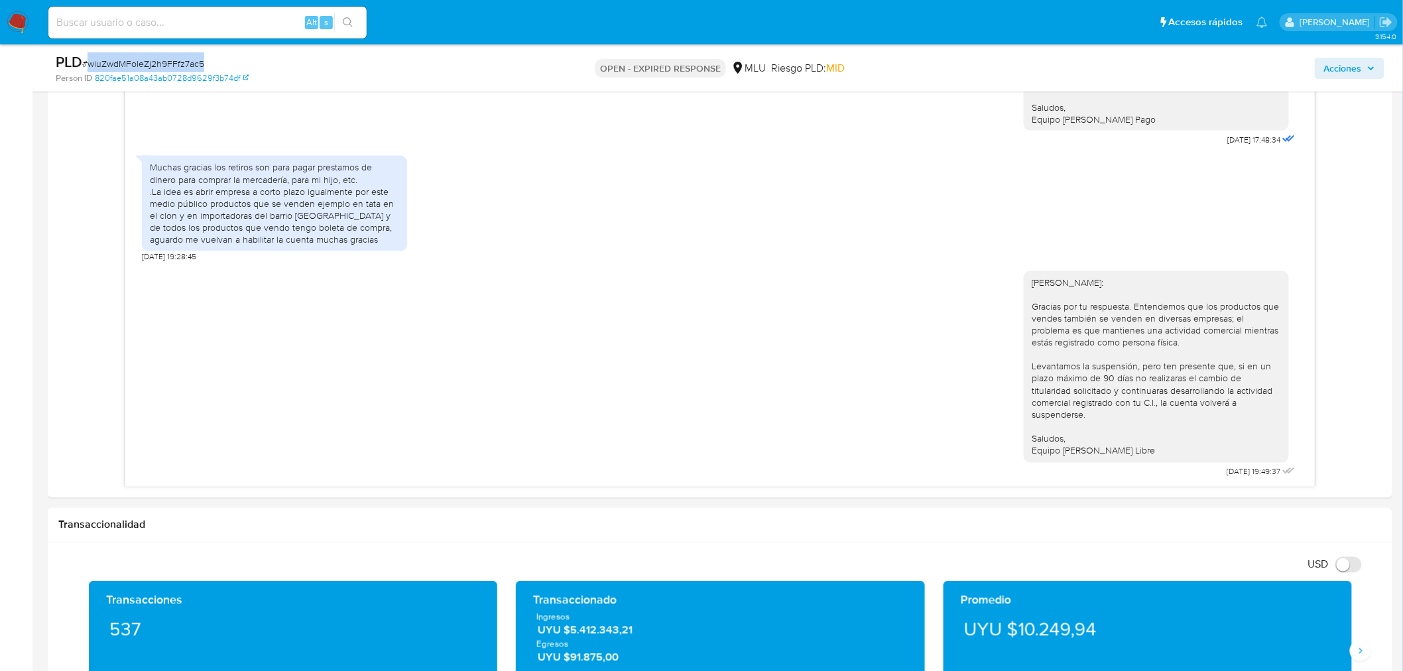
scroll to position [737, 0]
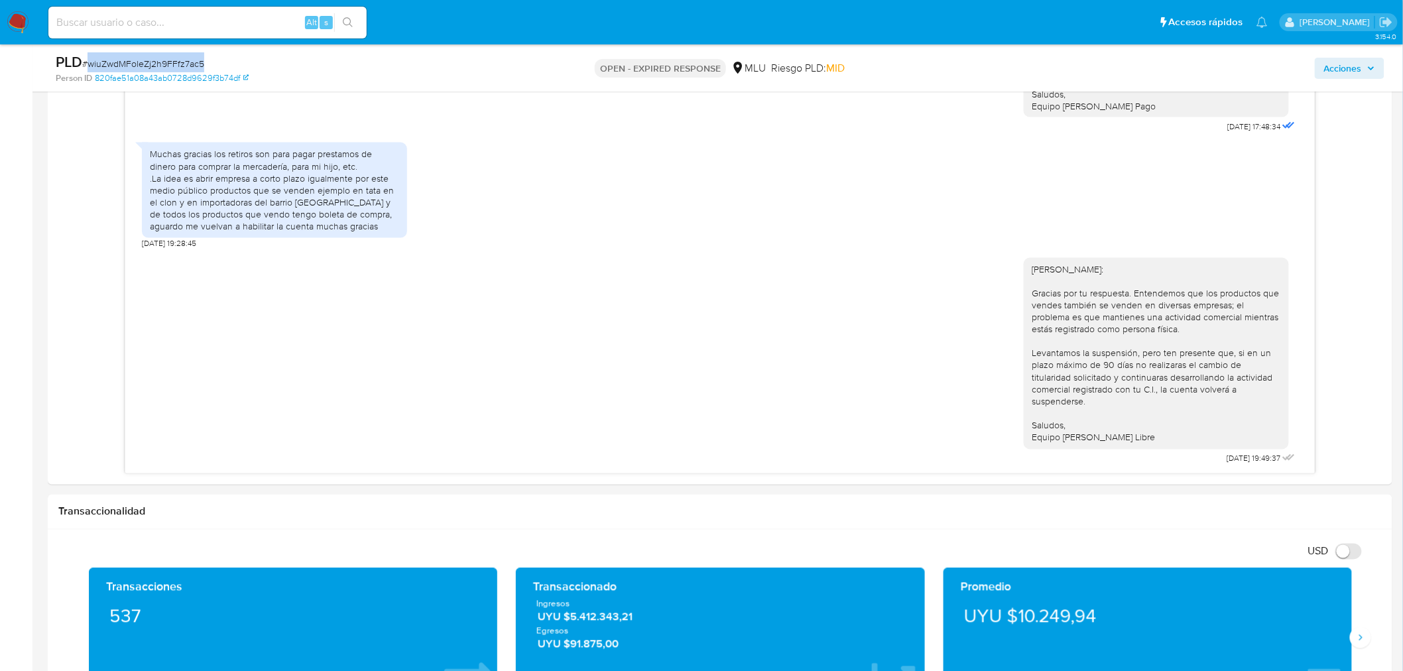
click at [182, 62] on span "# wiuZwdMFoleZj2h9FFfz7ac5" at bounding box center [143, 63] width 122 height 13
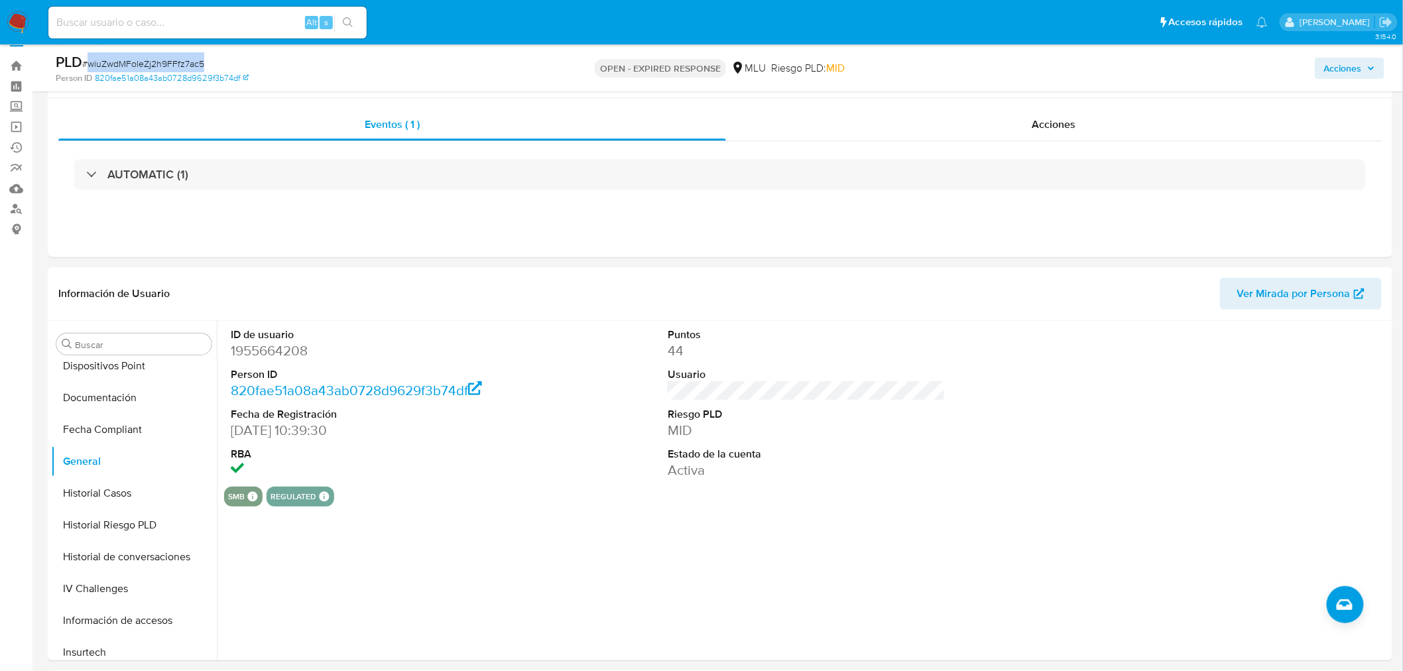
scroll to position [0, 0]
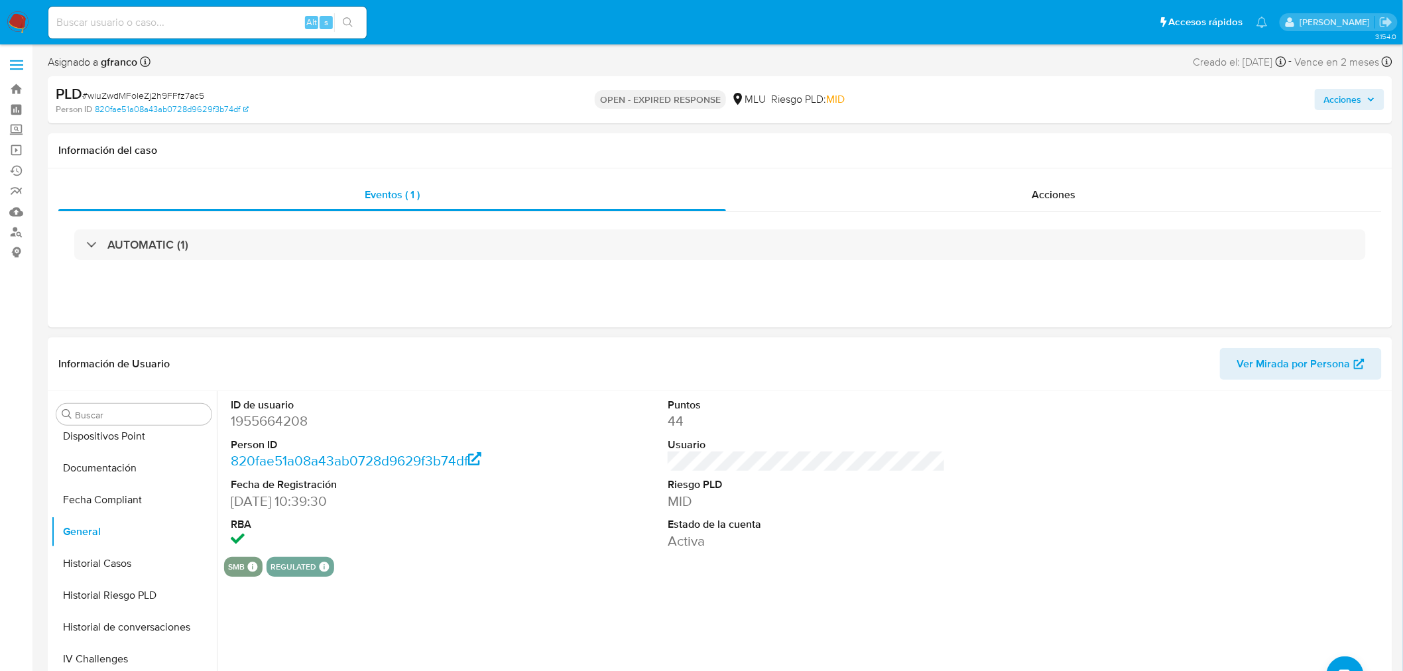
click at [303, 415] on dd "1955664208" at bounding box center [370, 421] width 278 height 19
copy dd "1955664208"
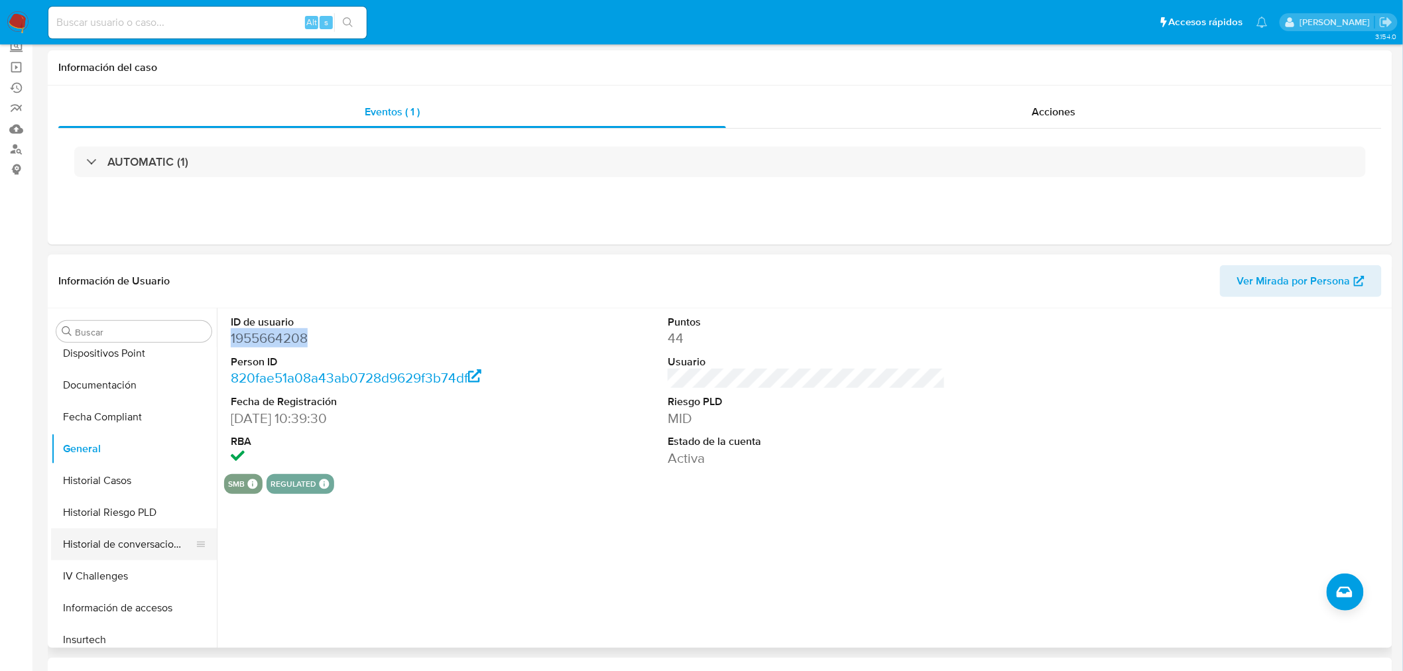
scroll to position [147, 0]
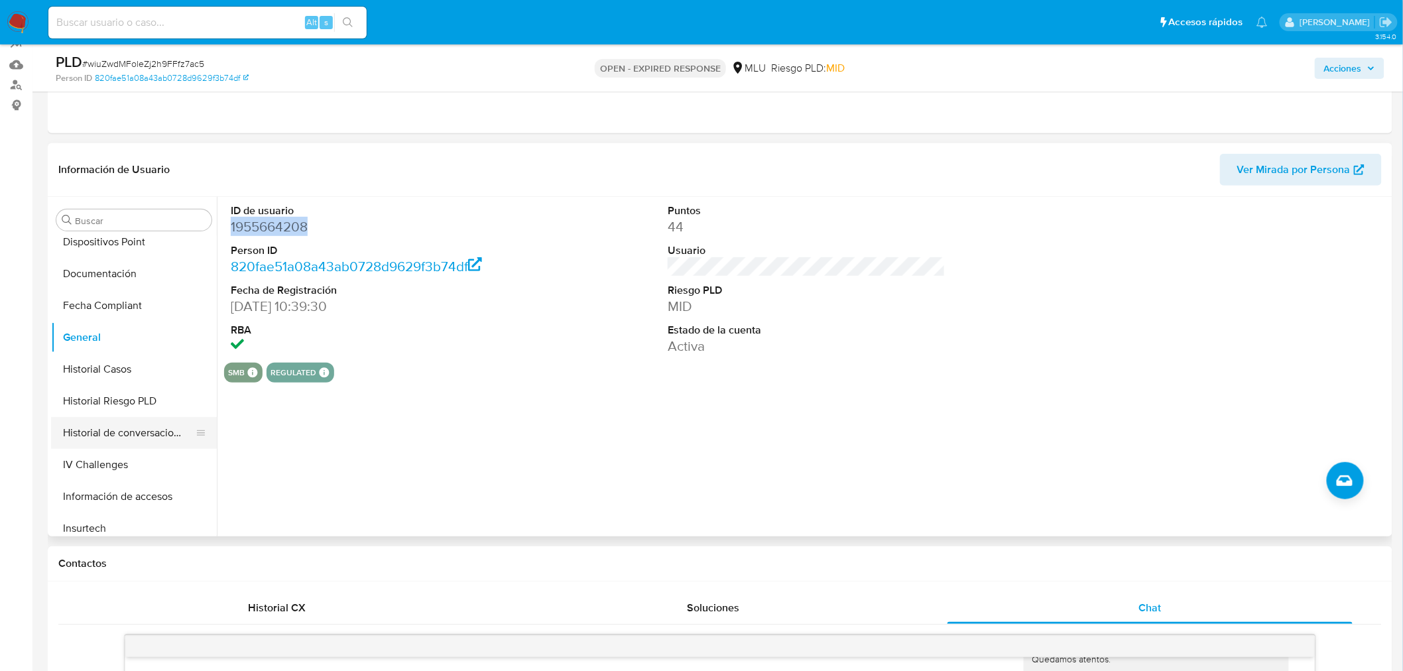
click at [135, 435] on button "Historial de conversaciones" at bounding box center [128, 433] width 155 height 32
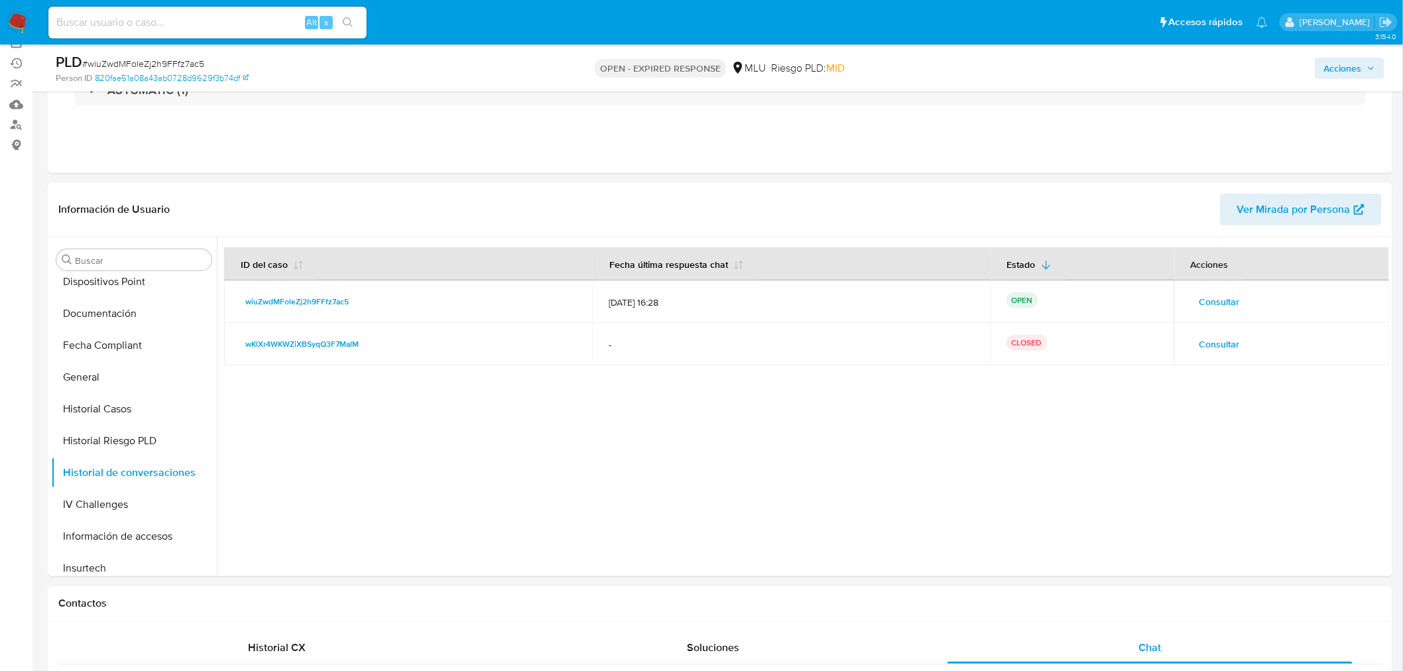
scroll to position [74, 0]
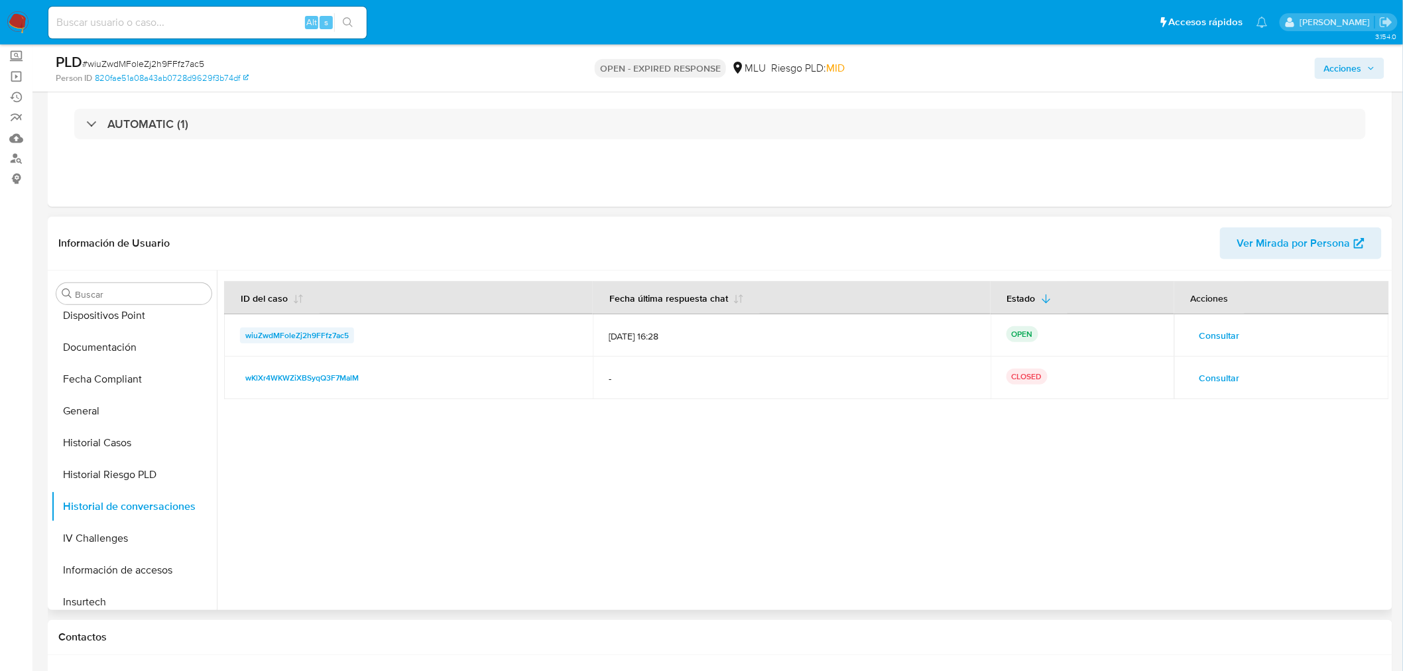
drag, startPoint x: 322, startPoint y: 332, endPoint x: 241, endPoint y: 336, distance: 81.0
click at [241, 336] on div "wiuZwdMFoleZj2h9FFfz7ac5" at bounding box center [408, 336] width 337 height 16
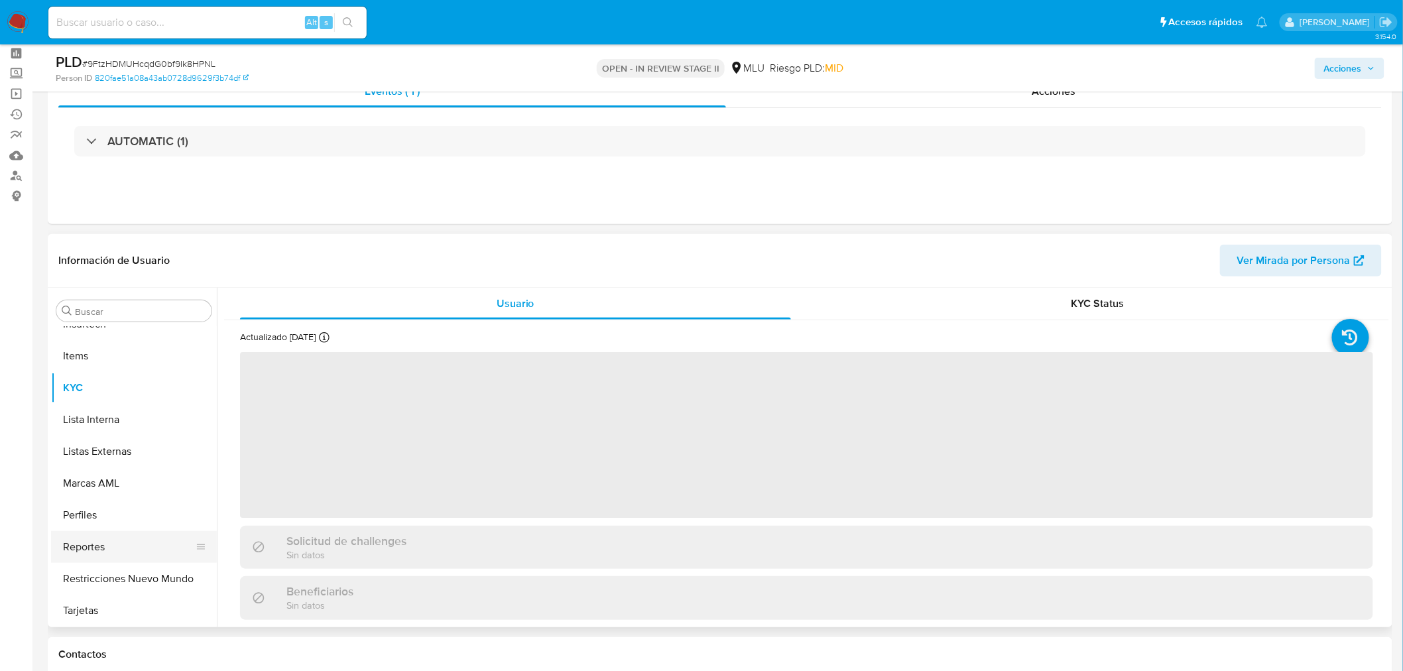
scroll to position [74, 0]
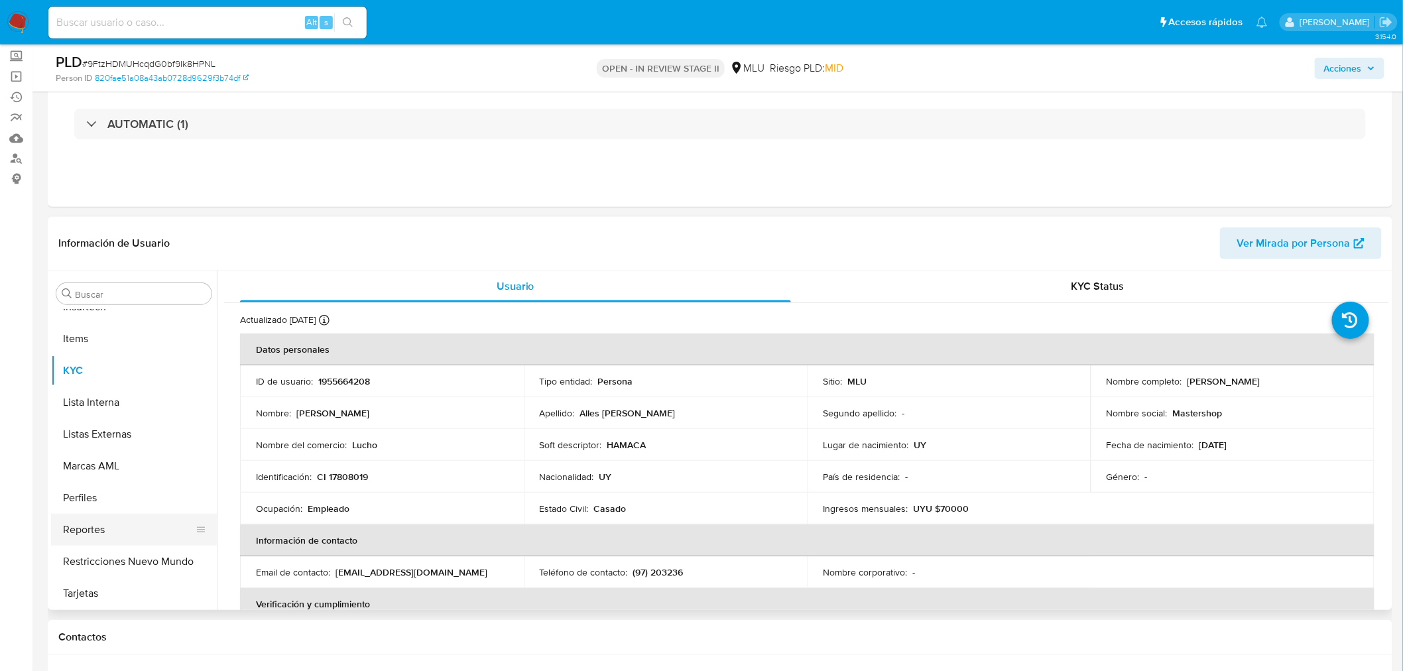
select select "10"
drag, startPoint x: 1076, startPoint y: 405, endPoint x: 1190, endPoint y: 393, distance: 115.4
click at [1077, 405] on td "Segundo apellido : -" at bounding box center [949, 413] width 284 height 32
click at [1255, 376] on p "[PERSON_NAME]" at bounding box center [1224, 381] width 73 height 12
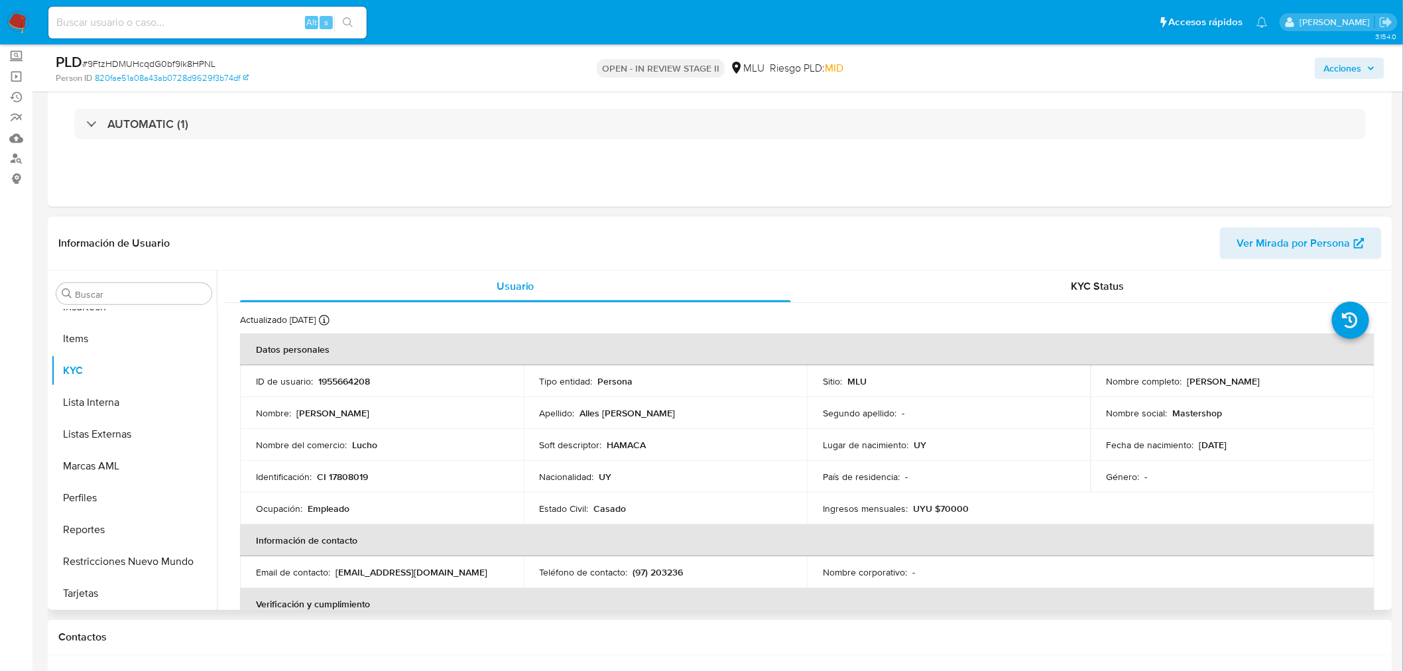
click at [628, 385] on p "Persona" at bounding box center [615, 381] width 35 height 12
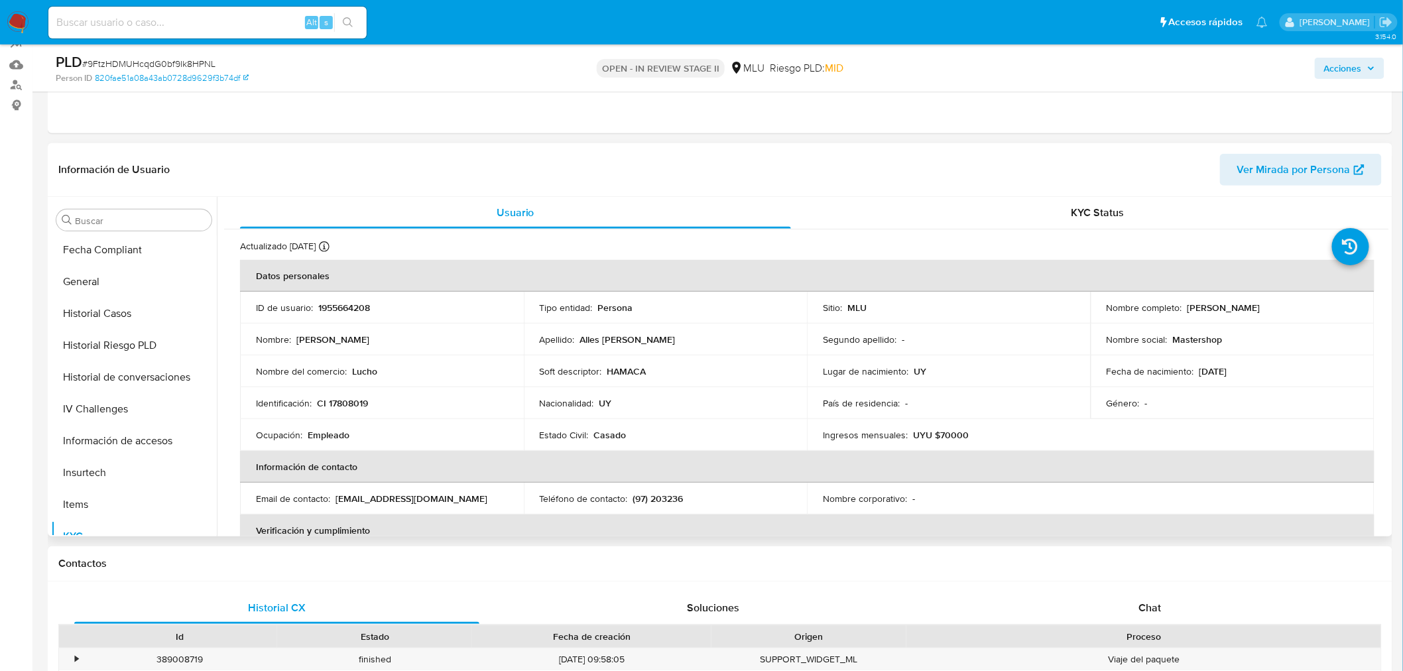
scroll to position [0, 0]
click at [126, 450] on button "Datos Modificados" at bounding box center [128, 443] width 155 height 32
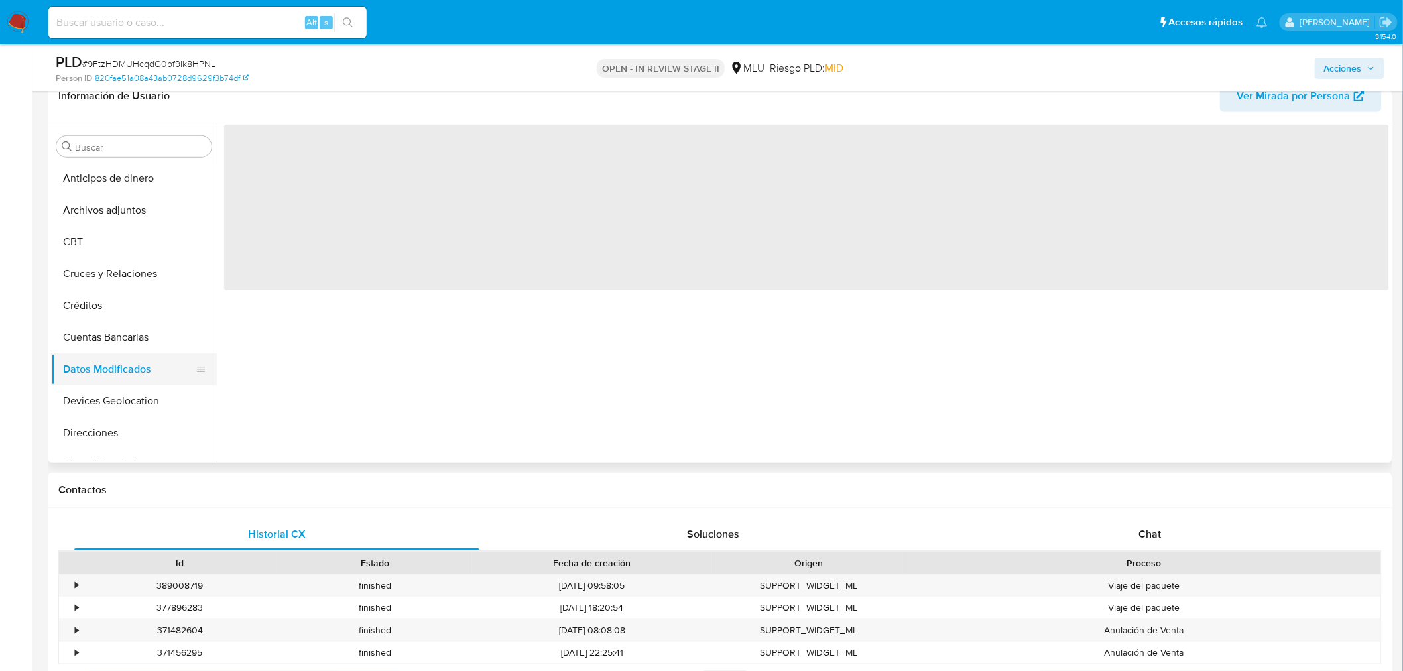
scroll to position [221, 0]
click at [133, 276] on button "Documentación" at bounding box center [128, 276] width 155 height 32
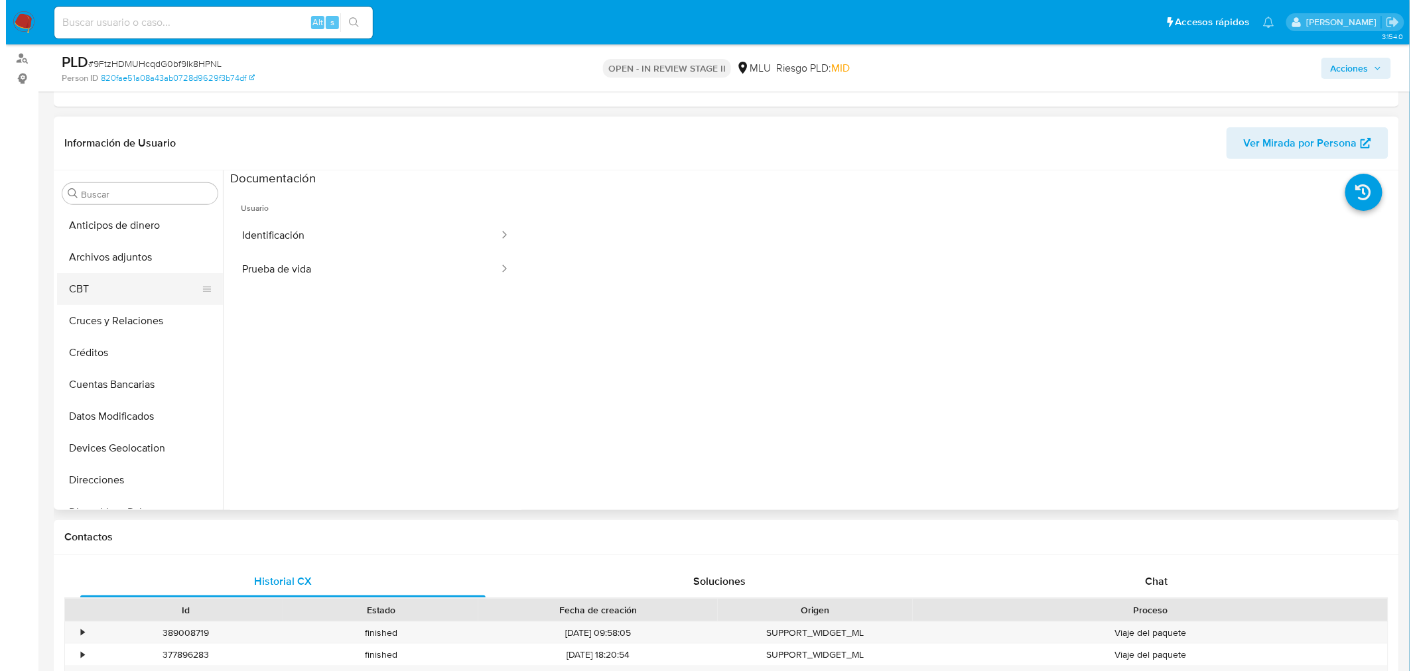
scroll to position [147, 0]
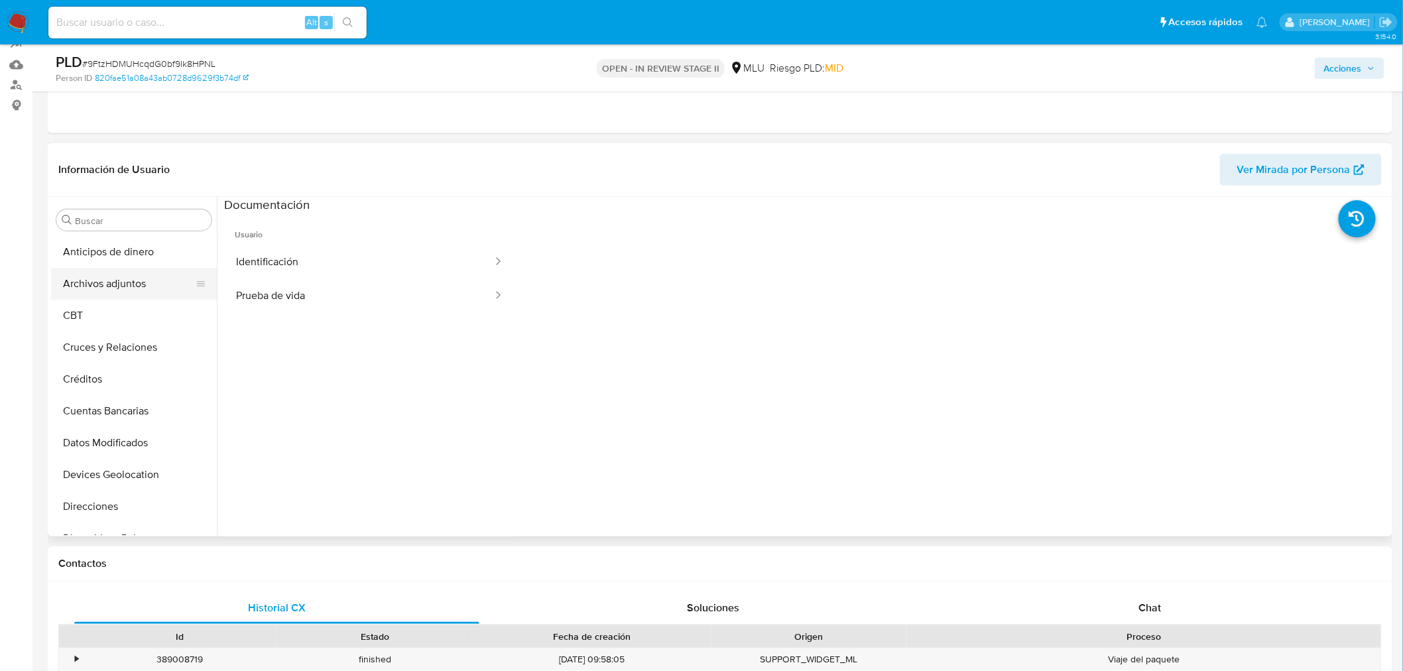
click at [133, 286] on button "Archivos adjuntos" at bounding box center [128, 284] width 155 height 32
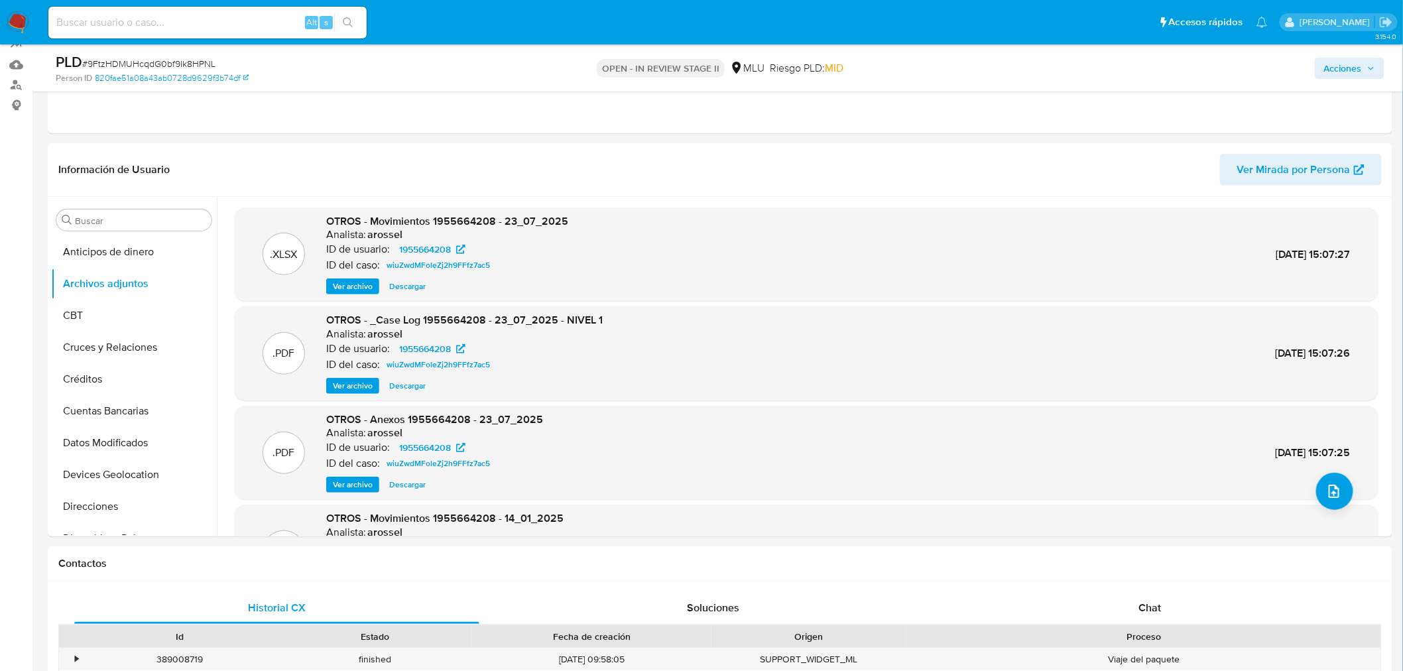
click at [359, 403] on div ".XLSX OTROS - Movimientos 1955664208 - 23_07_2025 Analista: arossel ID de usuar…" at bounding box center [807, 425] width 1144 height 434
click at [363, 386] on span "Ver archivo" at bounding box center [353, 385] width 40 height 13
